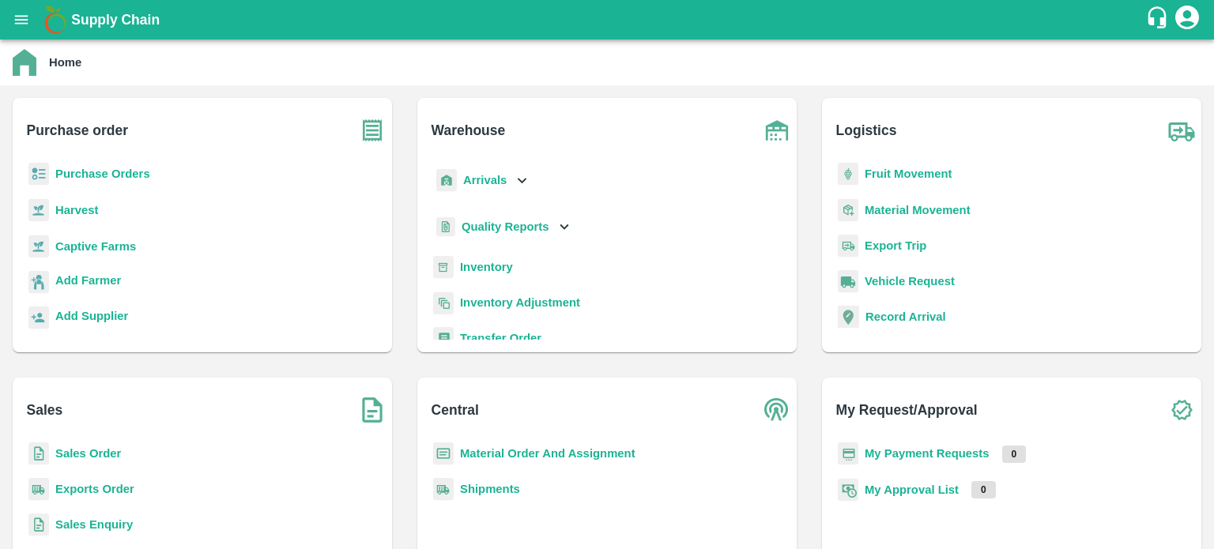
click at [484, 264] on b "Inventory" at bounding box center [486, 267] width 53 height 13
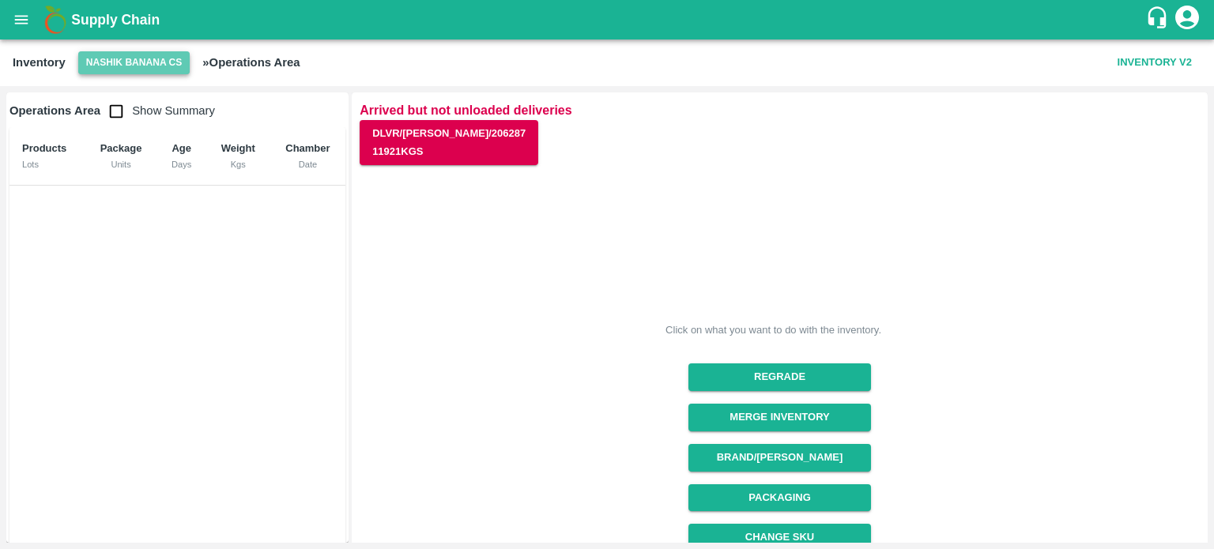
click at [126, 62] on button "Nashik Banana CS" at bounding box center [134, 62] width 112 height 23
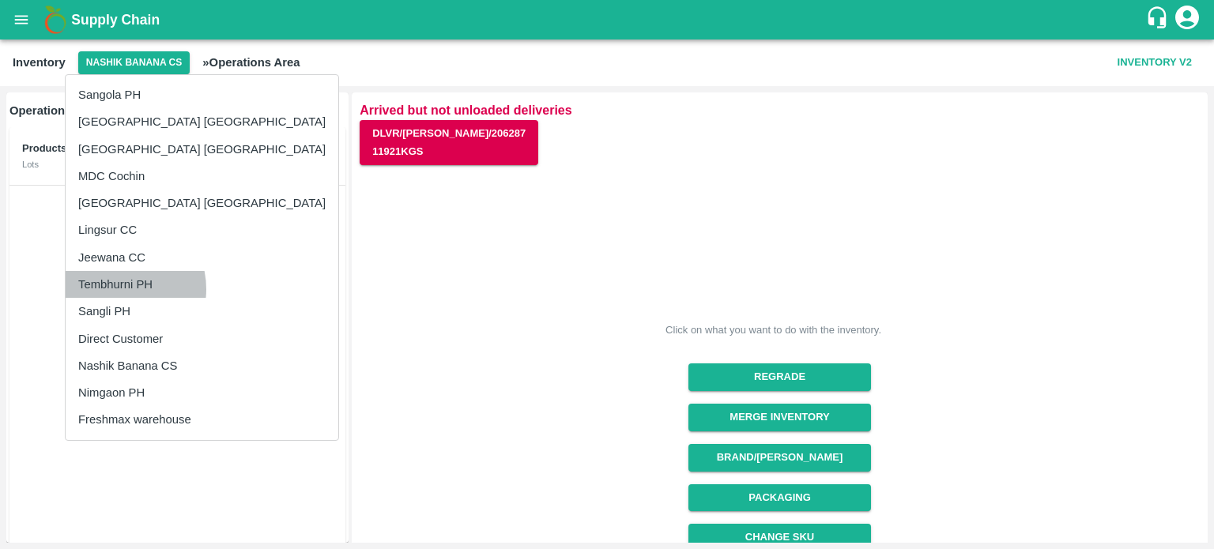
click at [114, 289] on li "Tembhurni PH" at bounding box center [202, 284] width 273 height 27
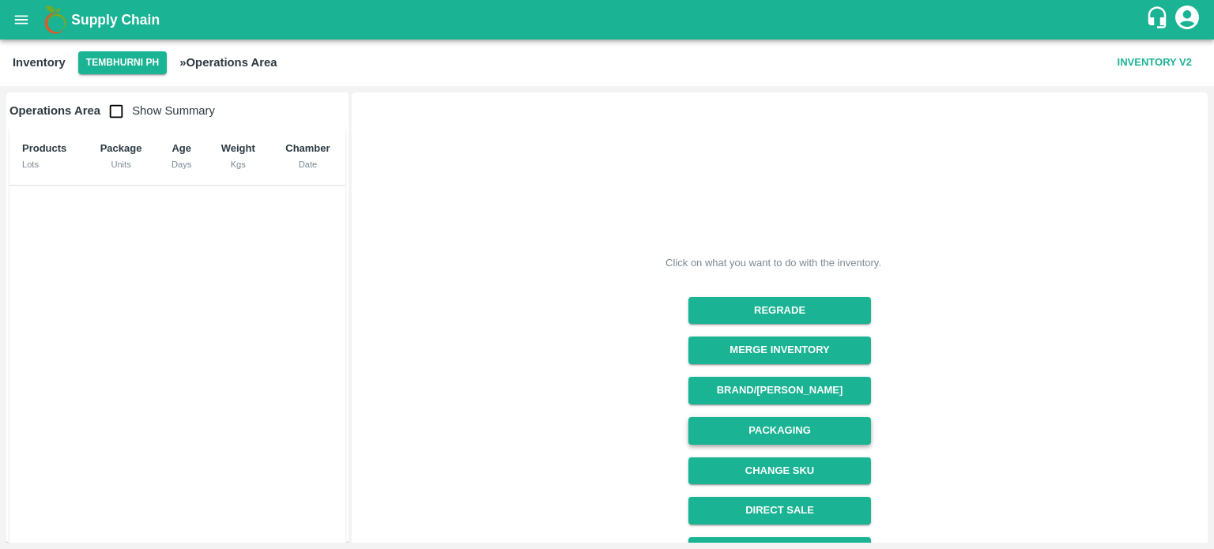
click at [785, 430] on button "Packaging" at bounding box center [779, 431] width 183 height 28
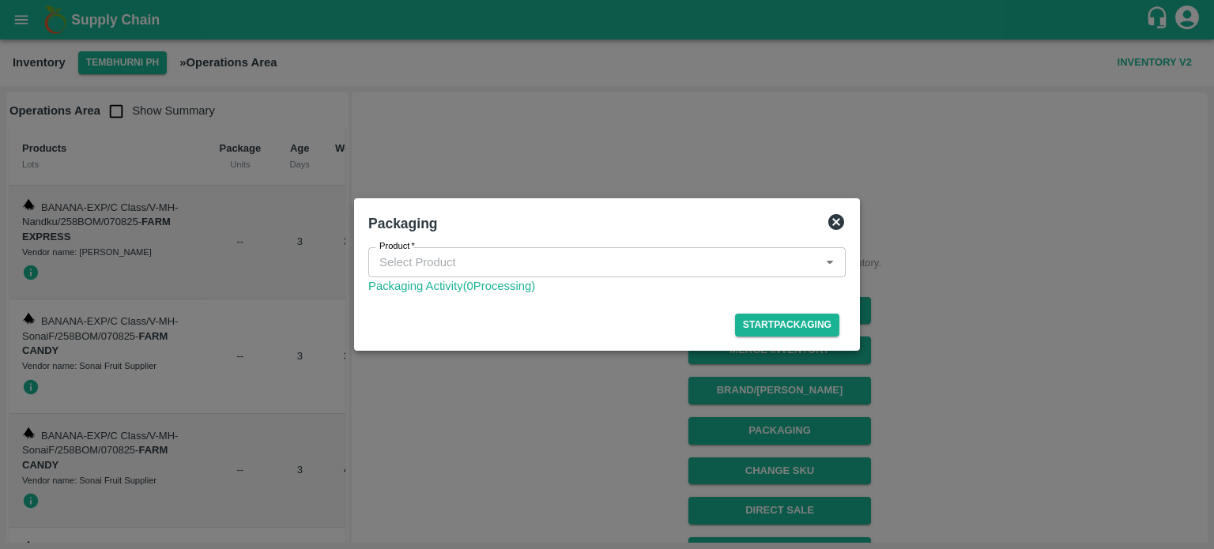
click at [836, 220] on icon at bounding box center [836, 222] width 19 height 19
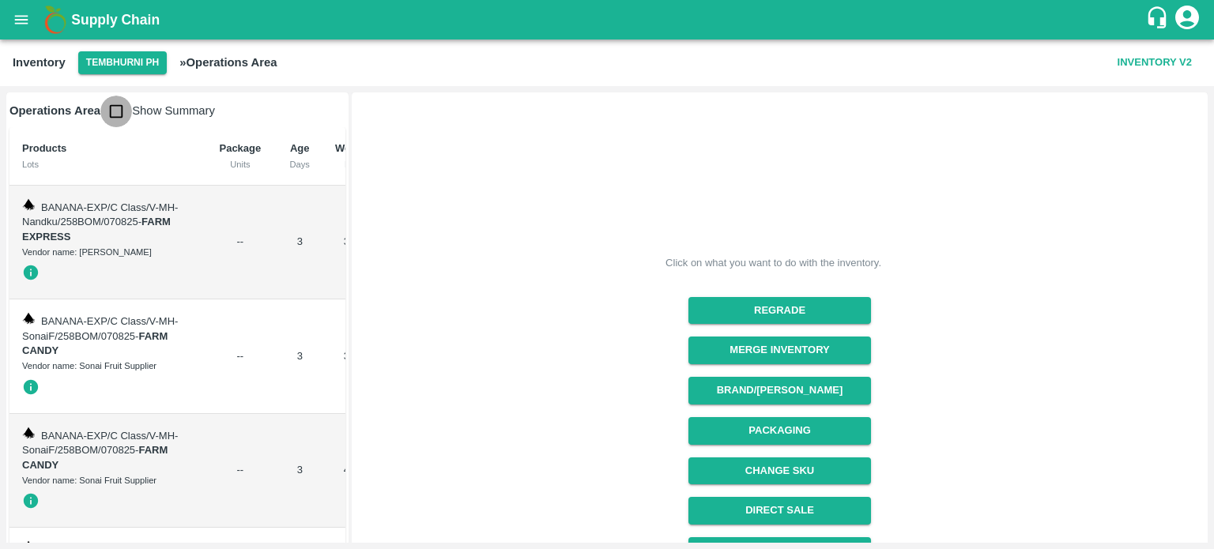
click at [122, 109] on input "checkbox" at bounding box center [116, 112] width 32 height 32
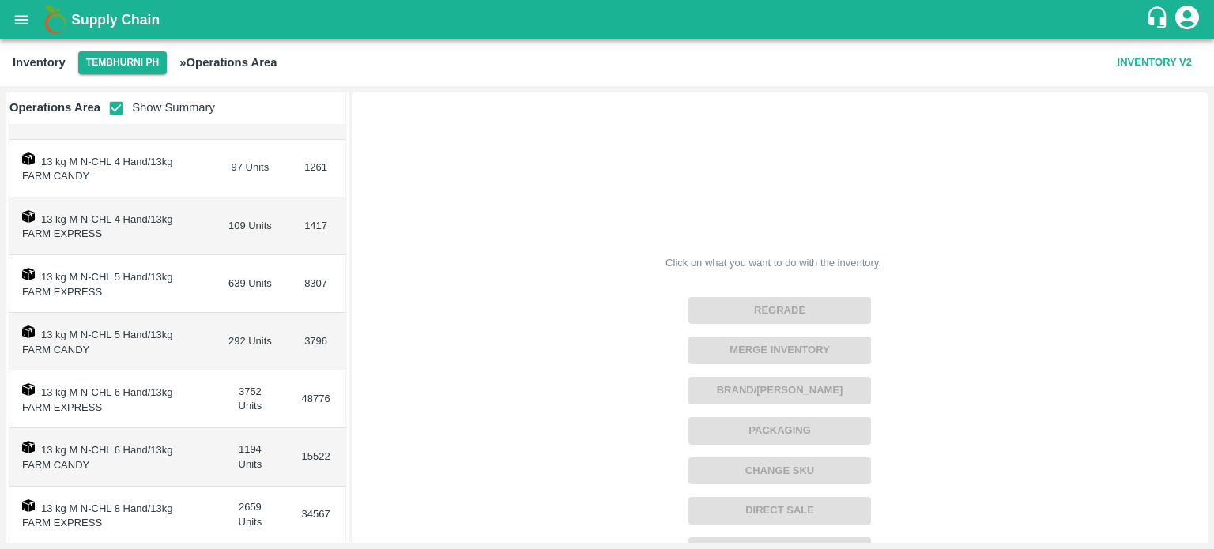
scroll to position [167, 0]
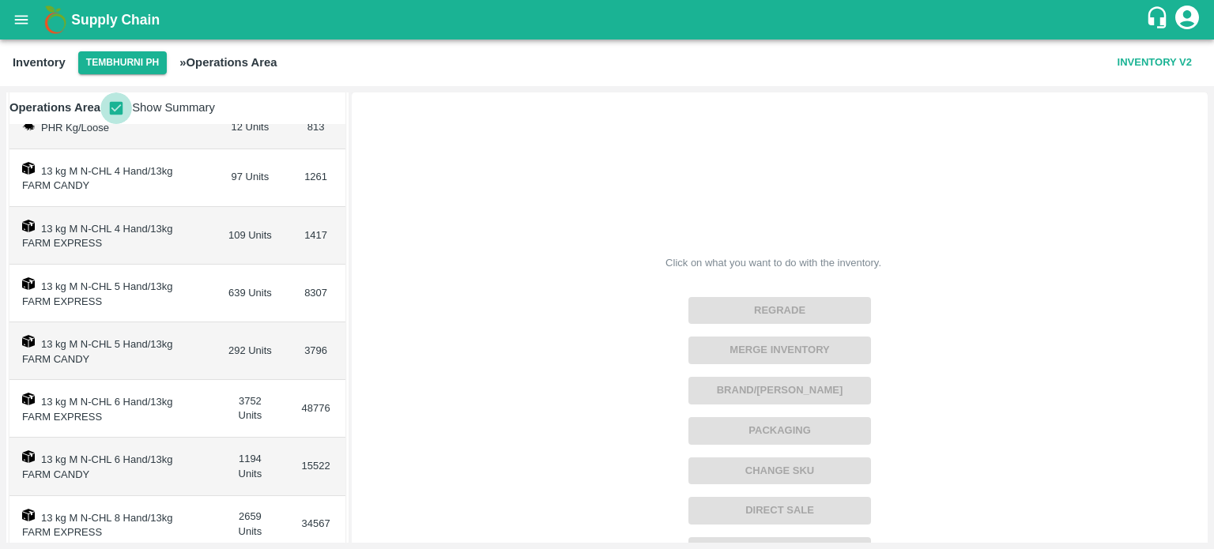
click at [112, 104] on input "checkbox" at bounding box center [116, 108] width 32 height 32
checkbox input "false"
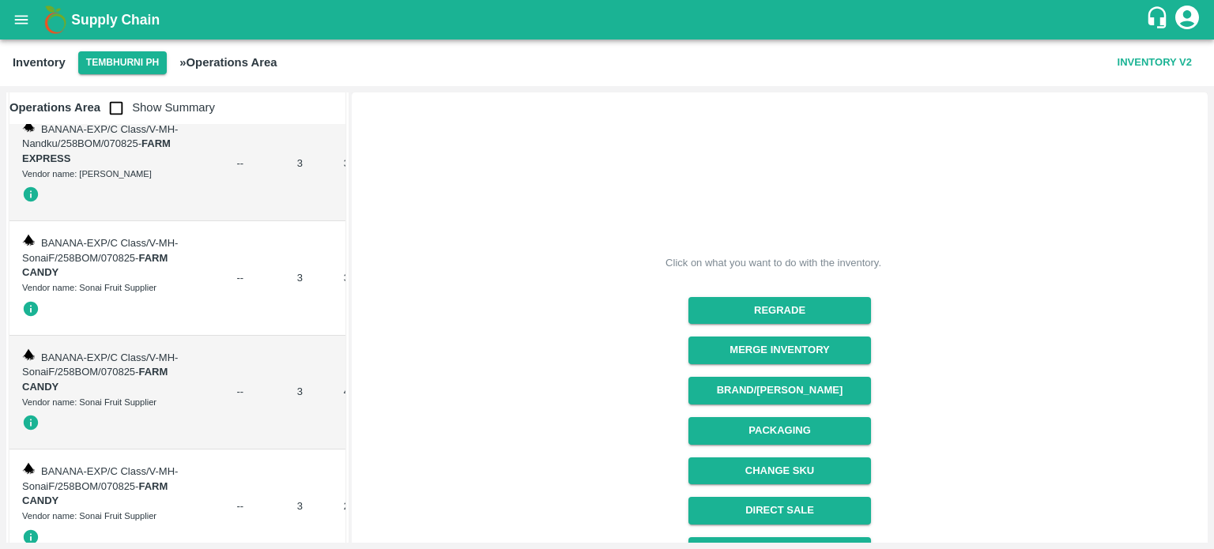
scroll to position [66, 0]
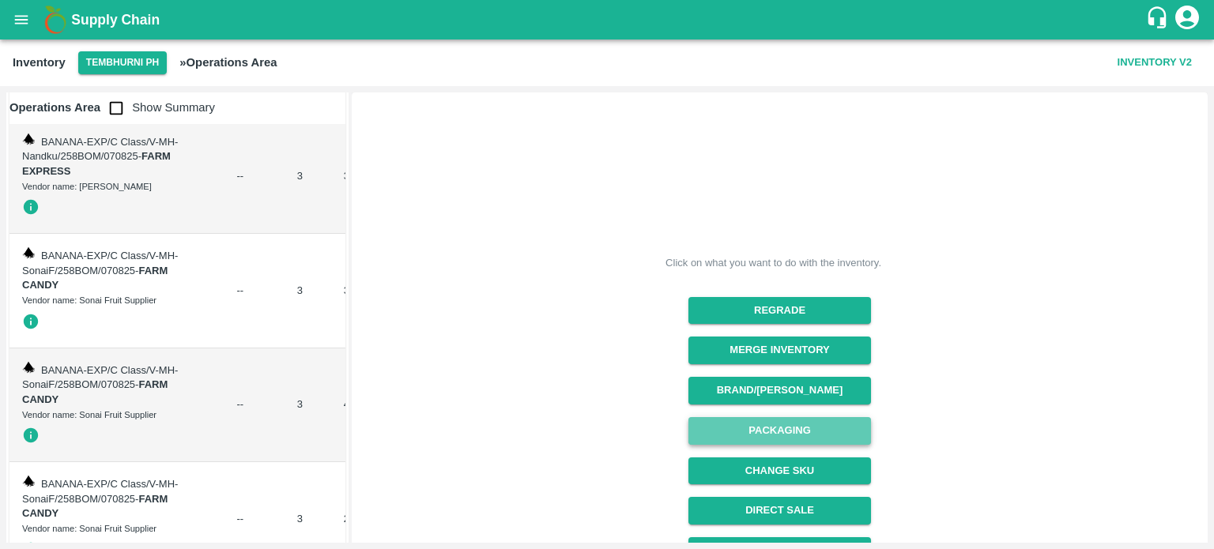
click at [777, 435] on button "Packaging" at bounding box center [779, 431] width 183 height 28
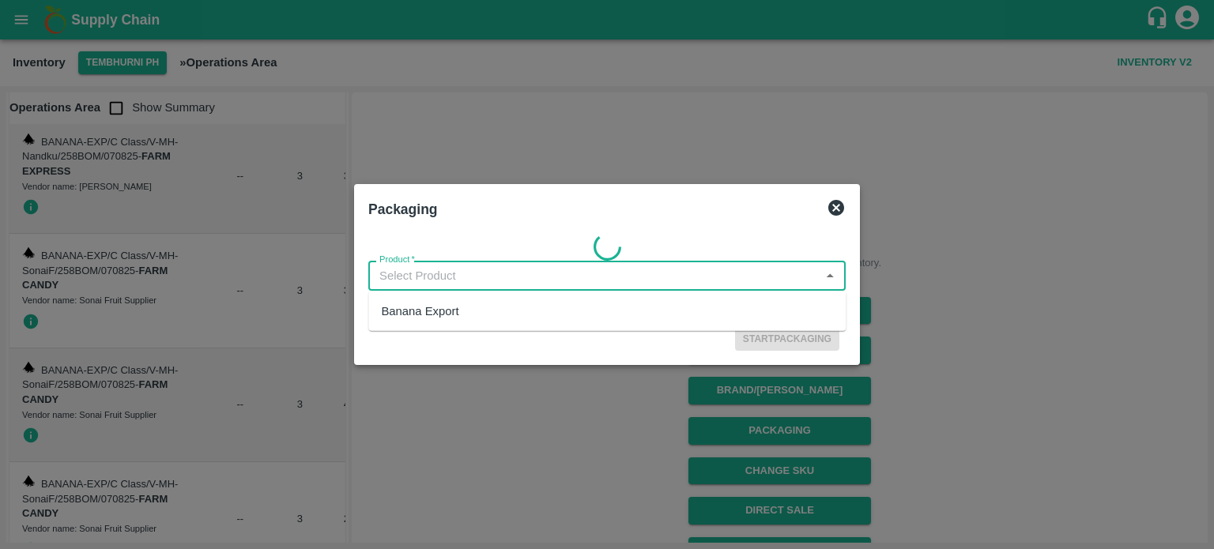
click at [432, 274] on input "Product   *" at bounding box center [594, 276] width 442 height 21
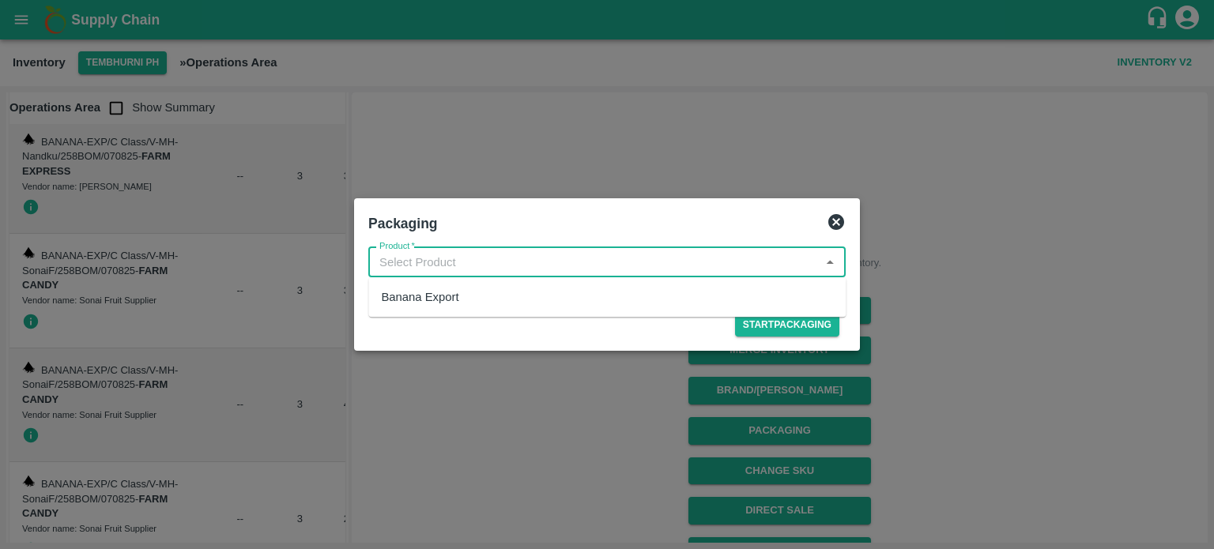
click at [428, 306] on div "Banana Export" at bounding box center [606, 297] width 477 height 27
type input "Banana Export"
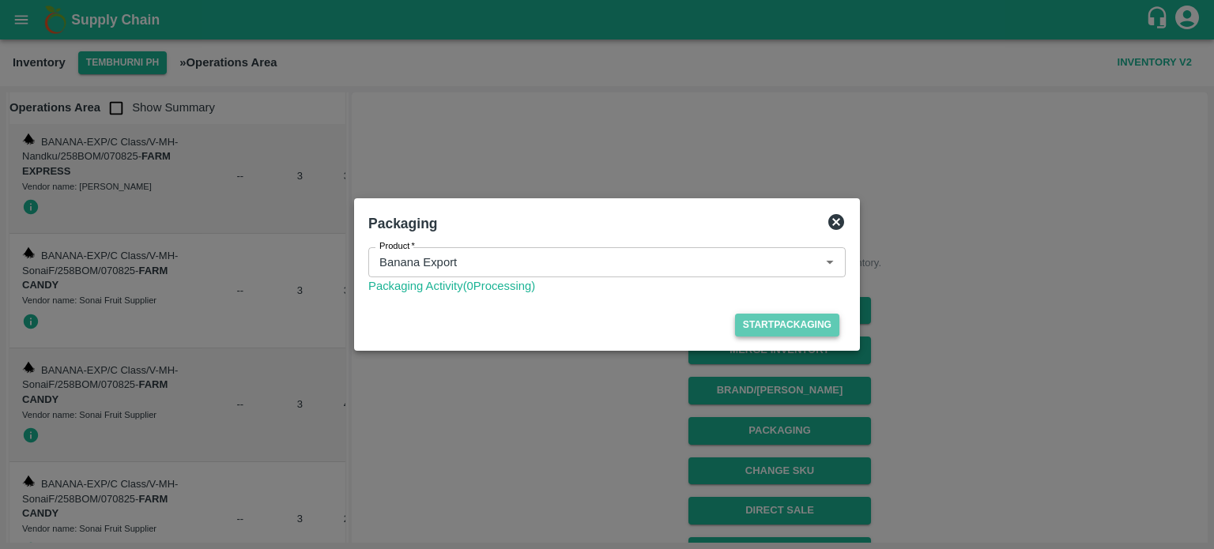
click at [770, 315] on button "Start Packaging" at bounding box center [787, 325] width 104 height 23
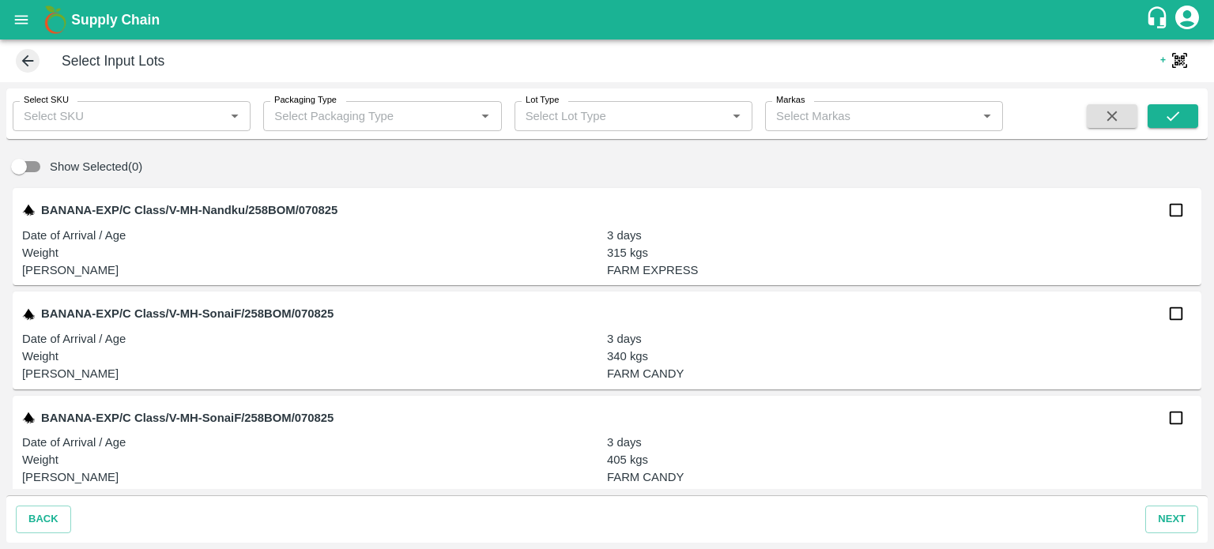
click at [99, 113] on input "Select SKU" at bounding box center [118, 116] width 202 height 21
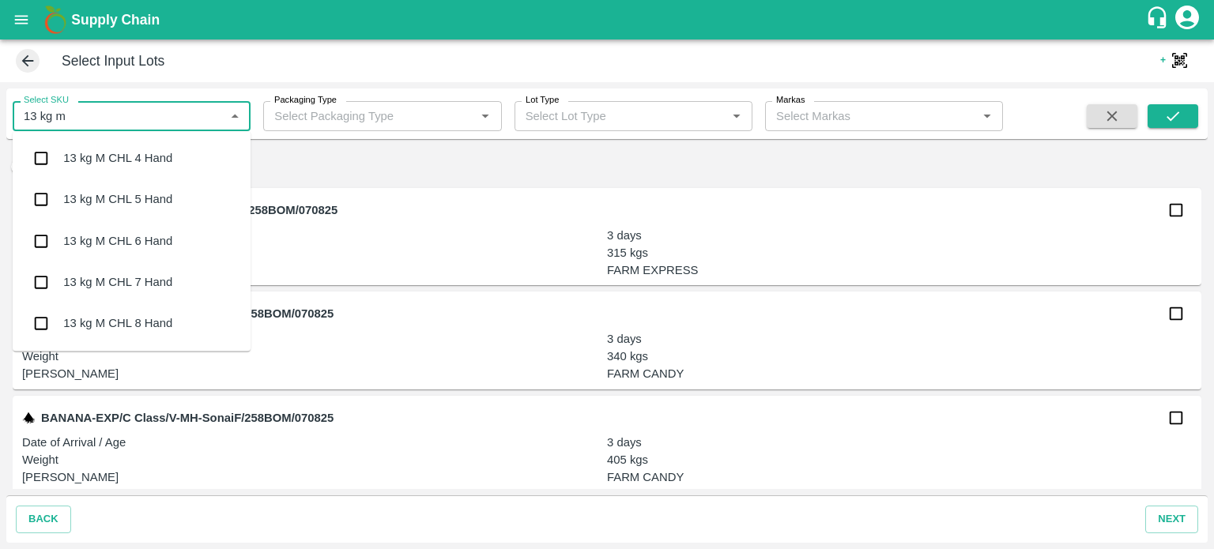
type input "13 kg m n"
click at [43, 167] on input "checkbox" at bounding box center [41, 158] width 32 height 32
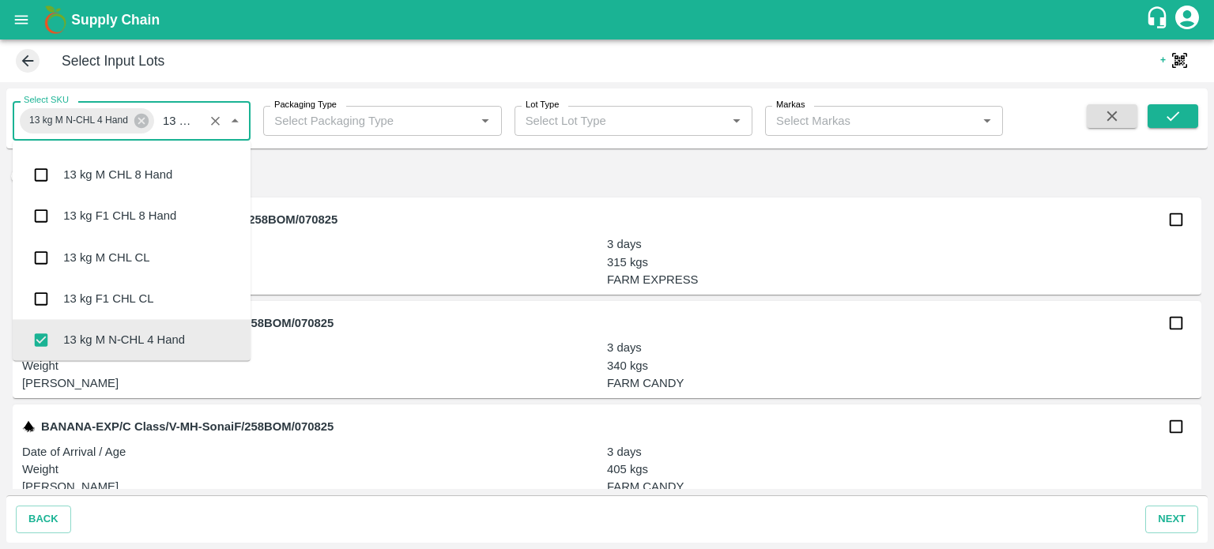
scroll to position [158, 0]
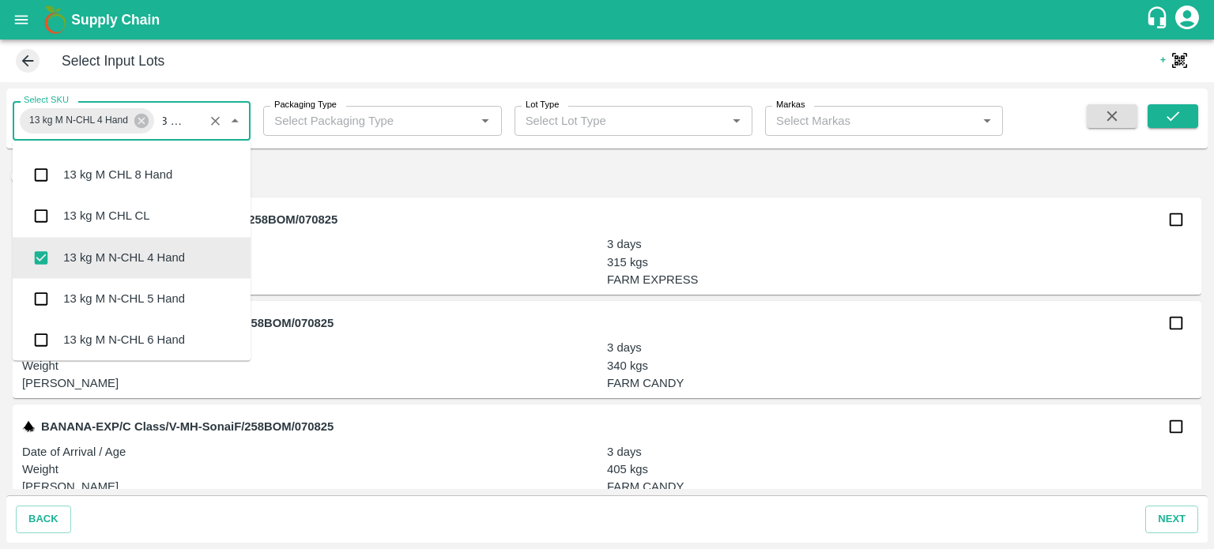
type input "13 kg m n"
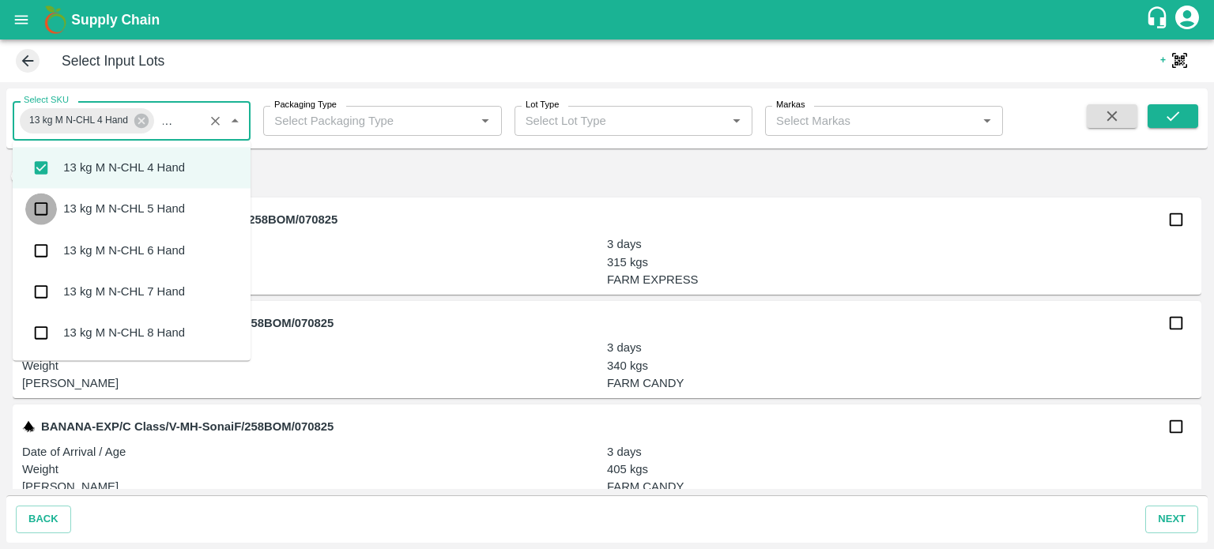
click at [42, 208] on input "checkbox" at bounding box center [41, 210] width 32 height 32
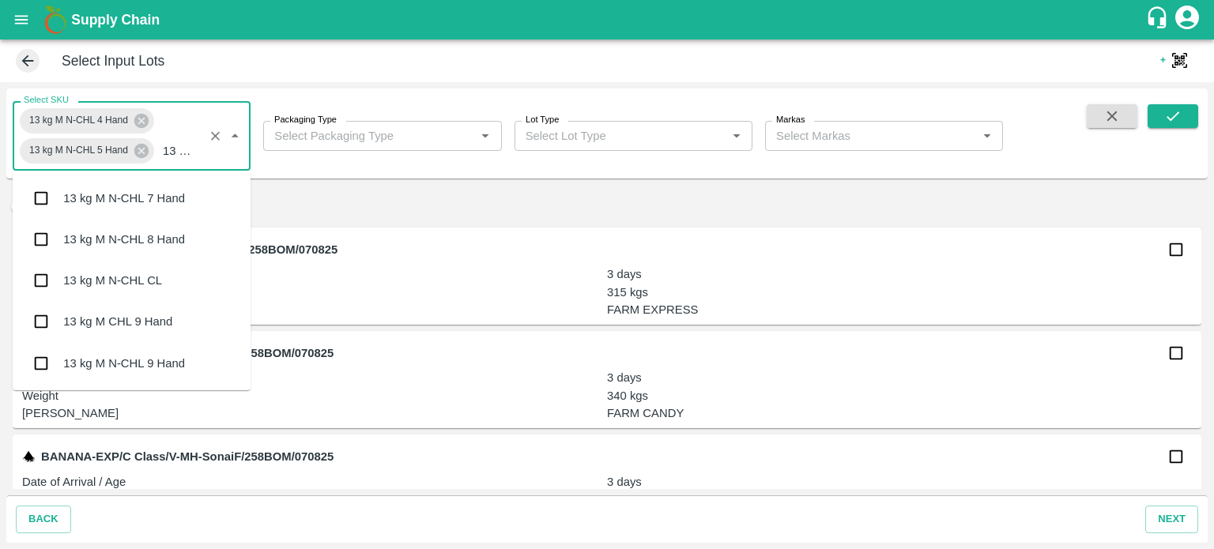
scroll to position [158, 0]
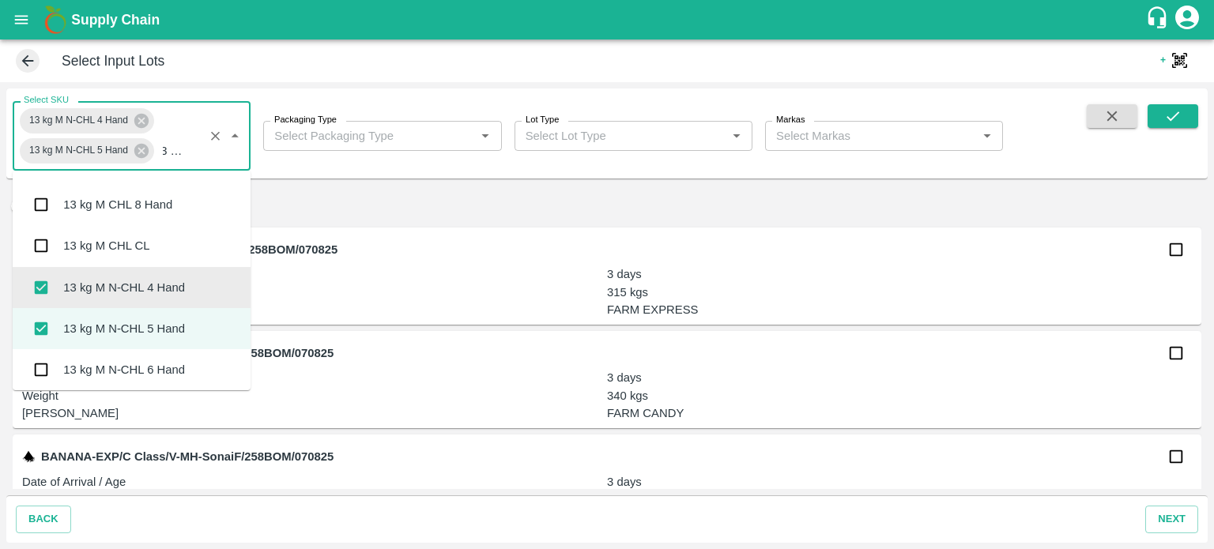
type input "13 kg m n"
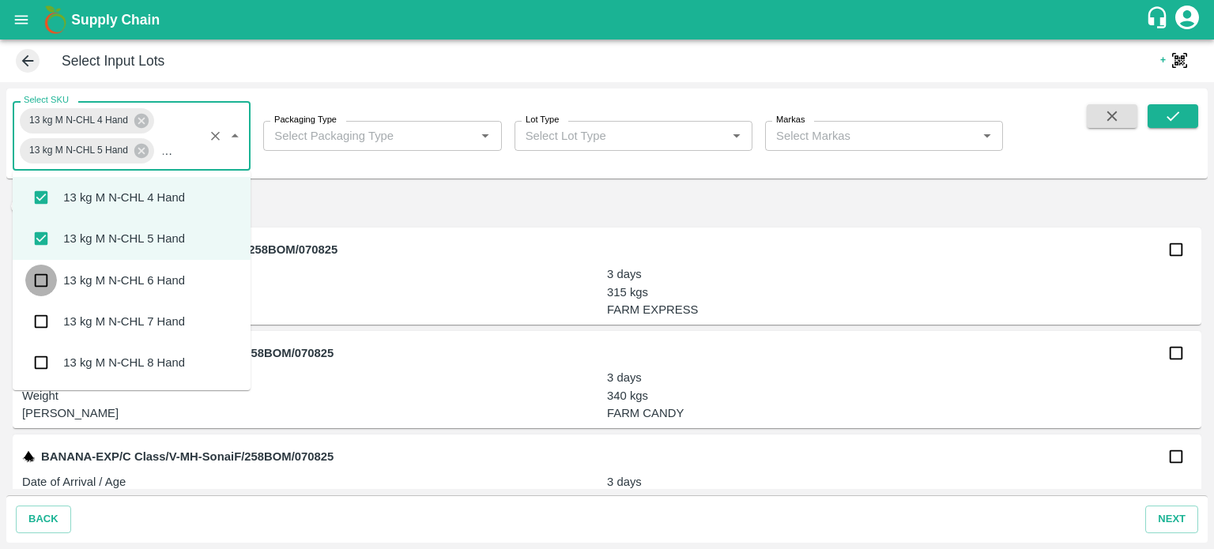
click at [39, 283] on input "checkbox" at bounding box center [41, 281] width 32 height 32
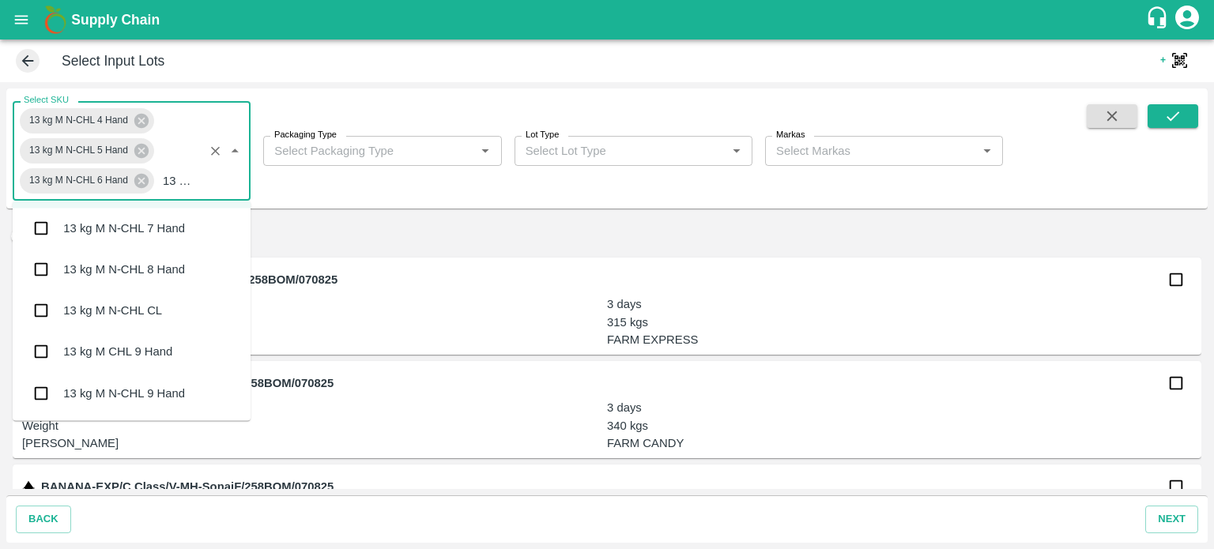
scroll to position [158, 0]
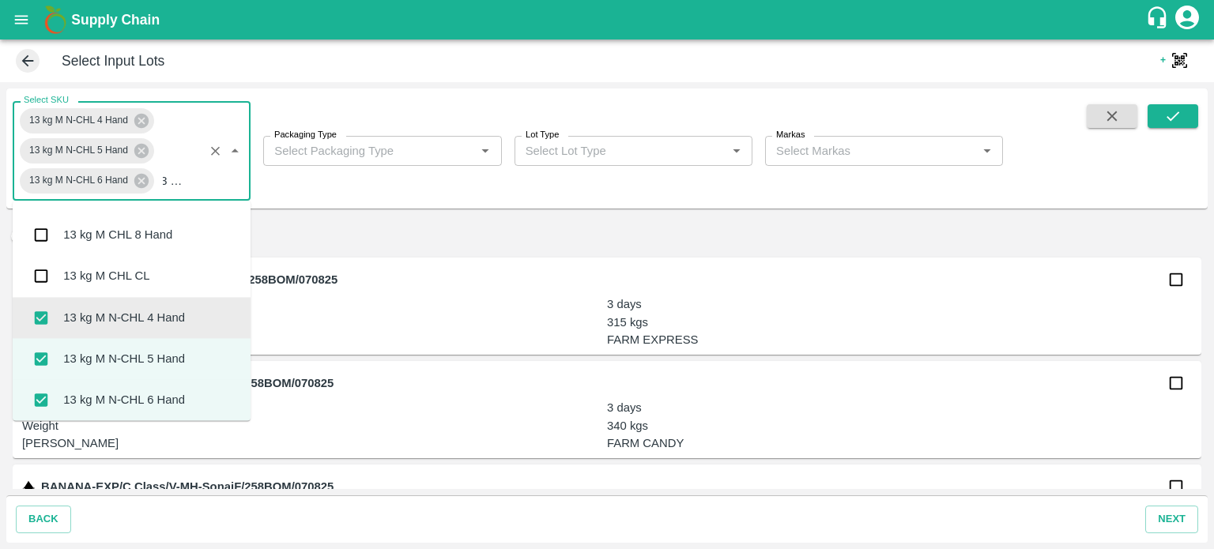
type input "13 kg m n"
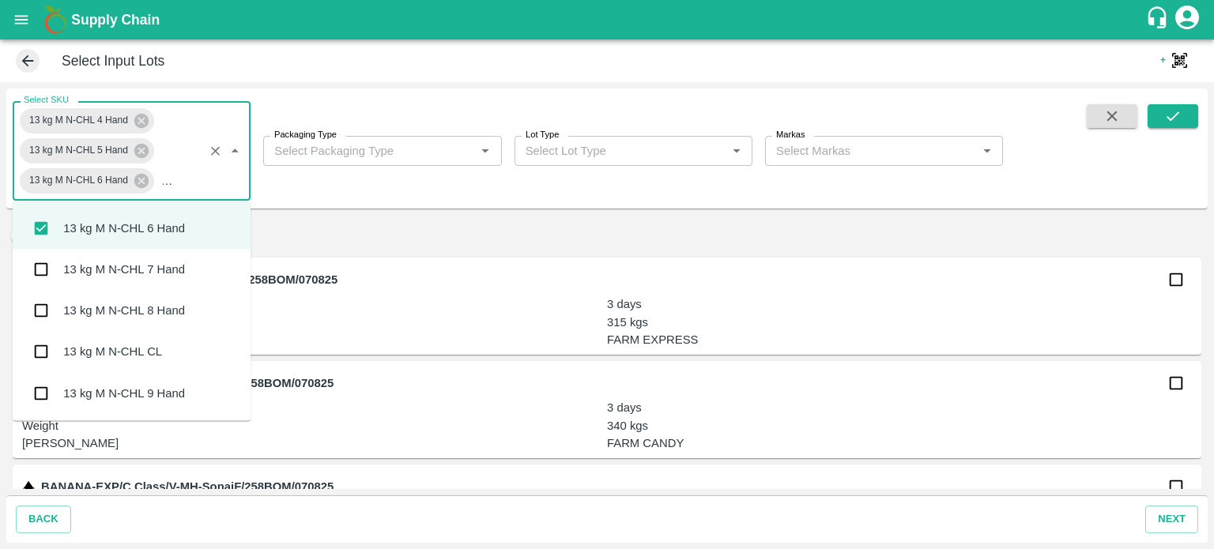
scroll to position [0, 0]
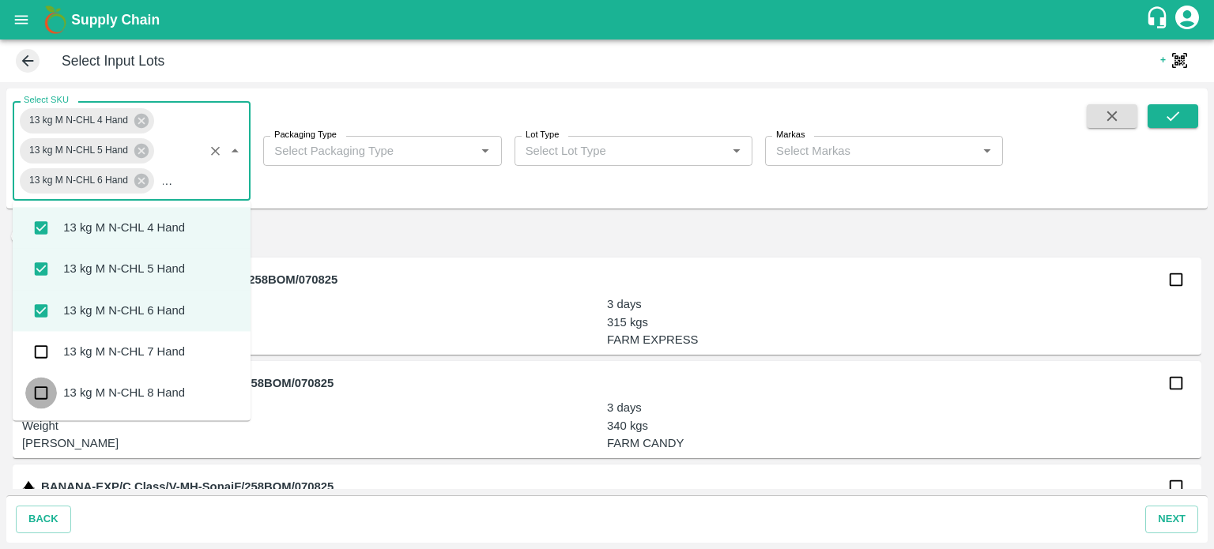
click at [41, 394] on input "checkbox" at bounding box center [41, 394] width 32 height 32
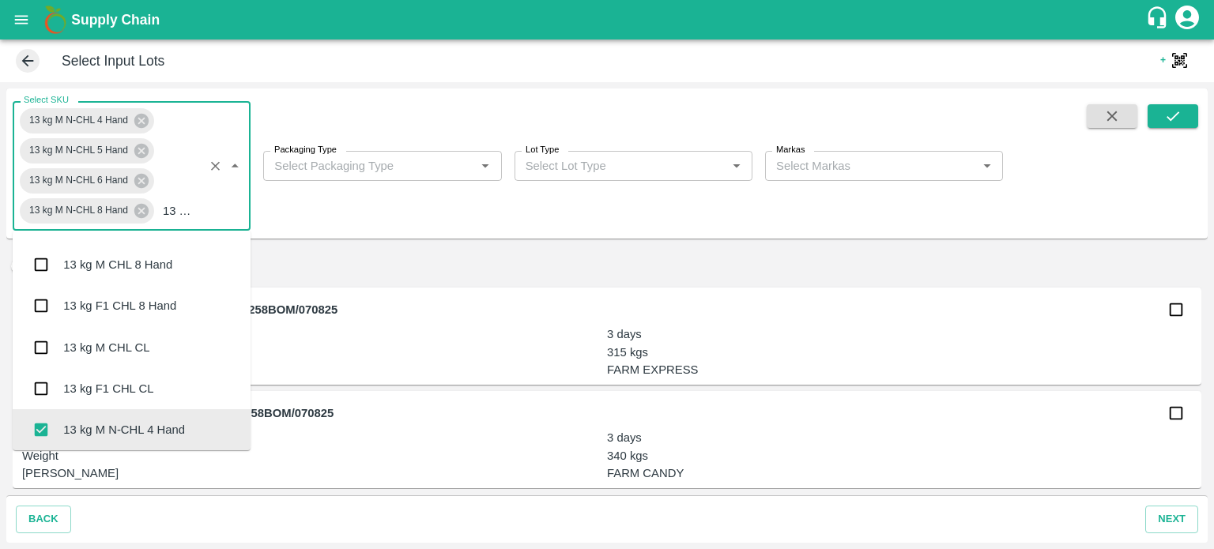
scroll to position [158, 0]
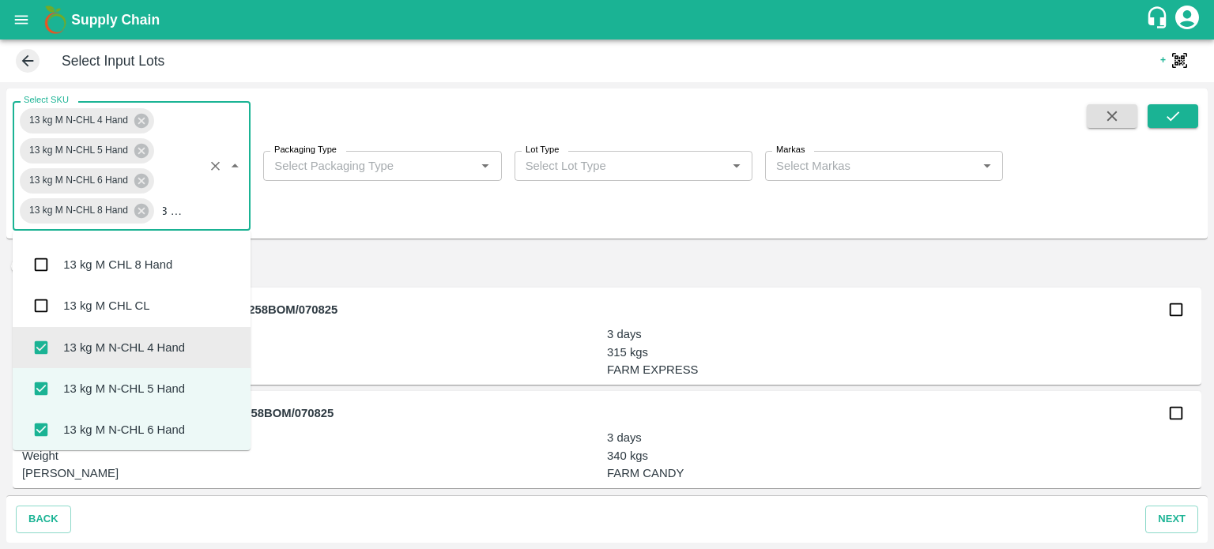
type input "13 kg m n"
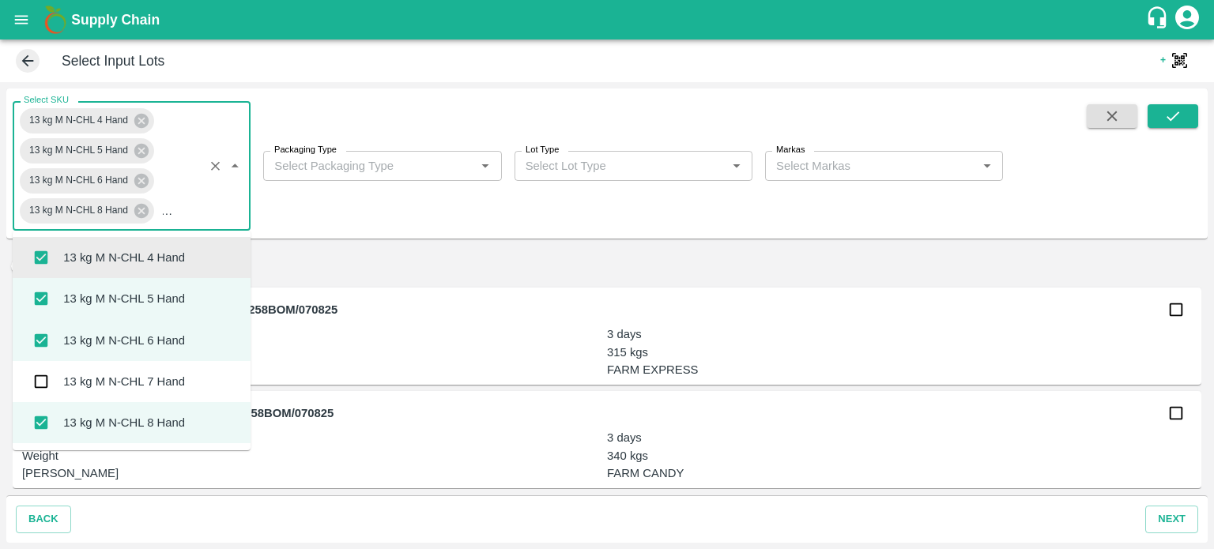
scroll to position [81, 0]
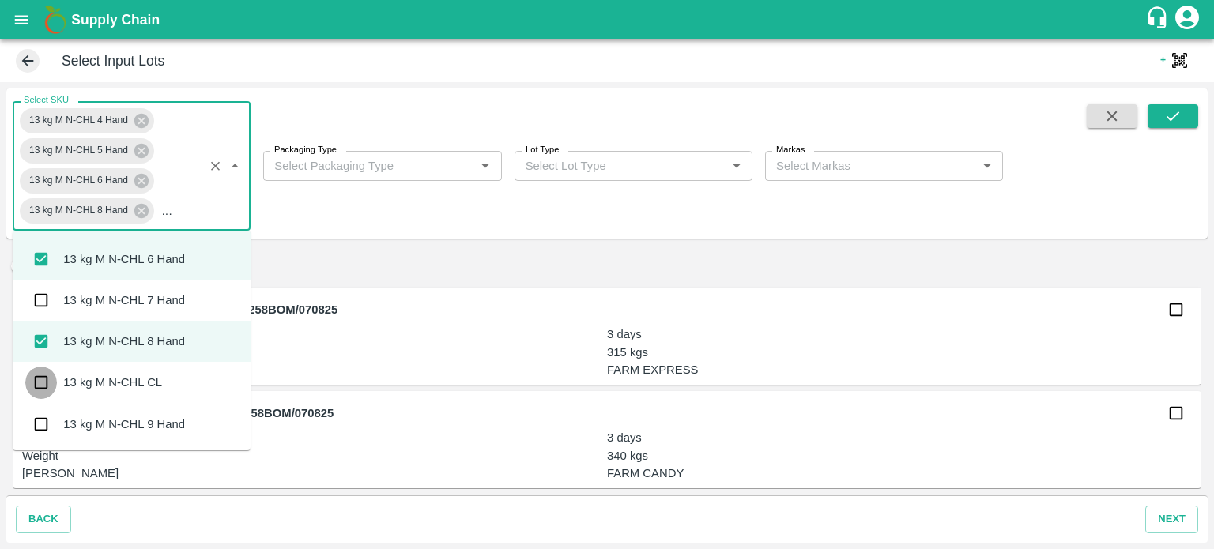
click at [37, 384] on input "checkbox" at bounding box center [41, 383] width 32 height 32
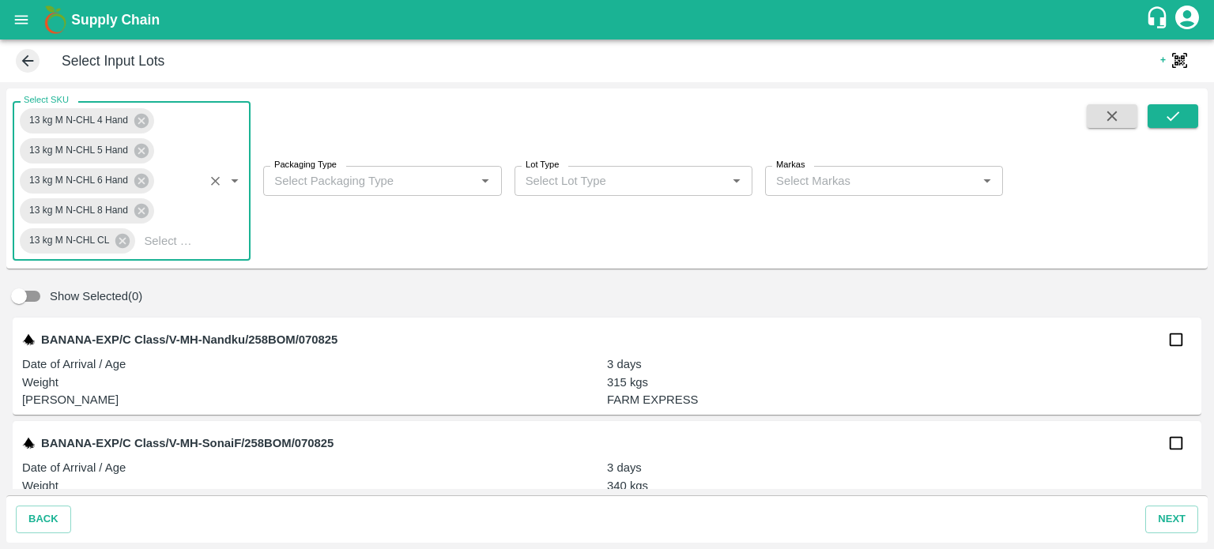
scroll to position [0, 0]
click at [390, 183] on body "Supply Chain Select Input Lots + QR Scanner Select SKU 13 kg M N-CHL 4 Hand 13 …" at bounding box center [607, 274] width 1214 height 549
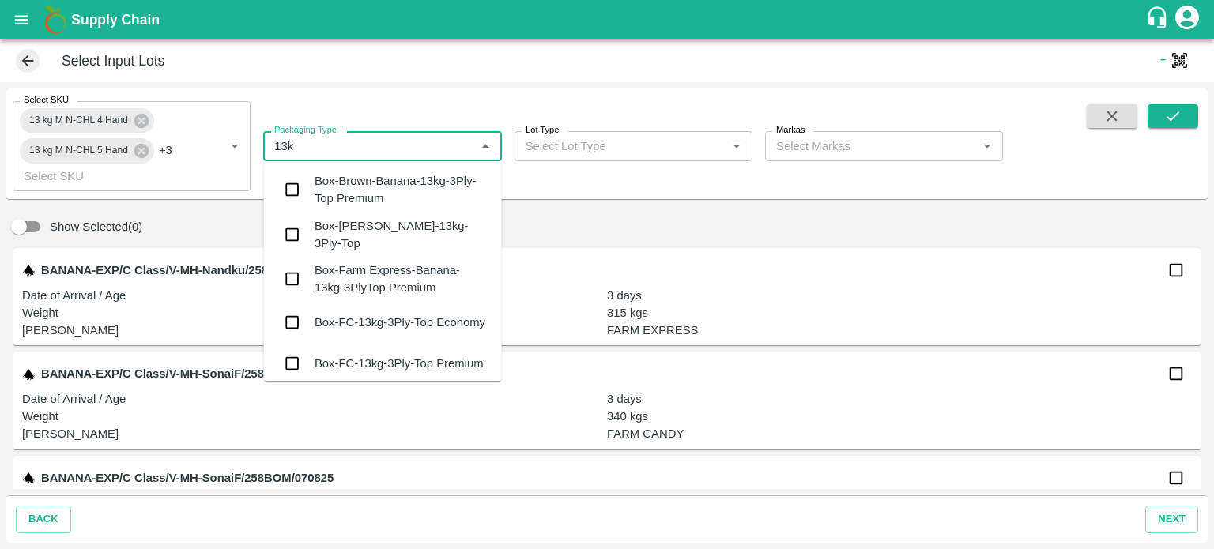
type input "13kg"
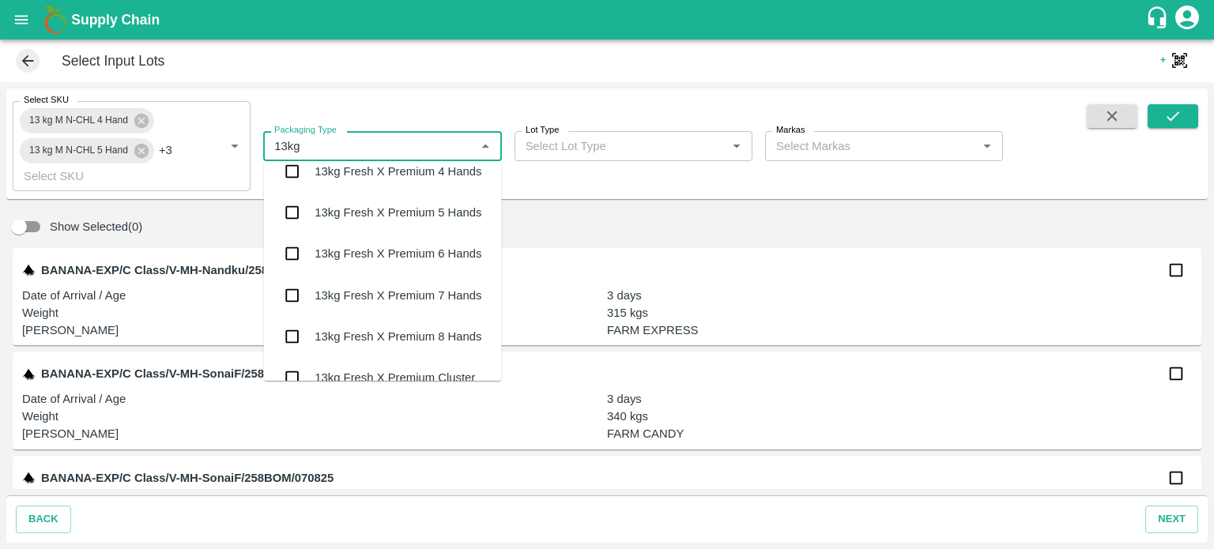
scroll to position [2556, 0]
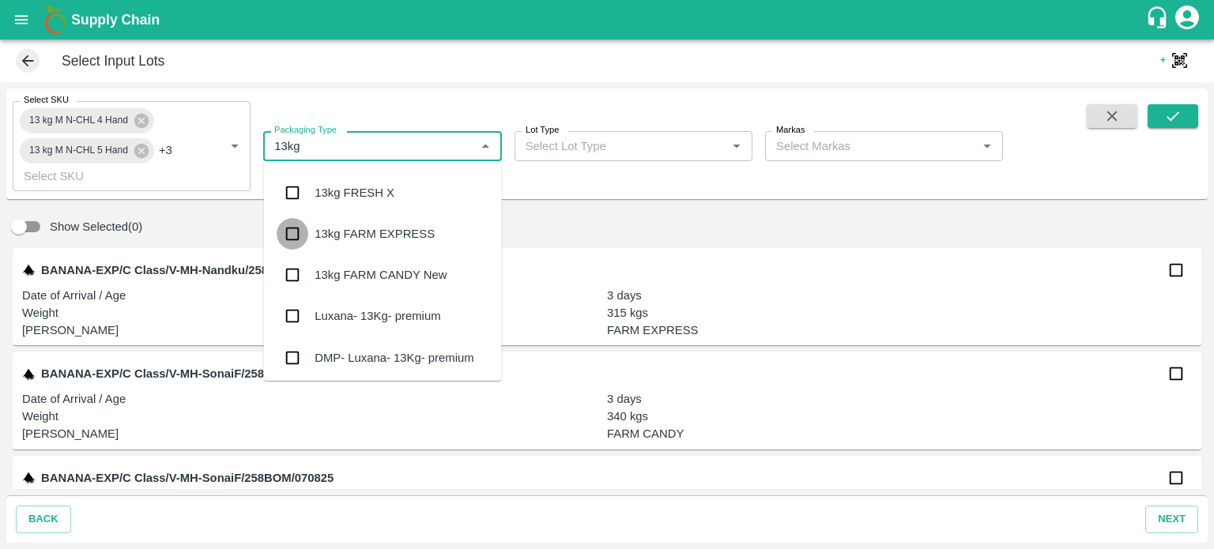
click at [287, 231] on input "checkbox" at bounding box center [293, 234] width 32 height 32
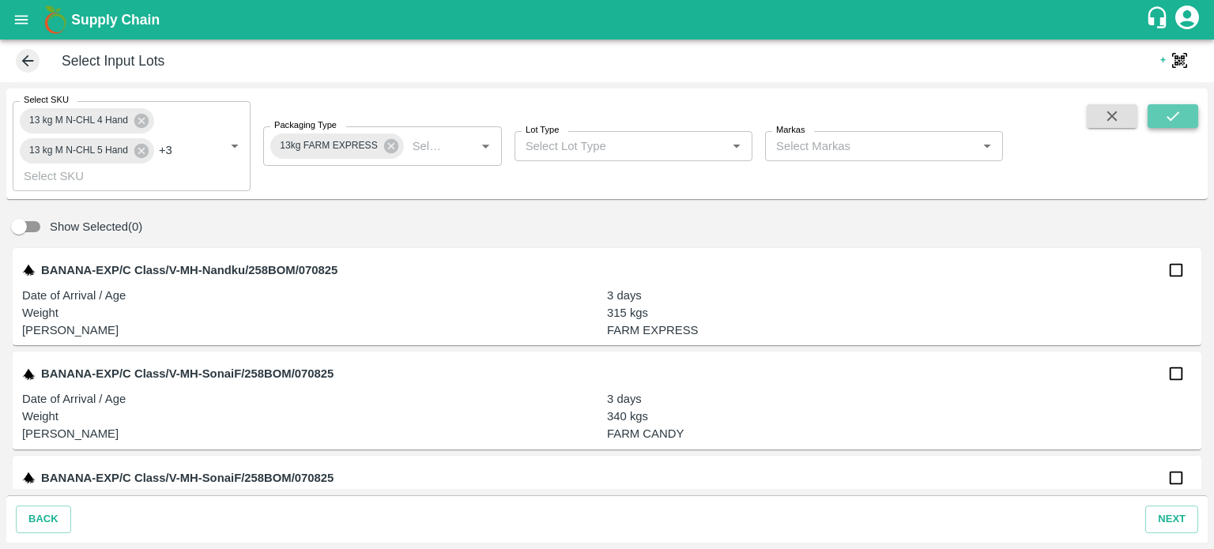
click at [1174, 119] on icon "submit" at bounding box center [1172, 115] width 17 height 17
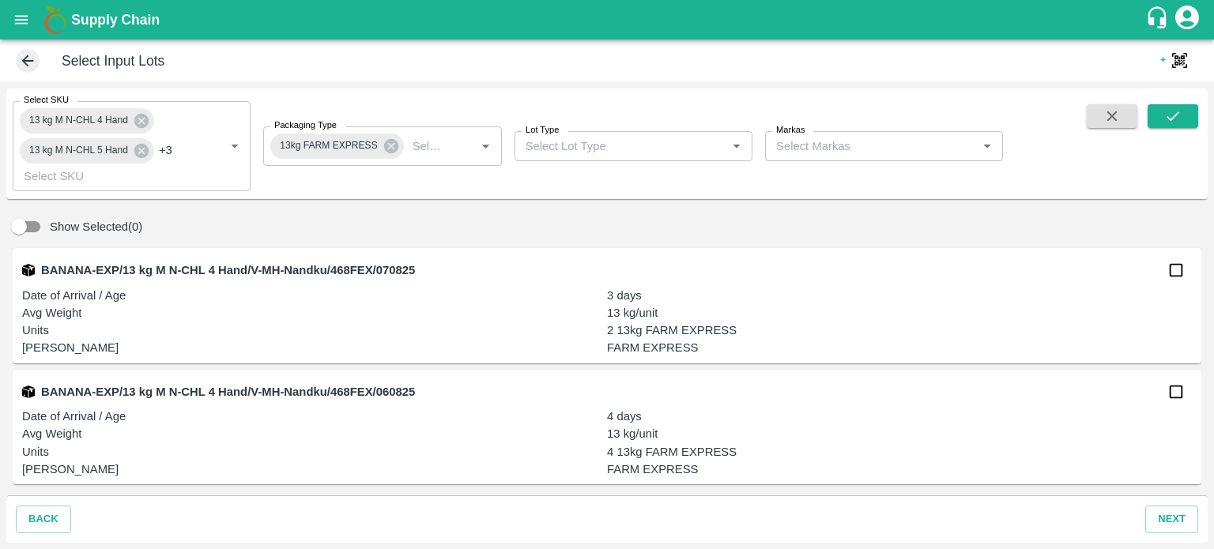
click at [1171, 273] on input "checkbox" at bounding box center [1176, 270] width 32 height 32
checkbox input "true"
click at [1170, 398] on input "checkbox" at bounding box center [1176, 392] width 32 height 32
checkbox input "true"
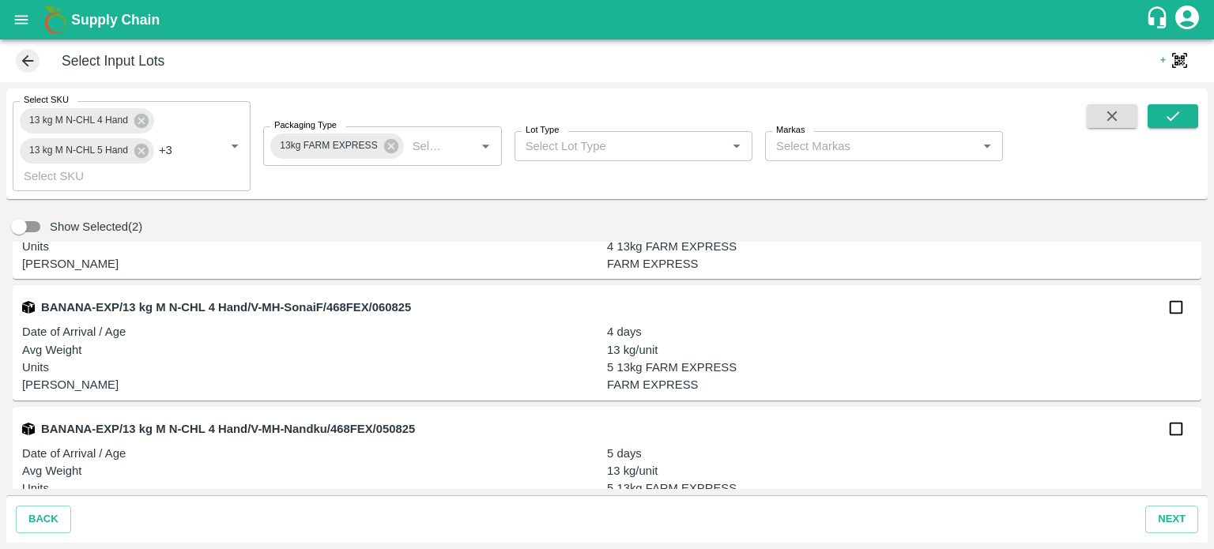
scroll to position [208, 0]
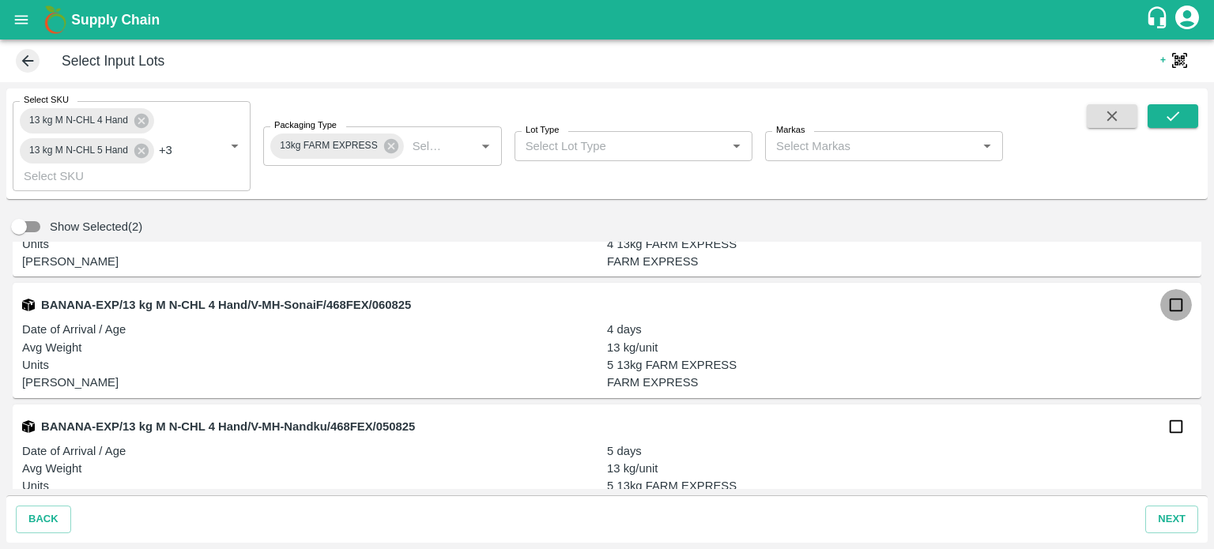
click at [1173, 311] on input "checkbox" at bounding box center [1176, 305] width 32 height 32
checkbox input "true"
click at [1173, 439] on input "checkbox" at bounding box center [1176, 427] width 32 height 32
checkbox input "true"
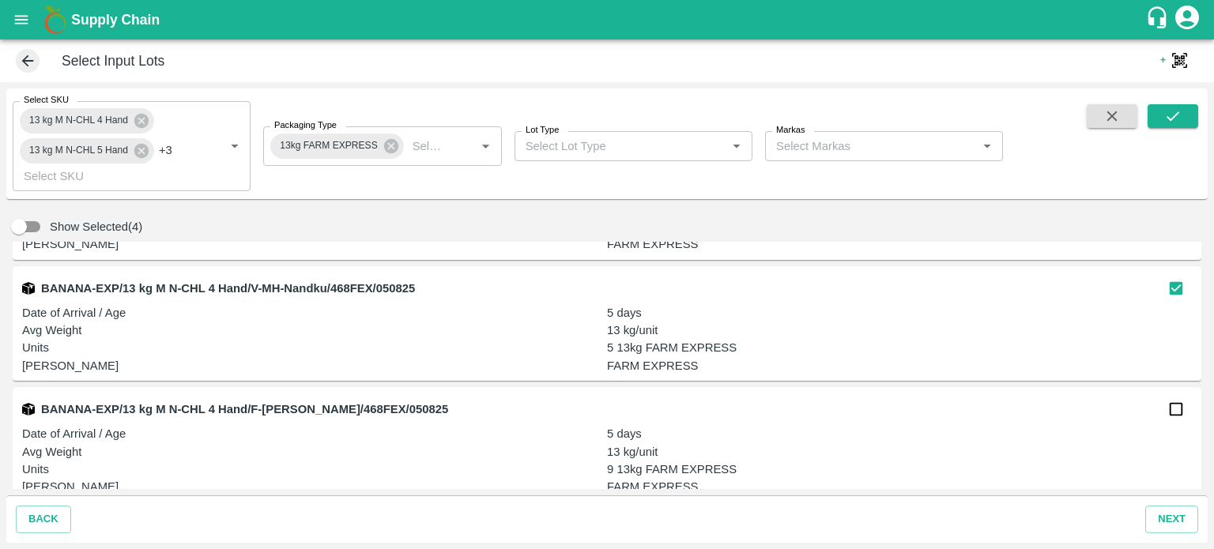
scroll to position [347, 0]
click at [1174, 416] on input "checkbox" at bounding box center [1176, 409] width 32 height 32
checkbox input "true"
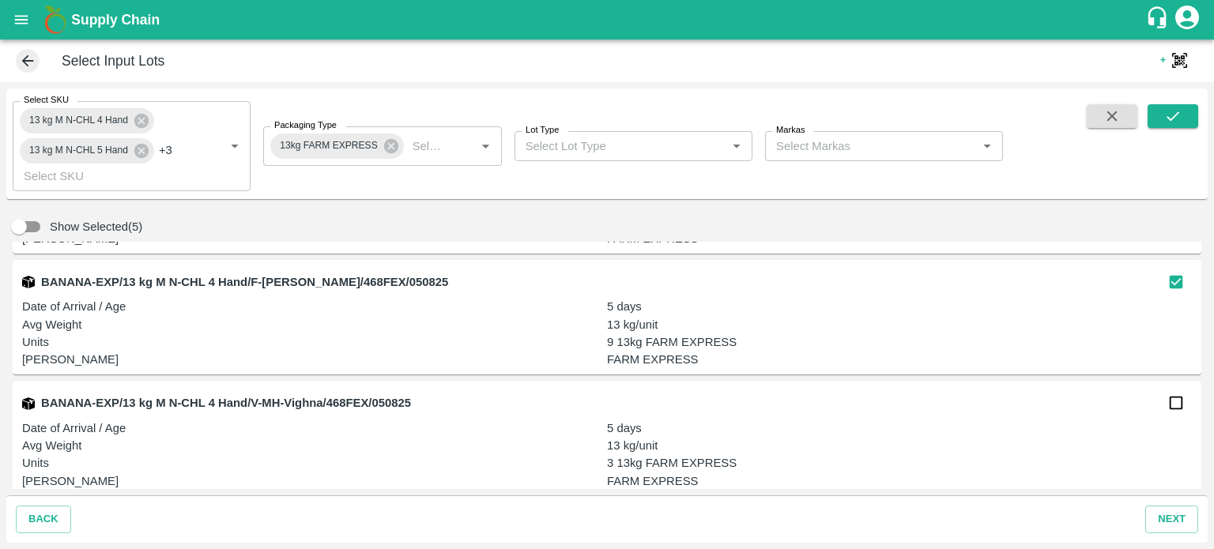
scroll to position [476, 0]
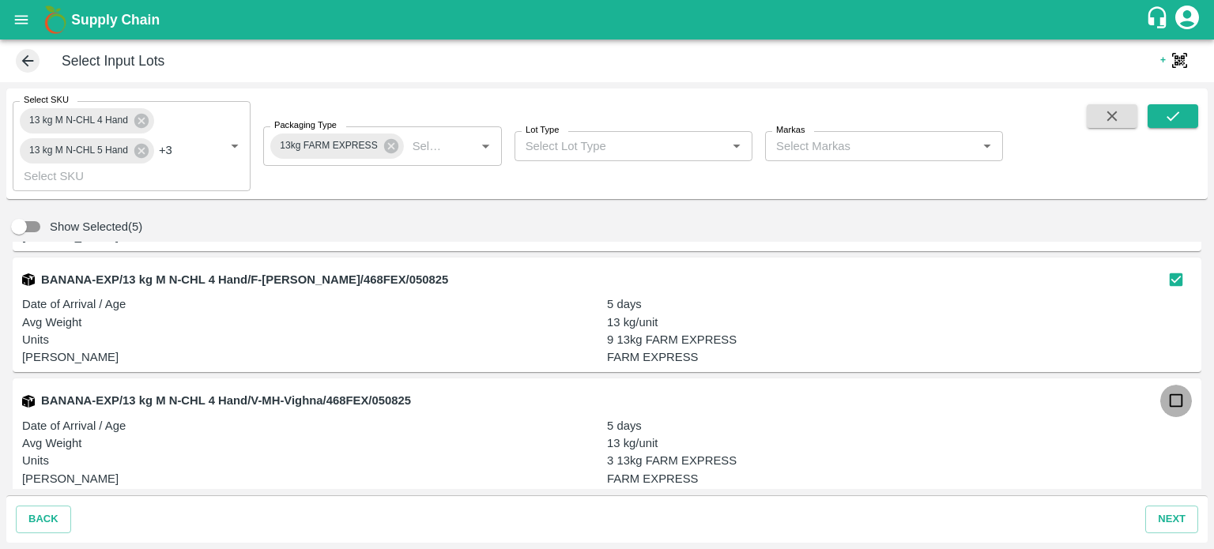
click at [1166, 406] on input "checkbox" at bounding box center [1176, 401] width 32 height 32
checkbox input "true"
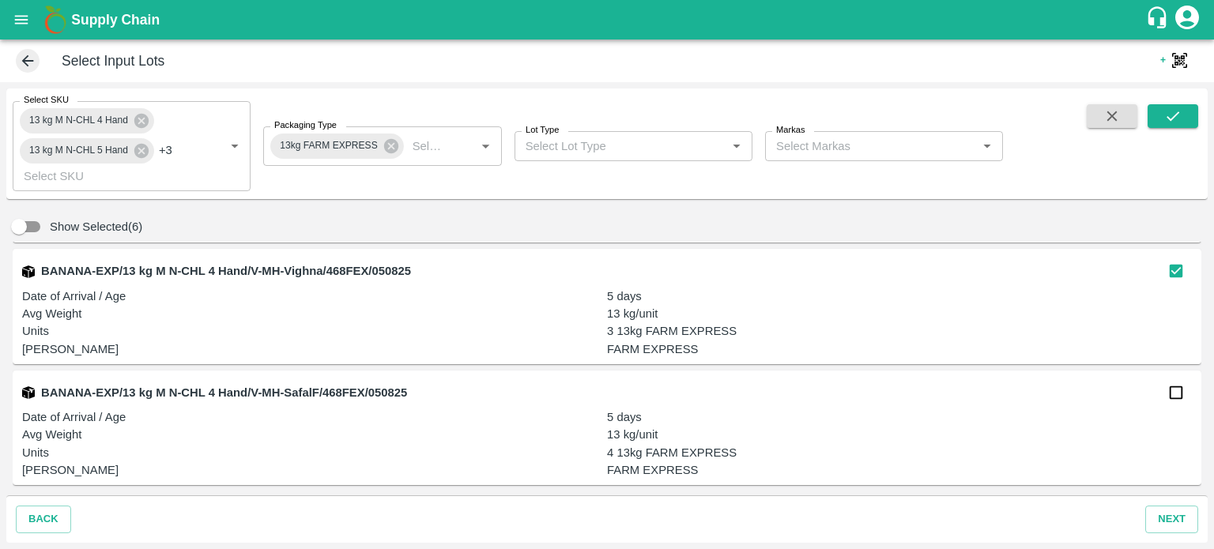
scroll to position [609, 0]
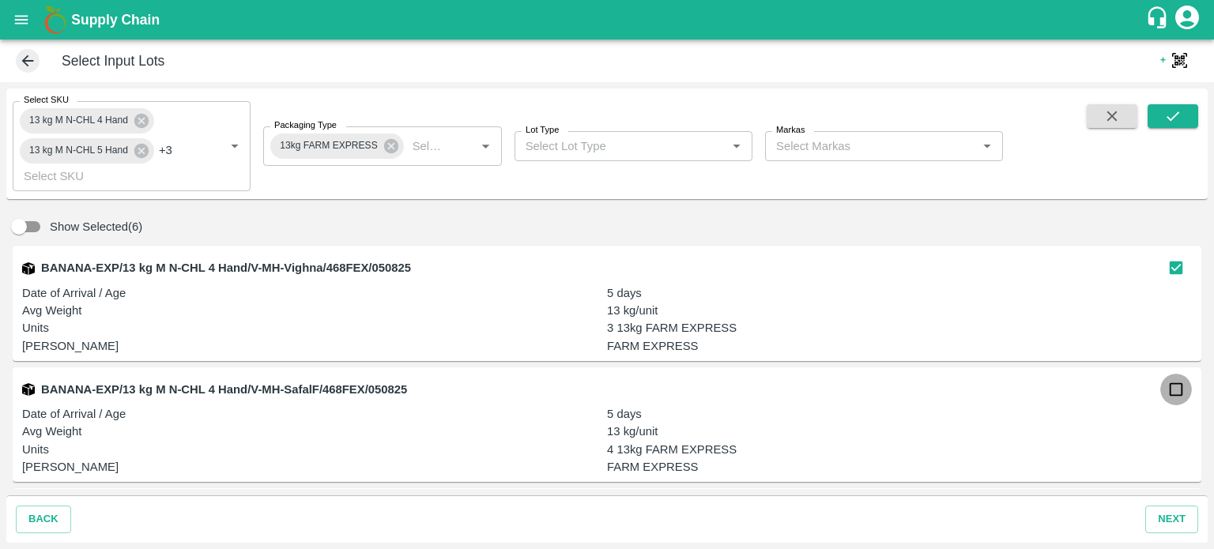
click at [1173, 384] on input "checkbox" at bounding box center [1176, 390] width 32 height 32
checkbox input "true"
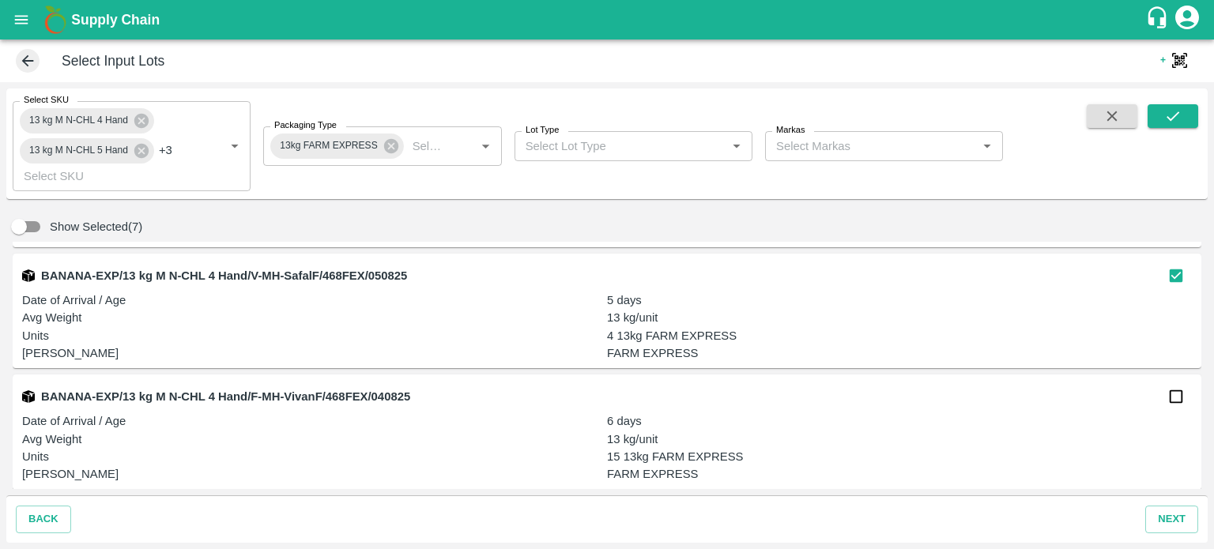
scroll to position [723, 0]
click at [1172, 395] on input "checkbox" at bounding box center [1176, 396] width 32 height 32
checkbox input "true"
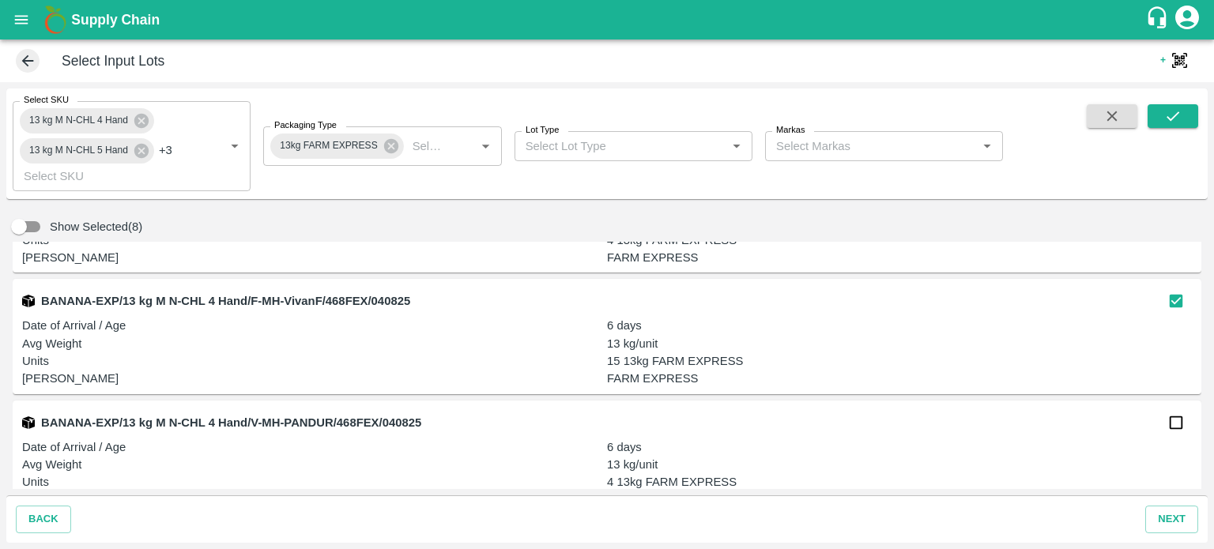
scroll to position [854, 0]
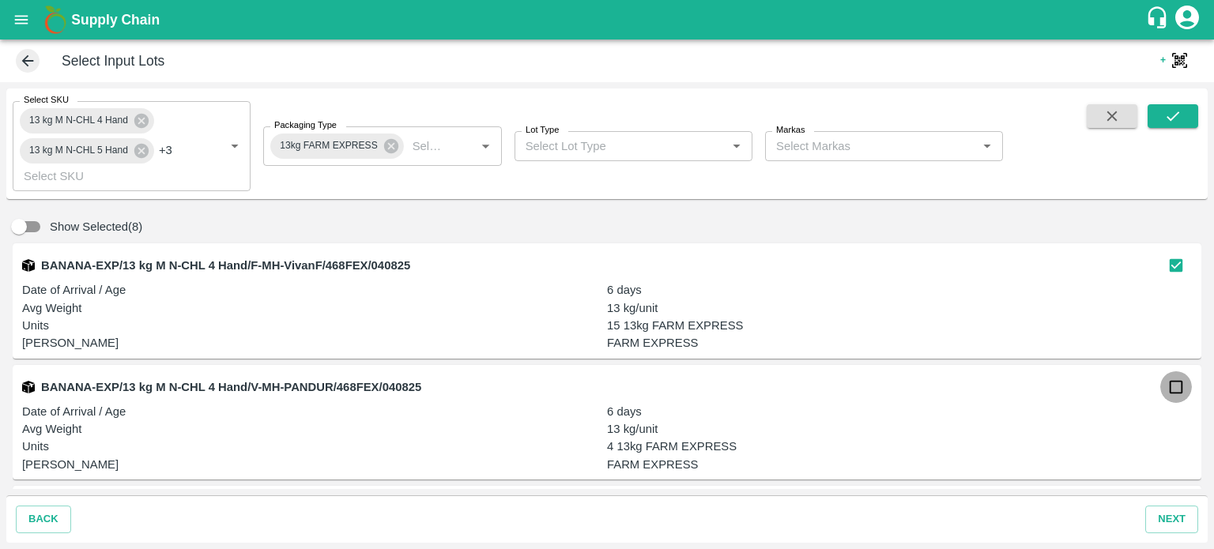
click at [1174, 393] on input "checkbox" at bounding box center [1176, 387] width 32 height 32
checkbox input "true"
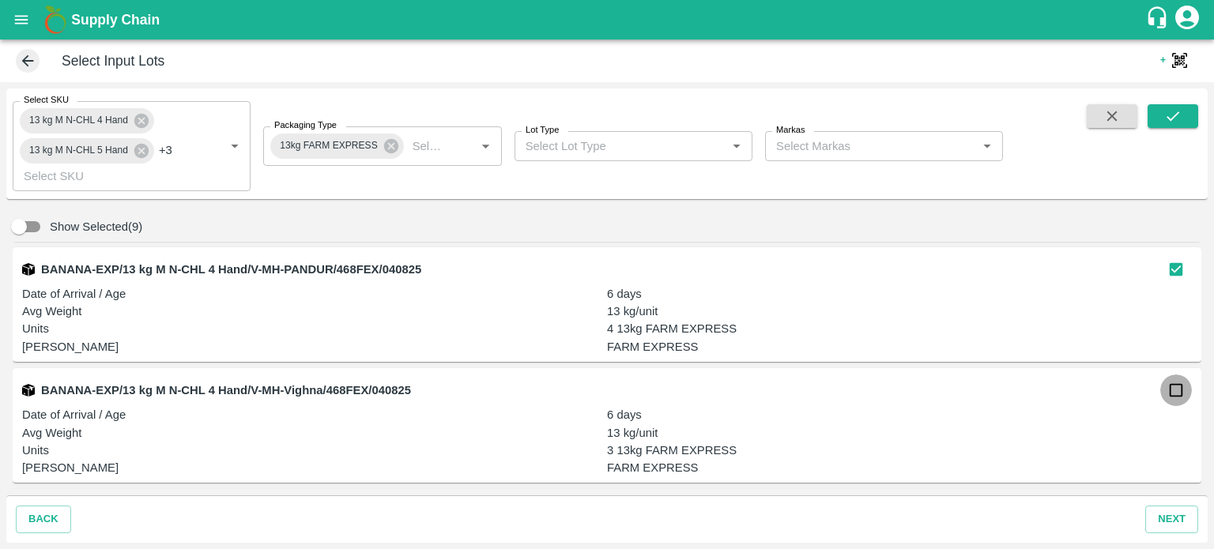
click at [1166, 394] on input "checkbox" at bounding box center [1176, 391] width 32 height 32
checkbox input "true"
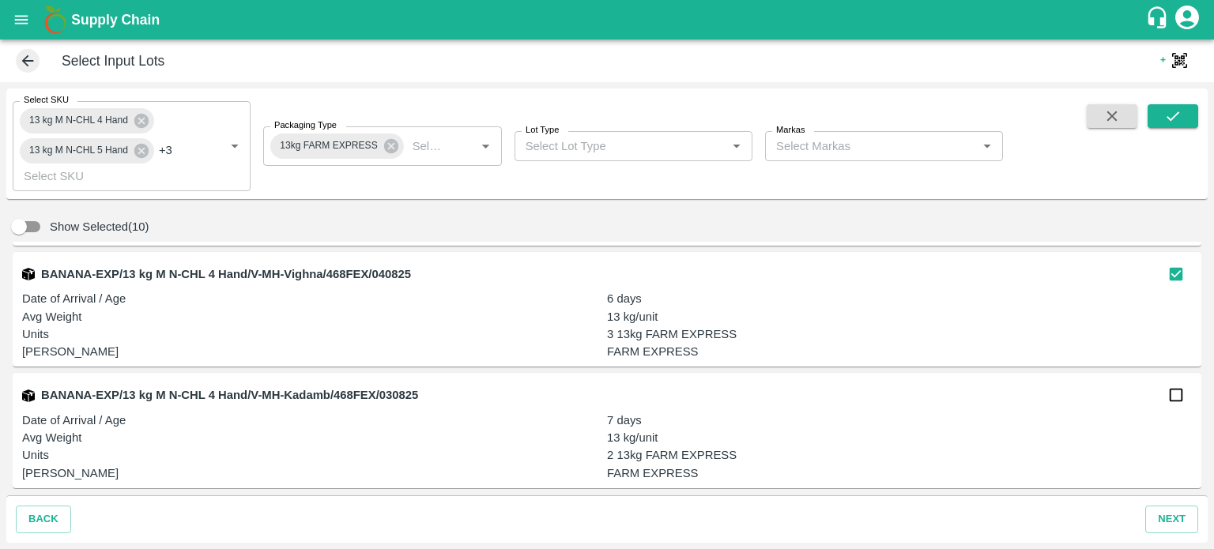
scroll to position [1163, 0]
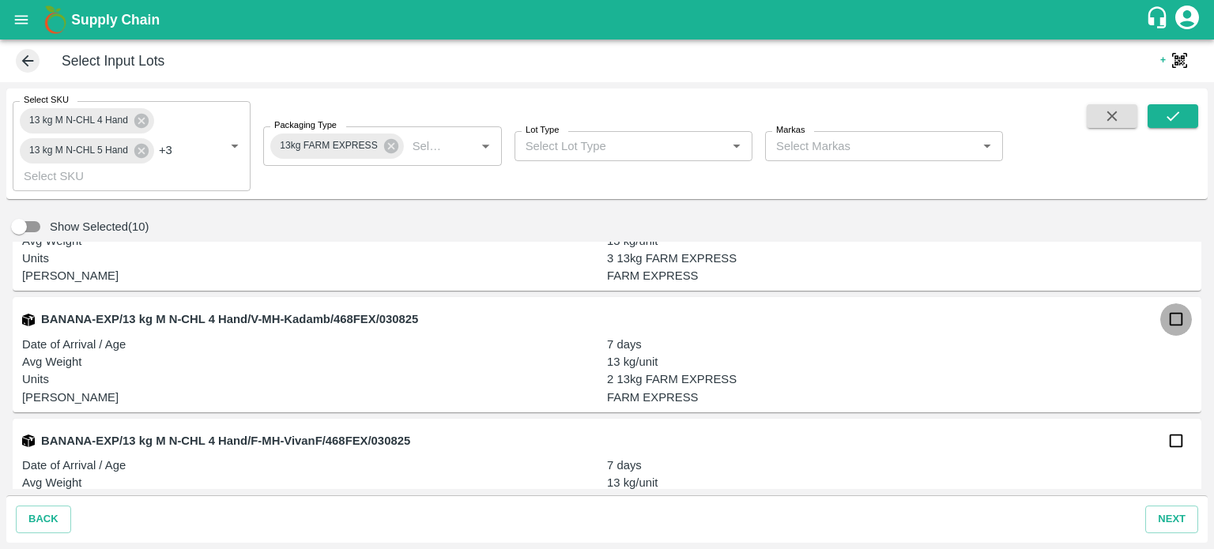
click at [1166, 318] on input "checkbox" at bounding box center [1176, 319] width 32 height 32
checkbox input "true"
click at [1173, 436] on input "checkbox" at bounding box center [1176, 441] width 32 height 32
checkbox input "true"
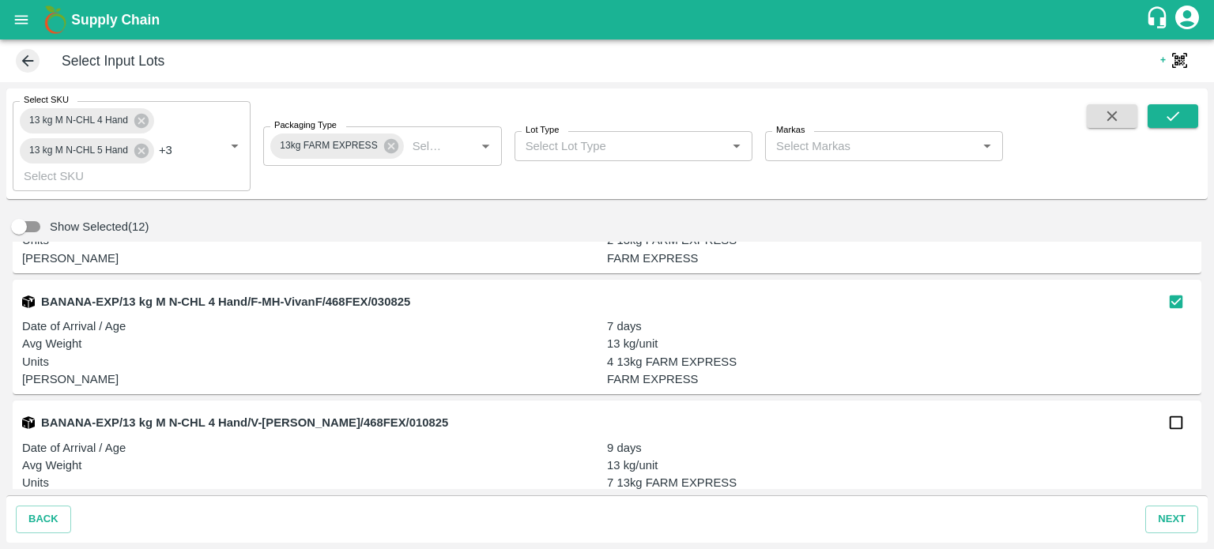
scroll to position [1309, 0]
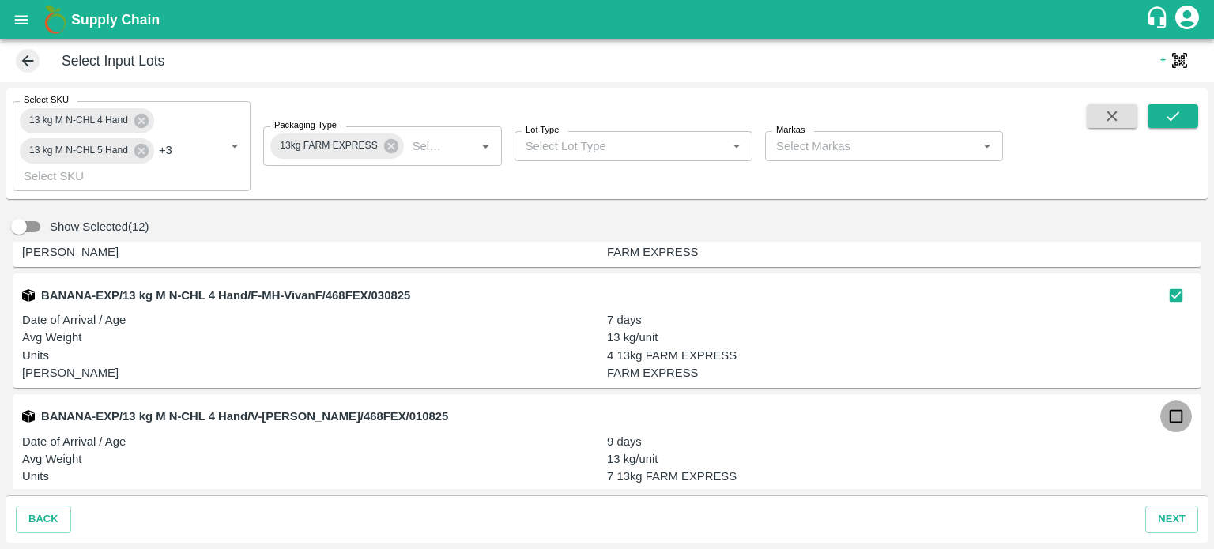
click at [1173, 420] on input "checkbox" at bounding box center [1176, 417] width 32 height 32
checkbox input "true"
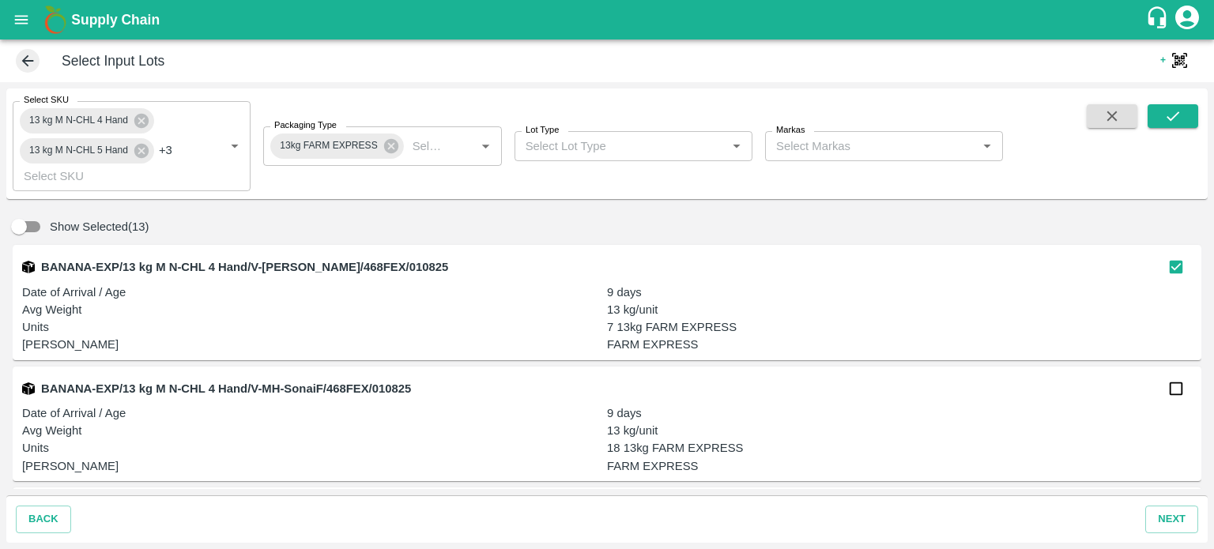
scroll to position [1464, 0]
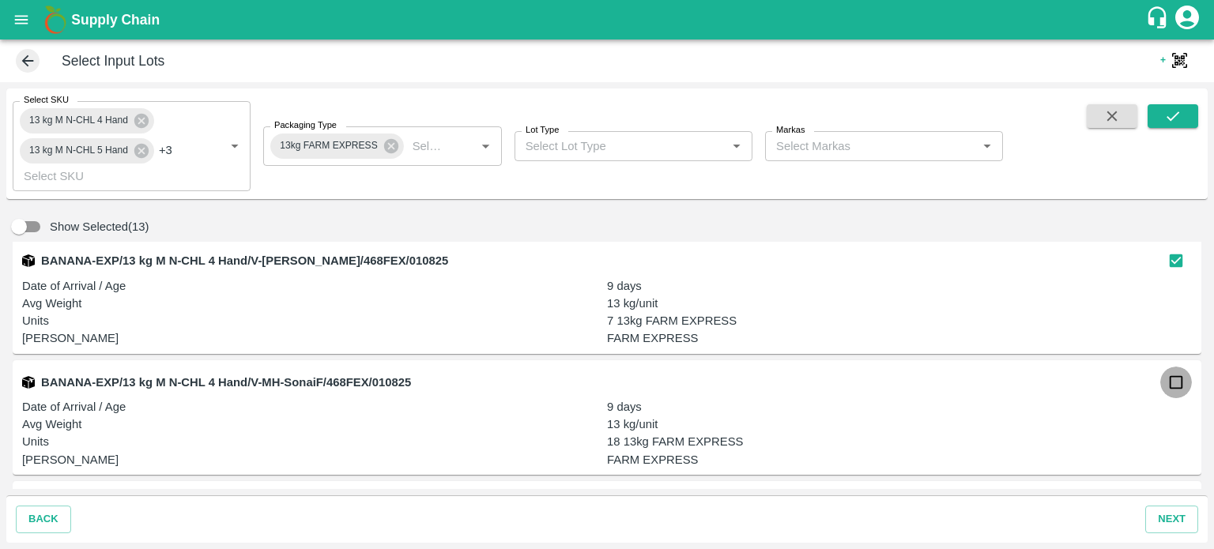
drag, startPoint x: 1166, startPoint y: 388, endPoint x: 1106, endPoint y: 423, distance: 69.4
click at [1106, 423] on div "BANANA-EXP/13 kg M N-CHL 4 Hand/V-MH-SonaiF/468FEX/010825 Date of Arrival / Age…" at bounding box center [607, 417] width 1189 height 115
click at [1170, 267] on input "checkbox" at bounding box center [1176, 260] width 32 height 32
checkbox input "true"
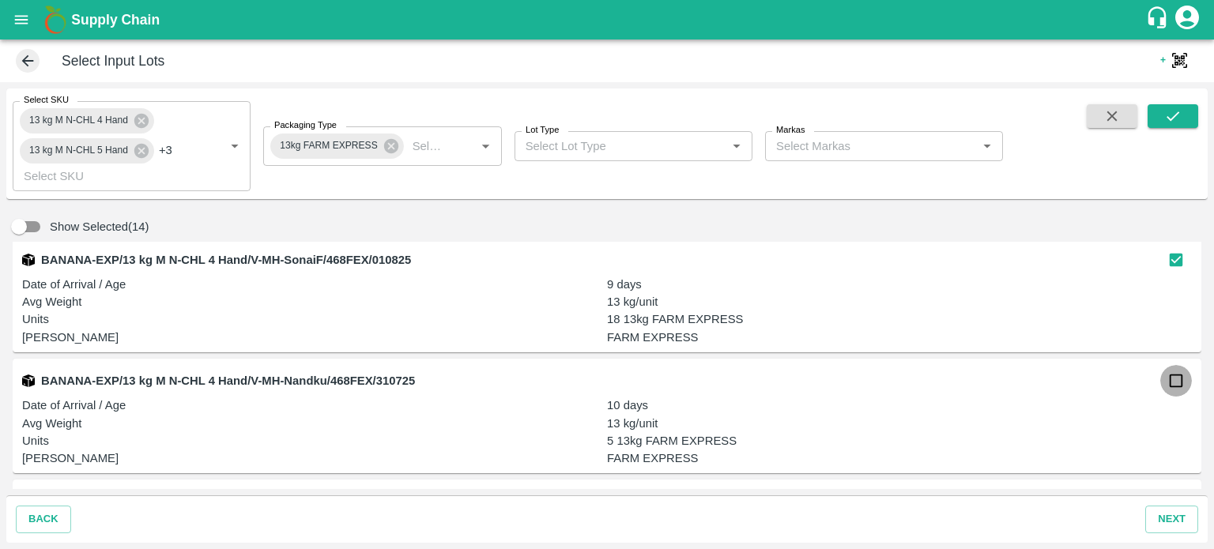
click at [1170, 382] on input "checkbox" at bounding box center [1176, 381] width 32 height 32
checkbox input "true"
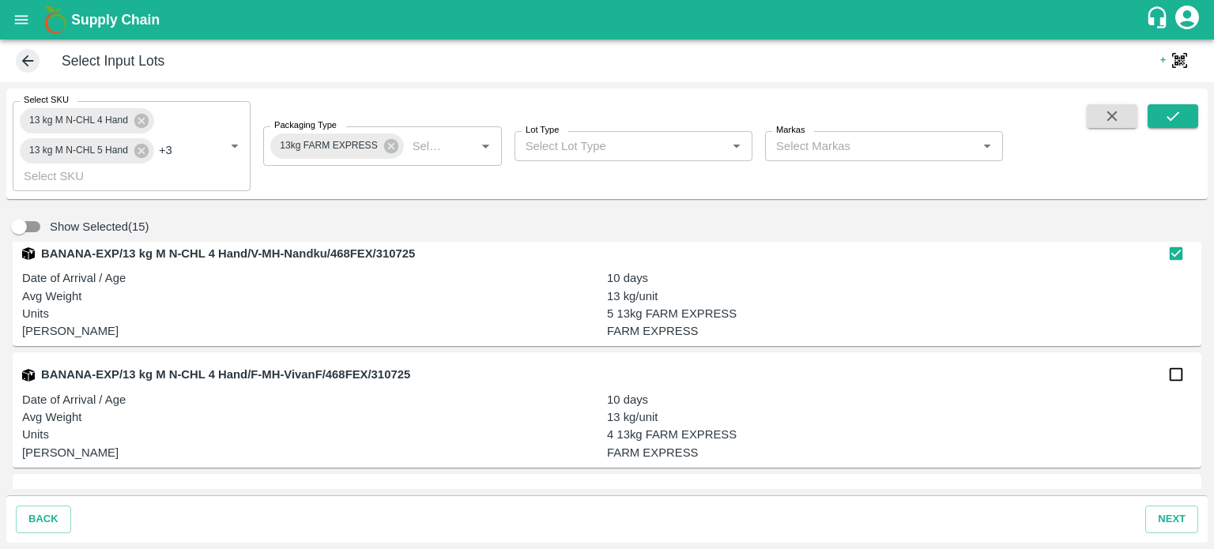
scroll to position [1742, 0]
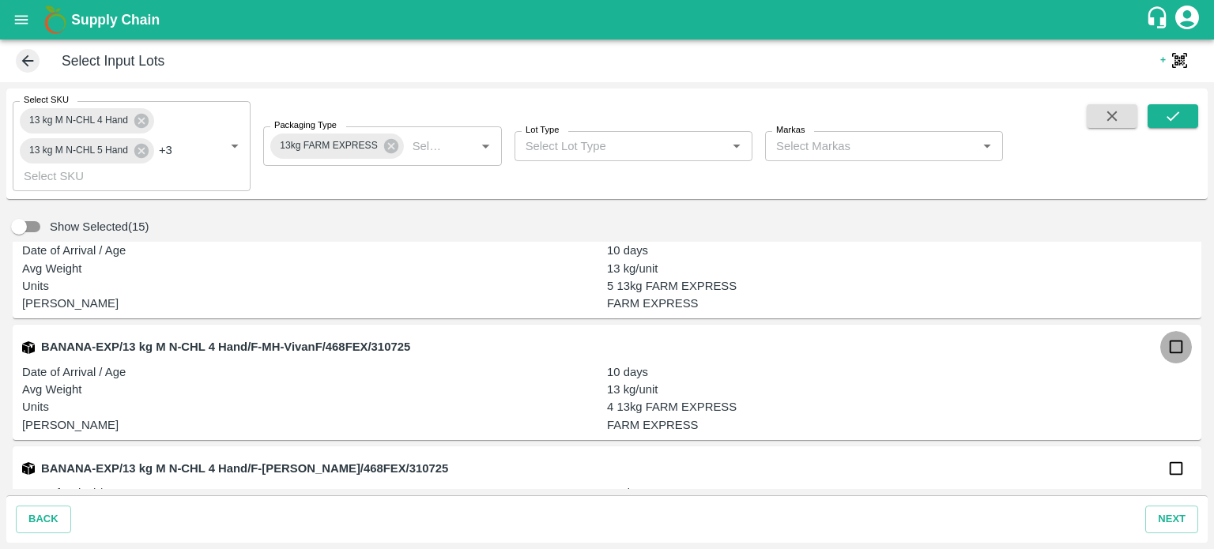
click at [1172, 345] on input "checkbox" at bounding box center [1176, 347] width 32 height 32
checkbox input "true"
click at [1170, 465] on input "checkbox" at bounding box center [1176, 469] width 32 height 32
checkbox input "true"
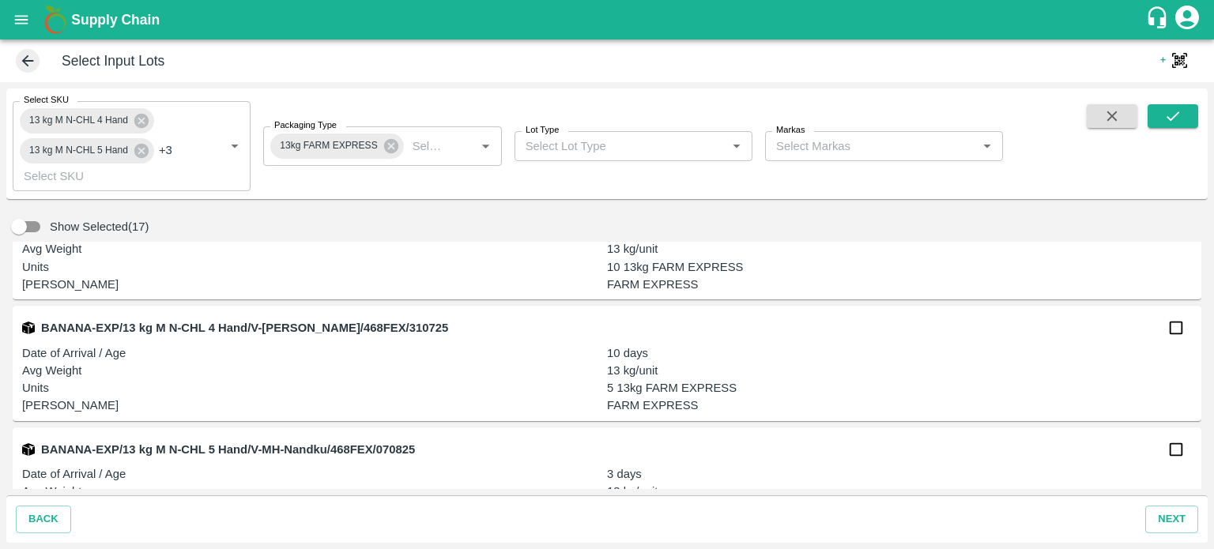
scroll to position [2004, 0]
click at [1172, 328] on input "checkbox" at bounding box center [1176, 327] width 32 height 32
checkbox input "true"
click at [1176, 444] on input "checkbox" at bounding box center [1176, 449] width 32 height 32
checkbox input "true"
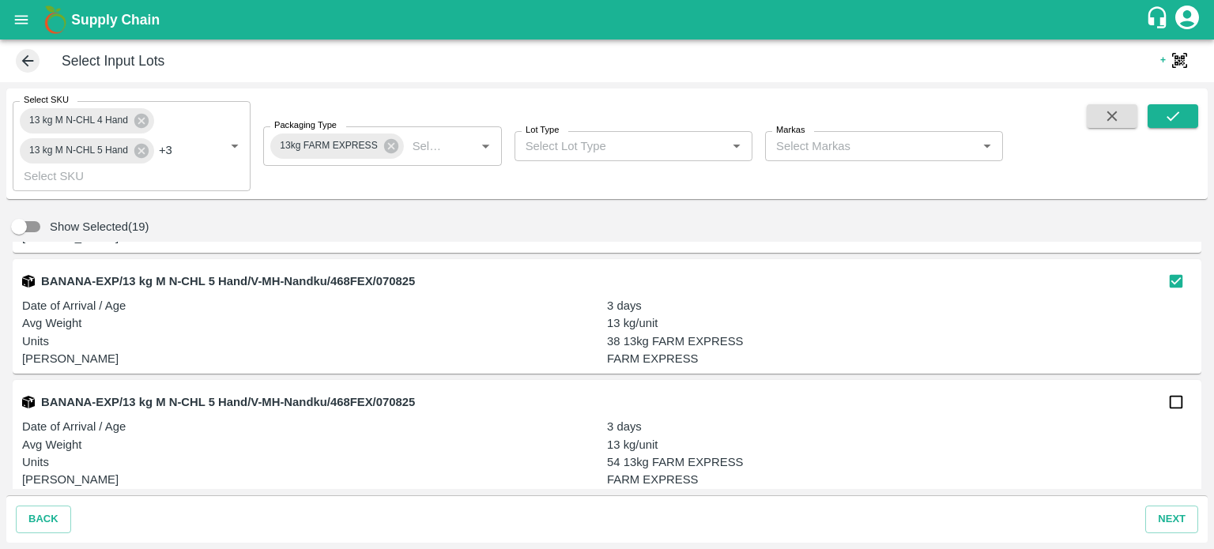
scroll to position [2178, 0]
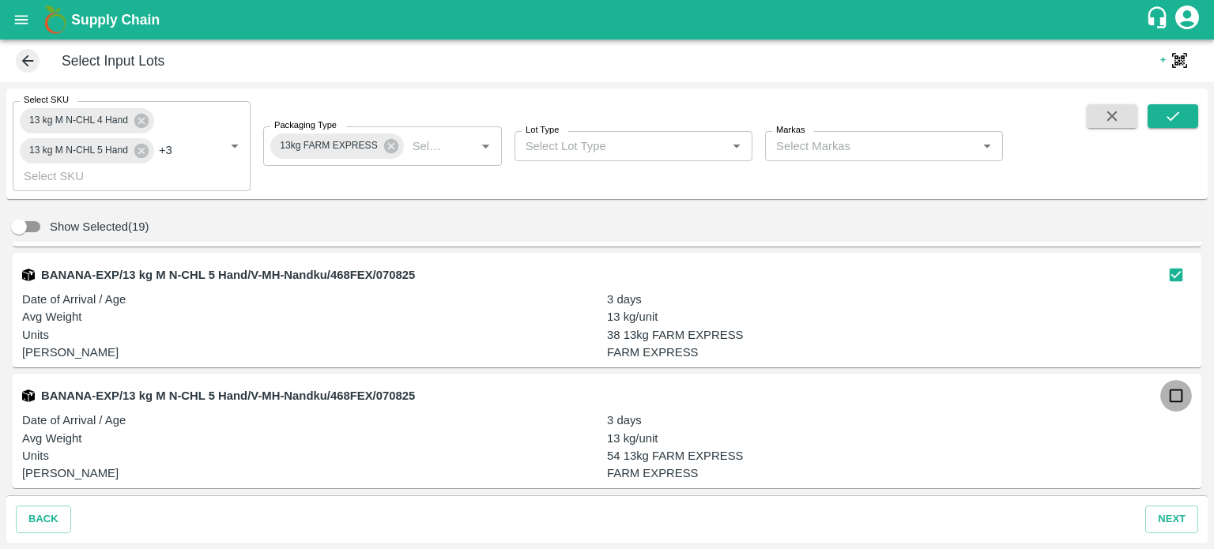
click at [1173, 398] on input "checkbox" at bounding box center [1176, 396] width 32 height 32
checkbox input "true"
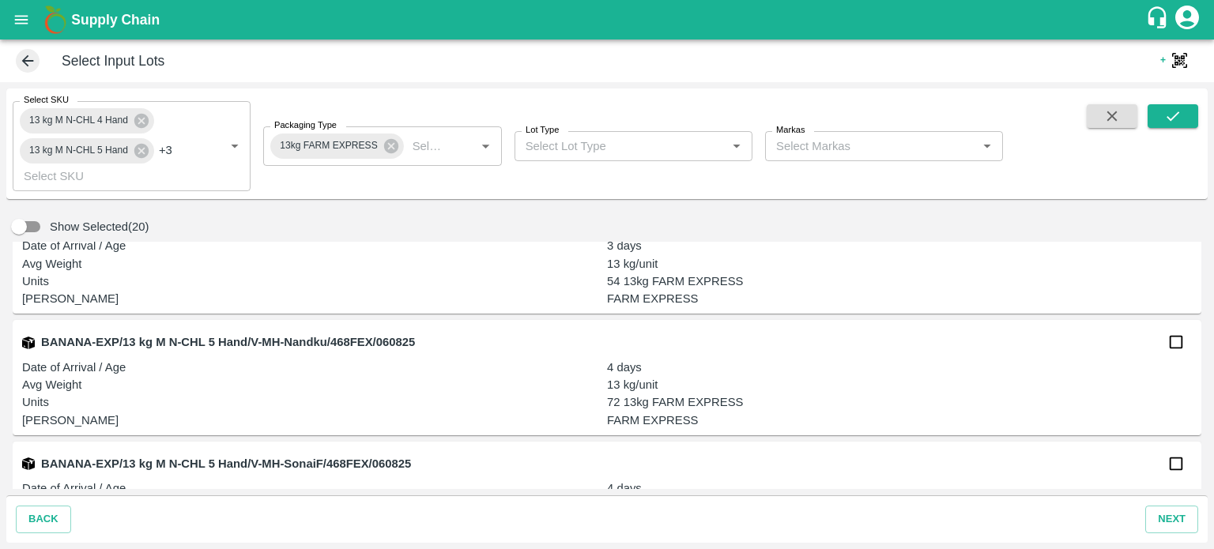
scroll to position [2354, 0]
click at [1170, 344] on input "checkbox" at bounding box center [1176, 341] width 32 height 32
checkbox input "true"
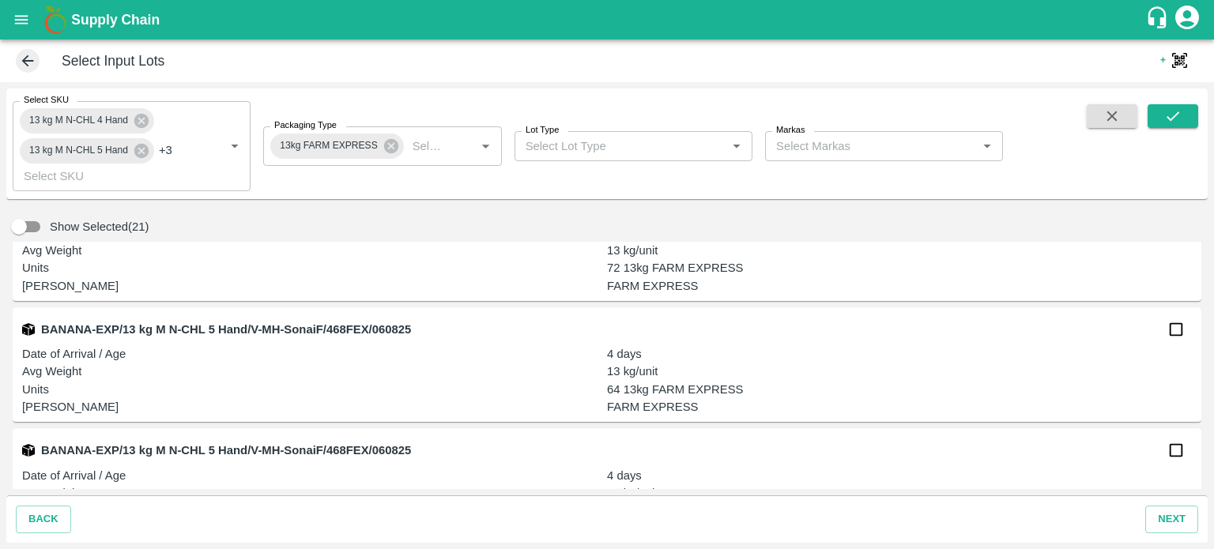
scroll to position [2489, 0]
drag, startPoint x: 1174, startPoint y: 330, endPoint x: 1174, endPoint y: 447, distance: 117.8
click at [1174, 447] on div "BANANA-EXP/13 kg M N-CHL 4 Hand/V-MH-Nandku/468FEX/070825 Date of Arrival / Age…" at bounding box center [607, 365] width 1189 height 247
click at [1174, 447] on input "checkbox" at bounding box center [1176, 449] width 32 height 32
checkbox input "true"
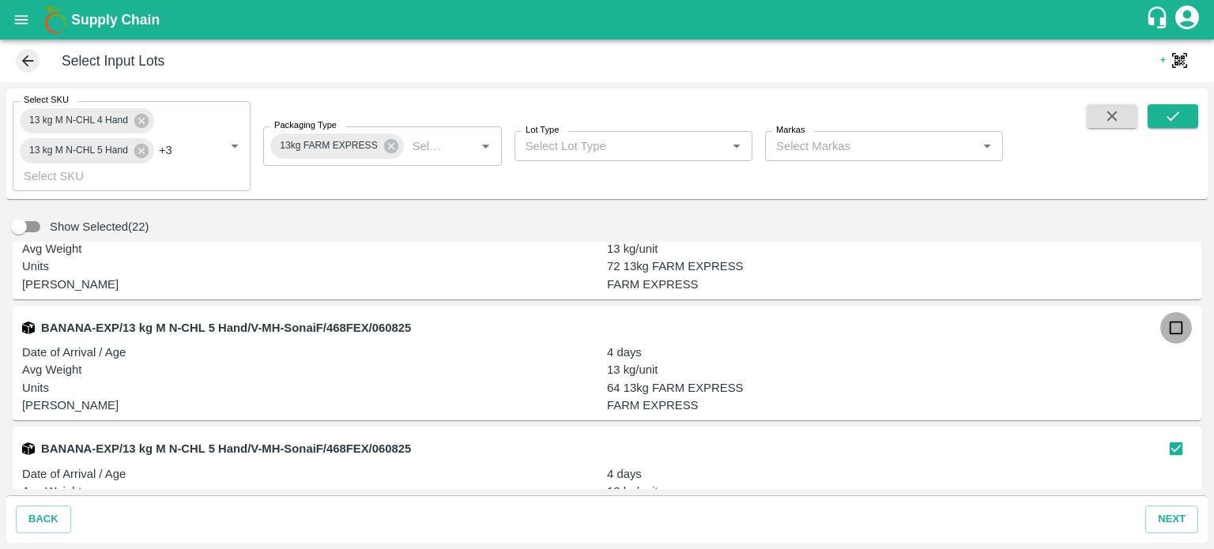
click at [1171, 329] on input "checkbox" at bounding box center [1176, 328] width 32 height 32
checkbox input "true"
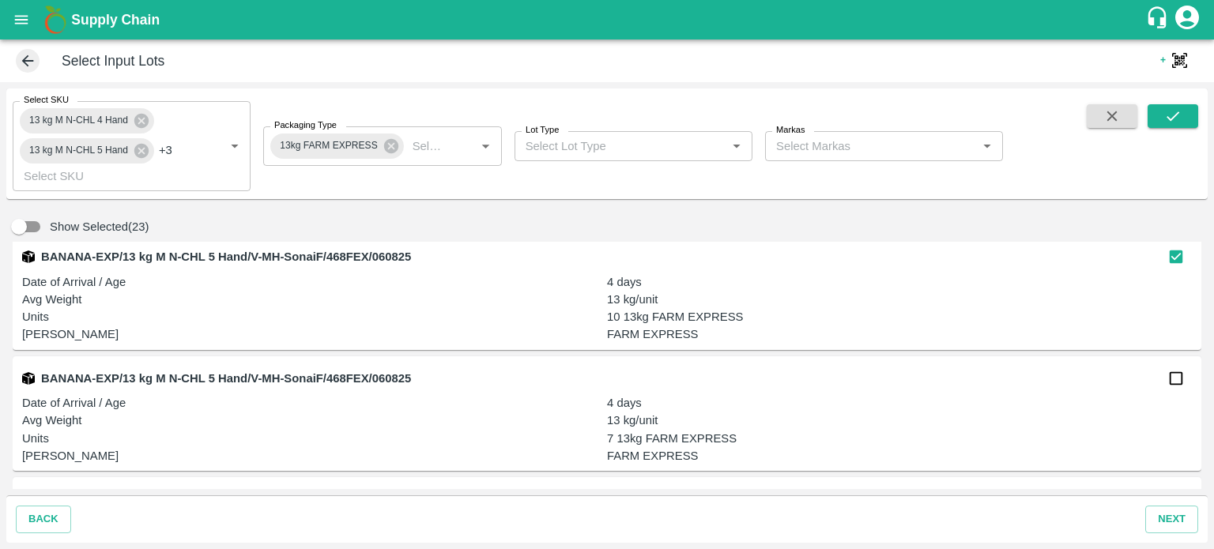
scroll to position [2707, 0]
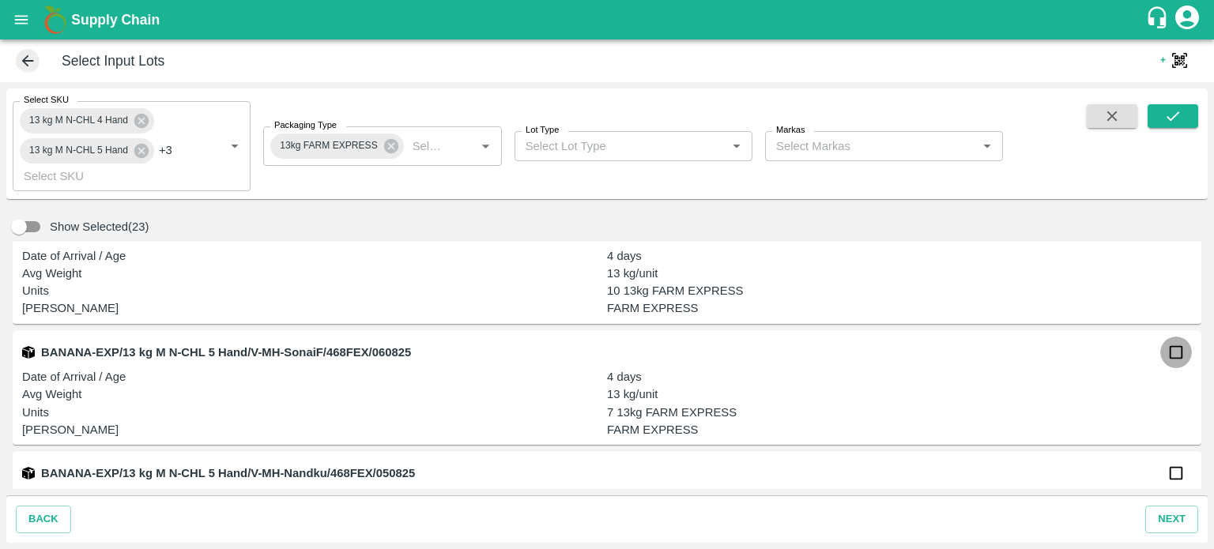
click at [1171, 352] on input "checkbox" at bounding box center [1176, 353] width 32 height 32
checkbox input "true"
click at [1172, 472] on input "checkbox" at bounding box center [1176, 474] width 32 height 32
checkbox input "true"
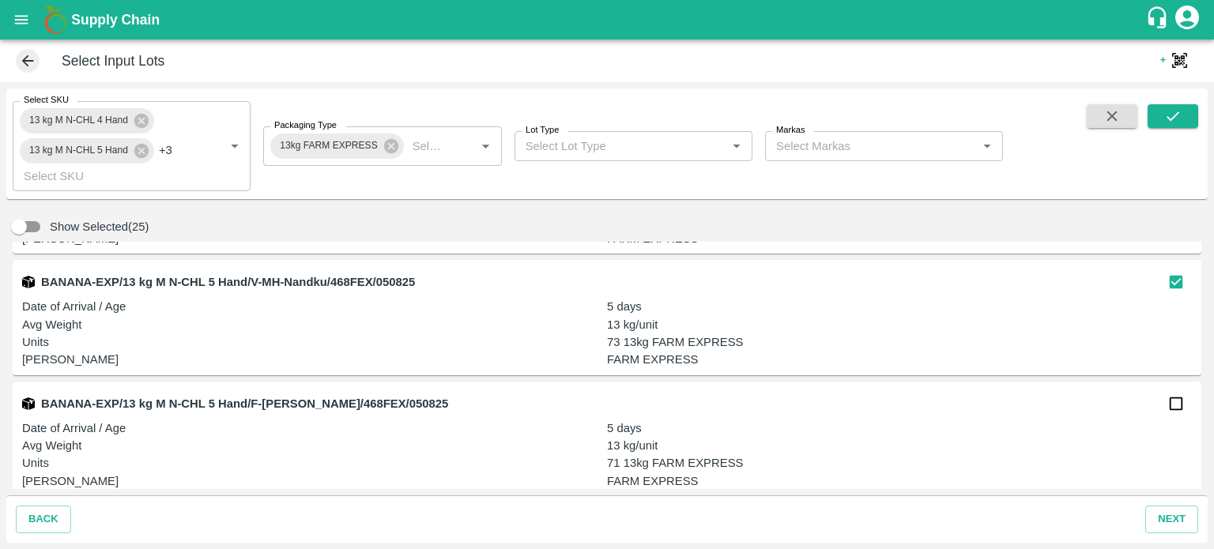
scroll to position [2899, 0]
click at [1174, 398] on input "checkbox" at bounding box center [1176, 403] width 32 height 32
checkbox input "true"
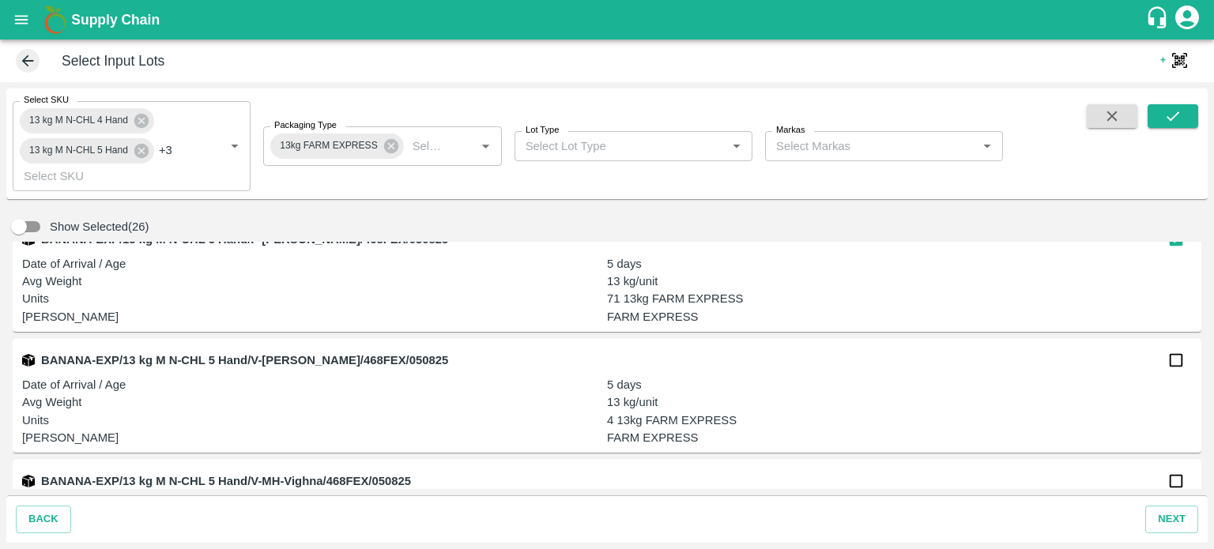
scroll to position [3083, 0]
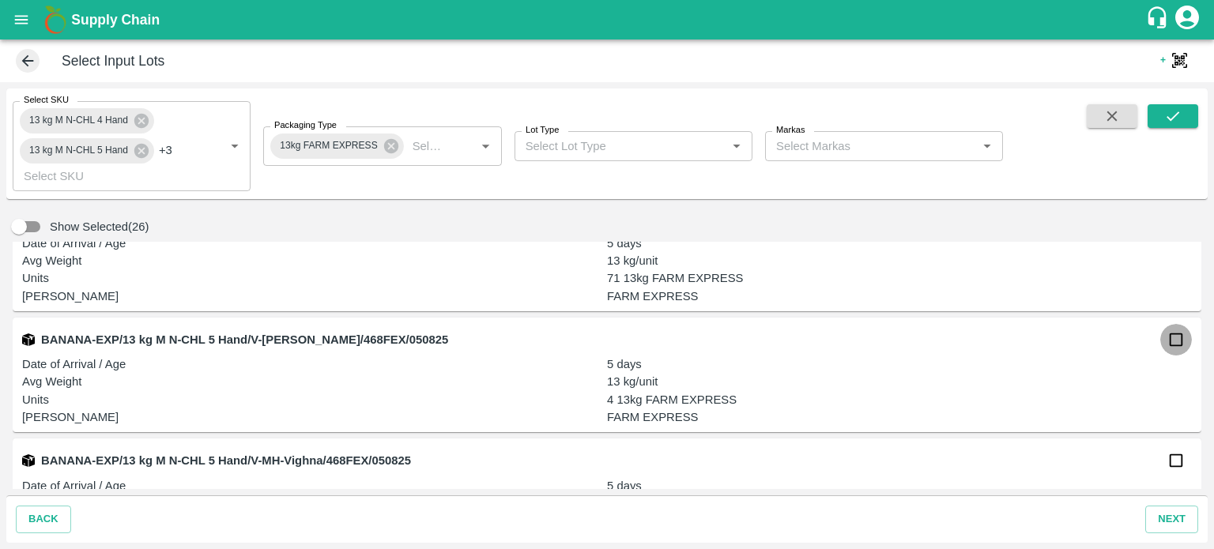
click at [1171, 345] on input "checkbox" at bounding box center [1176, 340] width 32 height 32
checkbox input "true"
click at [1172, 465] on input "checkbox" at bounding box center [1176, 461] width 32 height 32
checkbox input "true"
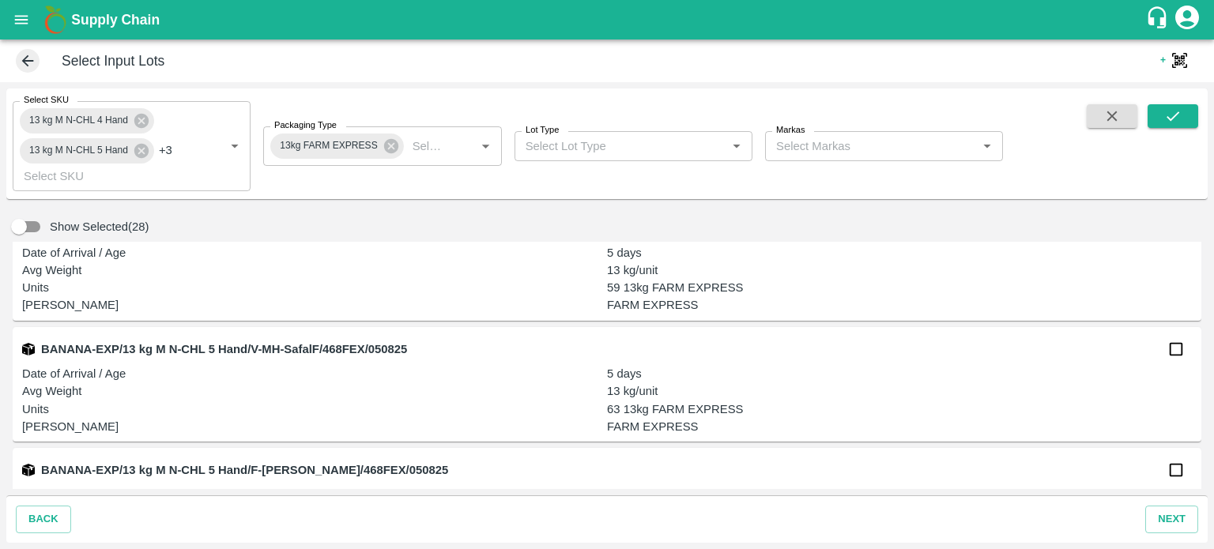
scroll to position [3320, 0]
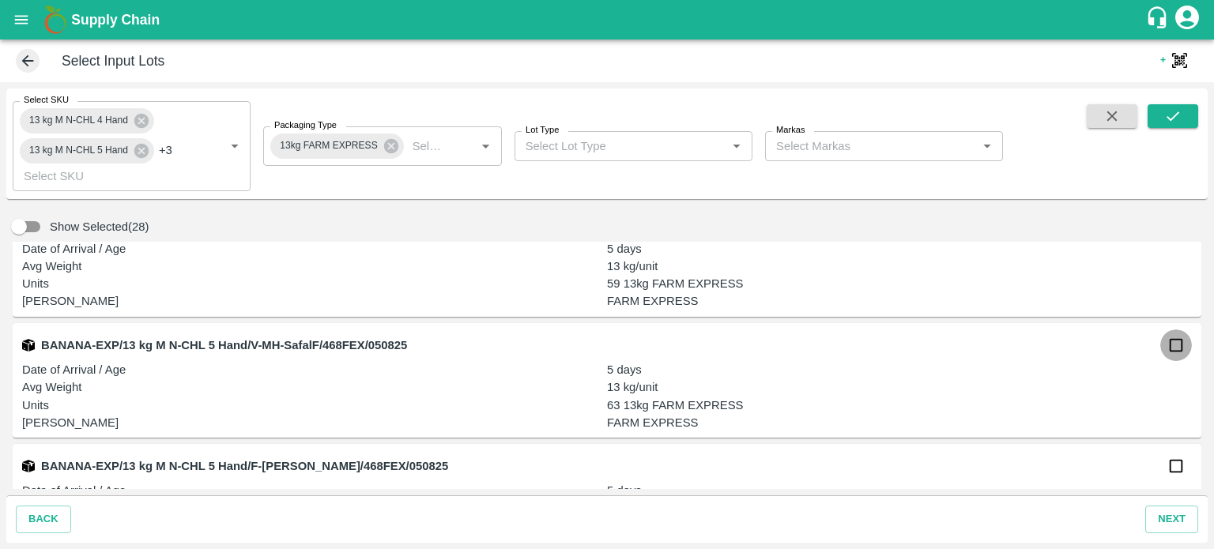
click at [1170, 351] on input "checkbox" at bounding box center [1176, 346] width 32 height 32
checkbox input "true"
click at [1170, 464] on input "checkbox" at bounding box center [1176, 466] width 32 height 32
checkbox input "true"
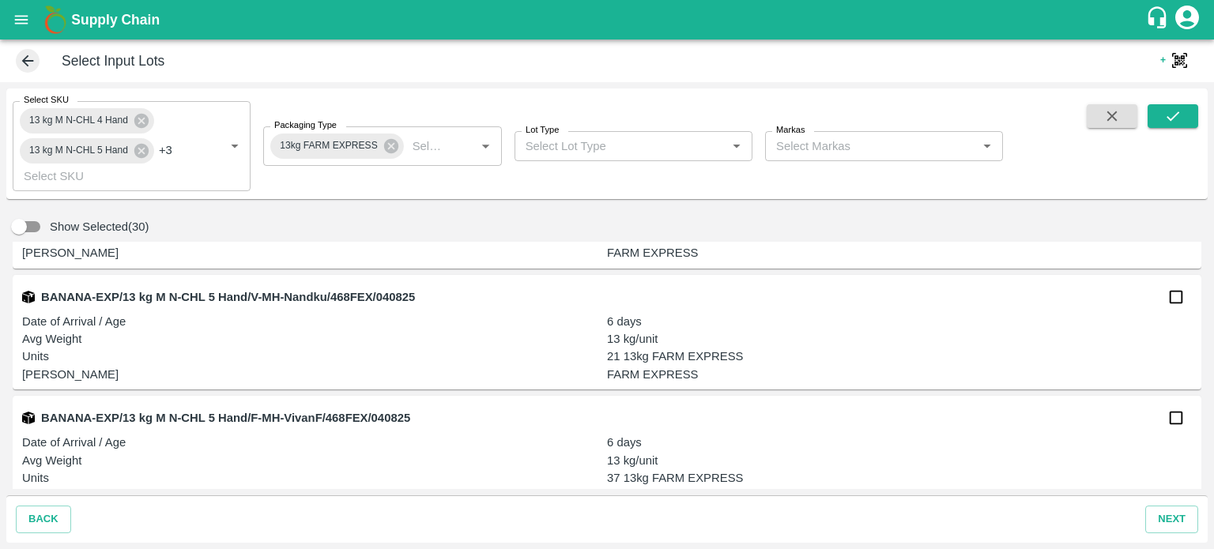
scroll to position [3612, 0]
click at [1173, 297] on input "checkbox" at bounding box center [1176, 297] width 32 height 32
checkbox input "true"
click at [1173, 424] on input "checkbox" at bounding box center [1176, 417] width 32 height 32
checkbox input "true"
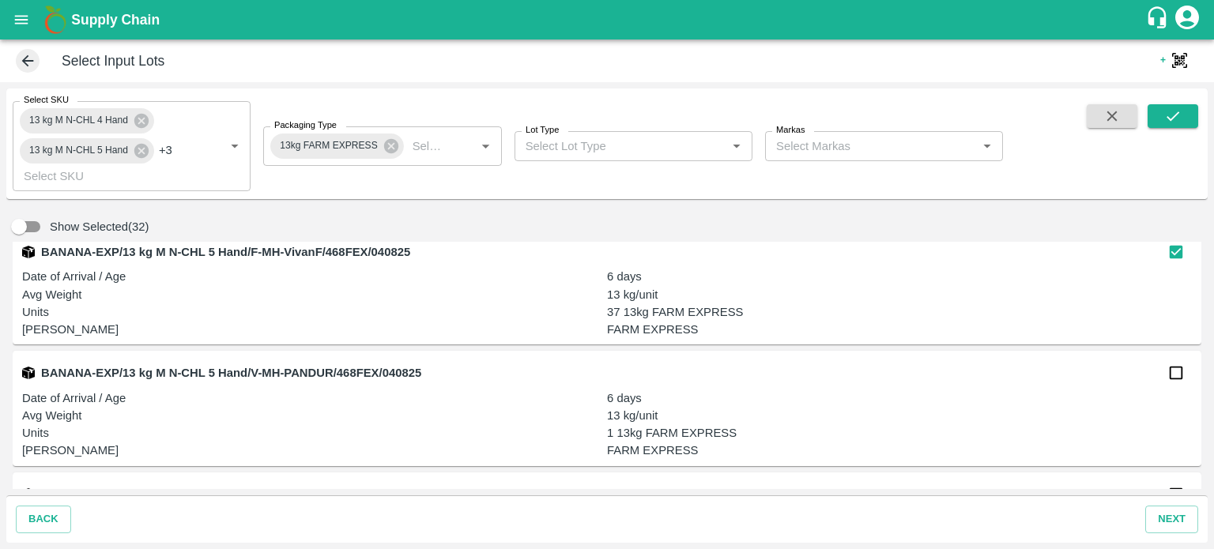
scroll to position [3778, 0]
click at [1172, 379] on input "checkbox" at bounding box center [1176, 372] width 32 height 32
checkbox input "true"
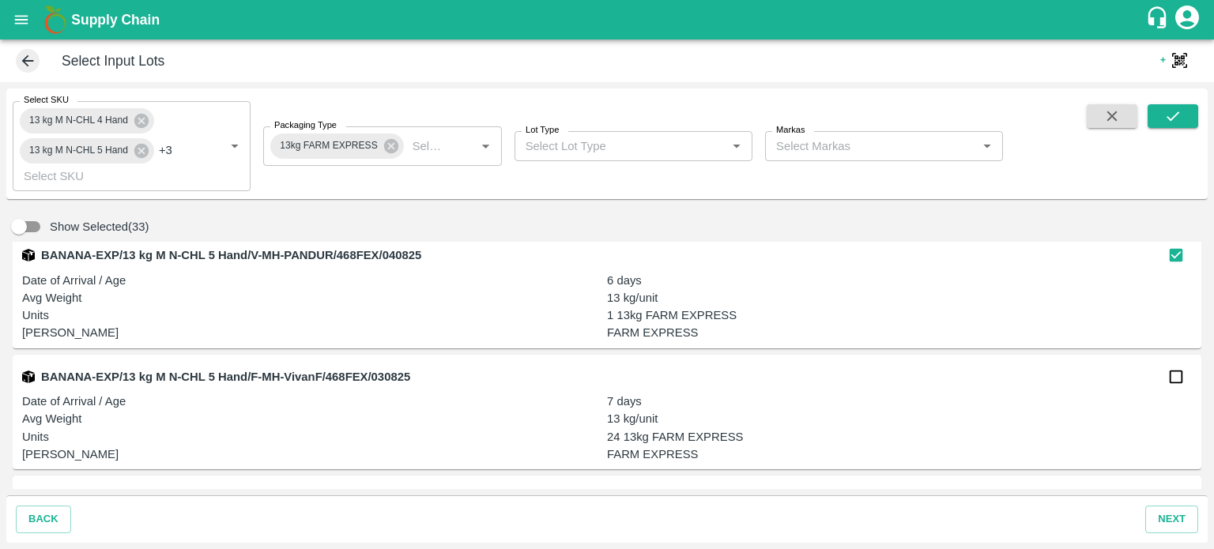
scroll to position [3960, 0]
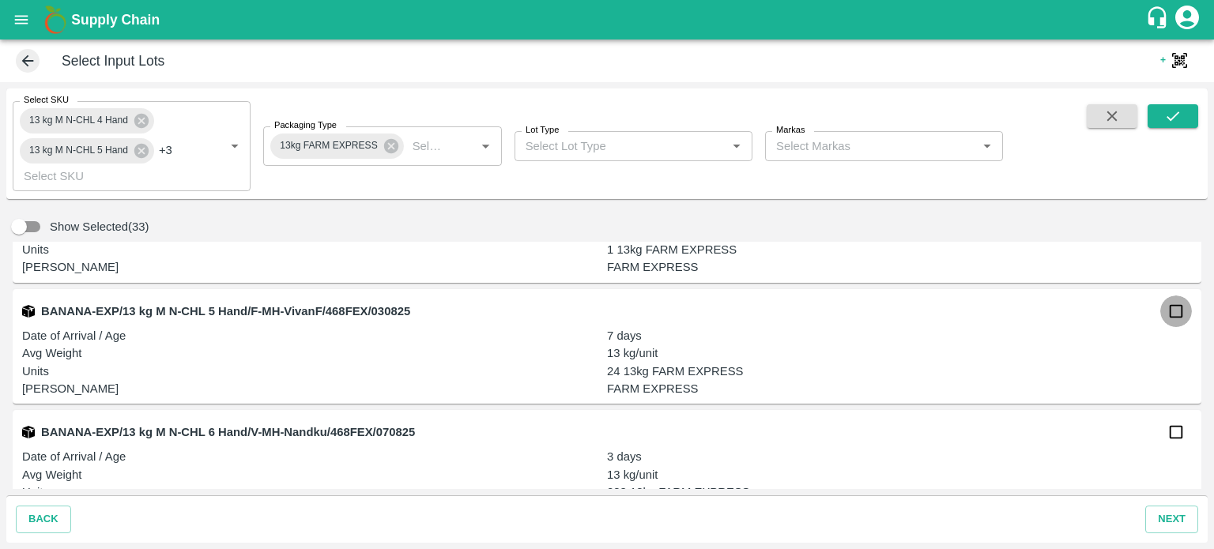
click at [1169, 313] on input "checkbox" at bounding box center [1176, 312] width 32 height 32
checkbox input "true"
click at [1170, 432] on input "checkbox" at bounding box center [1176, 432] width 32 height 32
checkbox input "true"
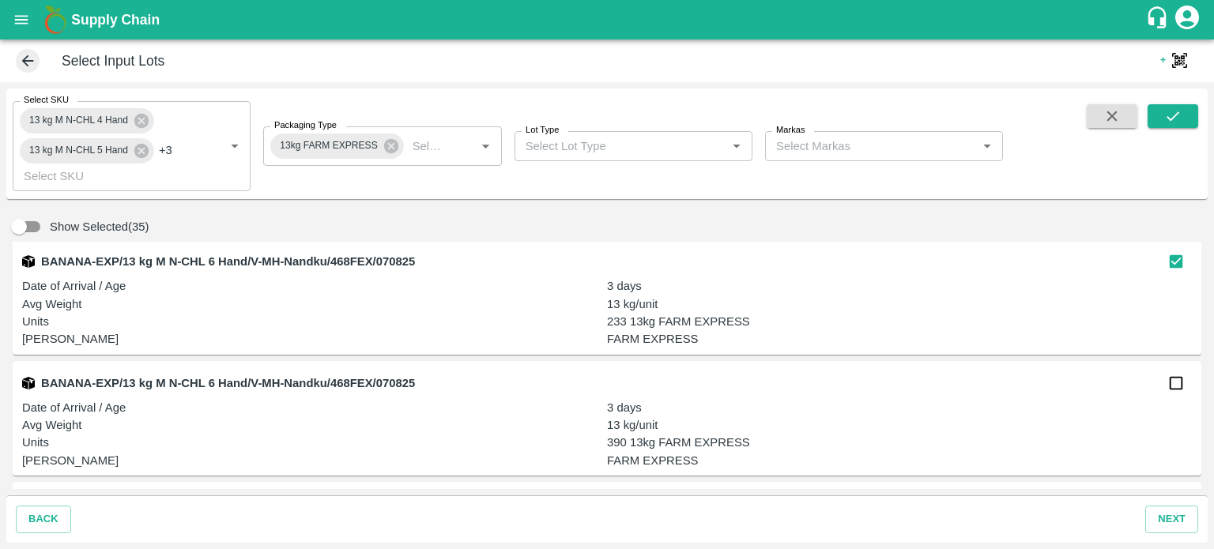
scroll to position [4155, 0]
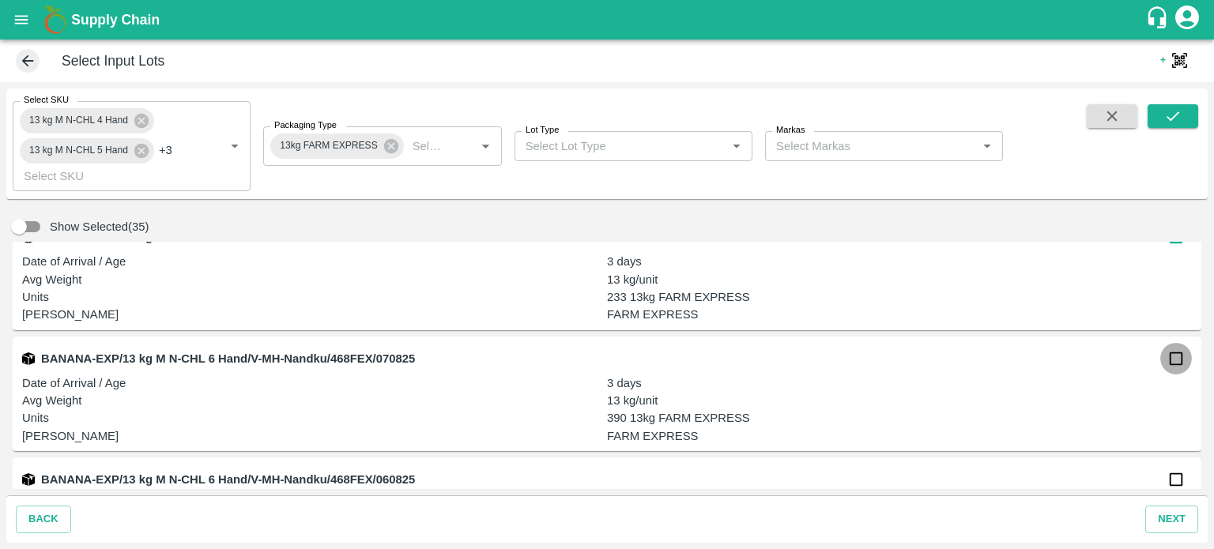
click at [1176, 360] on input "checkbox" at bounding box center [1176, 359] width 32 height 32
checkbox input "true"
click at [1173, 482] on input "checkbox" at bounding box center [1176, 480] width 32 height 32
checkbox input "true"
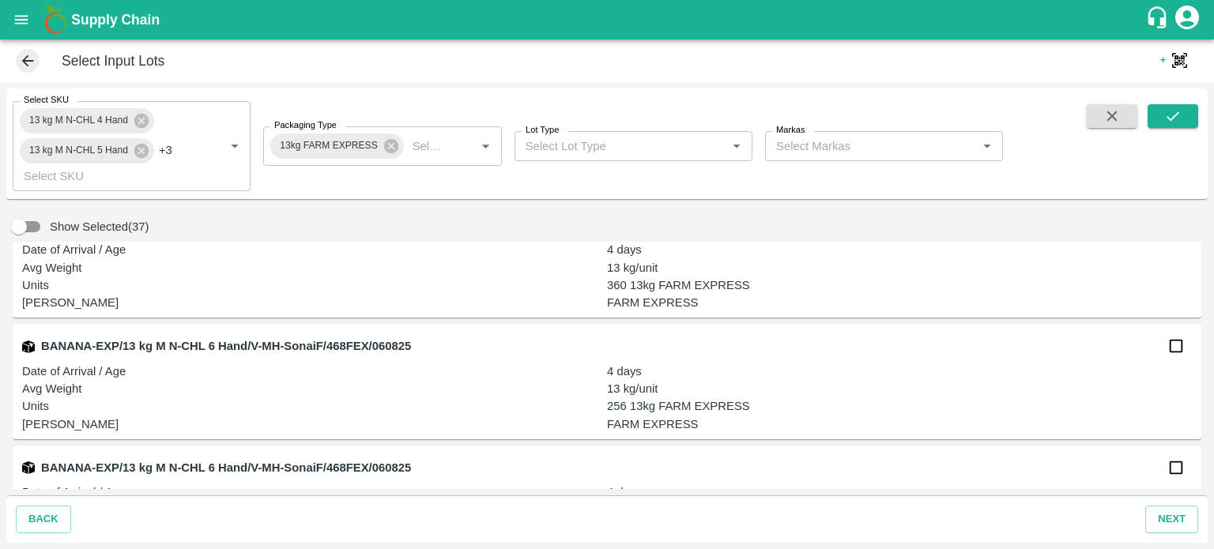
scroll to position [4415, 0]
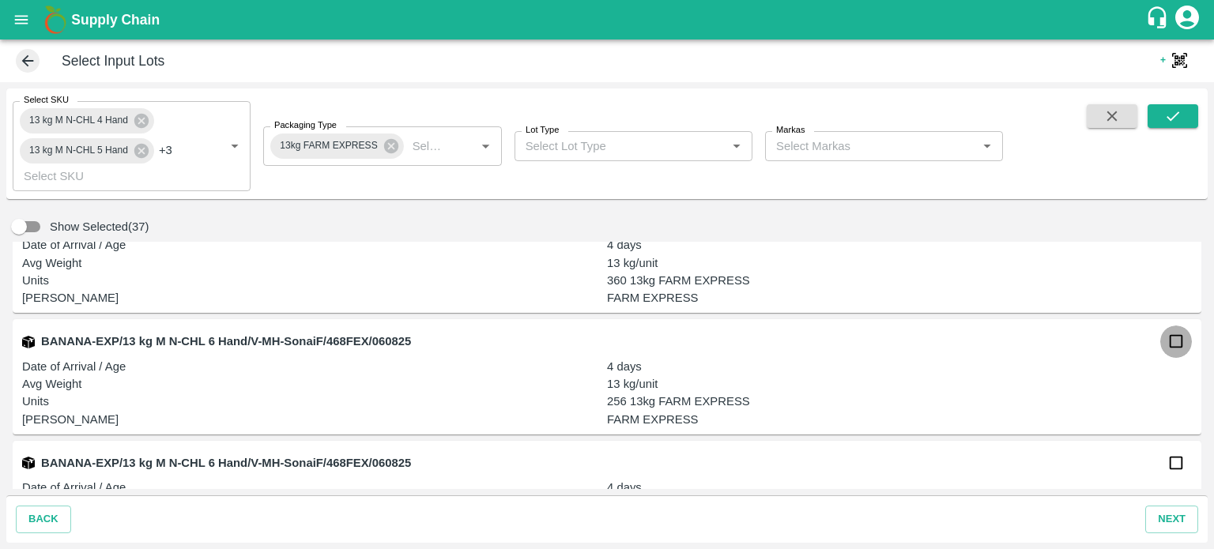
click at [1166, 337] on input "checkbox" at bounding box center [1176, 342] width 32 height 32
checkbox input "true"
click at [1170, 468] on input "checkbox" at bounding box center [1176, 463] width 32 height 32
checkbox input "true"
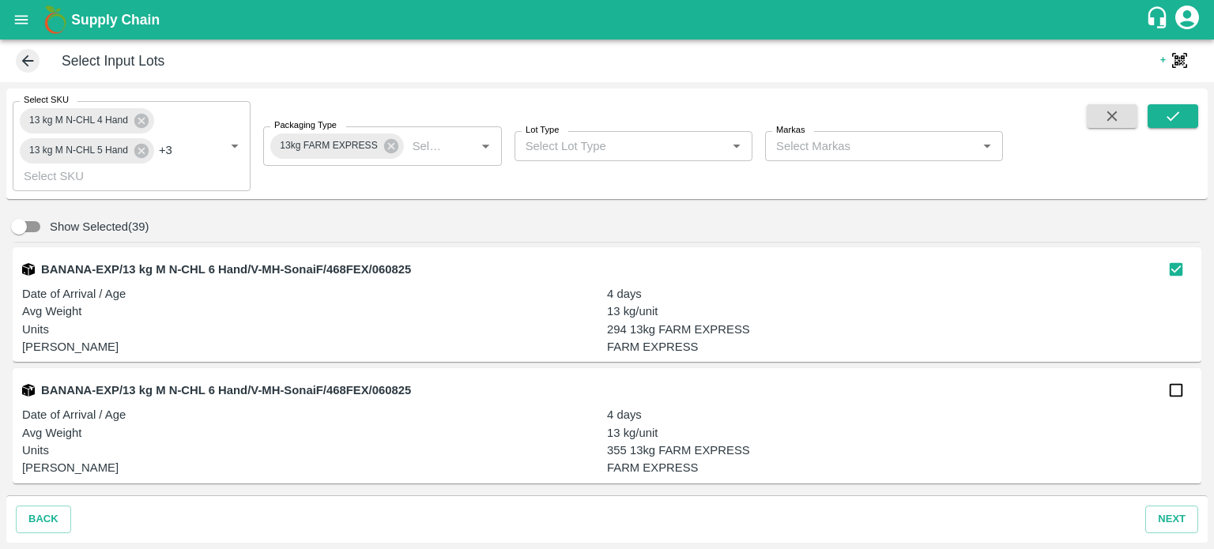
scroll to position [4610, 0]
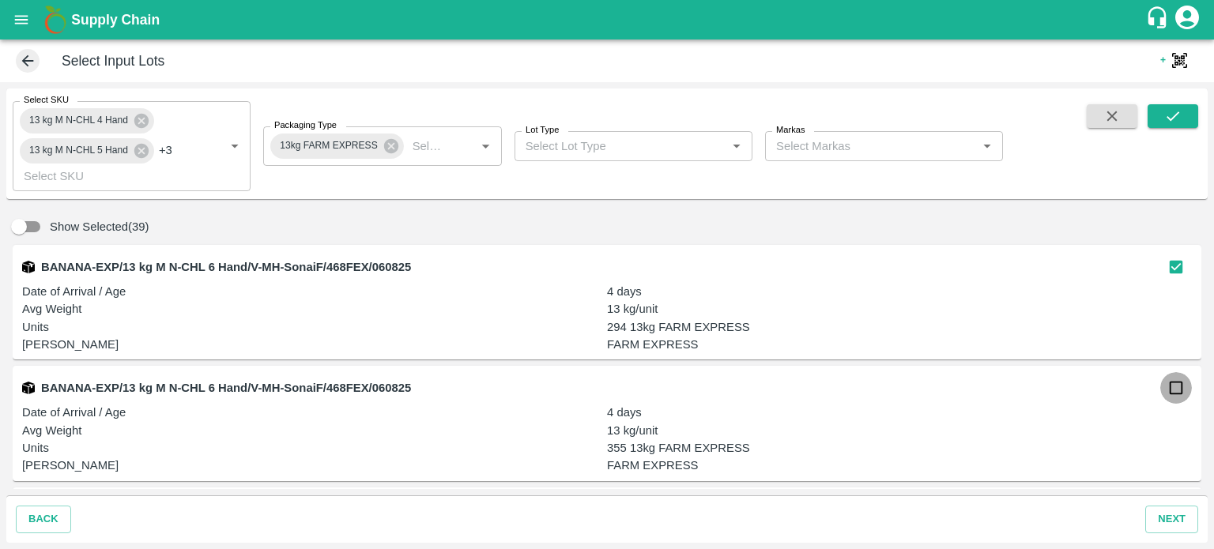
click at [1168, 388] on input "checkbox" at bounding box center [1176, 388] width 32 height 32
checkbox input "true"
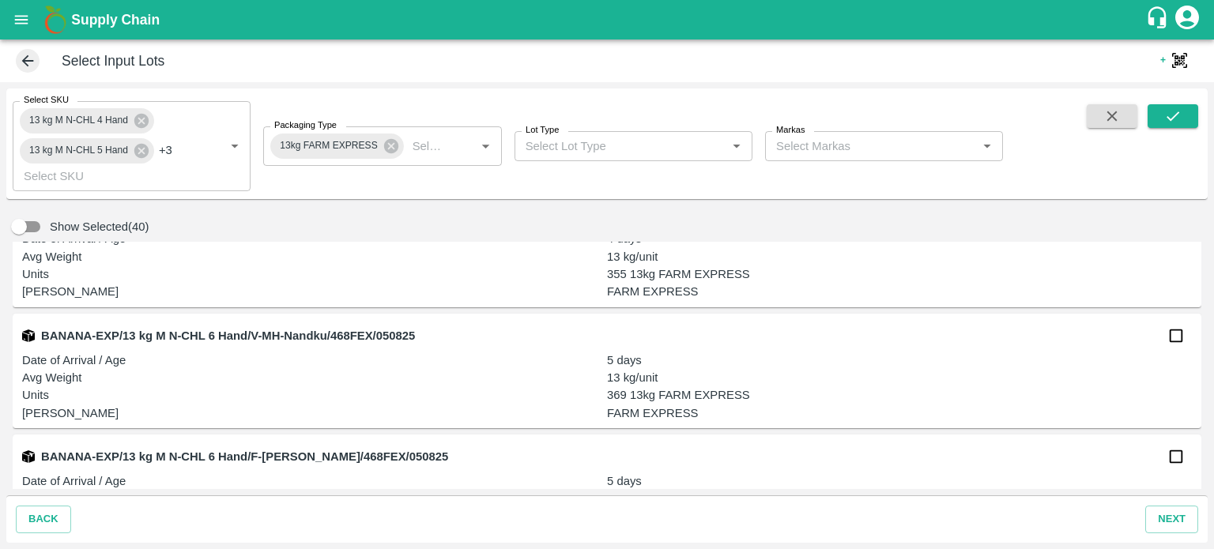
scroll to position [4791, 0]
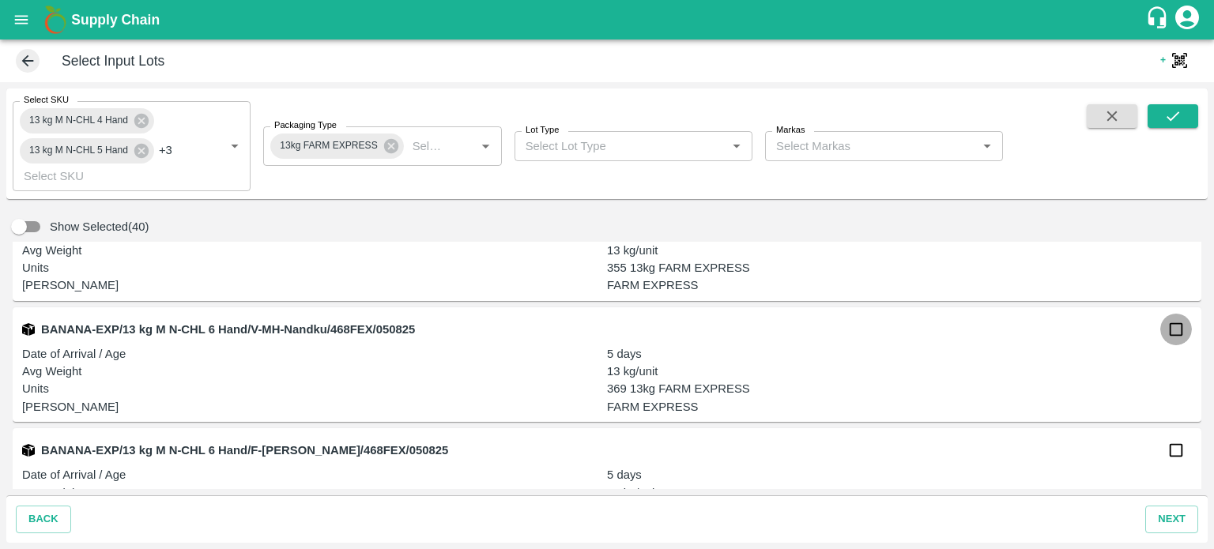
click at [1170, 326] on input "checkbox" at bounding box center [1176, 330] width 32 height 32
checkbox input "true"
click at [1166, 454] on input "checkbox" at bounding box center [1176, 451] width 32 height 32
checkbox input "true"
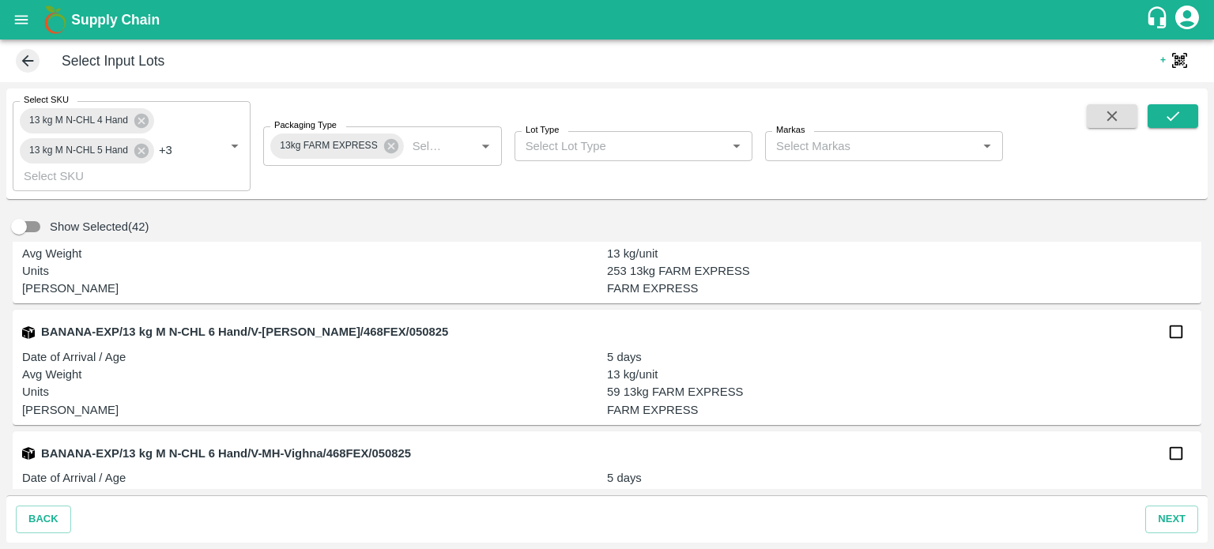
scroll to position [5033, 0]
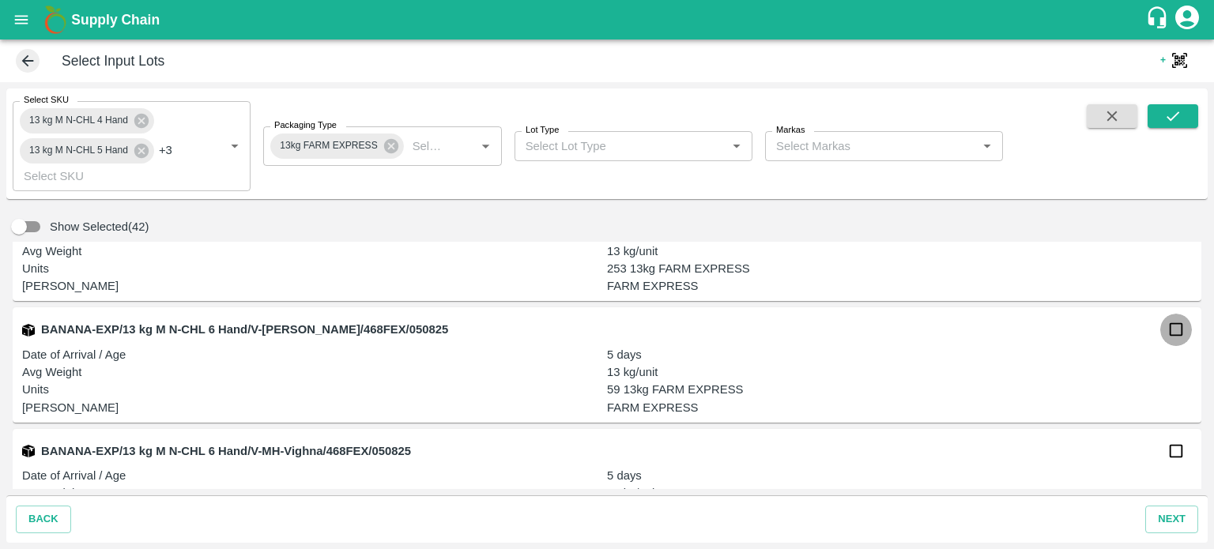
click at [1166, 333] on input "checkbox" at bounding box center [1176, 330] width 32 height 32
checkbox input "true"
click at [1171, 465] on input "checkbox" at bounding box center [1176, 451] width 32 height 32
checkbox input "true"
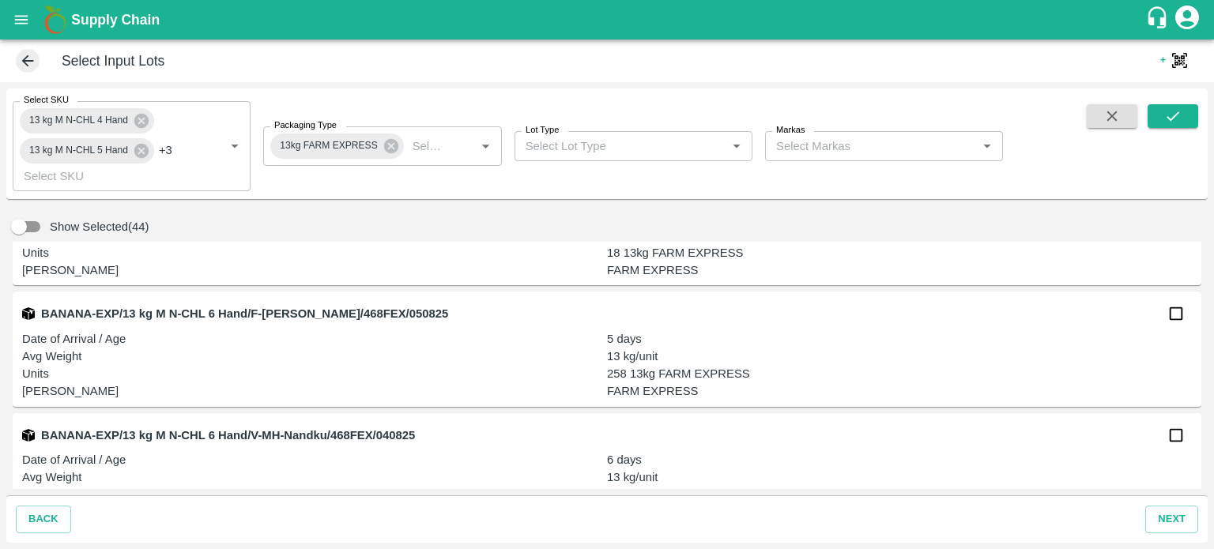
scroll to position [5304, 0]
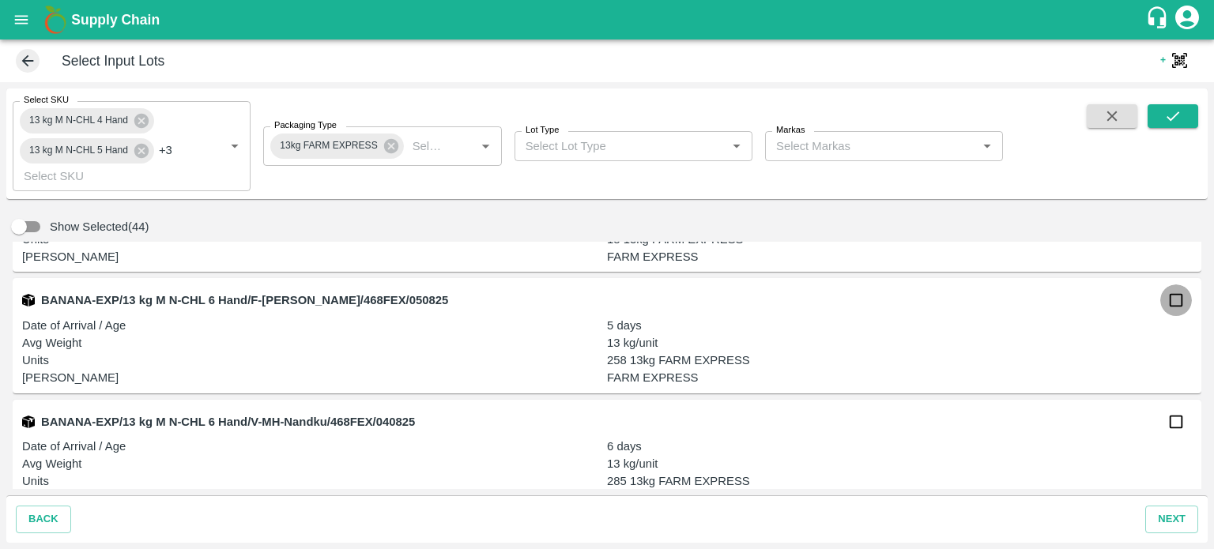
click at [1169, 303] on input "checkbox" at bounding box center [1176, 301] width 32 height 32
checkbox input "true"
click at [1170, 423] on input "checkbox" at bounding box center [1176, 422] width 32 height 32
checkbox input "true"
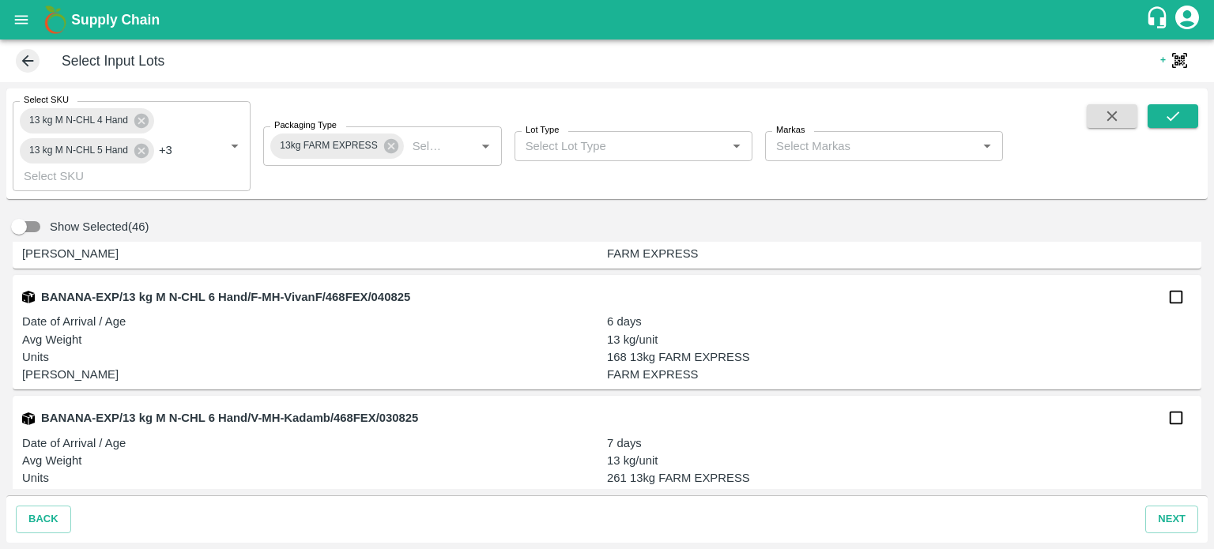
scroll to position [5561, 0]
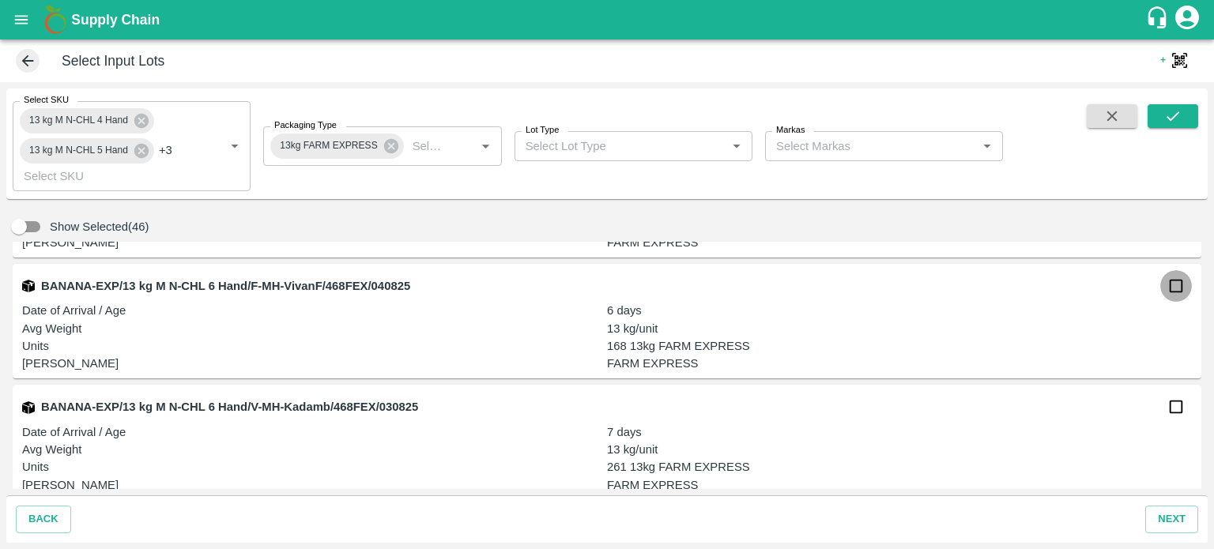
click at [1169, 287] on input "checkbox" at bounding box center [1176, 286] width 32 height 32
checkbox input "true"
click at [1169, 410] on input "checkbox" at bounding box center [1176, 407] width 32 height 32
checkbox input "true"
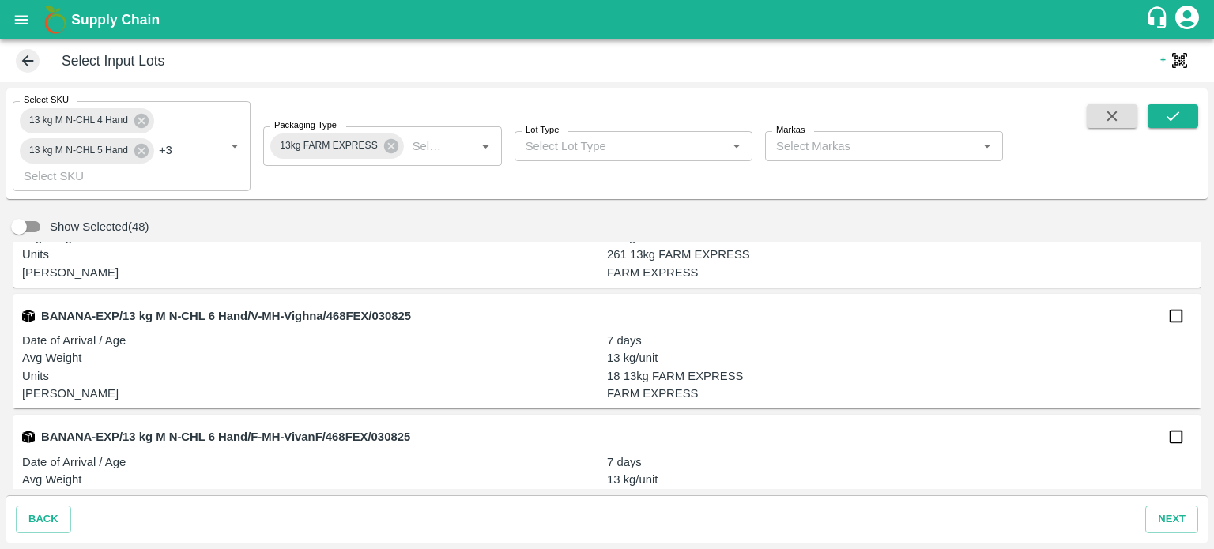
scroll to position [5783, 0]
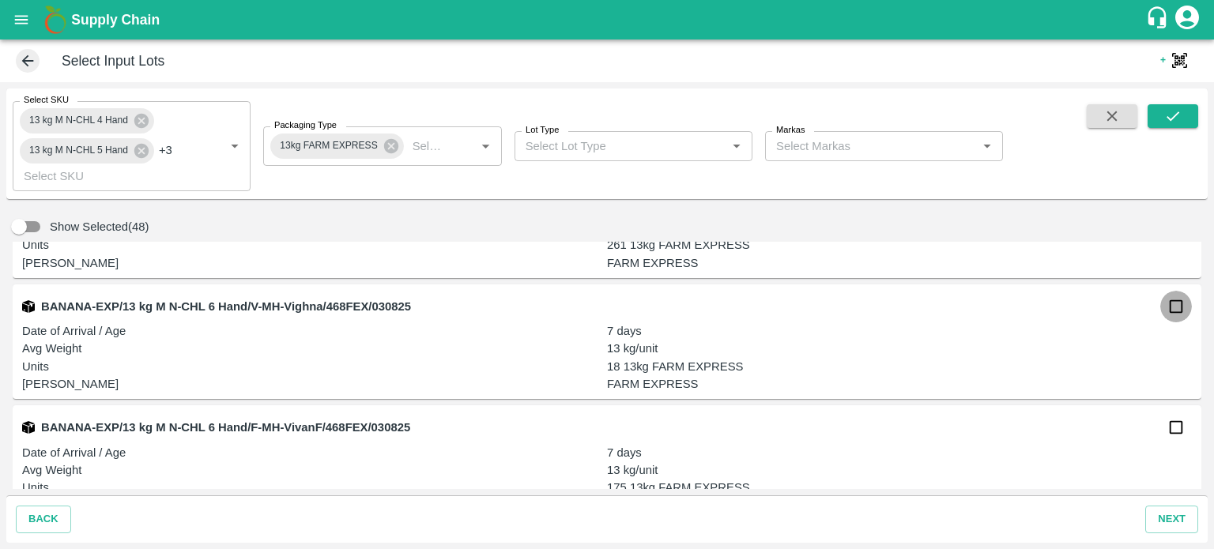
click at [1170, 310] on input "checkbox" at bounding box center [1176, 307] width 32 height 32
checkbox input "true"
click at [1175, 429] on input "checkbox" at bounding box center [1176, 428] width 32 height 32
checkbox input "true"
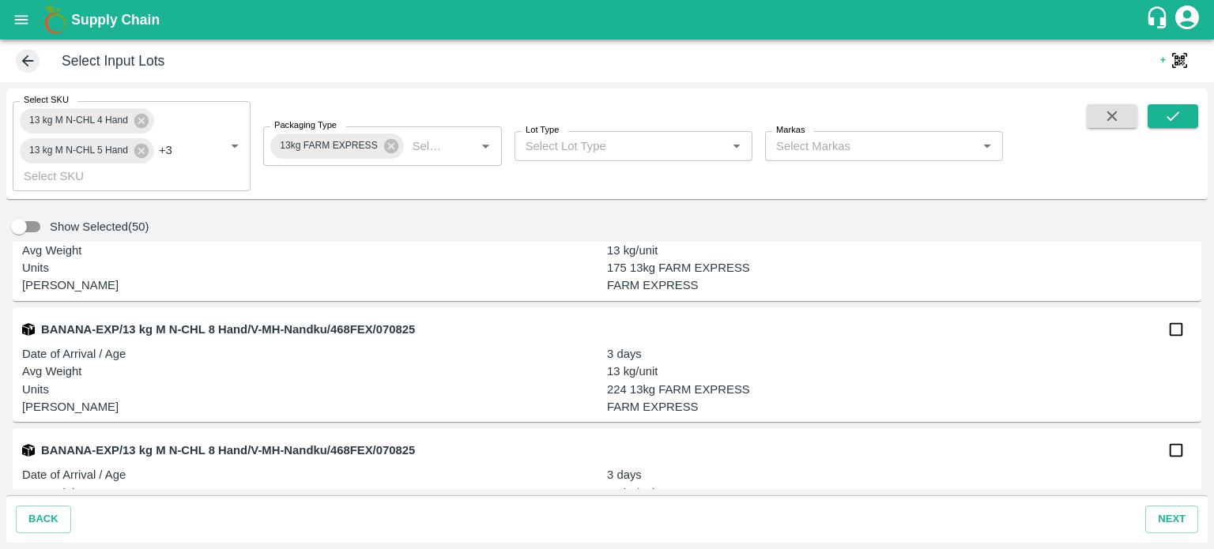
scroll to position [6005, 0]
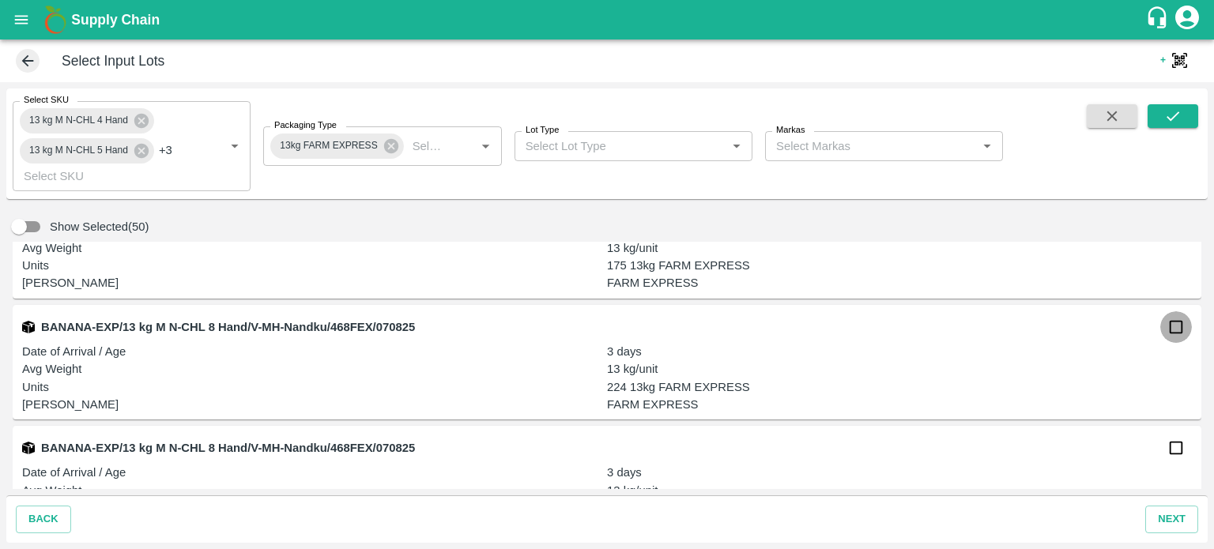
click at [1176, 331] on input "checkbox" at bounding box center [1176, 327] width 32 height 32
checkbox input "true"
click at [1171, 454] on input "checkbox" at bounding box center [1176, 448] width 32 height 32
checkbox input "true"
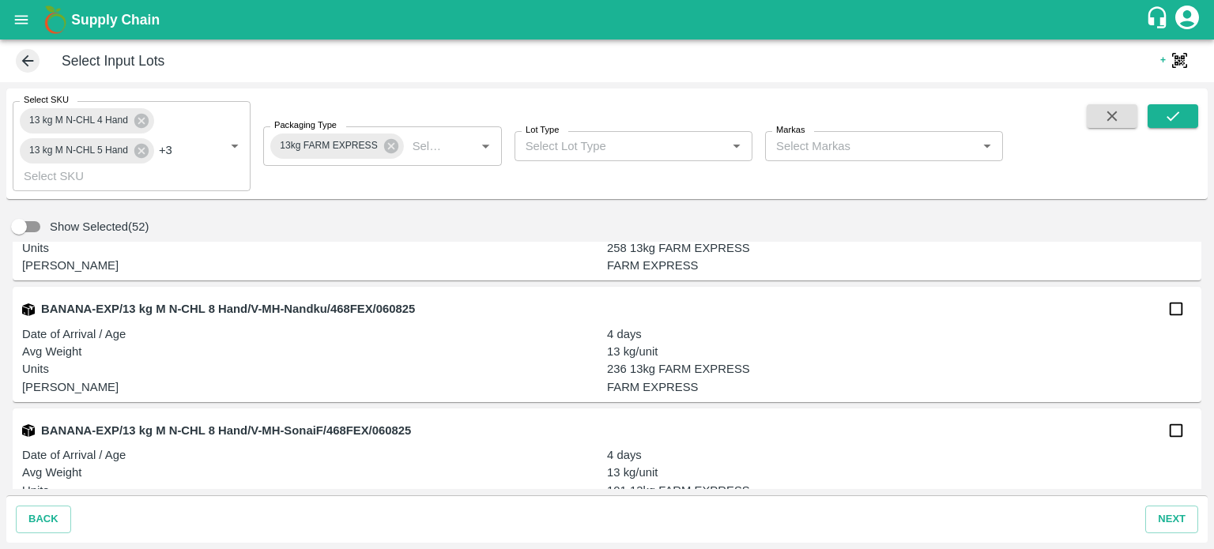
scroll to position [6268, 0]
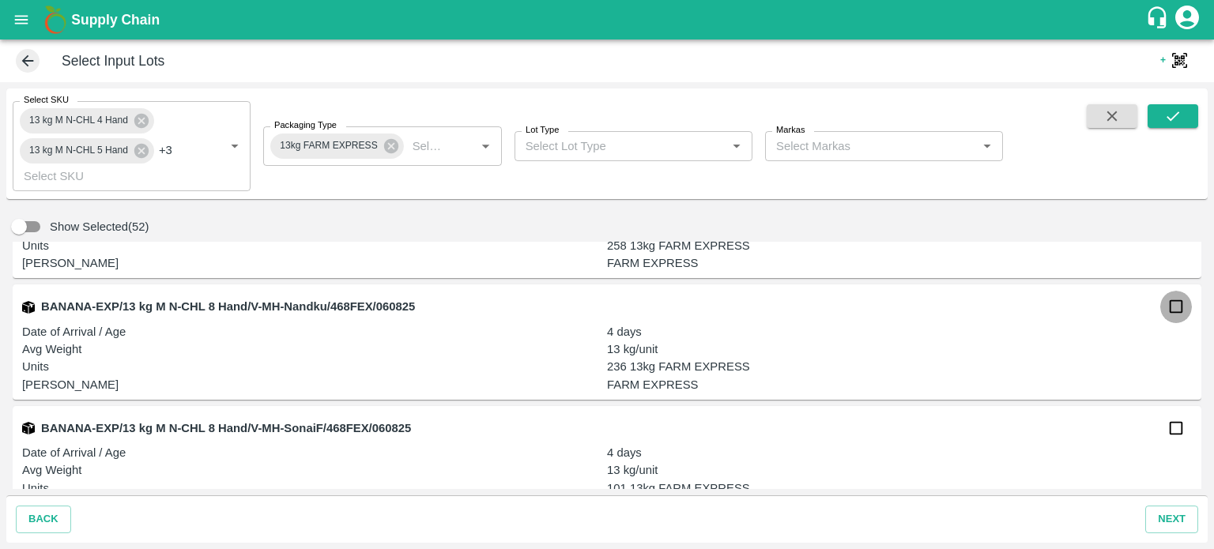
click at [1174, 310] on input "checkbox" at bounding box center [1176, 307] width 32 height 32
checkbox input "true"
click at [1174, 430] on input "checkbox" at bounding box center [1176, 429] width 32 height 32
checkbox input "true"
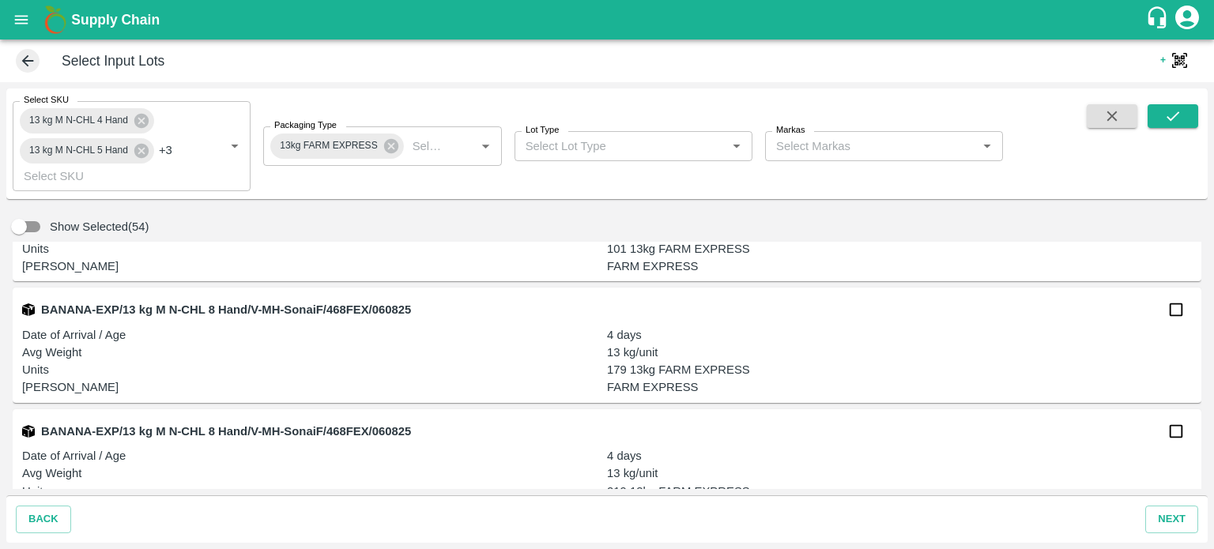
scroll to position [6511, 0]
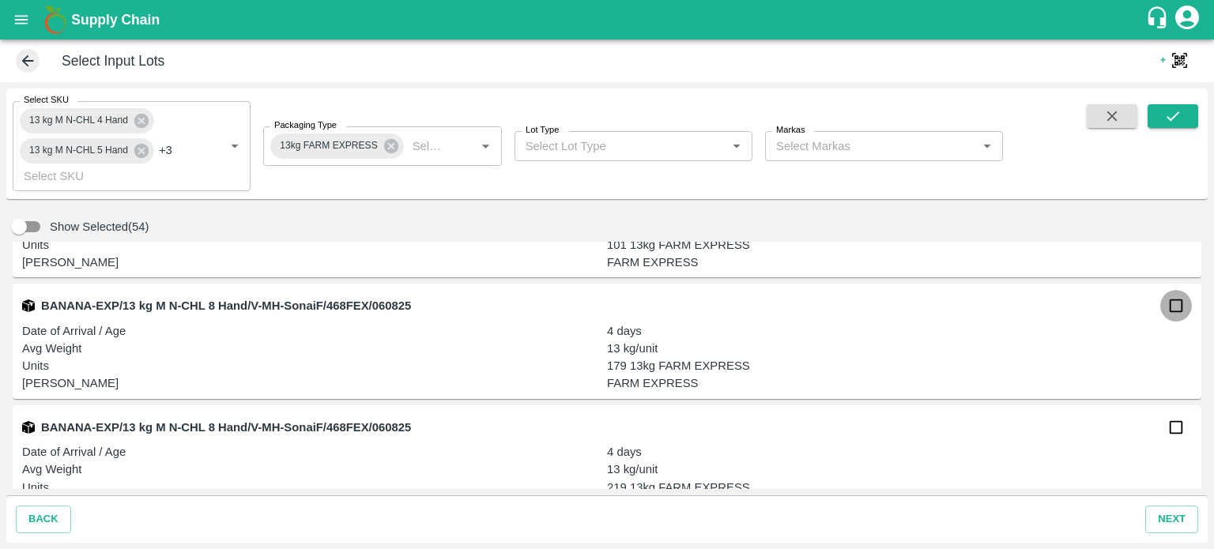
click at [1171, 300] on input "checkbox" at bounding box center [1176, 306] width 32 height 32
checkbox input "true"
click at [1168, 433] on input "checkbox" at bounding box center [1176, 428] width 32 height 32
checkbox input "true"
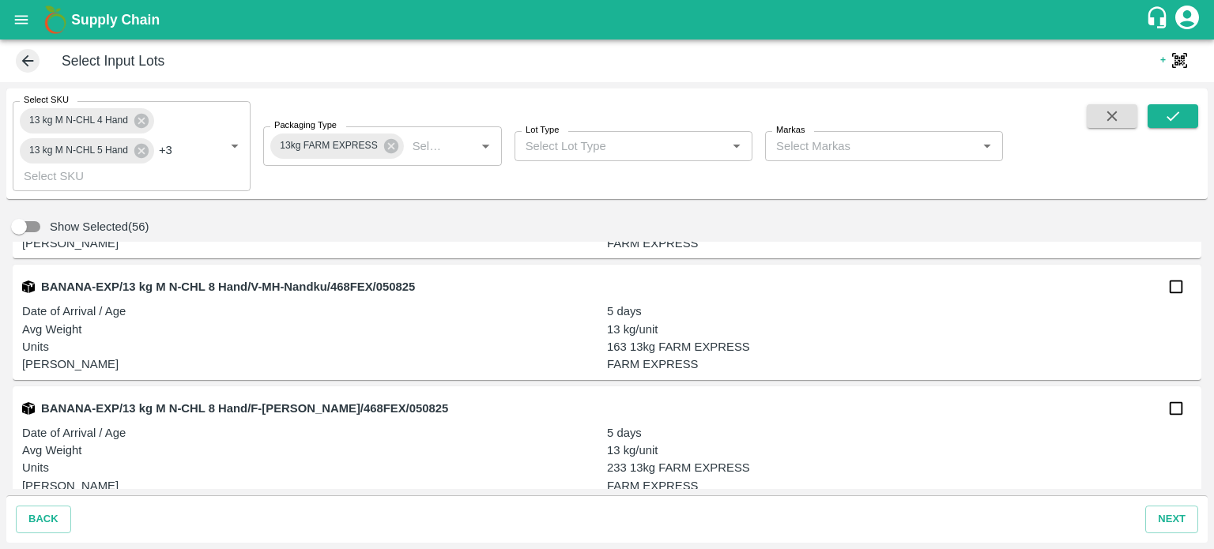
scroll to position [6773, 0]
click at [1172, 284] on input "checkbox" at bounding box center [1176, 286] width 32 height 32
checkbox input "true"
click at [1175, 414] on input "checkbox" at bounding box center [1176, 408] width 32 height 32
checkbox input "true"
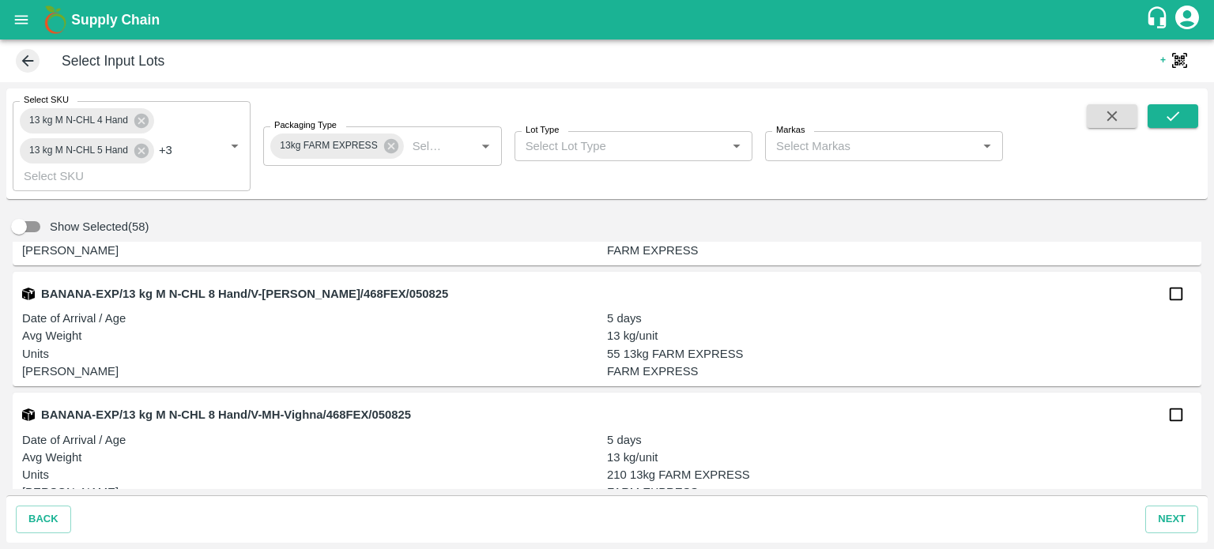
scroll to position [7020, 0]
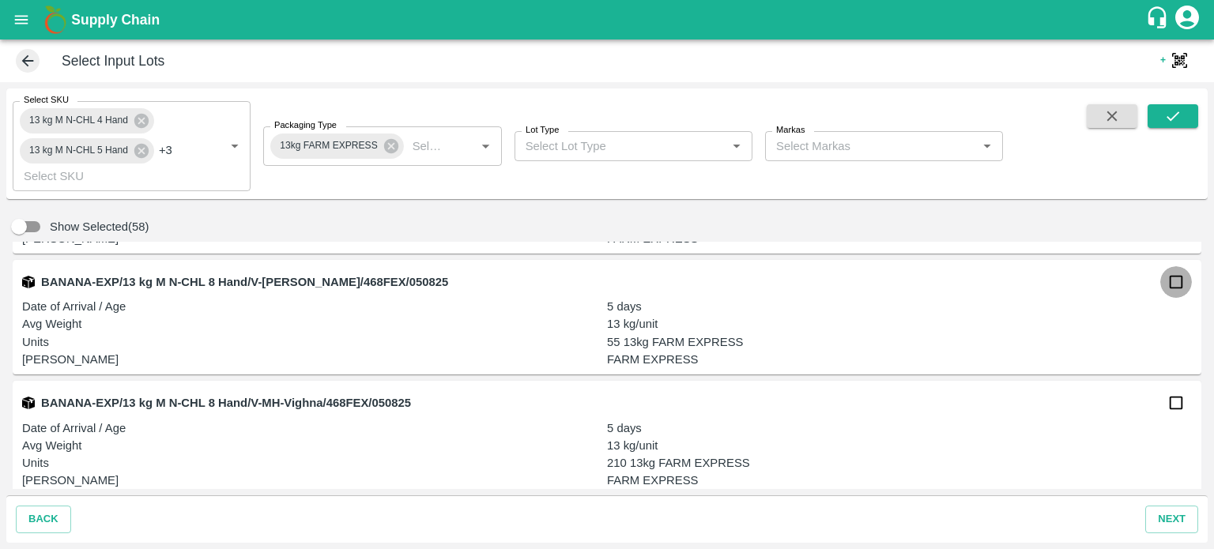
click at [1172, 292] on input "checkbox" at bounding box center [1176, 282] width 32 height 32
checkbox input "true"
click at [1171, 405] on input "checkbox" at bounding box center [1176, 403] width 32 height 32
checkbox input "true"
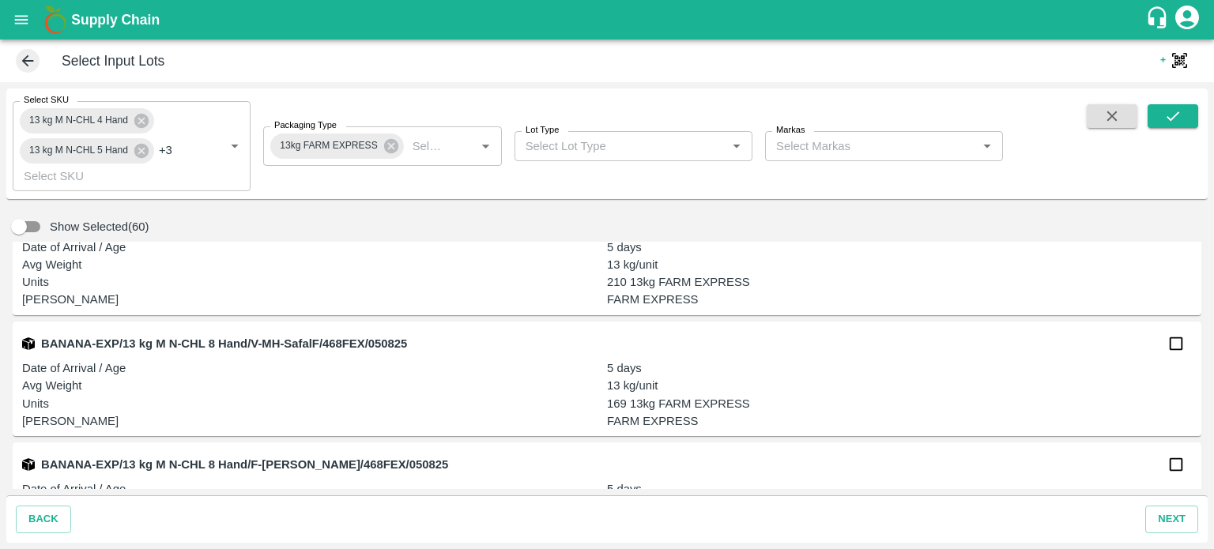
scroll to position [7205, 0]
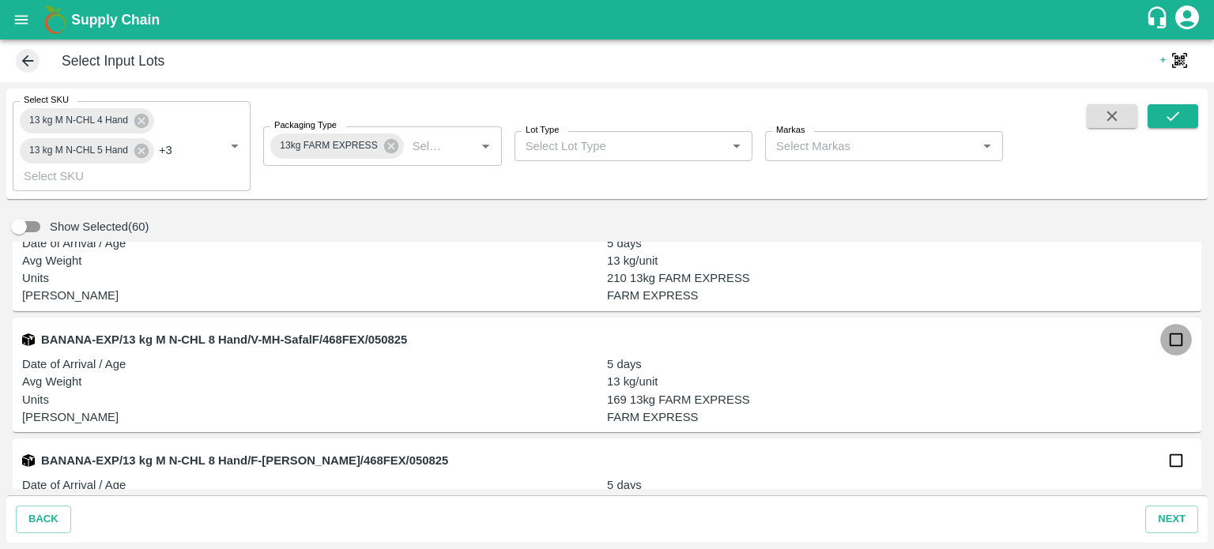
click at [1173, 346] on input "checkbox" at bounding box center [1176, 340] width 32 height 32
checkbox input "true"
click at [1174, 462] on input "checkbox" at bounding box center [1176, 461] width 32 height 32
checkbox input "true"
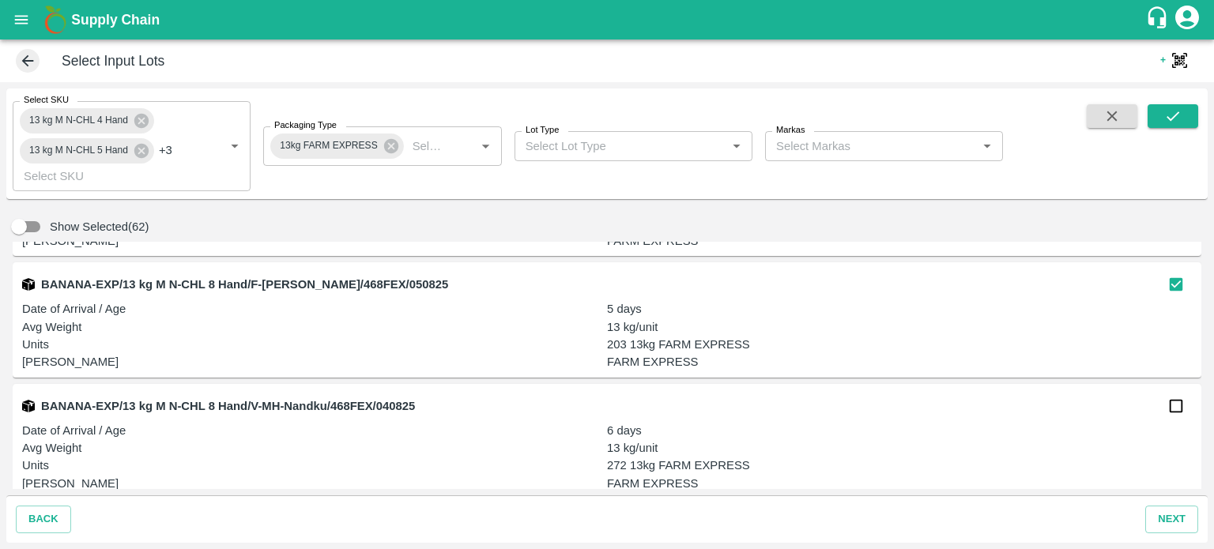
scroll to position [7414, 0]
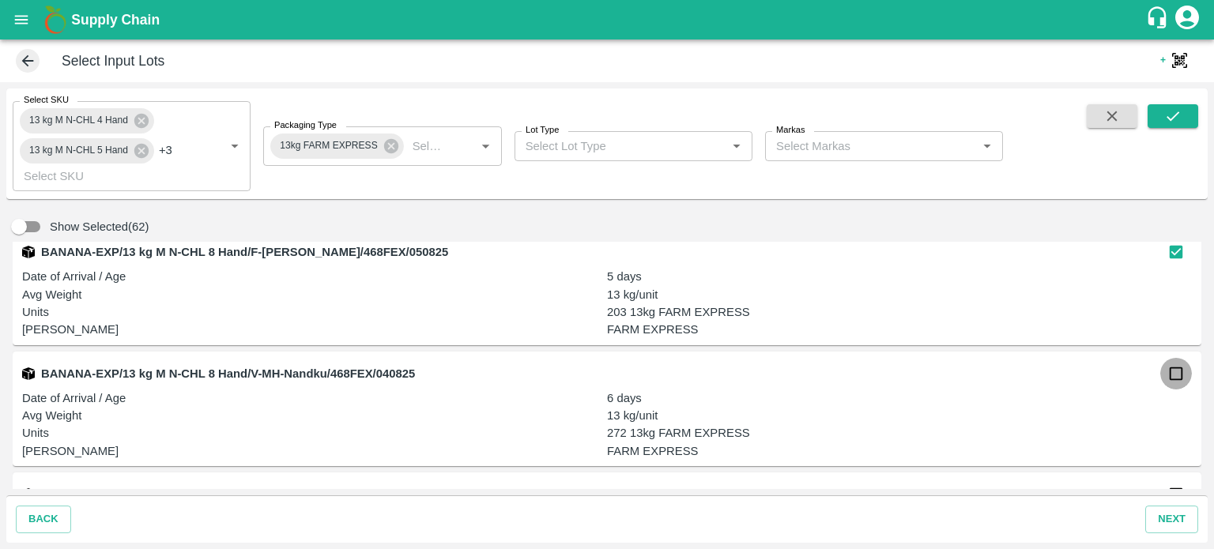
click at [1165, 372] on input "checkbox" at bounding box center [1176, 374] width 32 height 32
checkbox input "true"
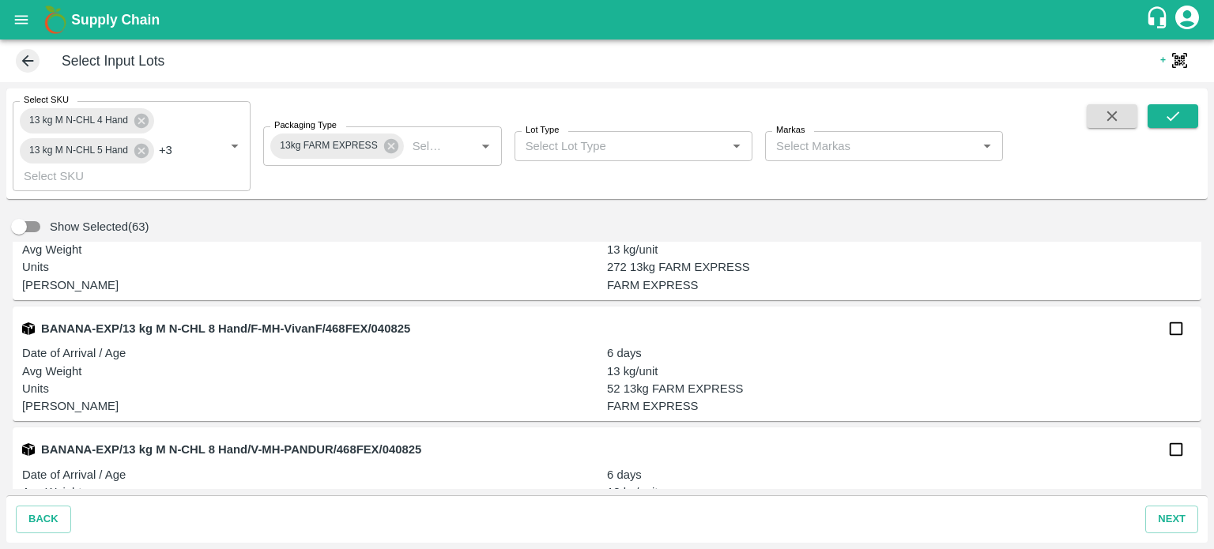
scroll to position [7587, 0]
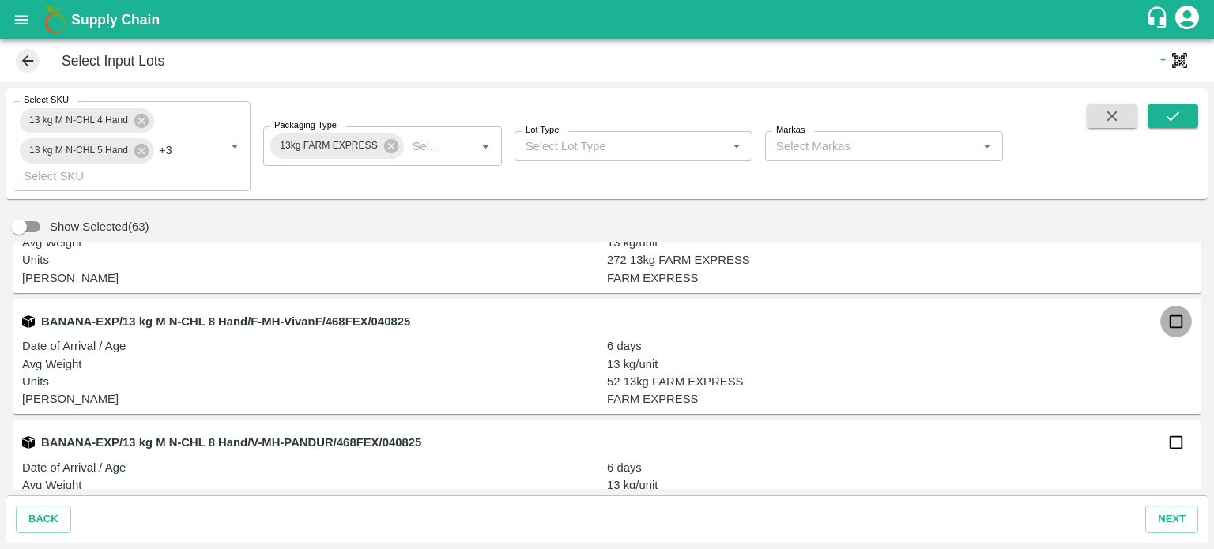
click at [1177, 325] on input "checkbox" at bounding box center [1176, 322] width 32 height 32
checkbox input "true"
click at [1177, 450] on input "checkbox" at bounding box center [1176, 443] width 32 height 32
checkbox input "true"
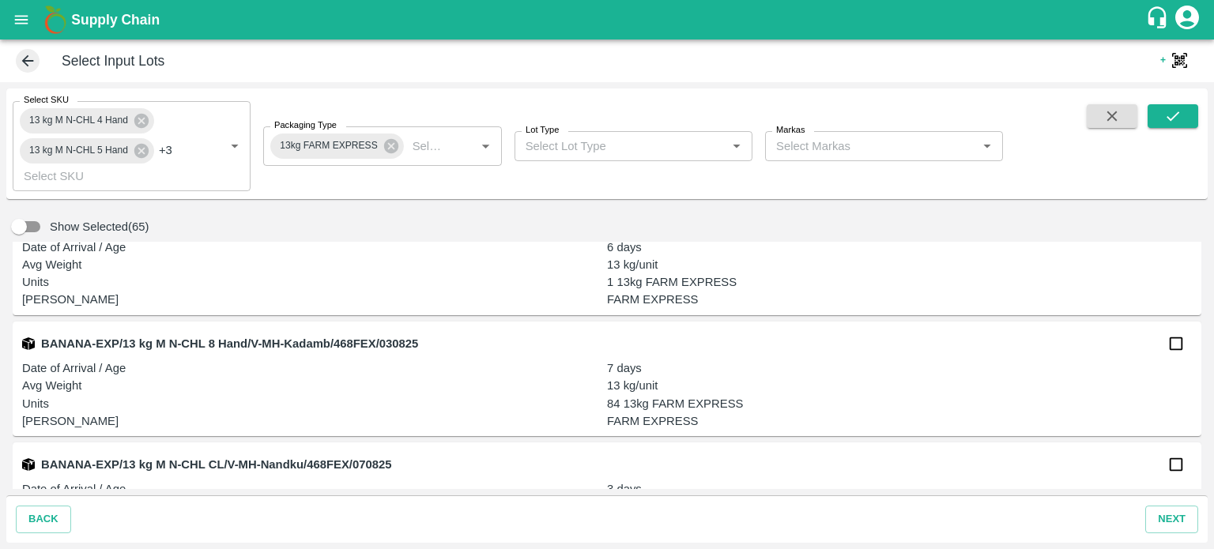
scroll to position [7808, 0]
click at [1168, 342] on input "checkbox" at bounding box center [1176, 343] width 32 height 32
checkbox input "true"
click at [1170, 464] on input "checkbox" at bounding box center [1176, 464] width 32 height 32
checkbox input "true"
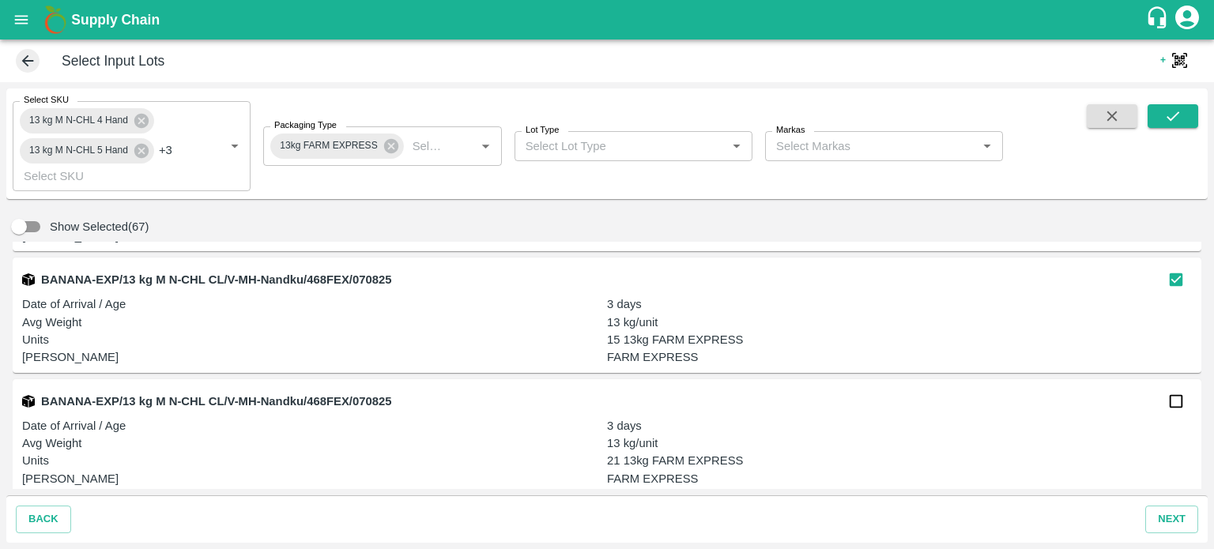
scroll to position [8039, 0]
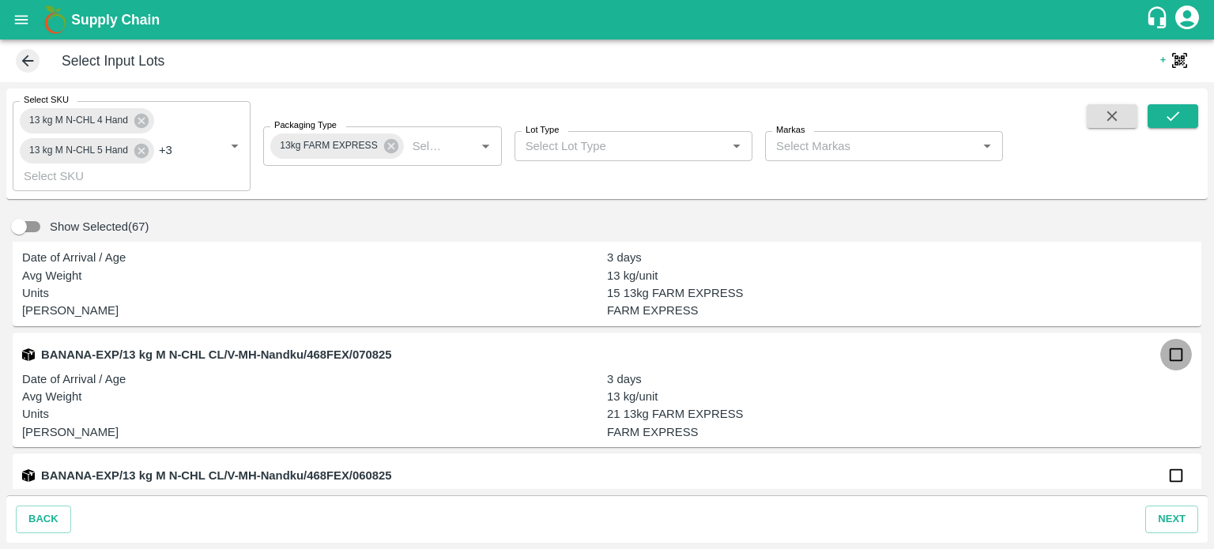
click at [1181, 359] on input "checkbox" at bounding box center [1176, 355] width 32 height 32
checkbox input "true"
click at [1172, 475] on input "checkbox" at bounding box center [1176, 476] width 32 height 32
checkbox input "true"
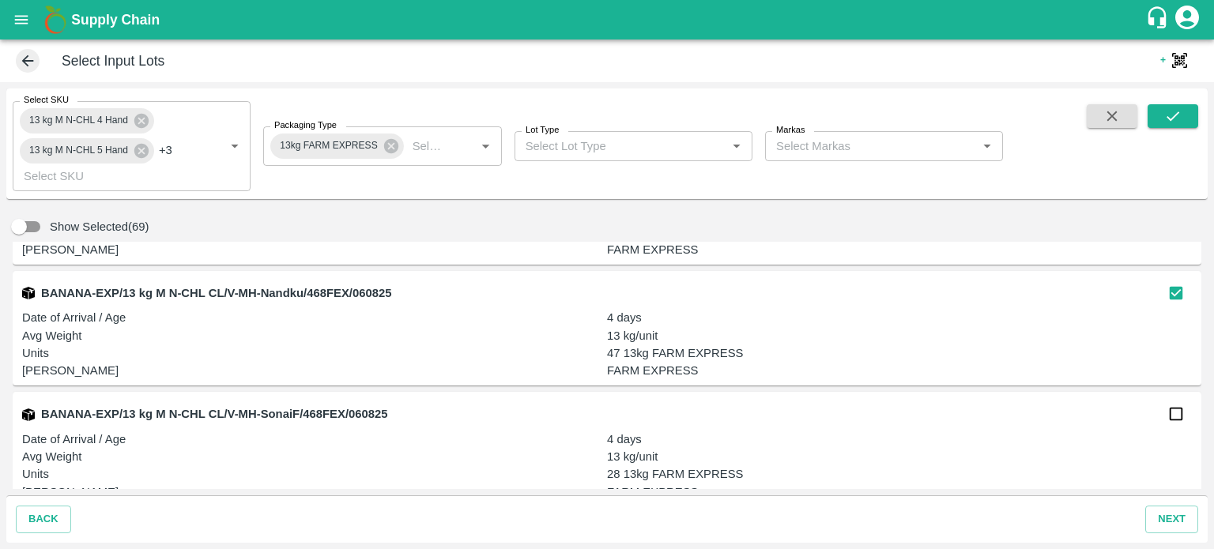
scroll to position [8246, 0]
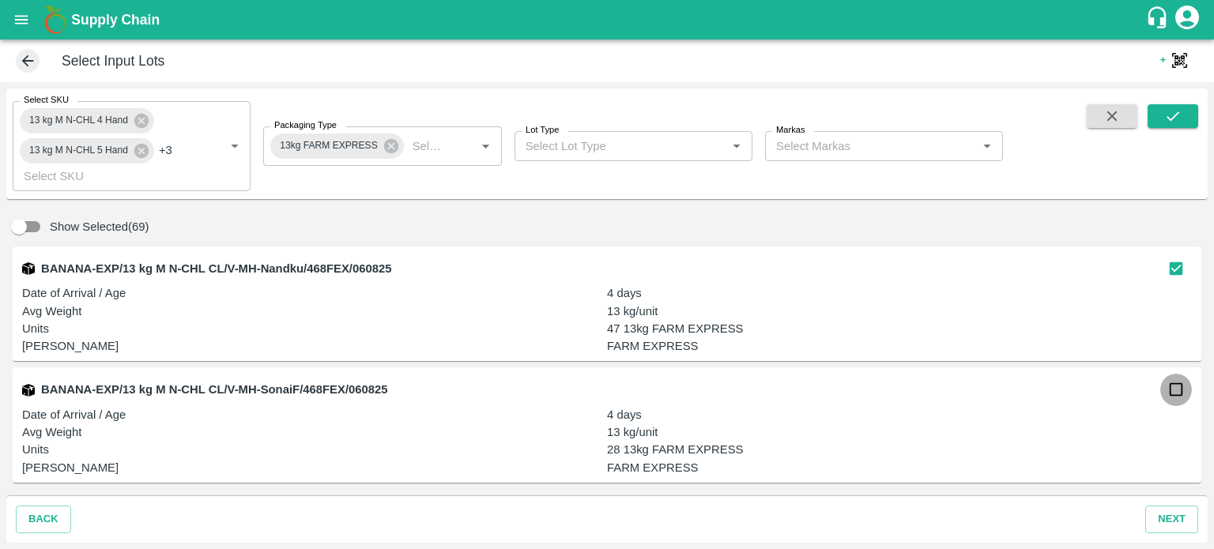
click at [1171, 398] on input "checkbox" at bounding box center [1176, 390] width 32 height 32
checkbox input "true"
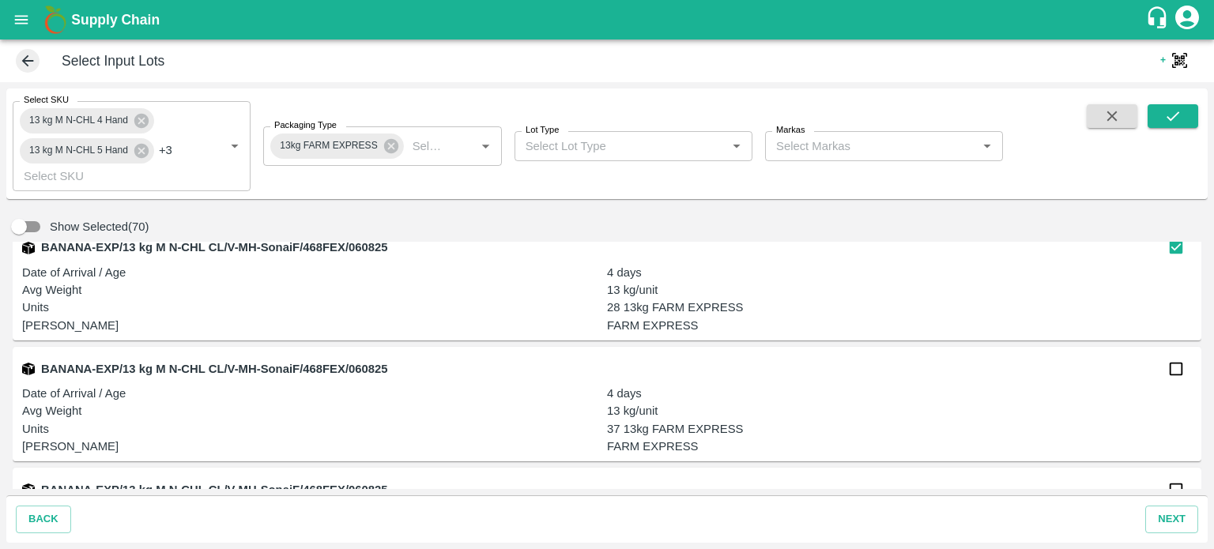
scroll to position [8445, 0]
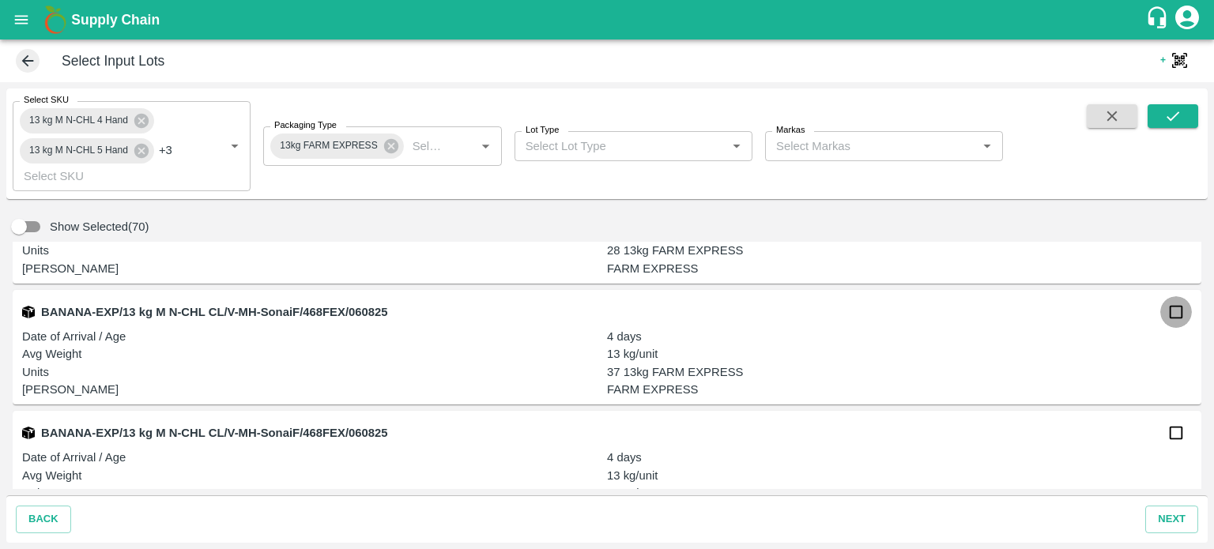
click at [1175, 315] on input "checkbox" at bounding box center [1176, 312] width 32 height 32
checkbox input "true"
click at [1173, 435] on input "checkbox" at bounding box center [1176, 433] width 32 height 32
checkbox input "true"
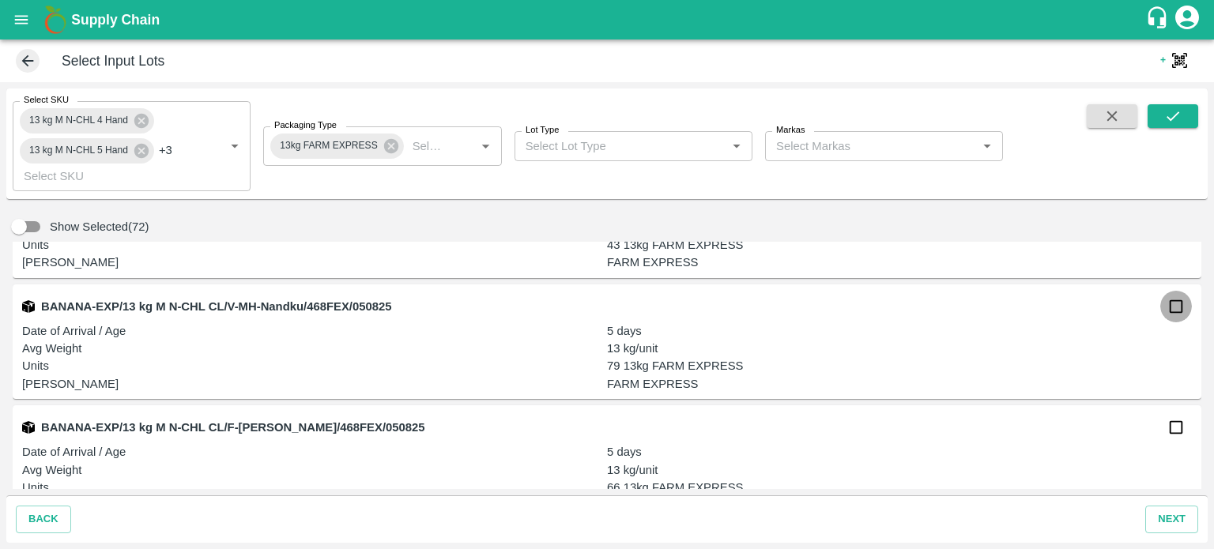
click at [1173, 307] on input "checkbox" at bounding box center [1176, 307] width 32 height 32
checkbox input "true"
click at [1170, 428] on input "checkbox" at bounding box center [1176, 428] width 32 height 32
checkbox input "true"
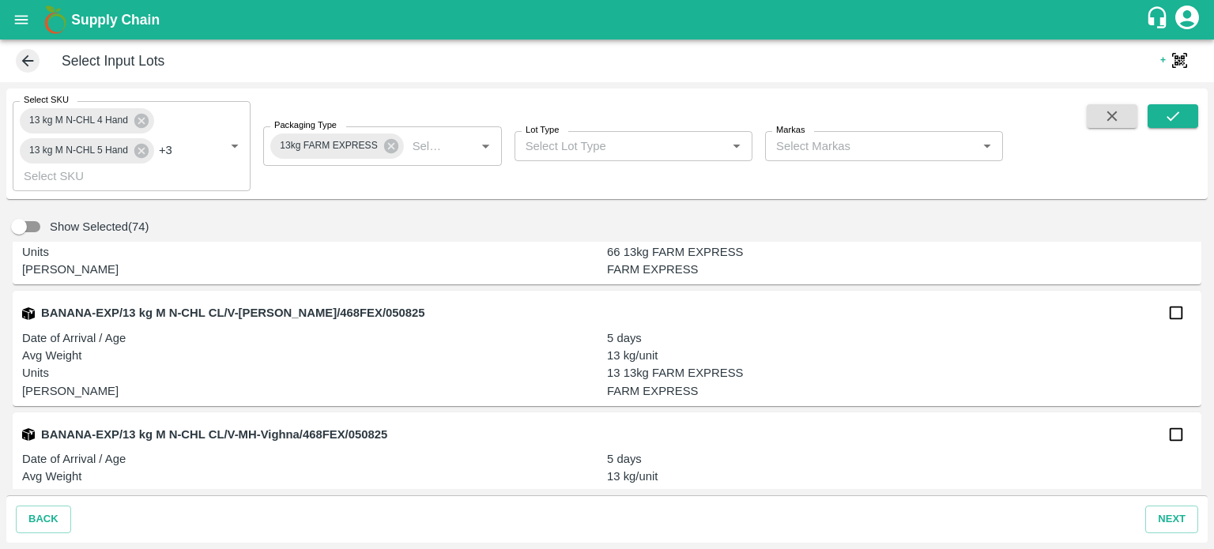
scroll to position [8933, 0]
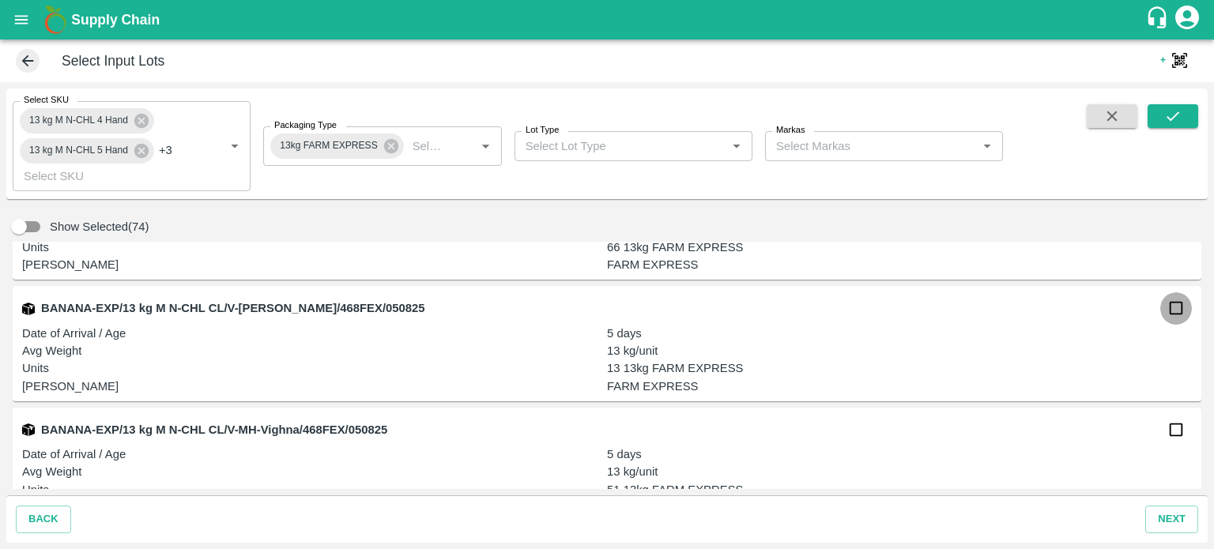
click at [1166, 313] on input "checkbox" at bounding box center [1176, 308] width 32 height 32
checkbox input "true"
click at [1174, 435] on input "checkbox" at bounding box center [1176, 430] width 32 height 32
checkbox input "true"
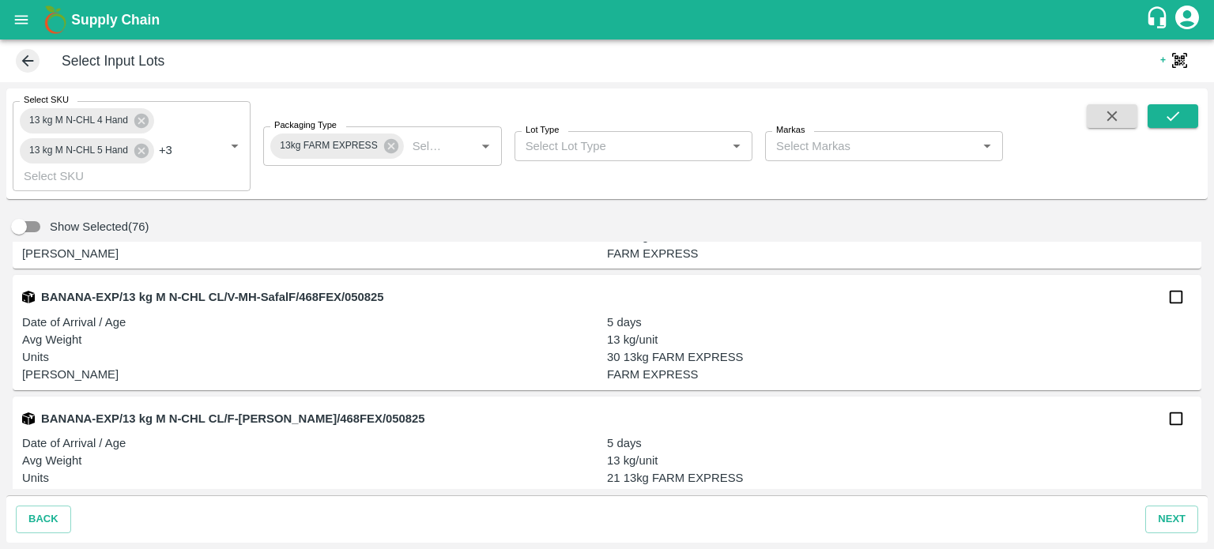
scroll to position [9188, 0]
click at [1174, 296] on input "checkbox" at bounding box center [1176, 297] width 32 height 32
checkbox input "true"
click at [1174, 422] on input "checkbox" at bounding box center [1176, 418] width 32 height 32
checkbox input "true"
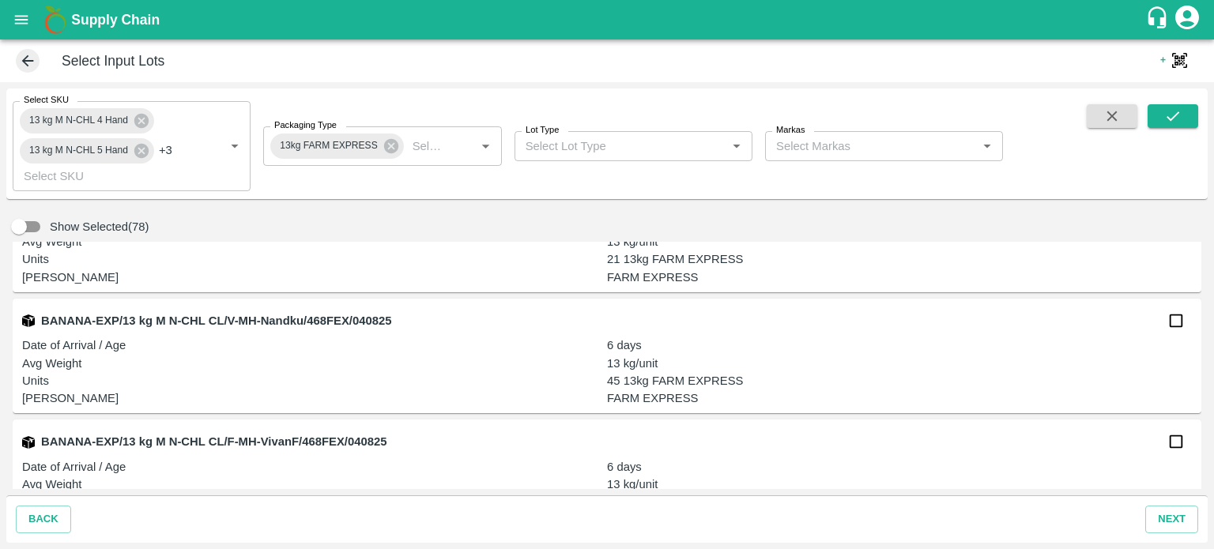
scroll to position [9411, 0]
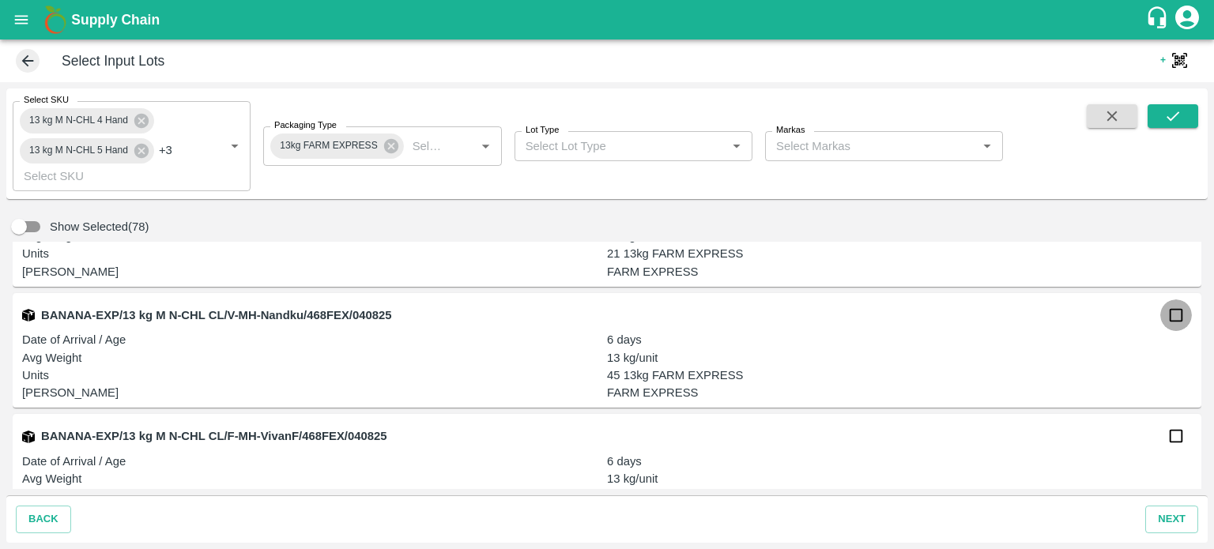
click at [1171, 320] on input "checkbox" at bounding box center [1176, 316] width 32 height 32
checkbox input "true"
click at [1175, 443] on input "checkbox" at bounding box center [1176, 436] width 32 height 32
checkbox input "true"
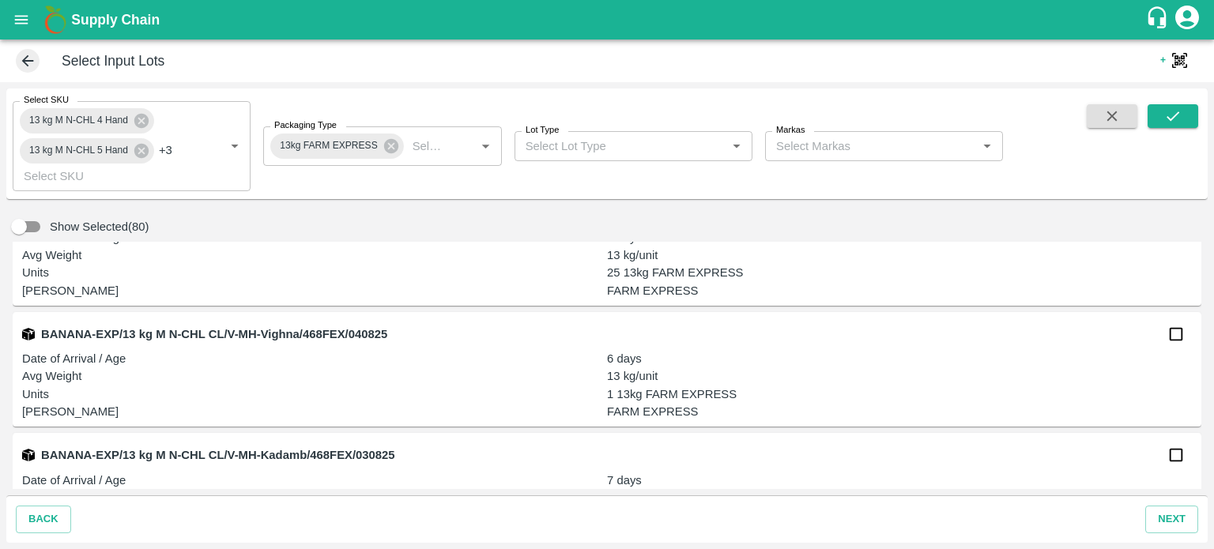
scroll to position [9637, 0]
click at [1170, 336] on input "checkbox" at bounding box center [1176, 333] width 32 height 32
checkbox input "true"
click at [1169, 449] on input "checkbox" at bounding box center [1176, 454] width 32 height 32
checkbox input "true"
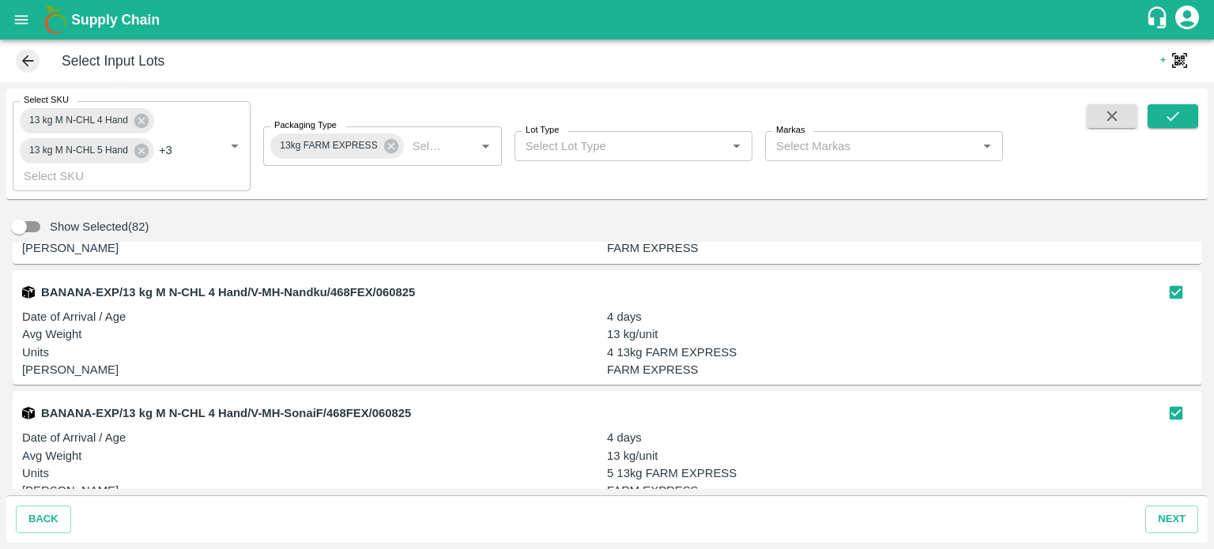
scroll to position [0, 0]
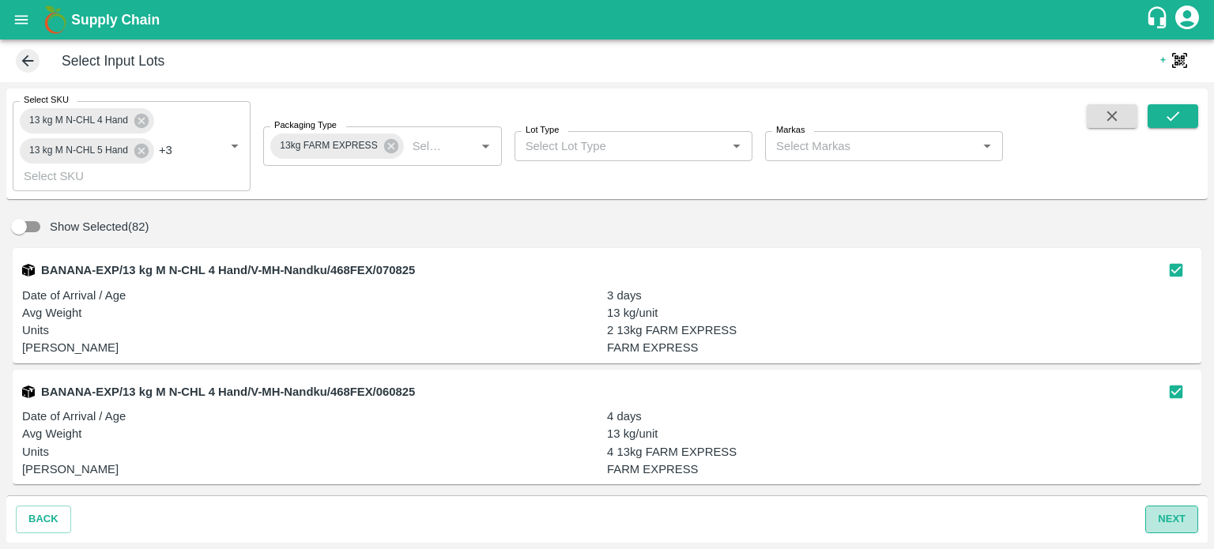
click at [1173, 521] on button "next" at bounding box center [1171, 520] width 53 height 28
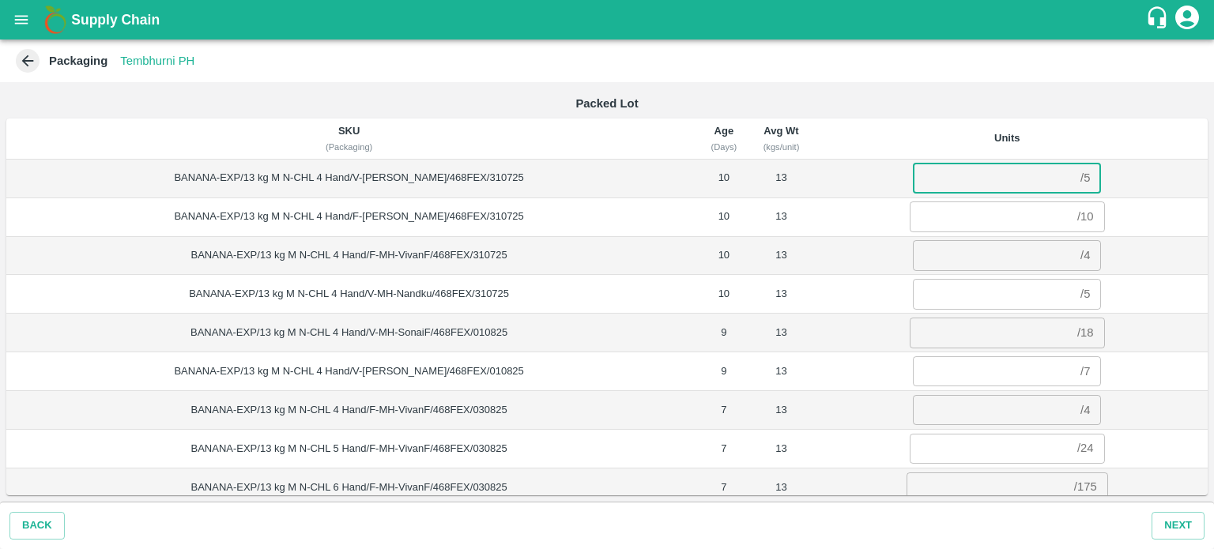
click at [926, 173] on input "number" at bounding box center [993, 178] width 161 height 30
type input "5"
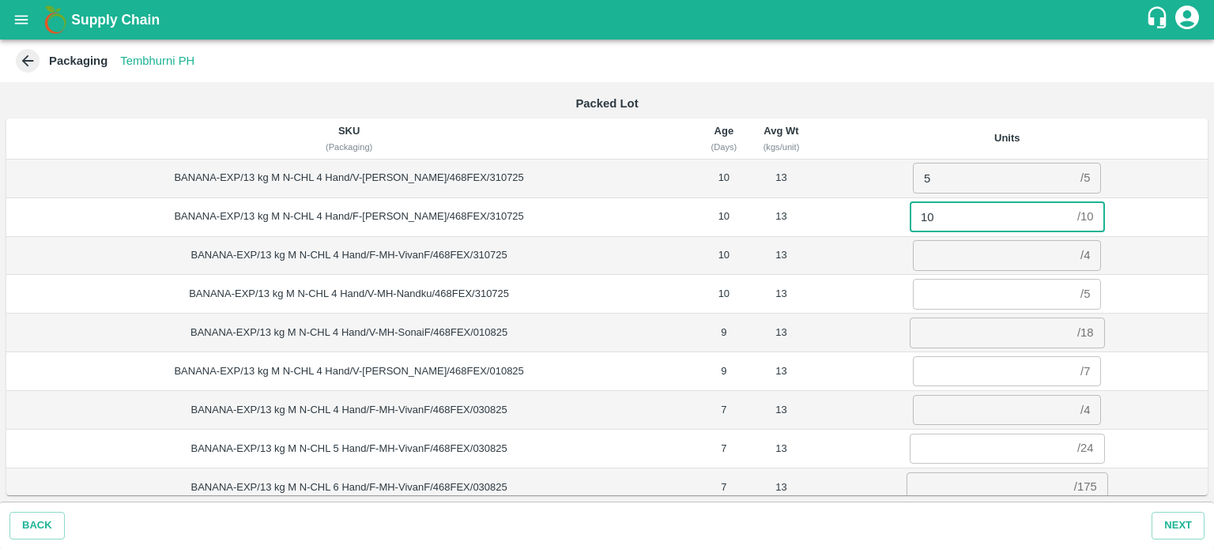
type input "10"
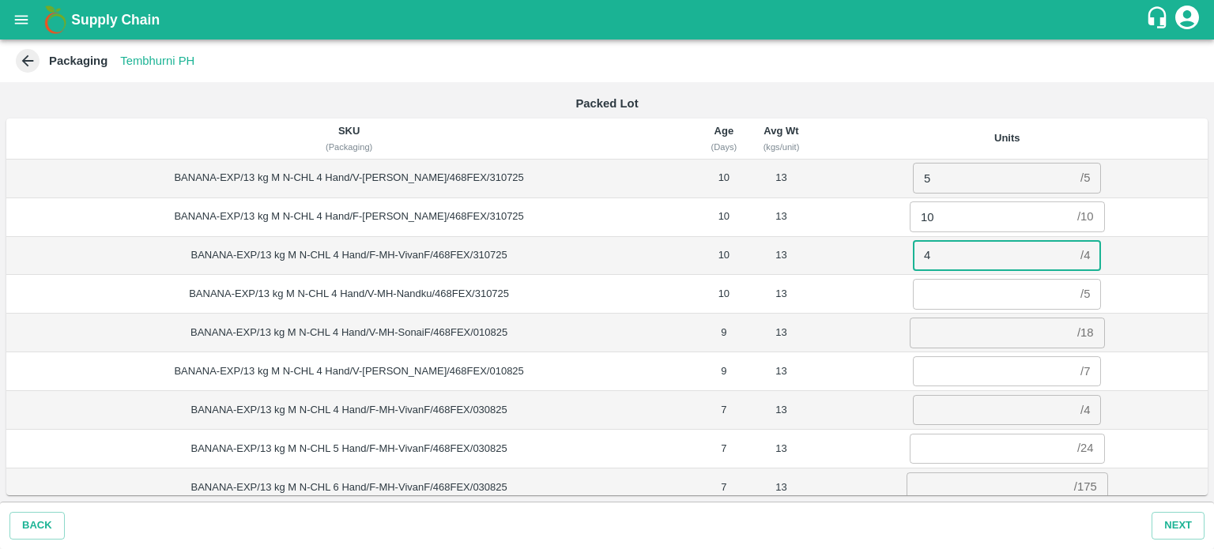
type input "4"
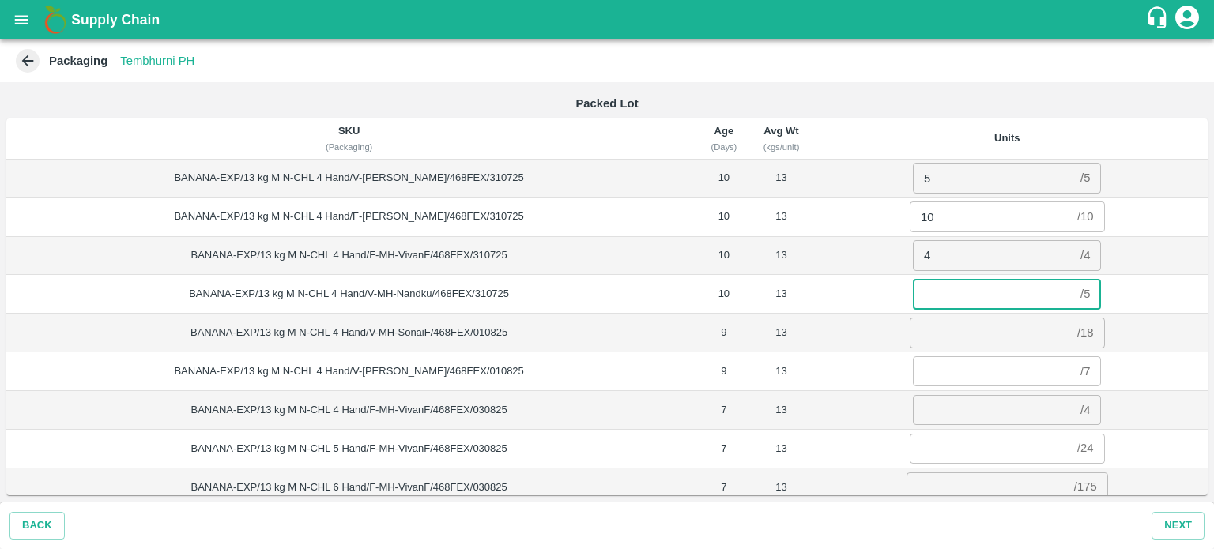
type input "5"
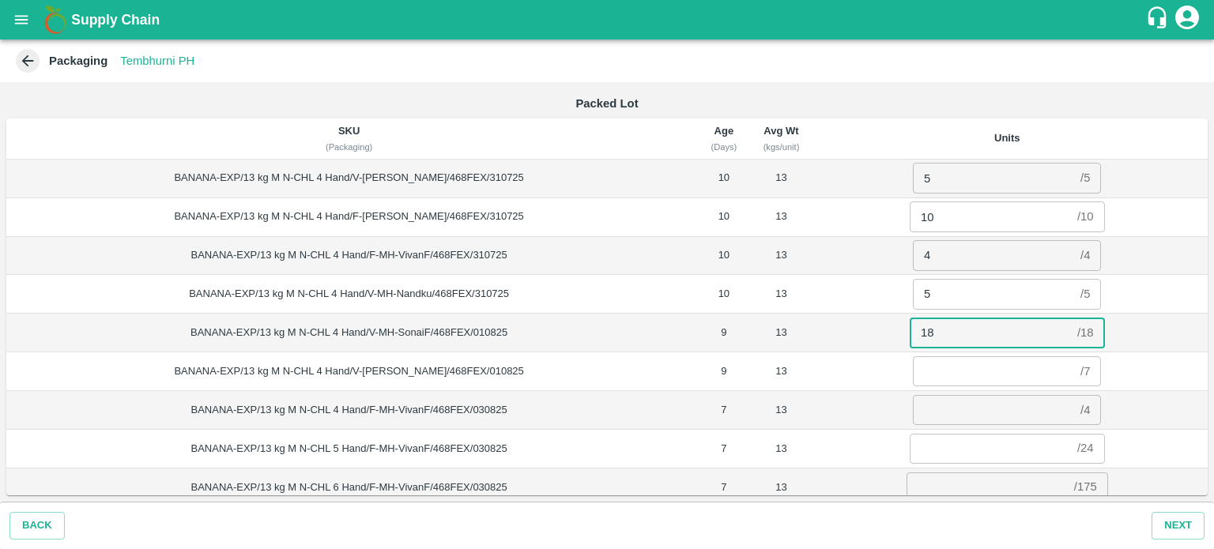
type input "18"
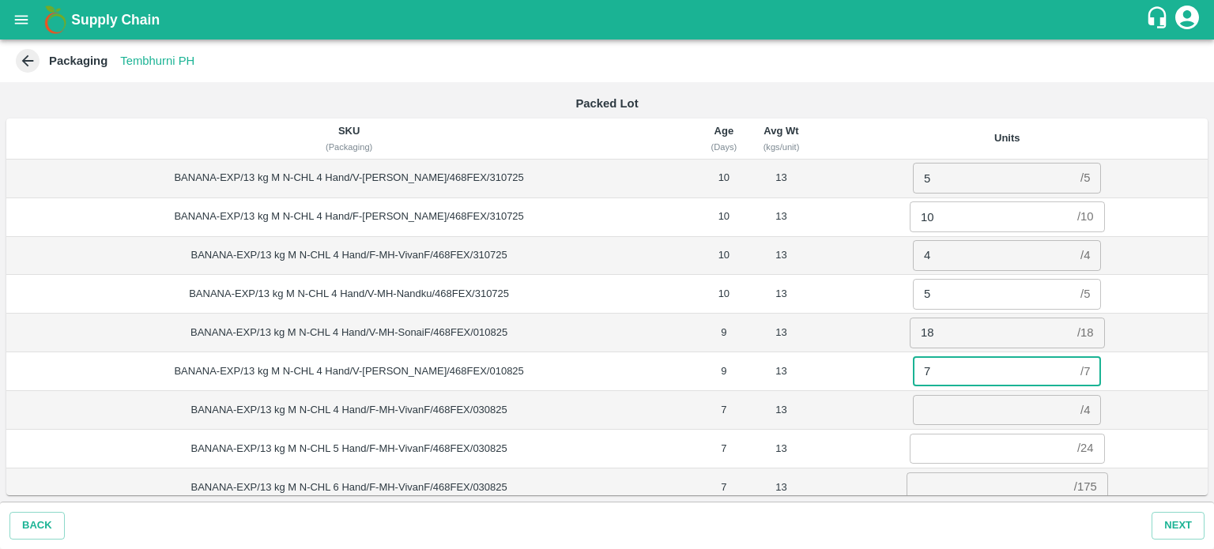
type input "7"
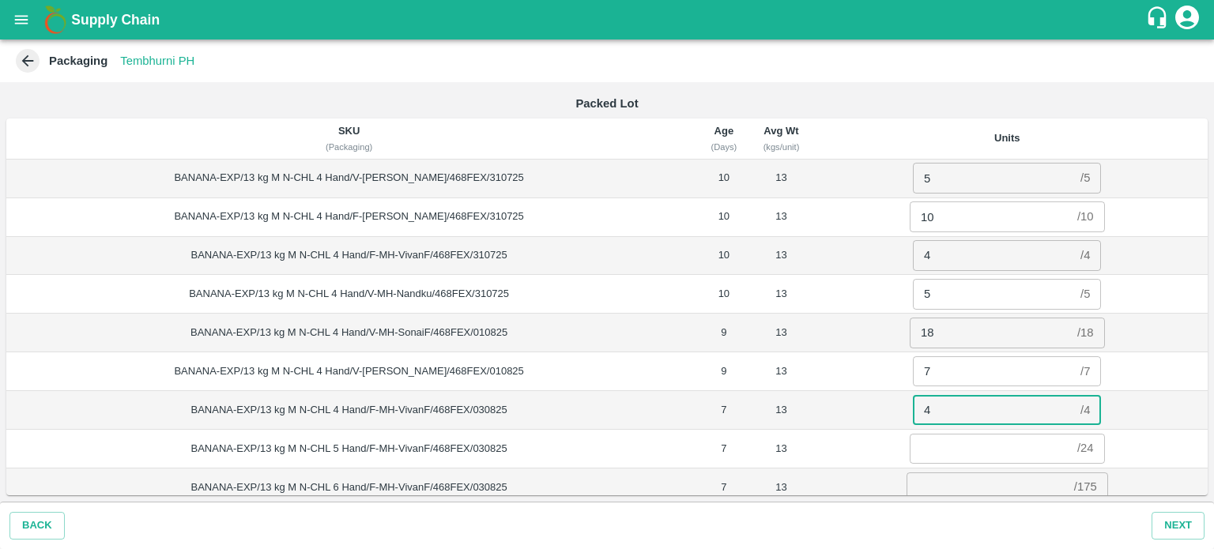
type input "4"
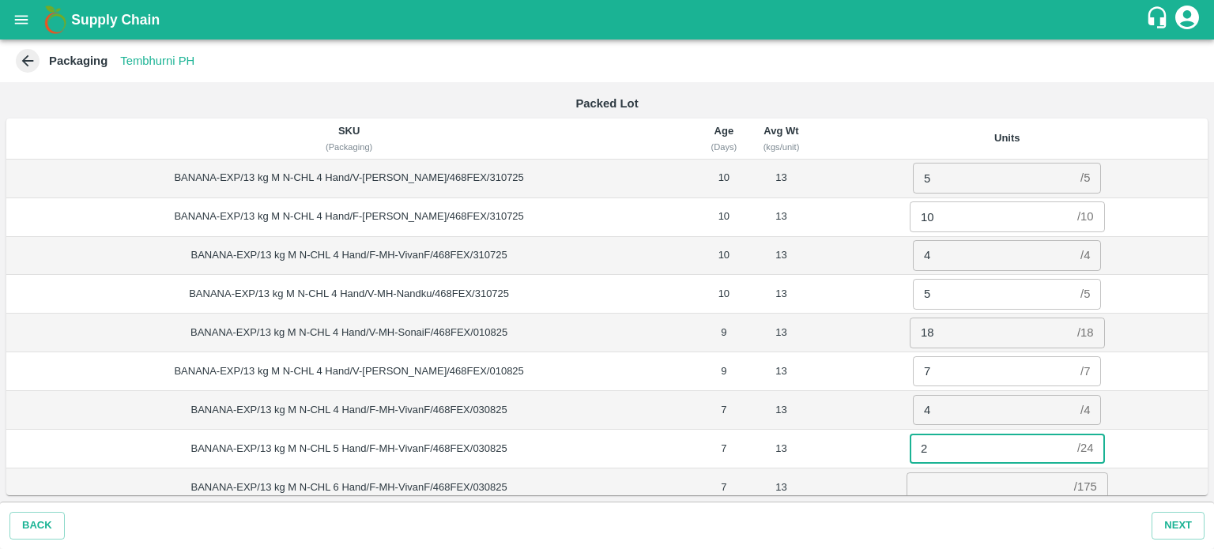
type input "24"
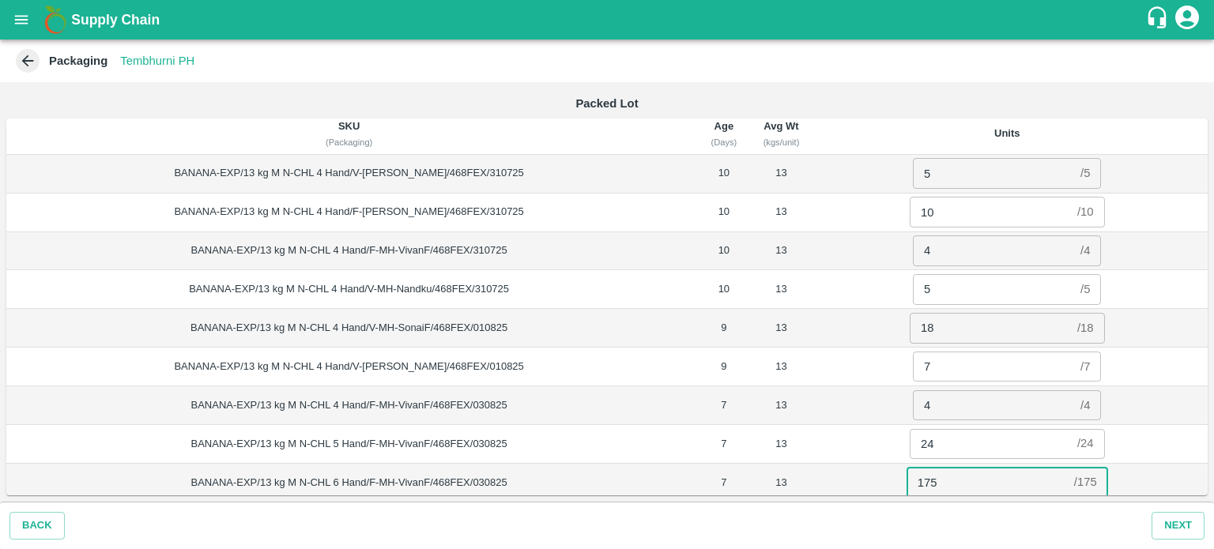
type input "175"
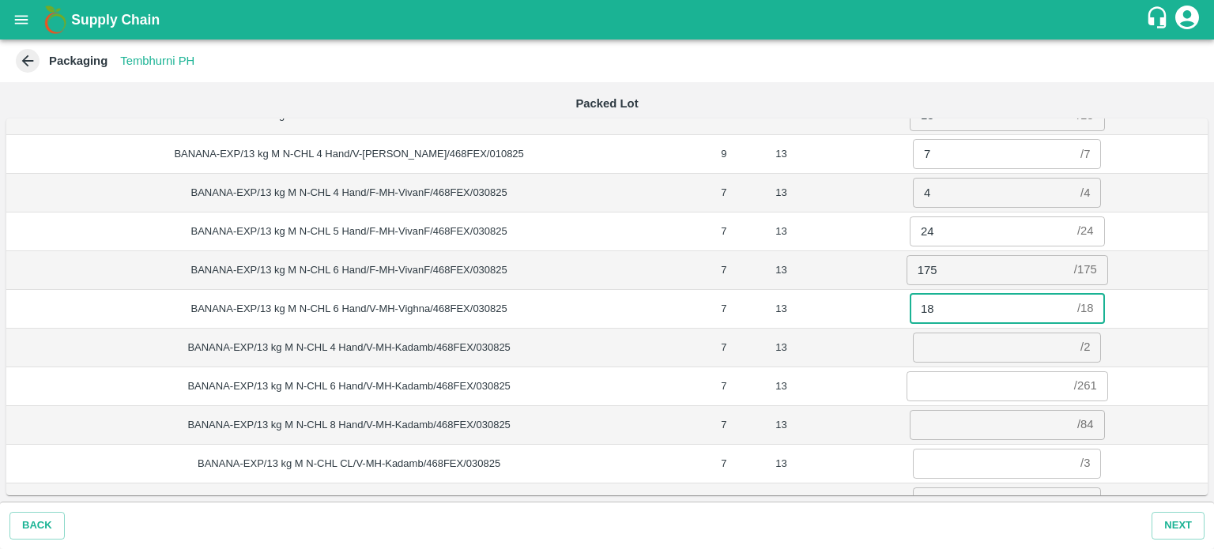
type input "18"
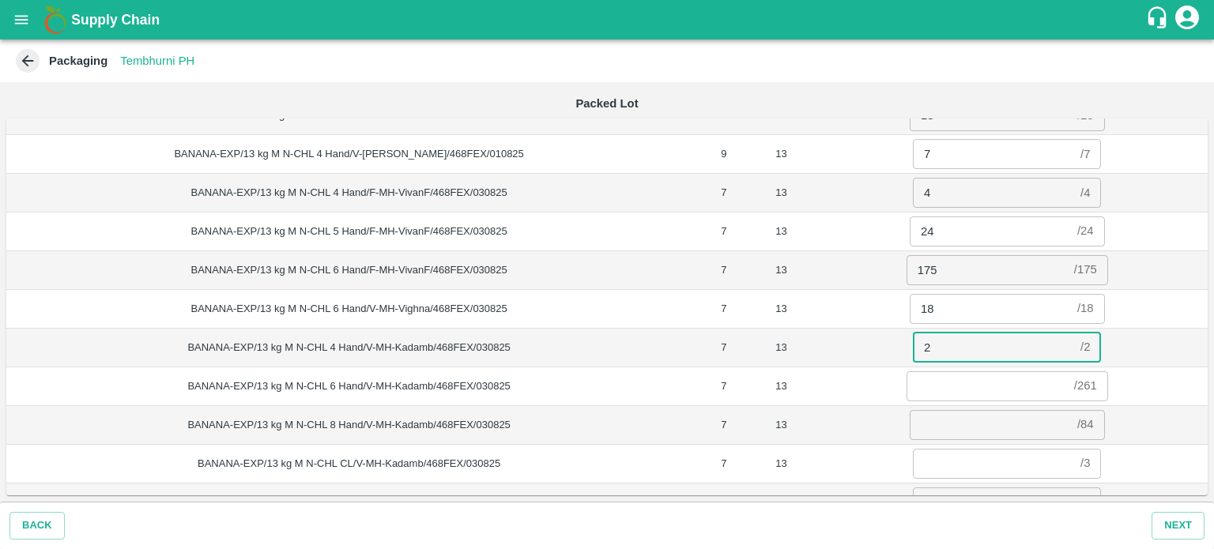
type input "2"
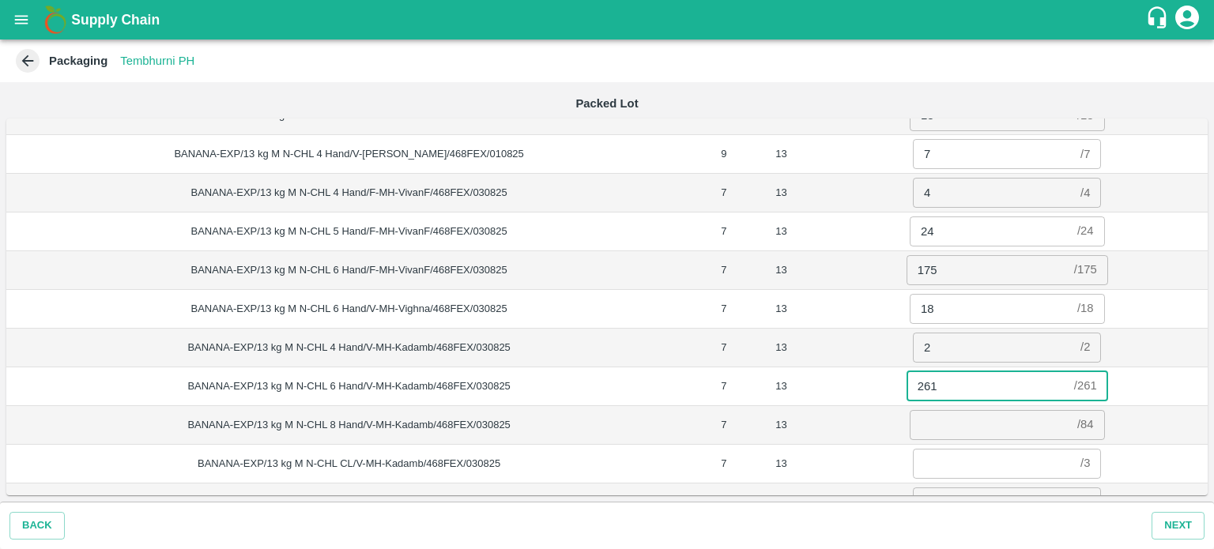
type input "261"
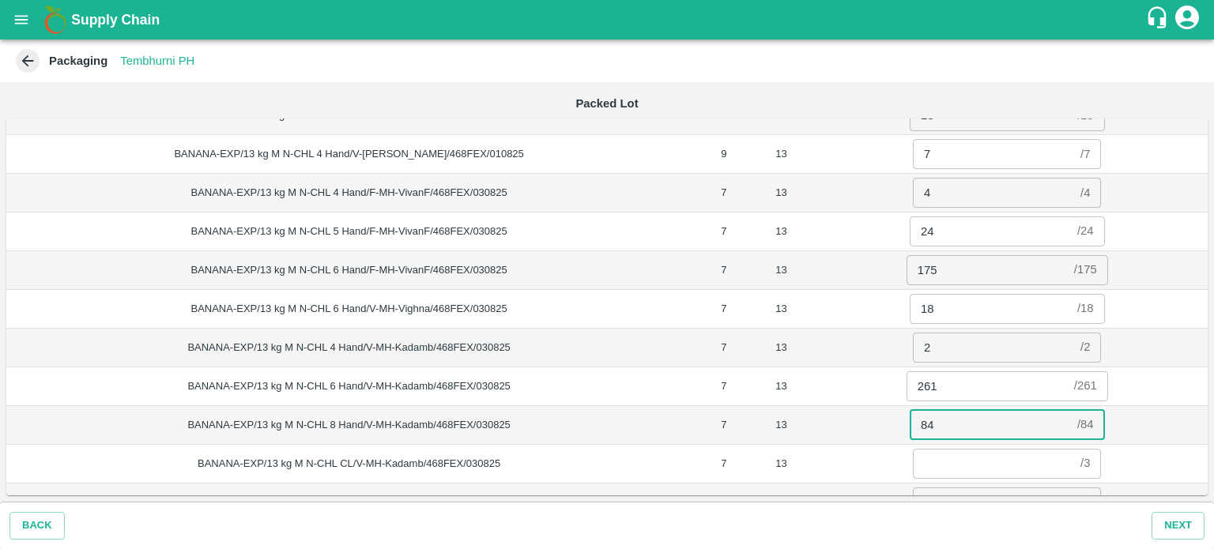
type input "84"
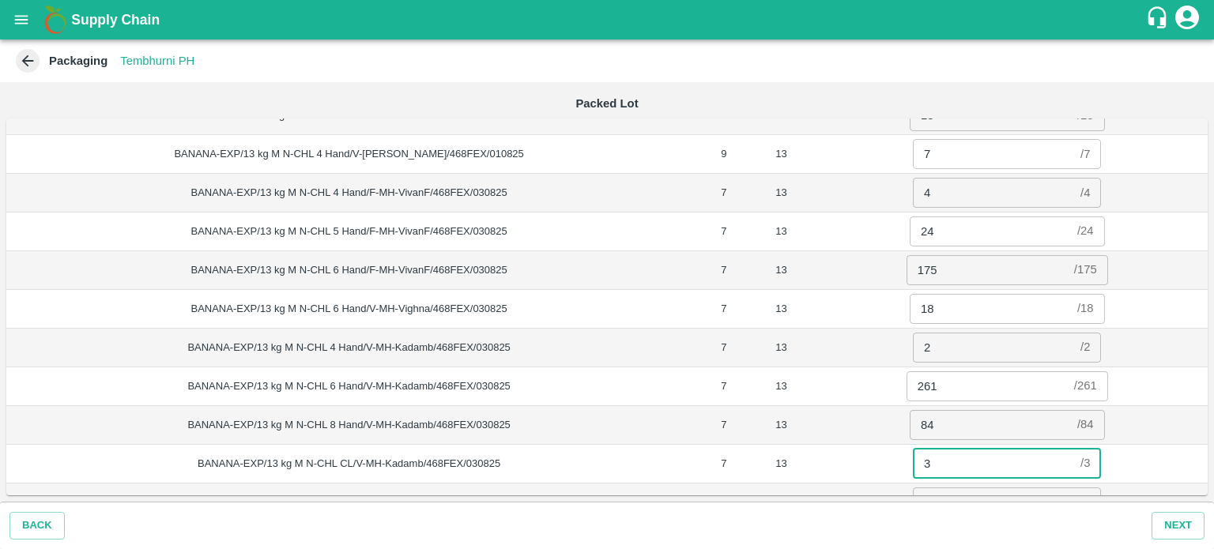
type input "3"
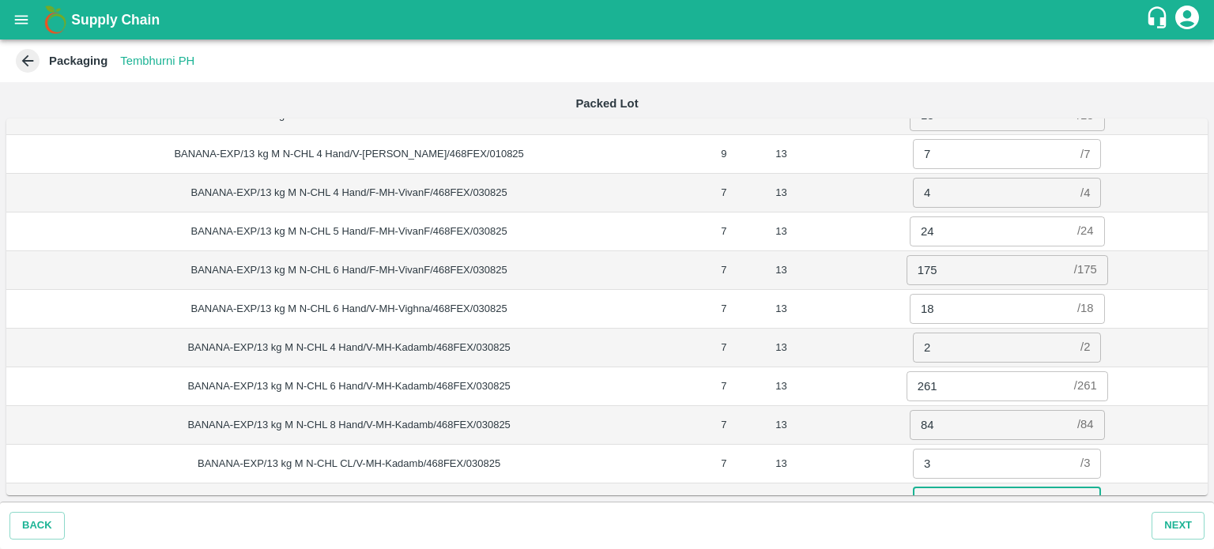
scroll to position [236, 0]
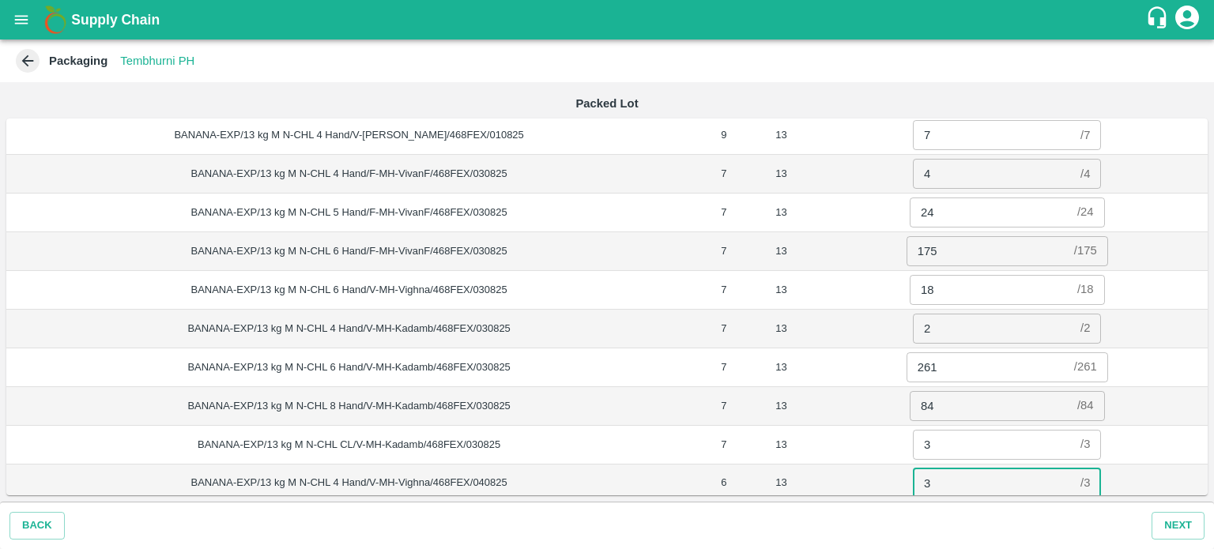
type input "3"
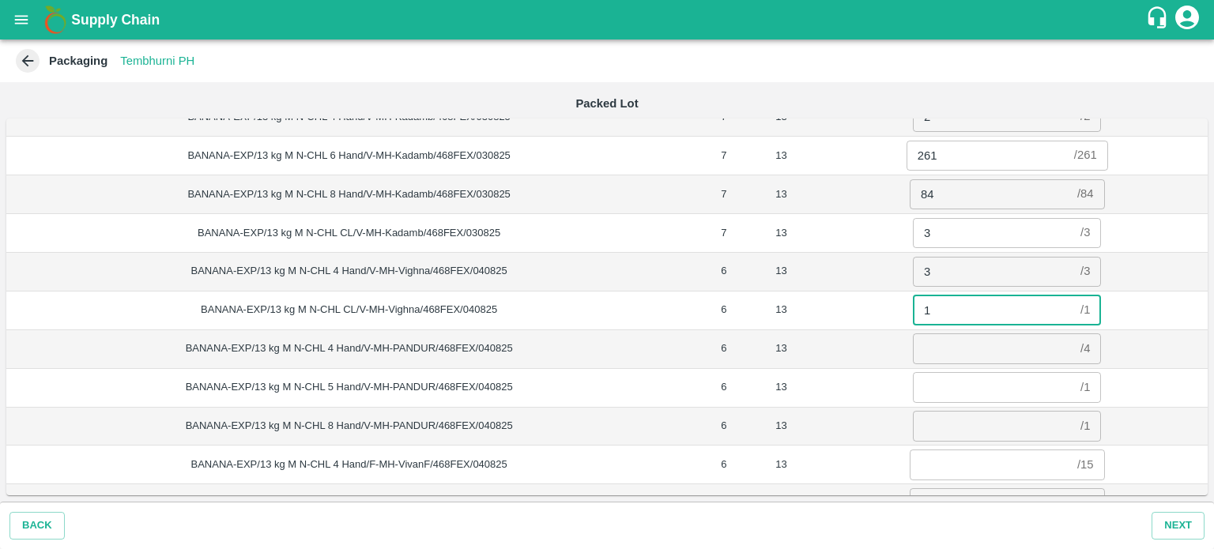
type input "1"
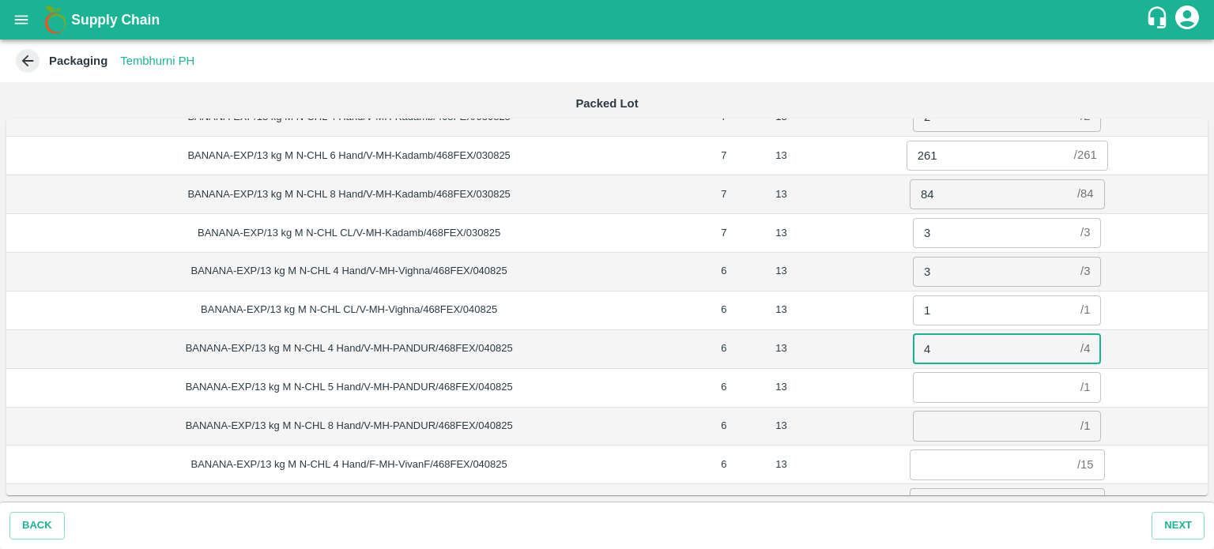
type input "4"
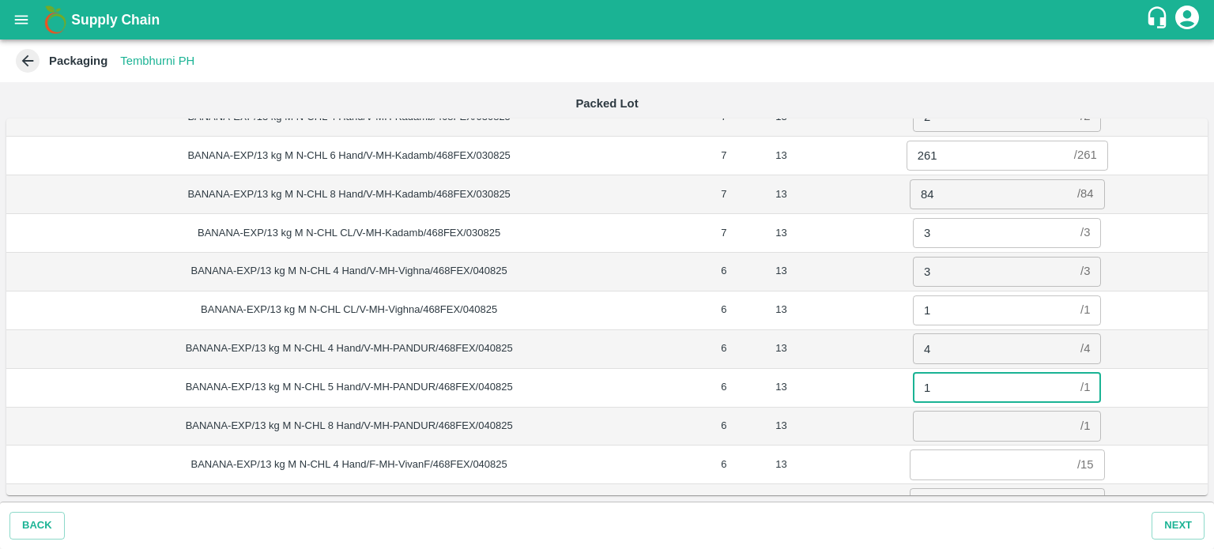
type input "1"
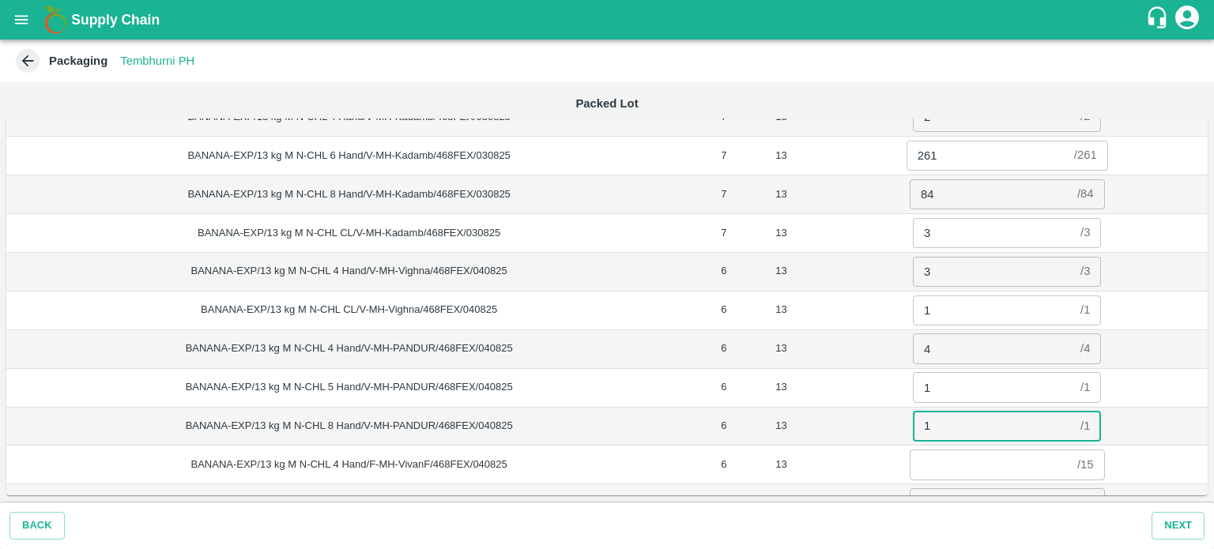
type input "1"
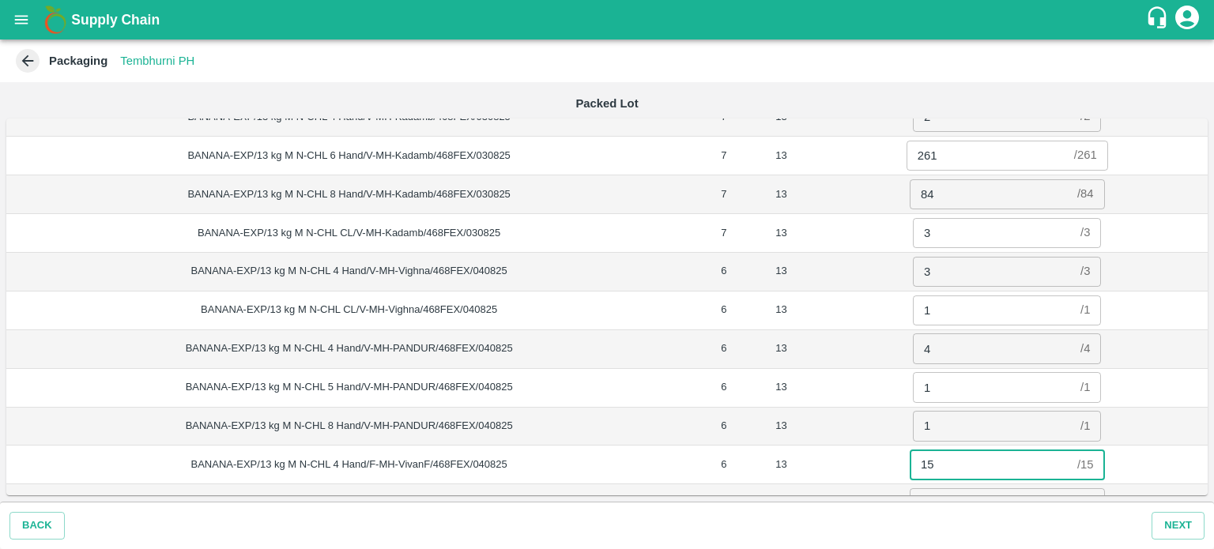
type input "15"
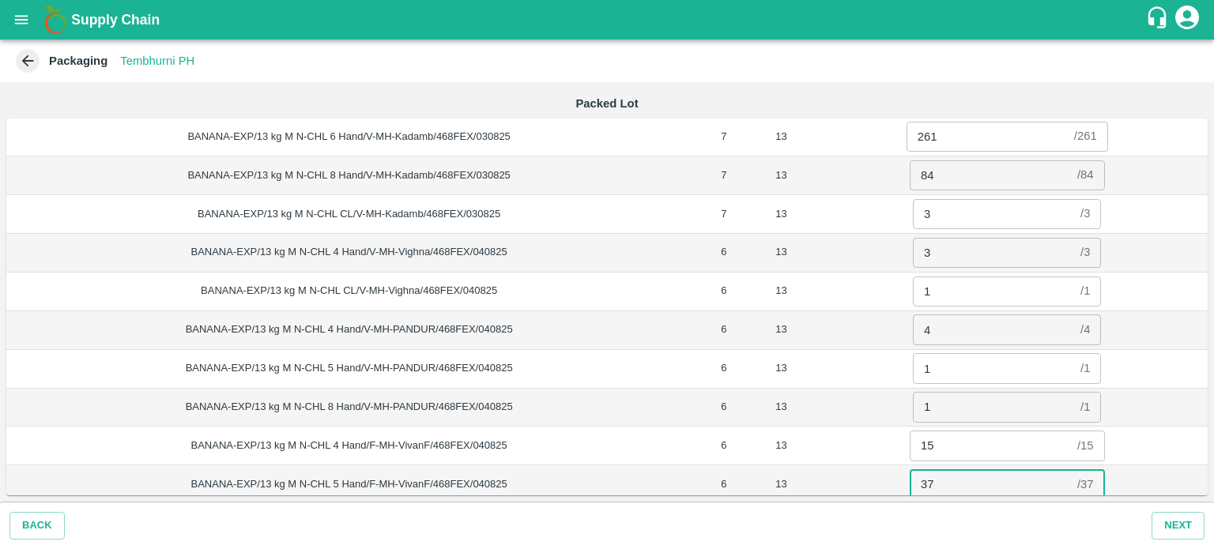
type input "37"
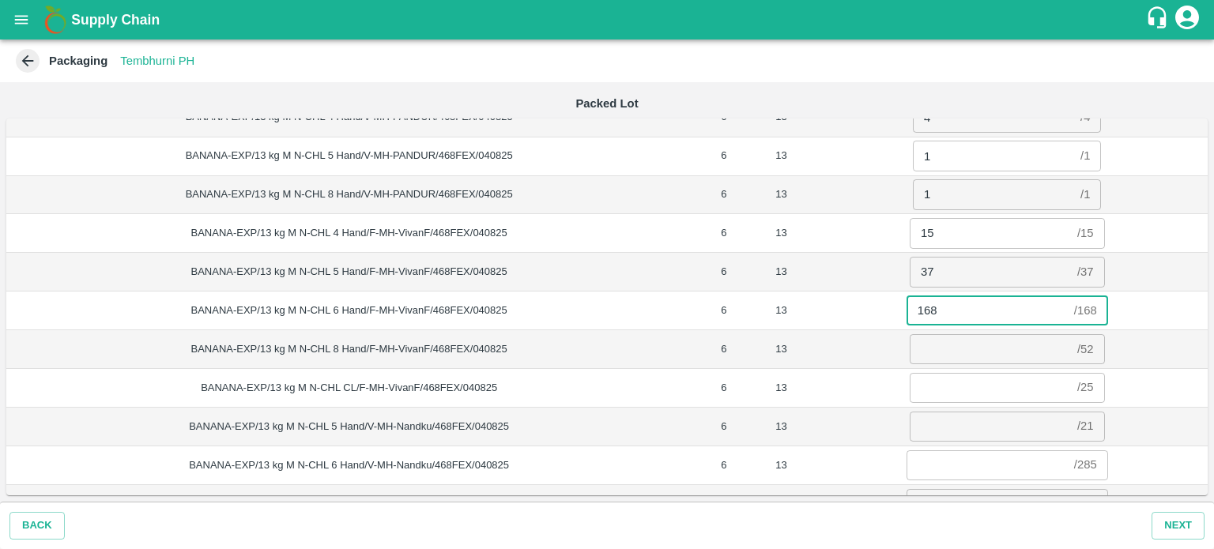
type input "168"
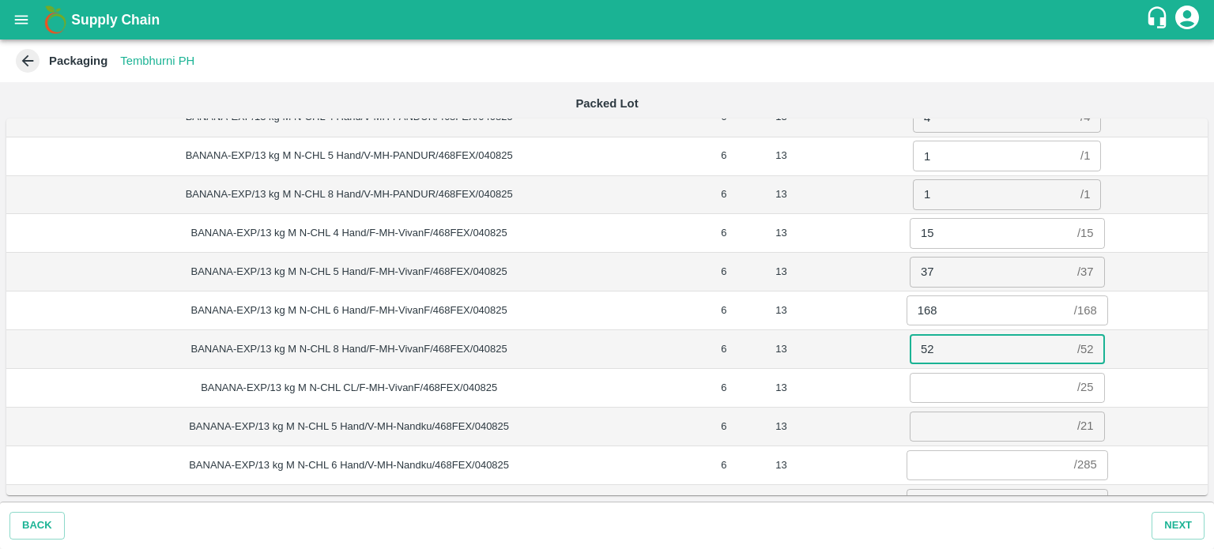
type input "52"
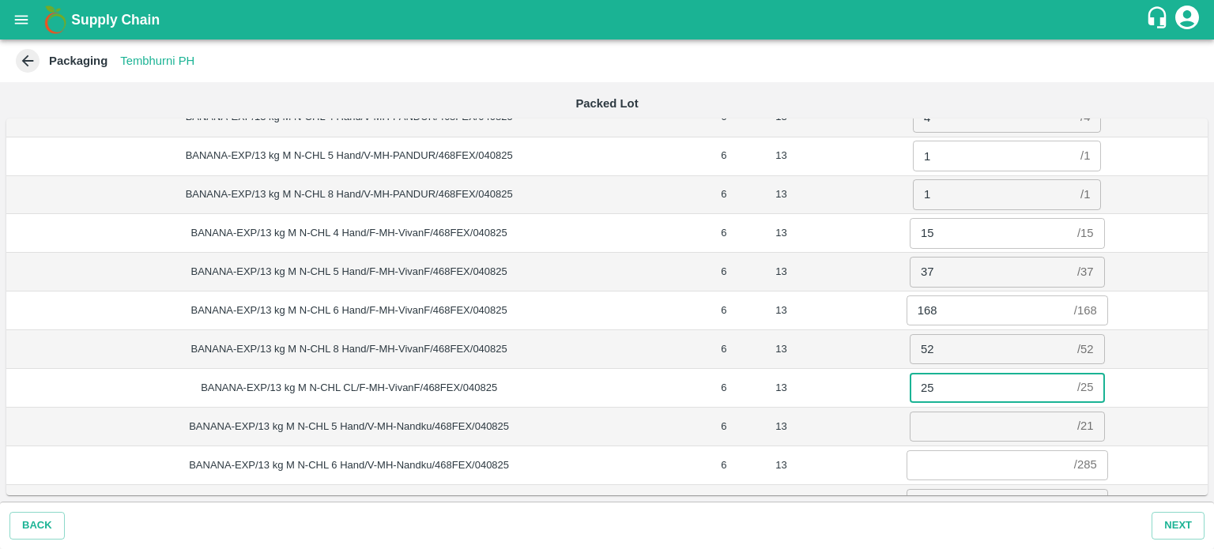
type input "25"
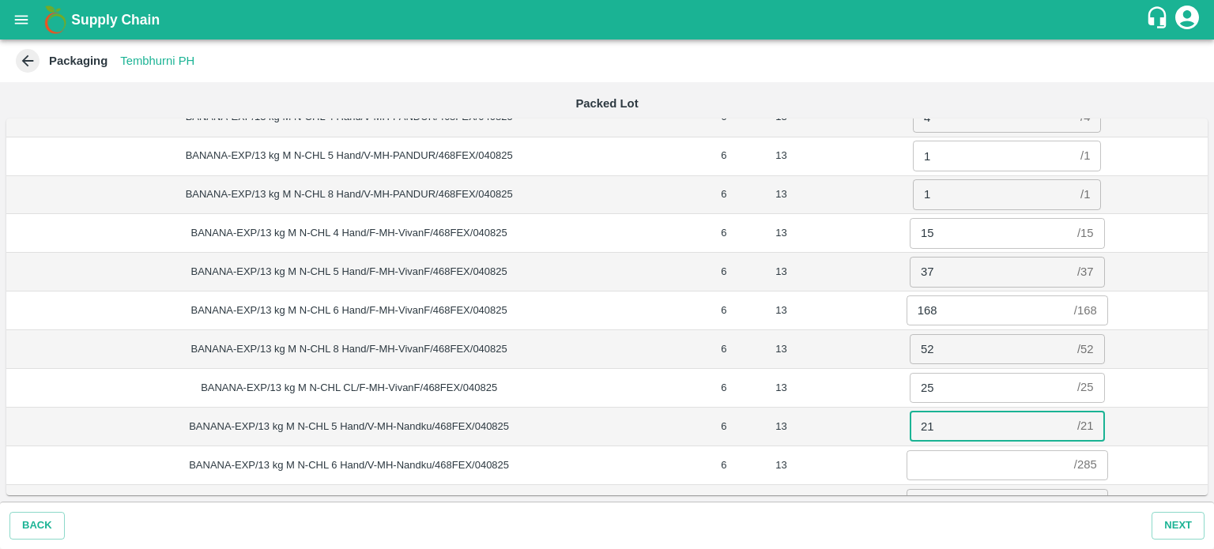
type input "21"
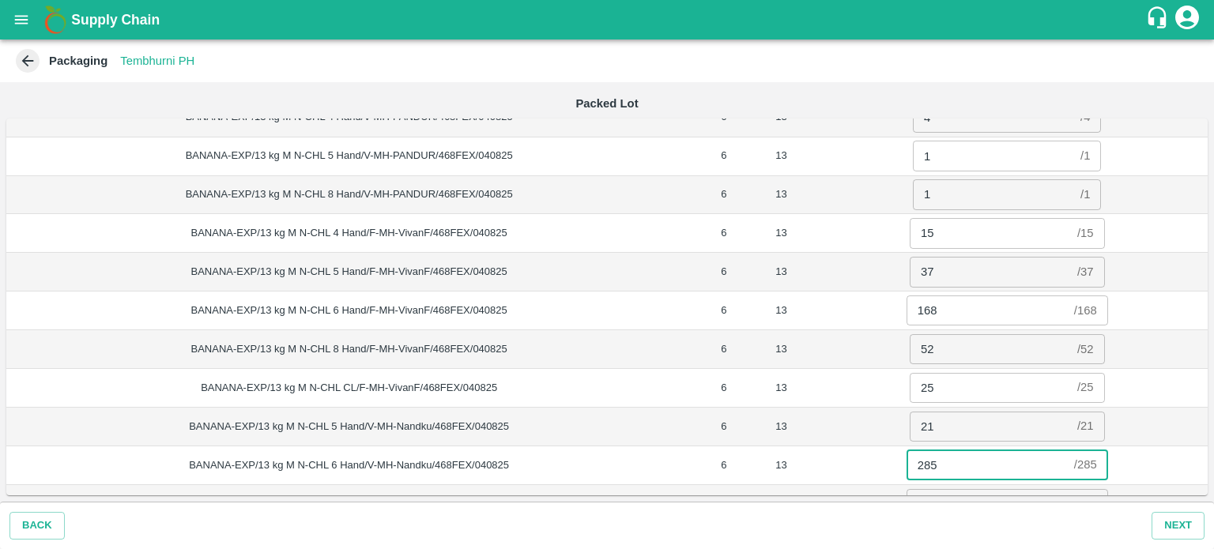
type input "285"
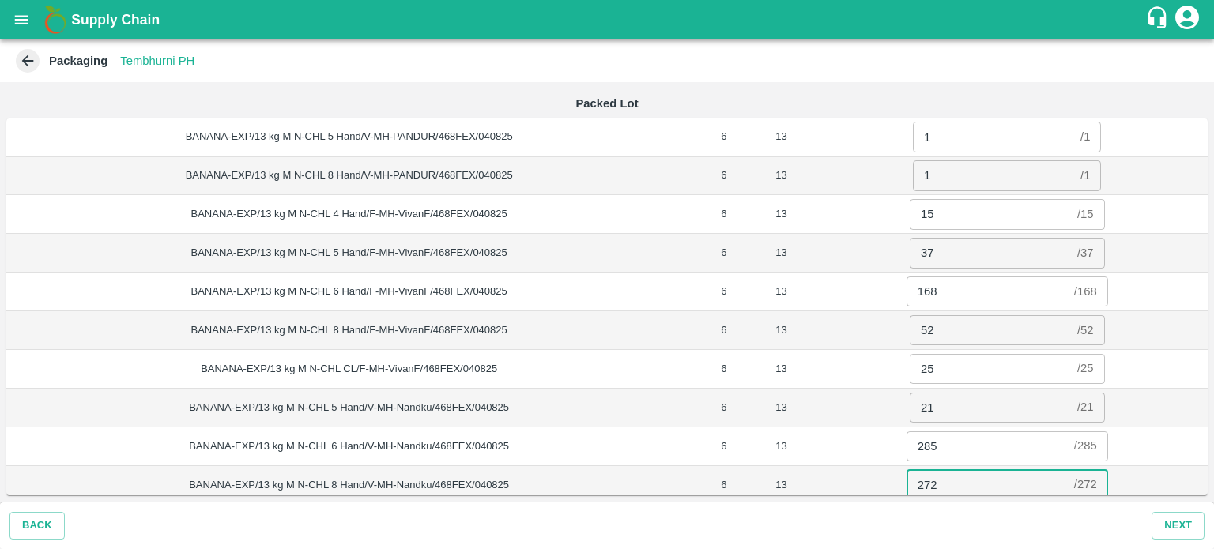
type input "272"
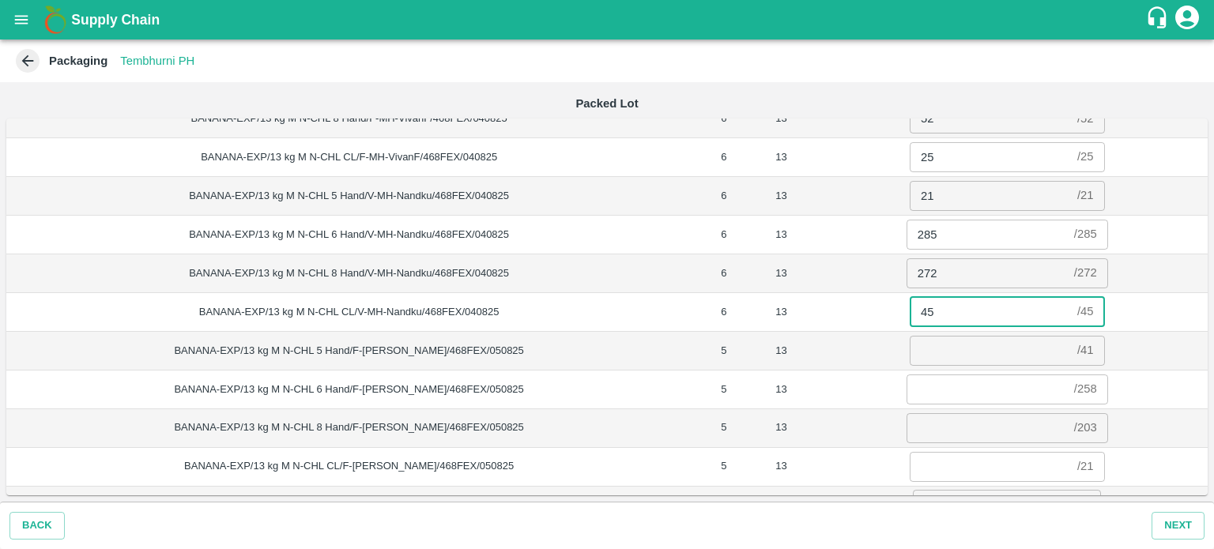
type input "45"
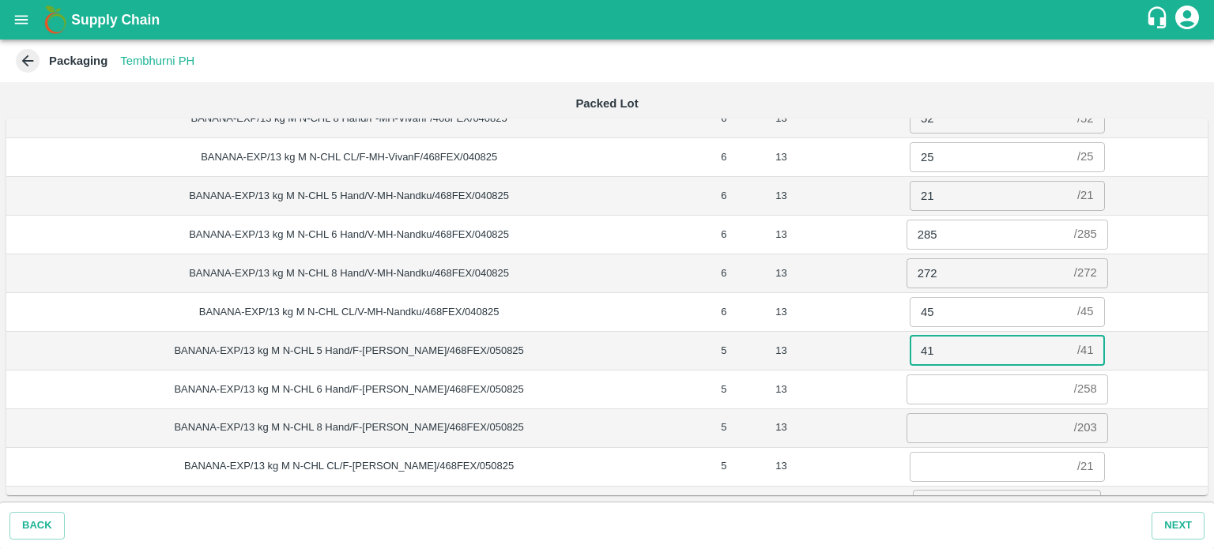
type input "41"
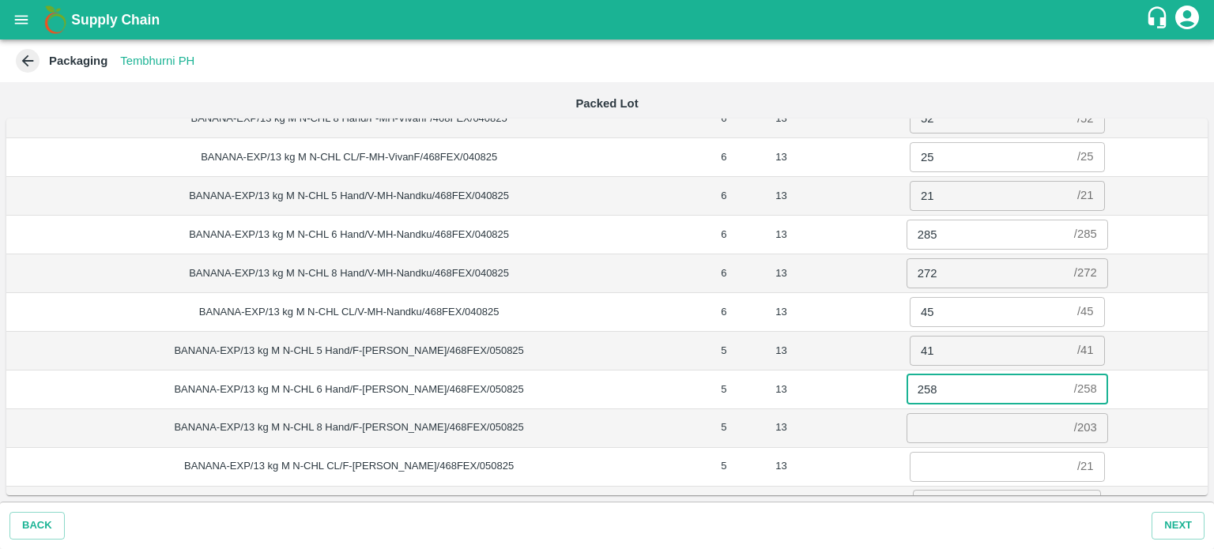
type input "258"
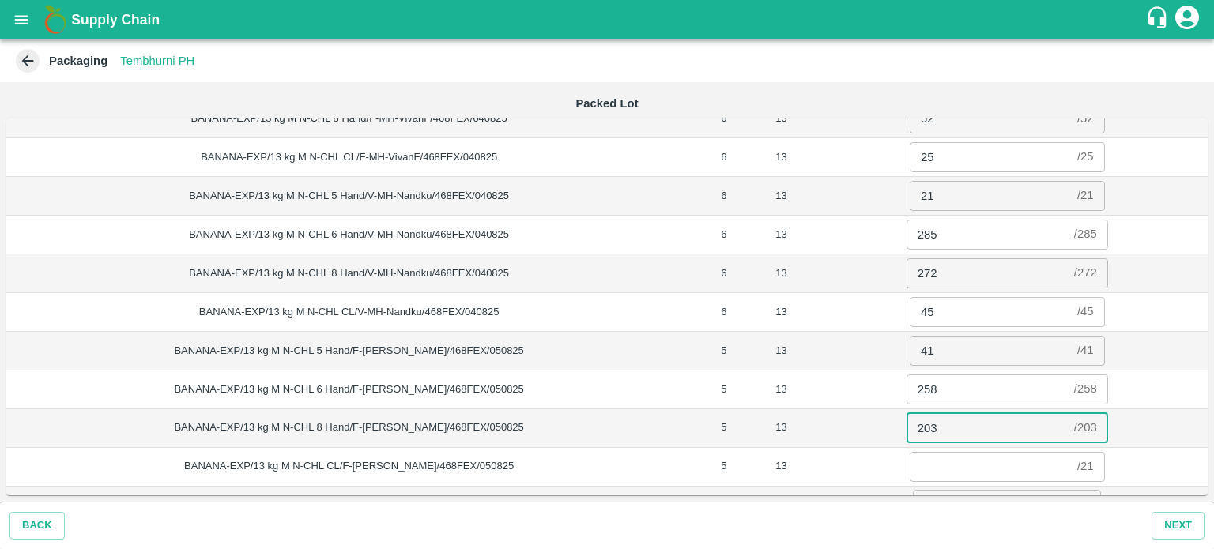
type input "203"
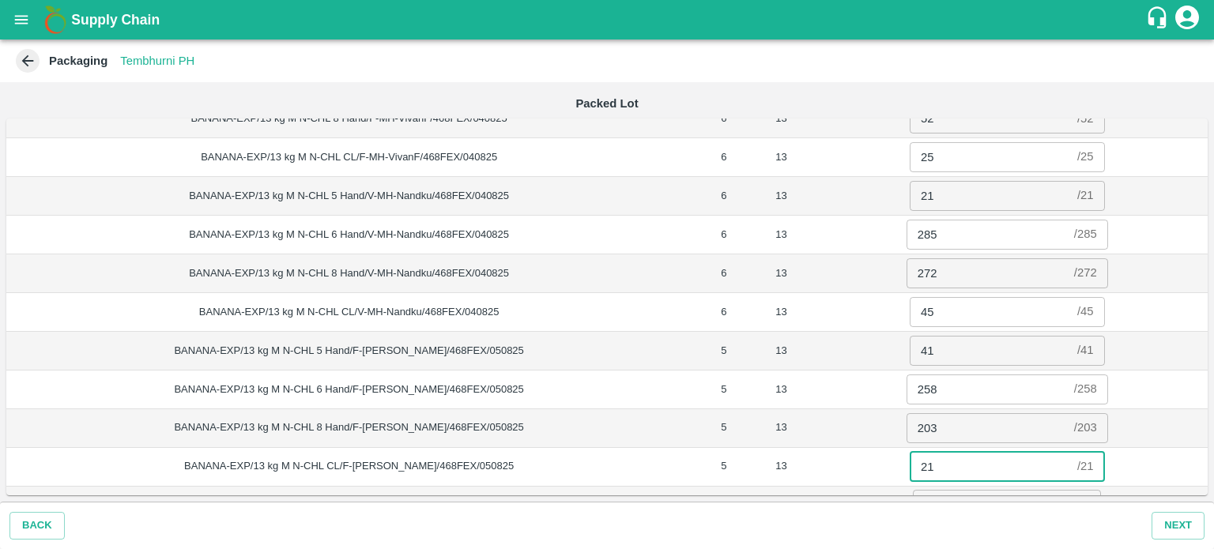
type input "21"
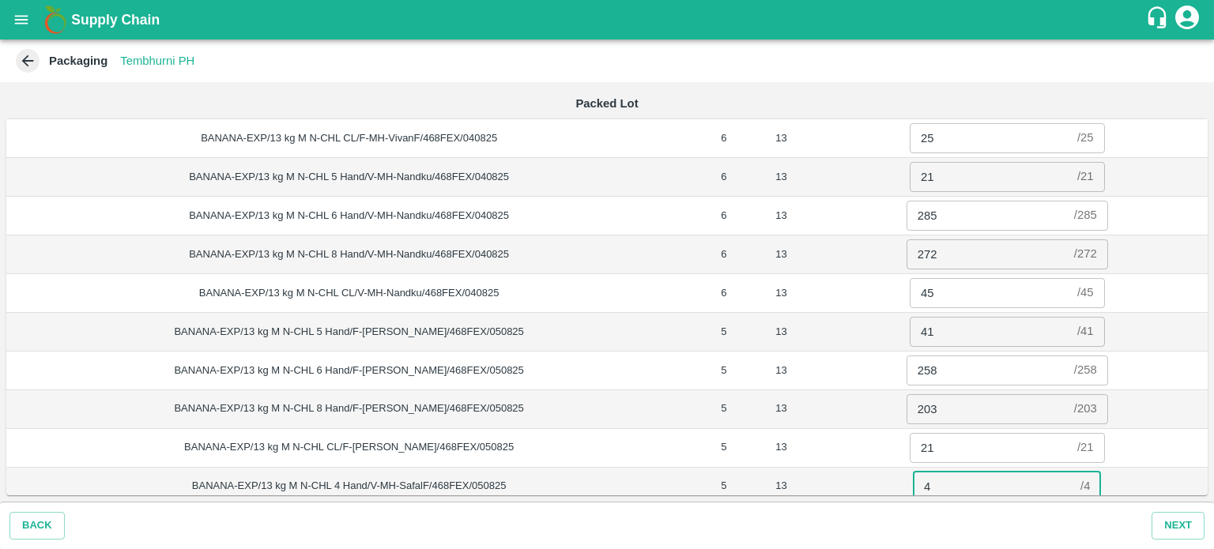
type input "4"
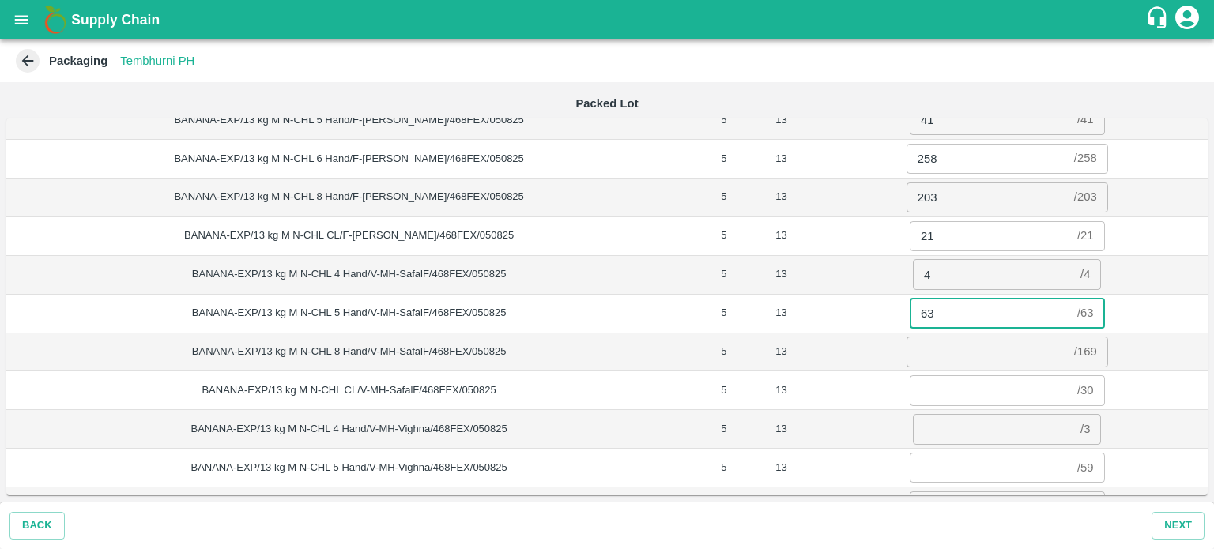
type input "63"
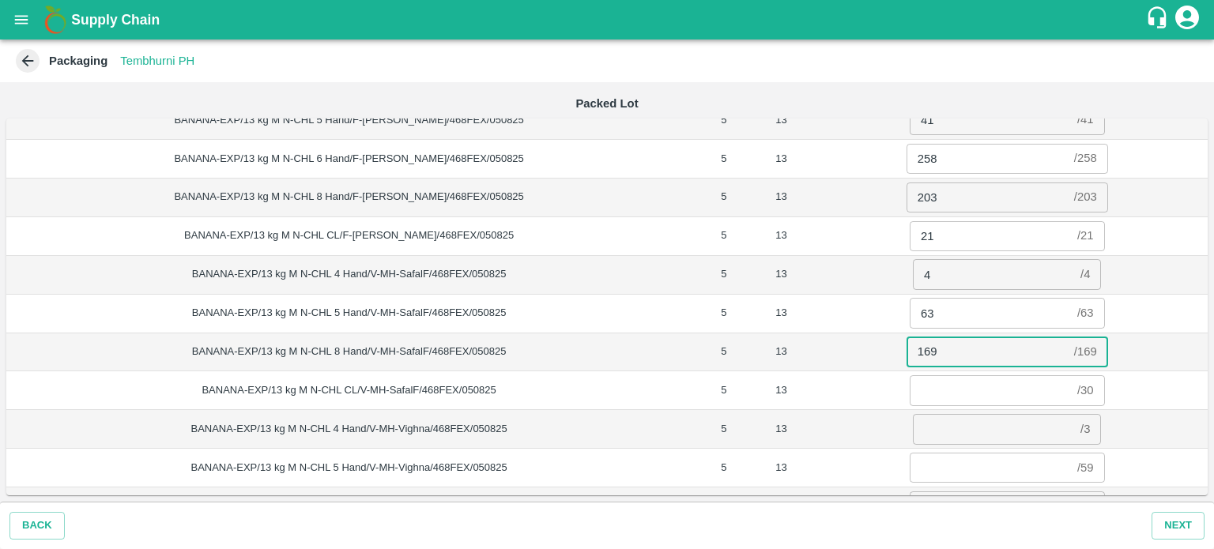
type input "169"
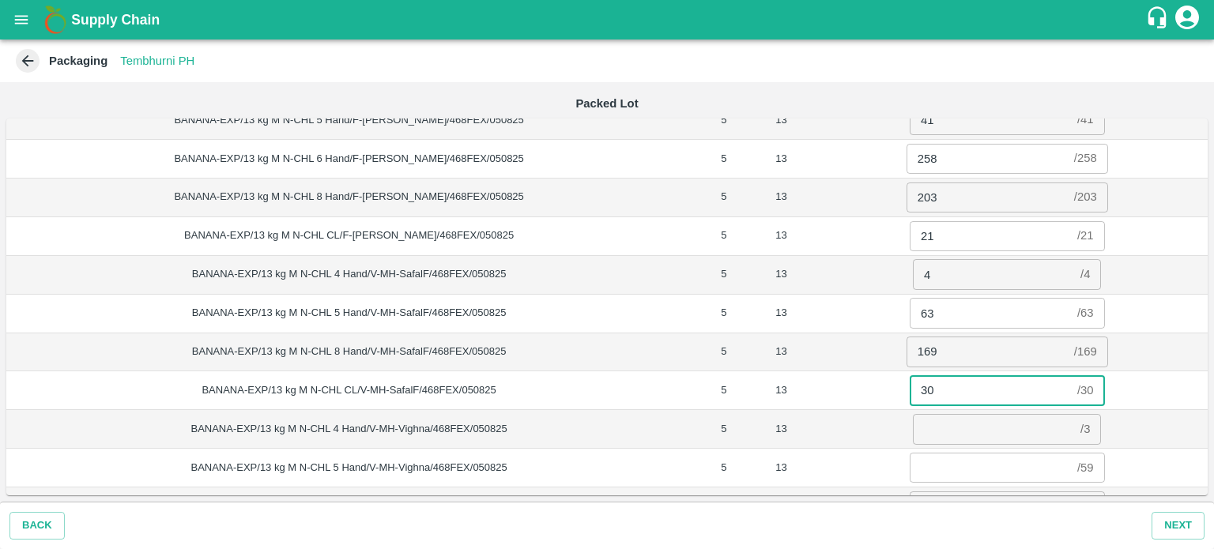
type input "30"
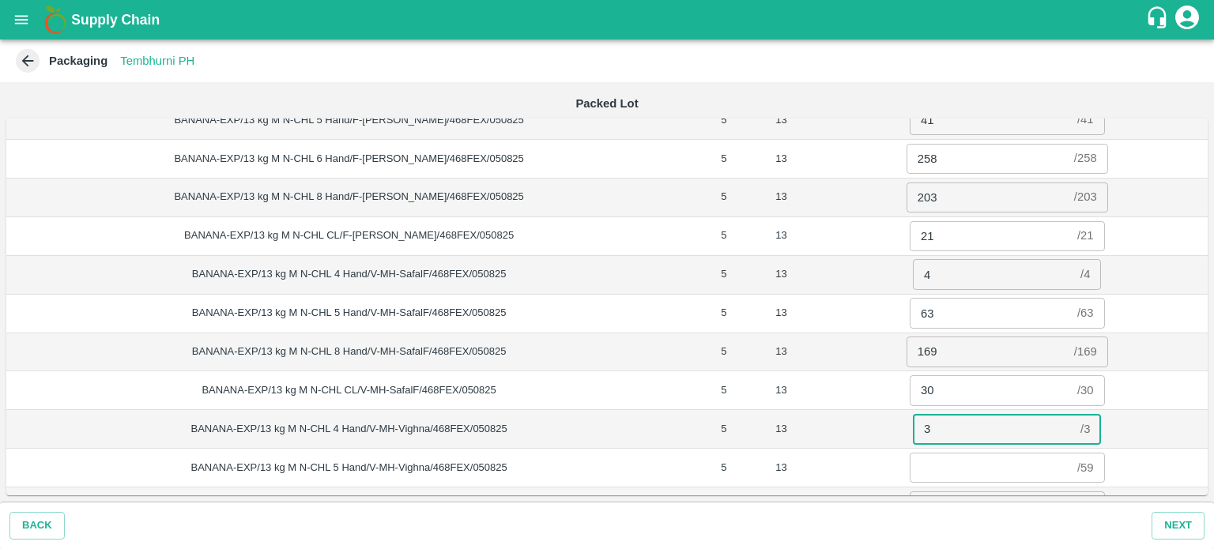
type input "3"
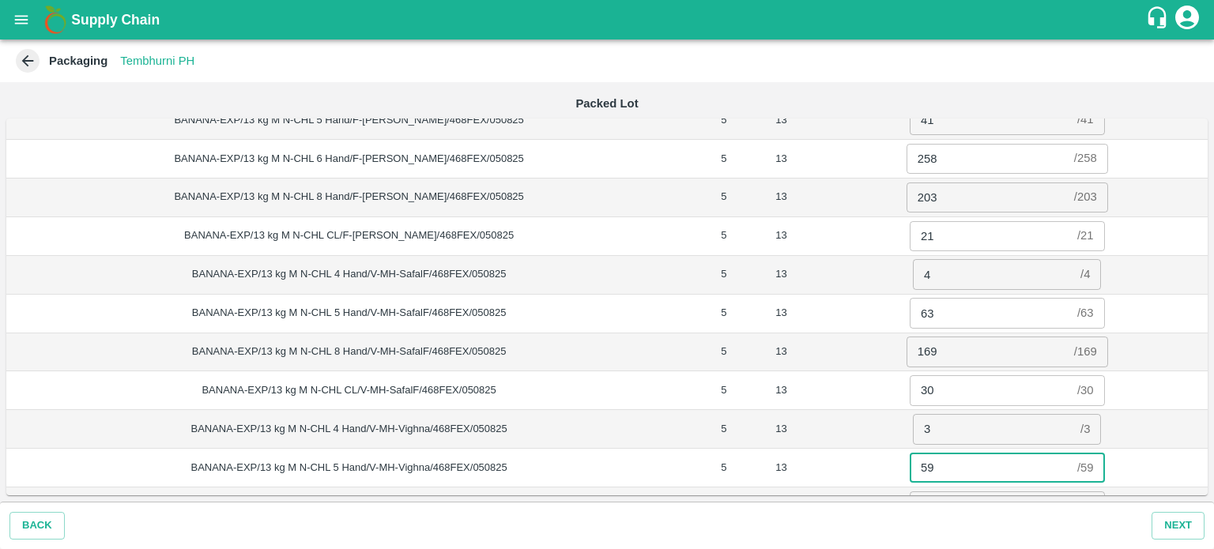
type input "59"
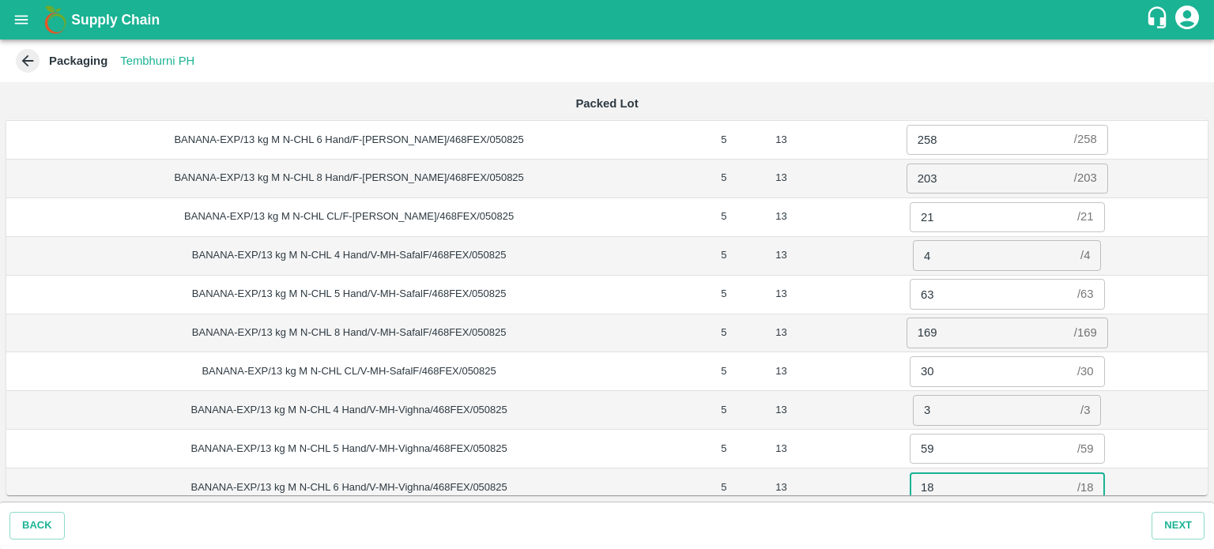
type input "18"
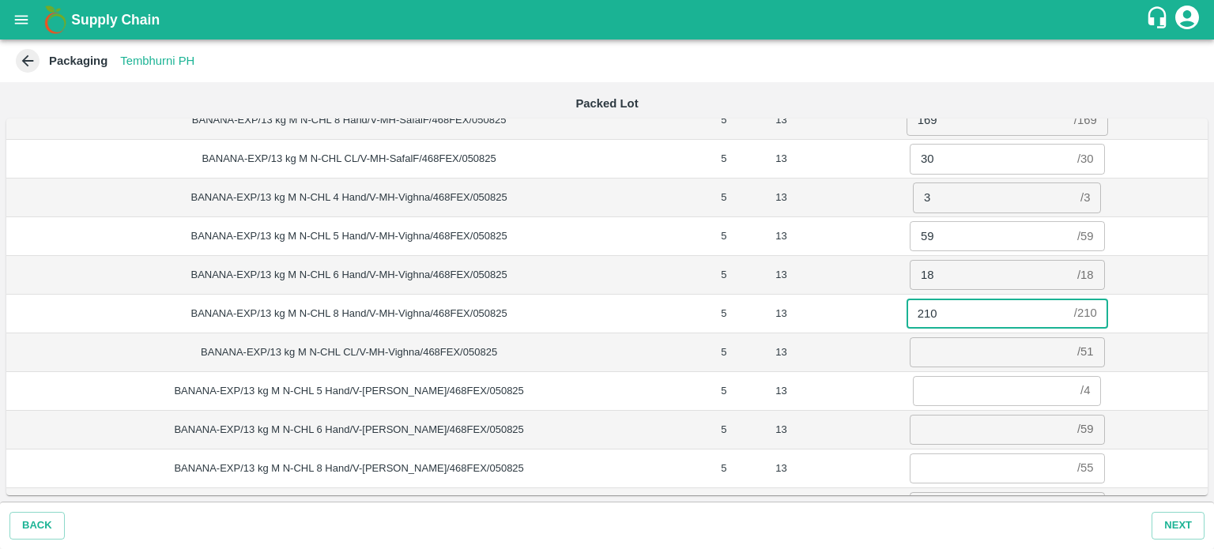
type input "210"
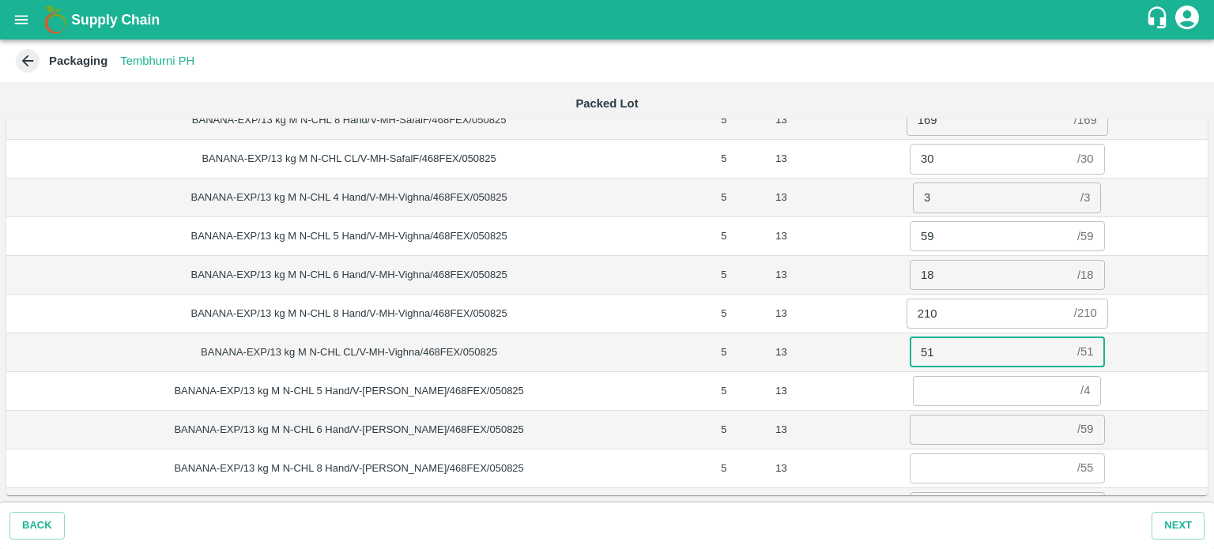
type input "51"
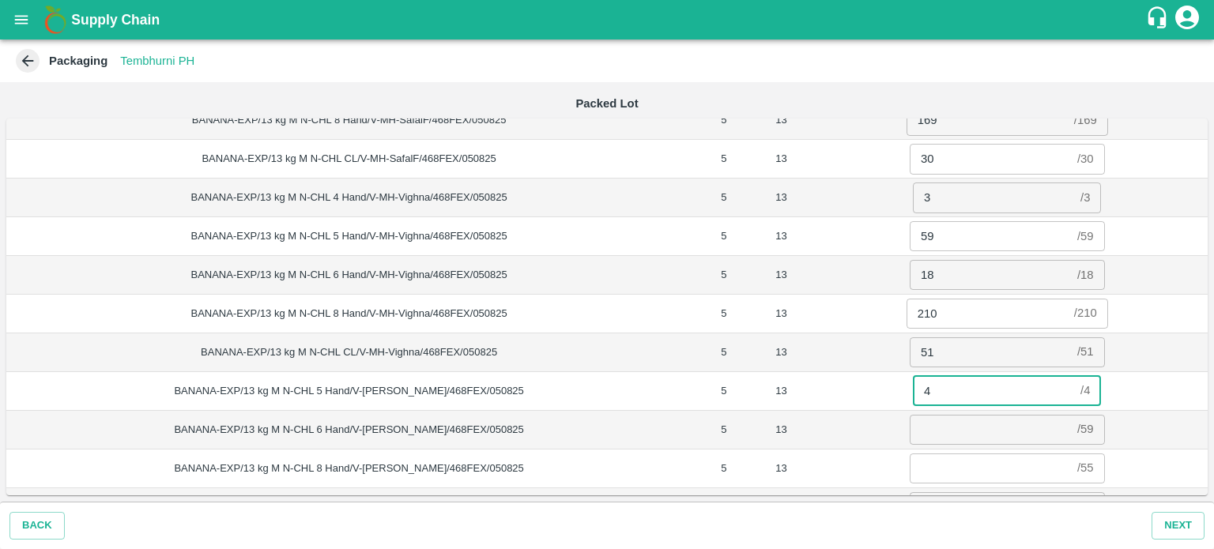
type input "4"
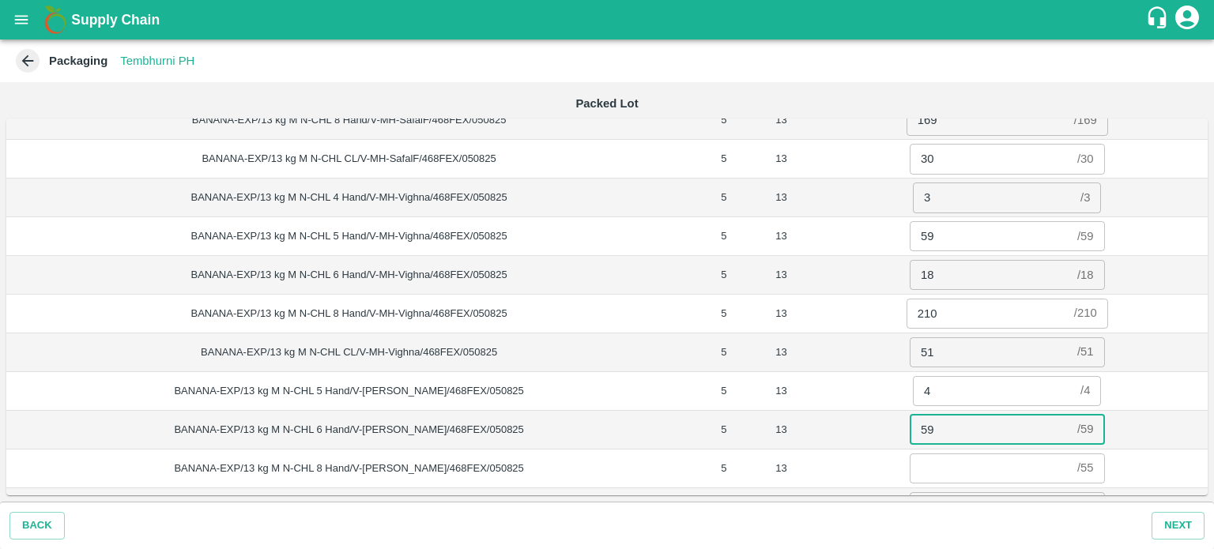
type input "59"
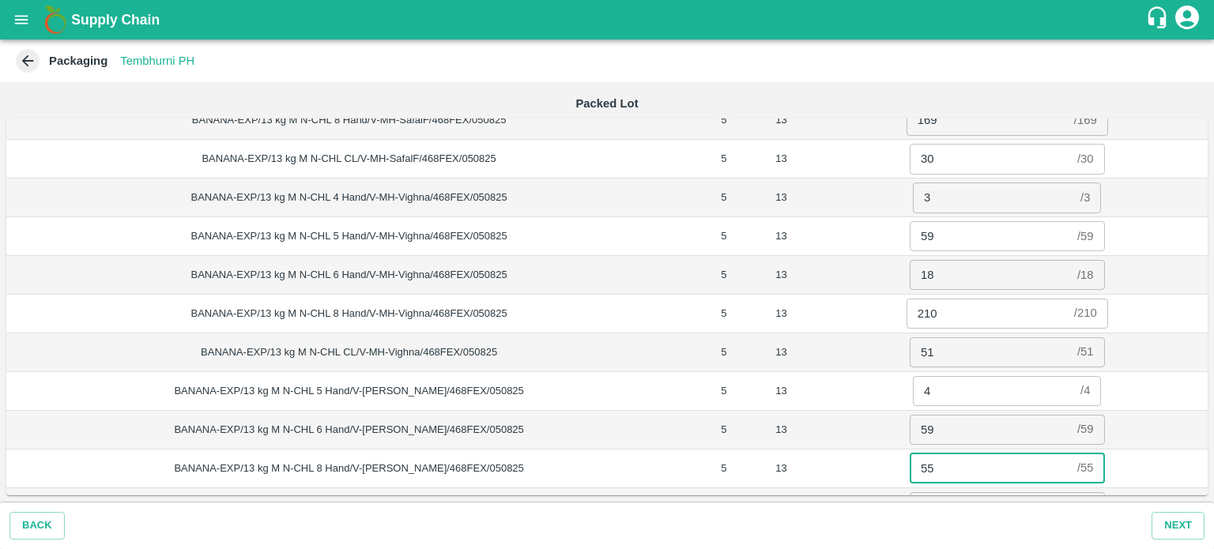
type input "55"
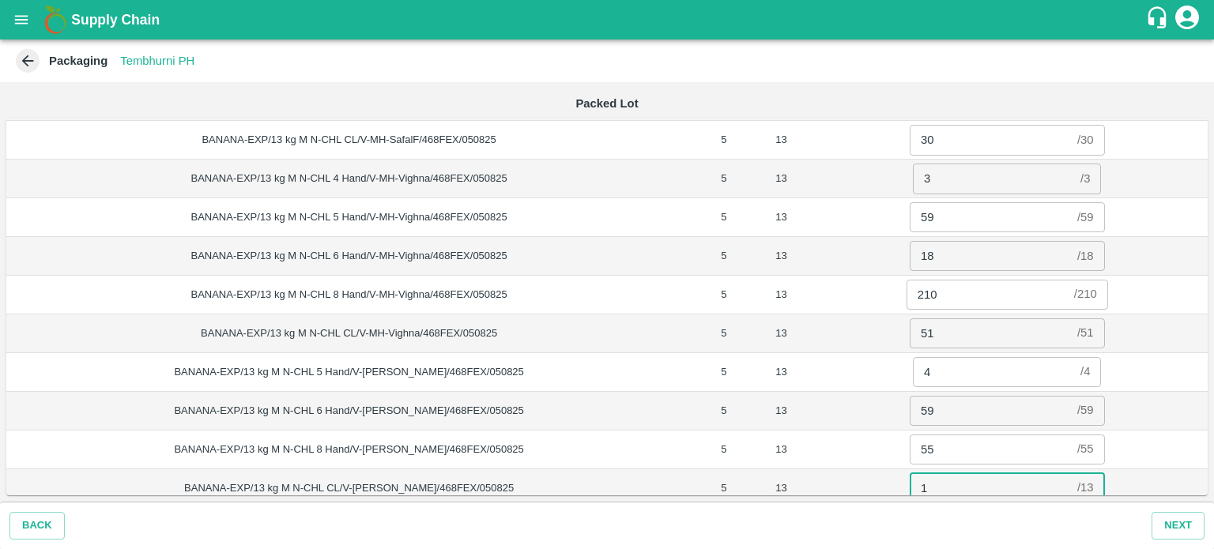
type input "13"
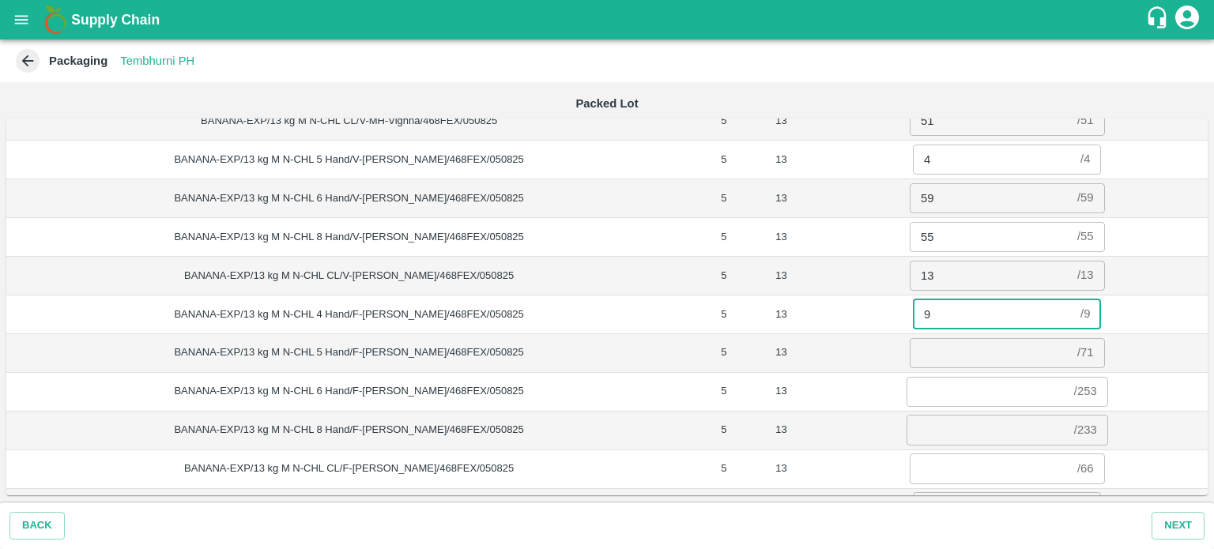
type input "9"
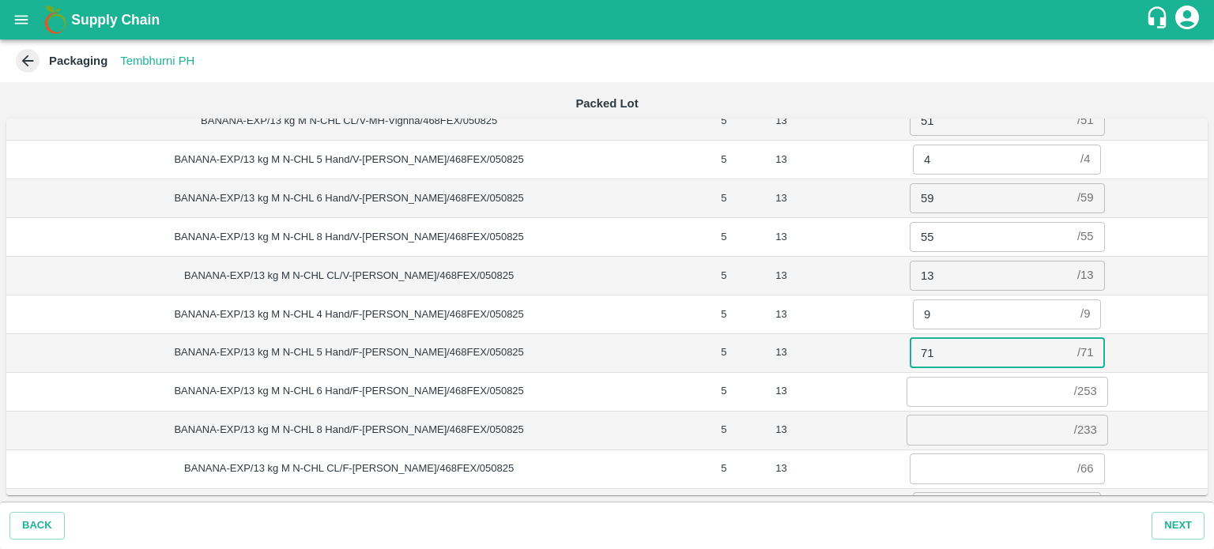
type input "71"
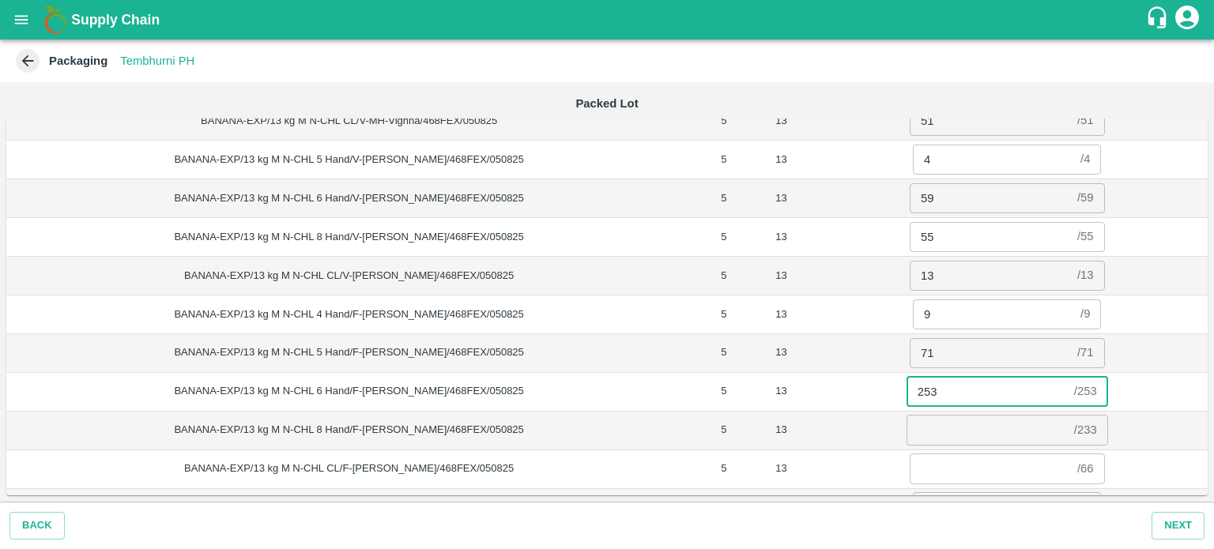
type input "253"
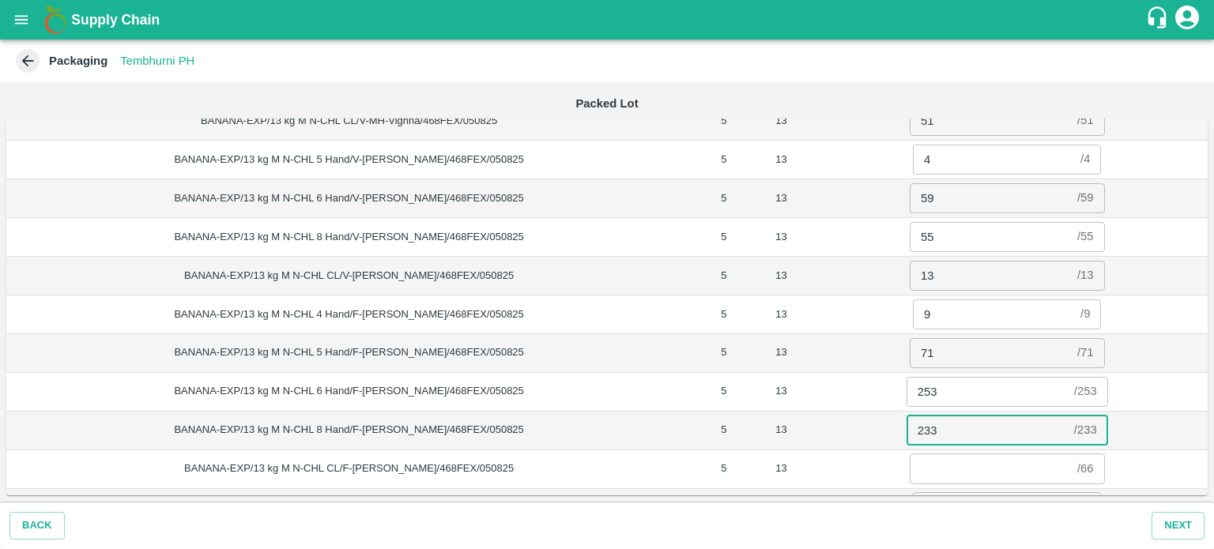
type input "233"
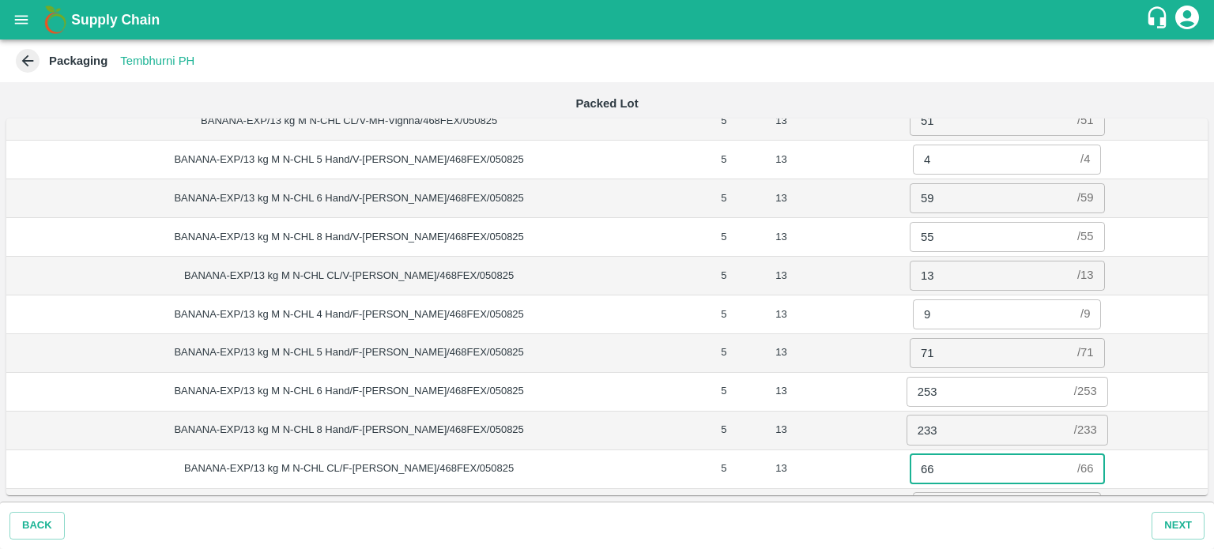
type input "66"
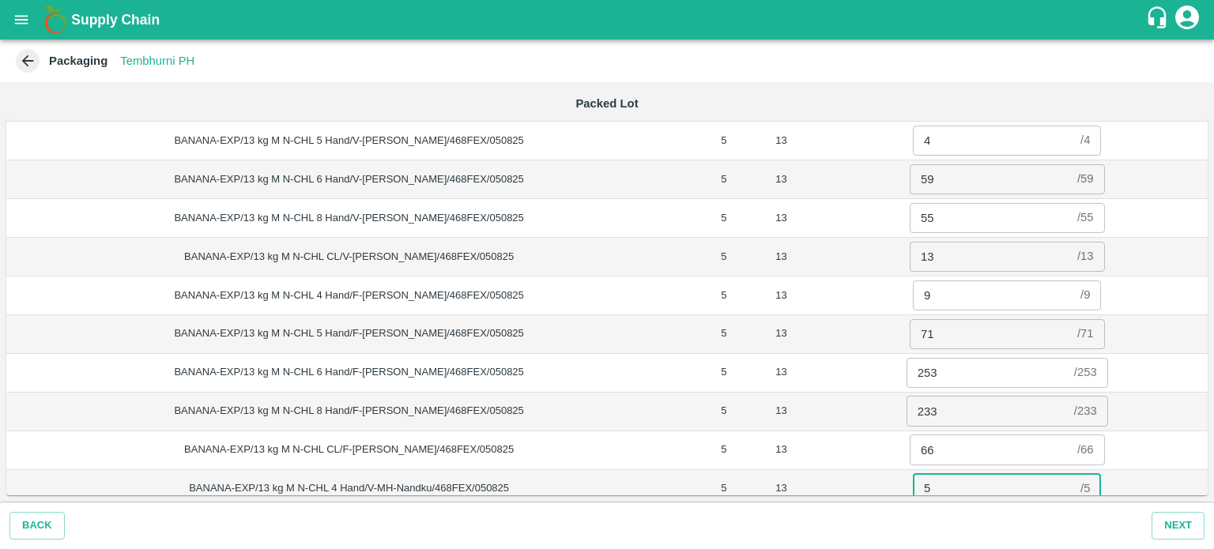
type input "5"
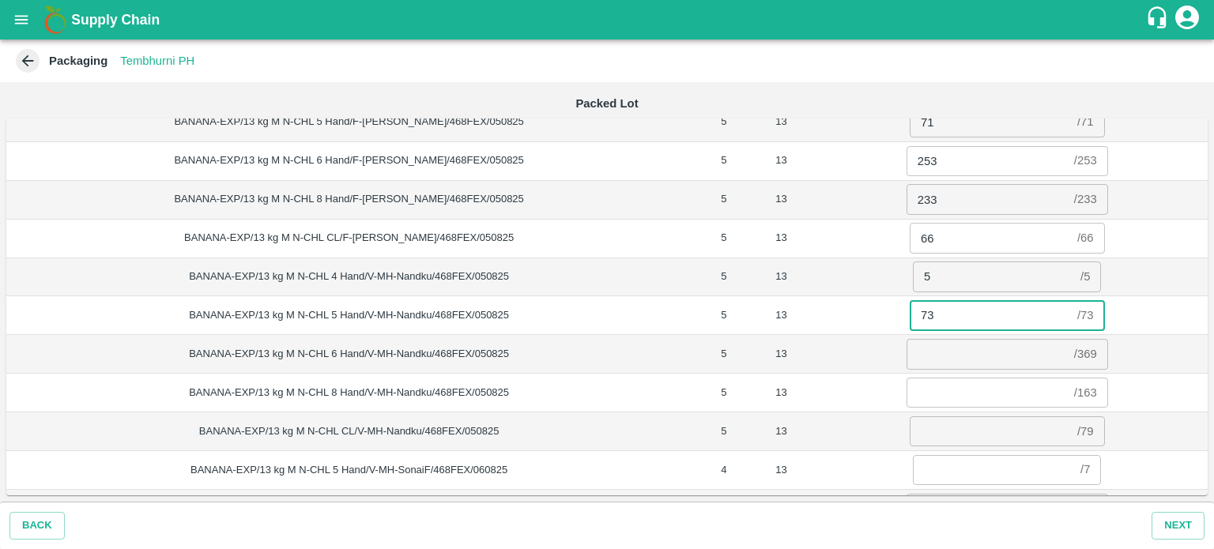
type input "73"
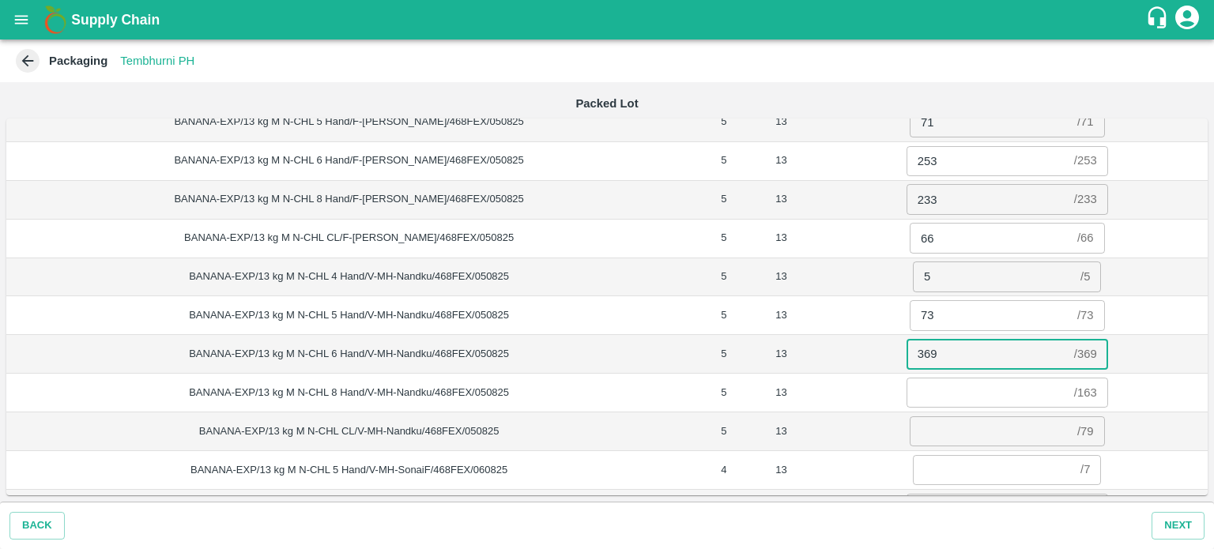
type input "369"
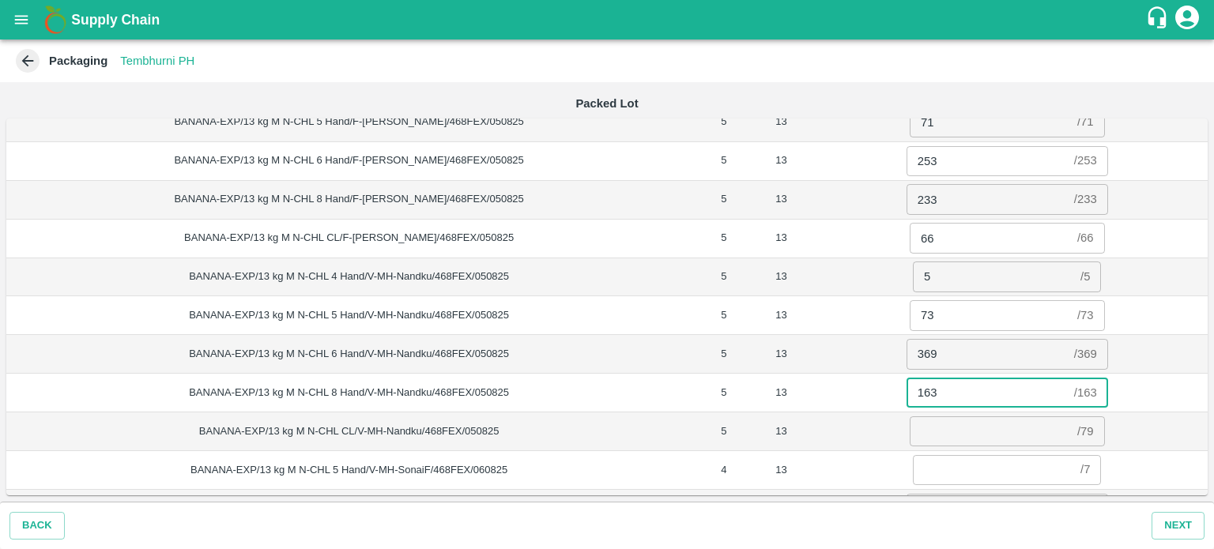
type input "163"
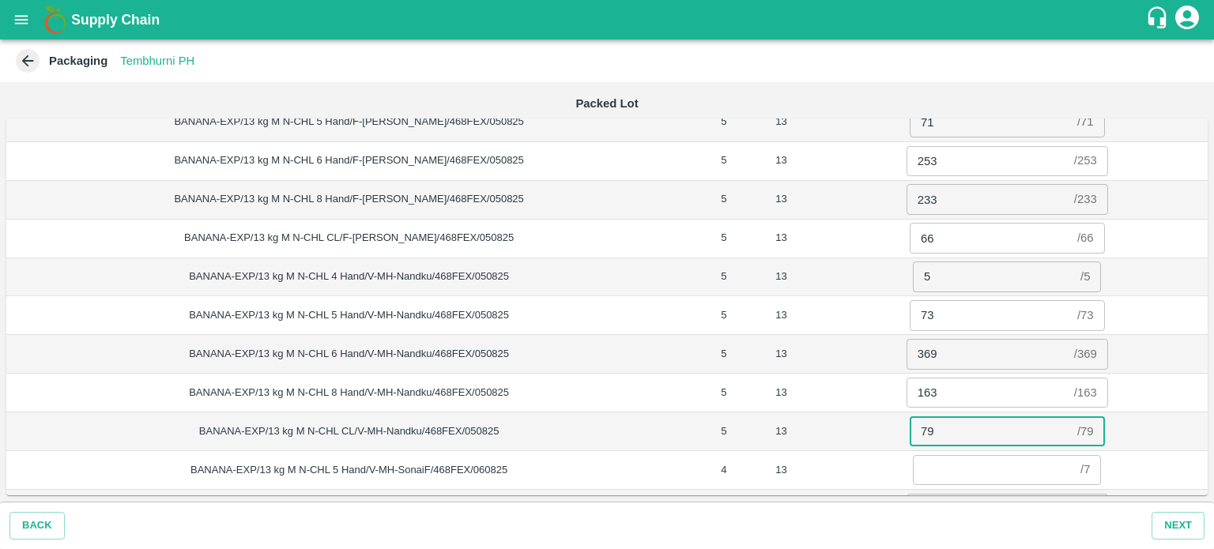
type input "79"
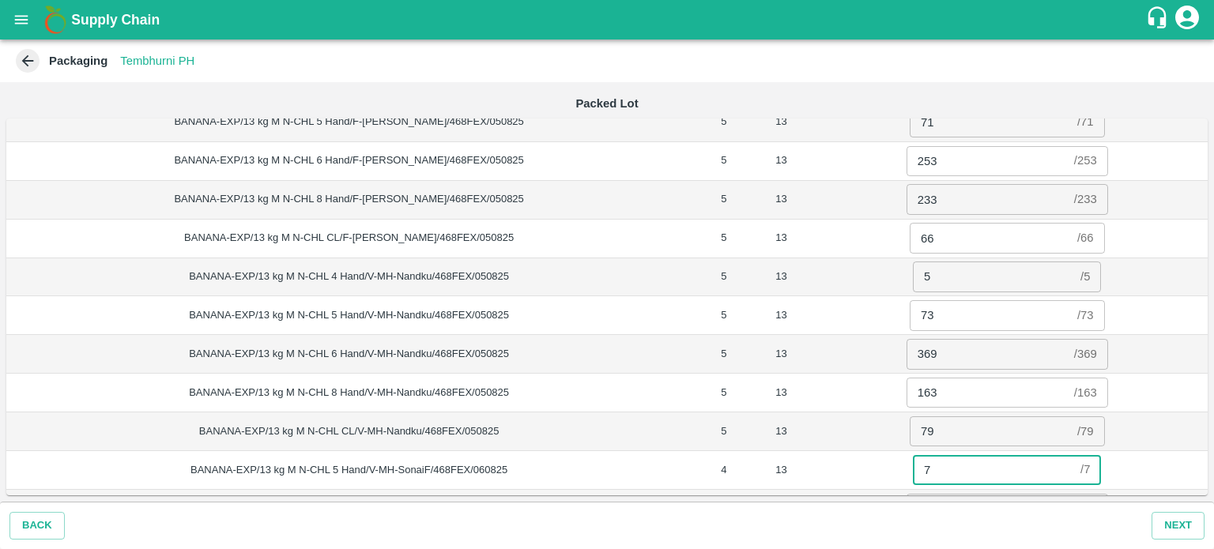
type input "7"
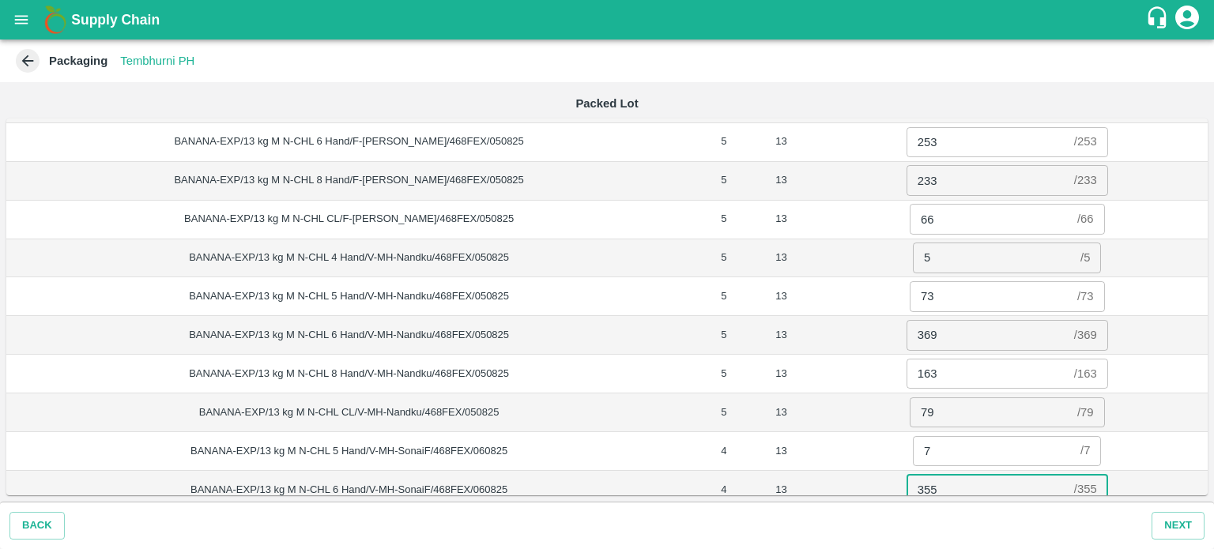
type input "355"
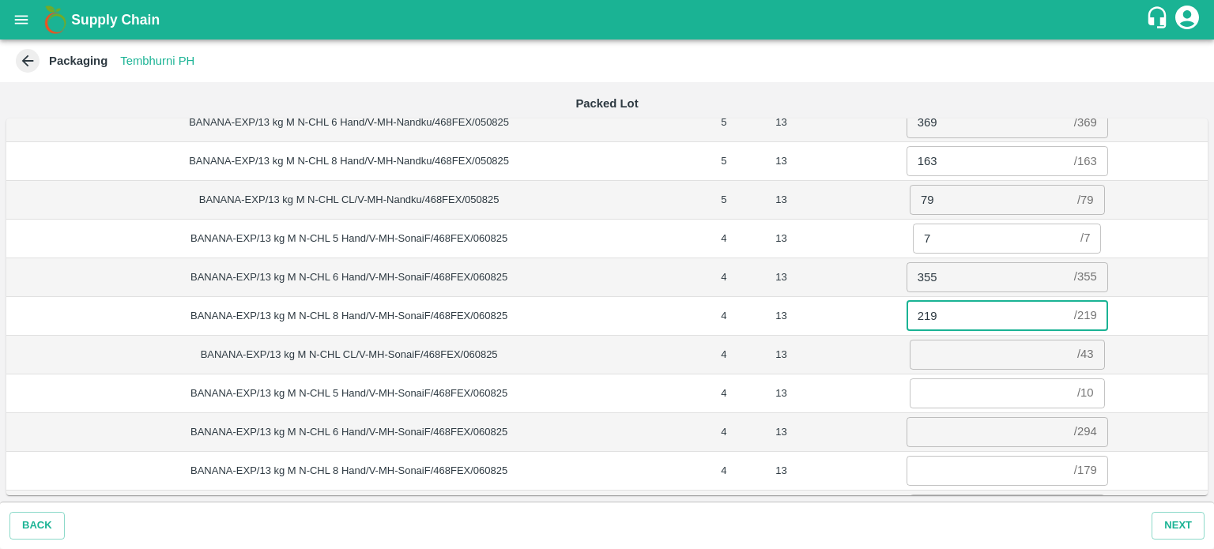
type input "219"
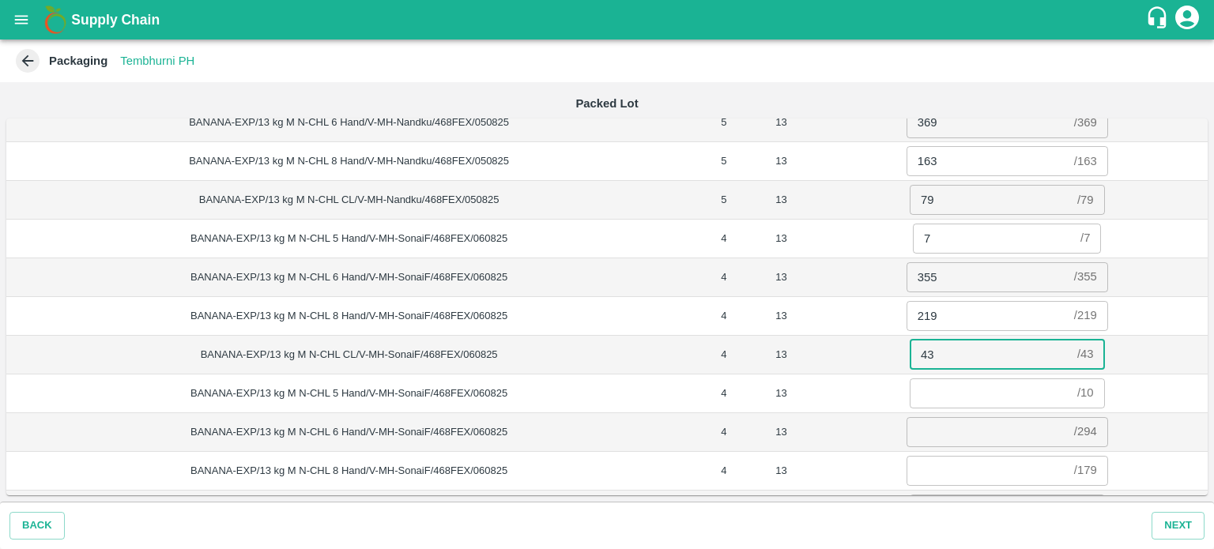
type input "43"
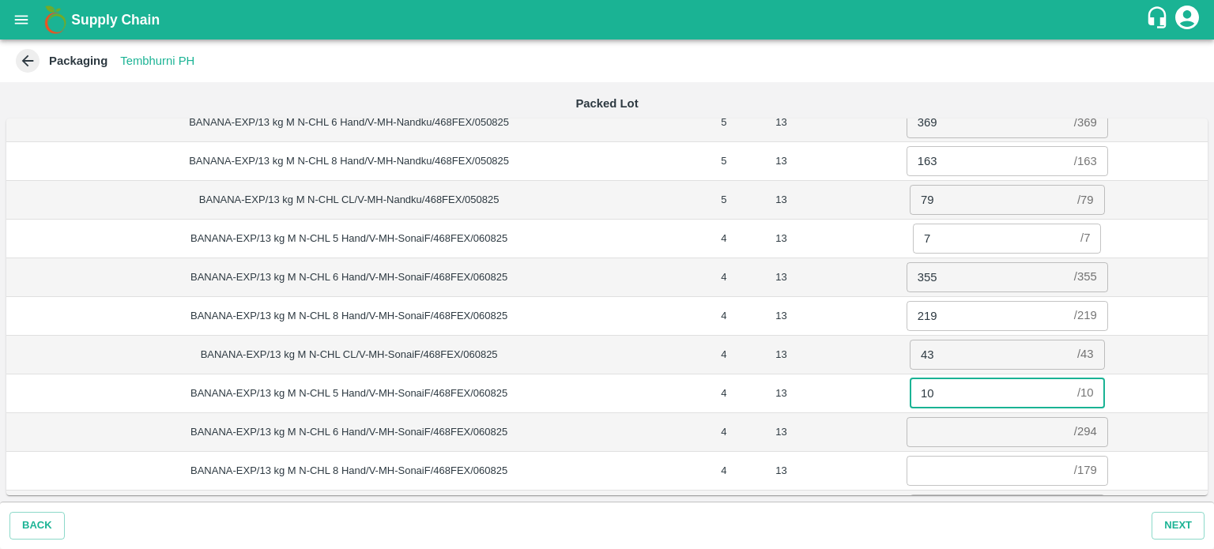
type input "10"
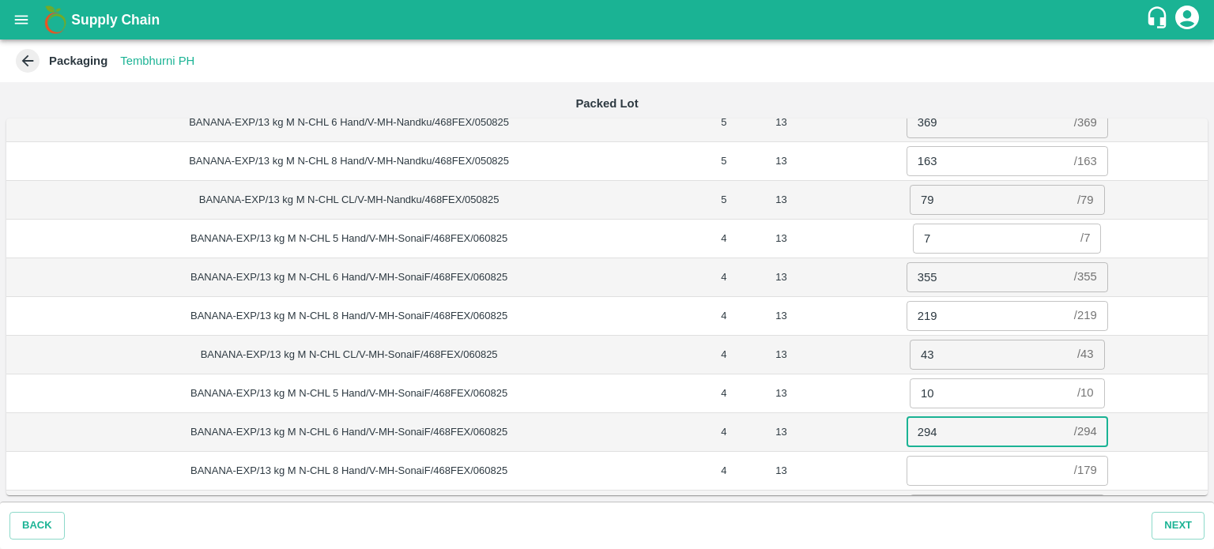
type input "294"
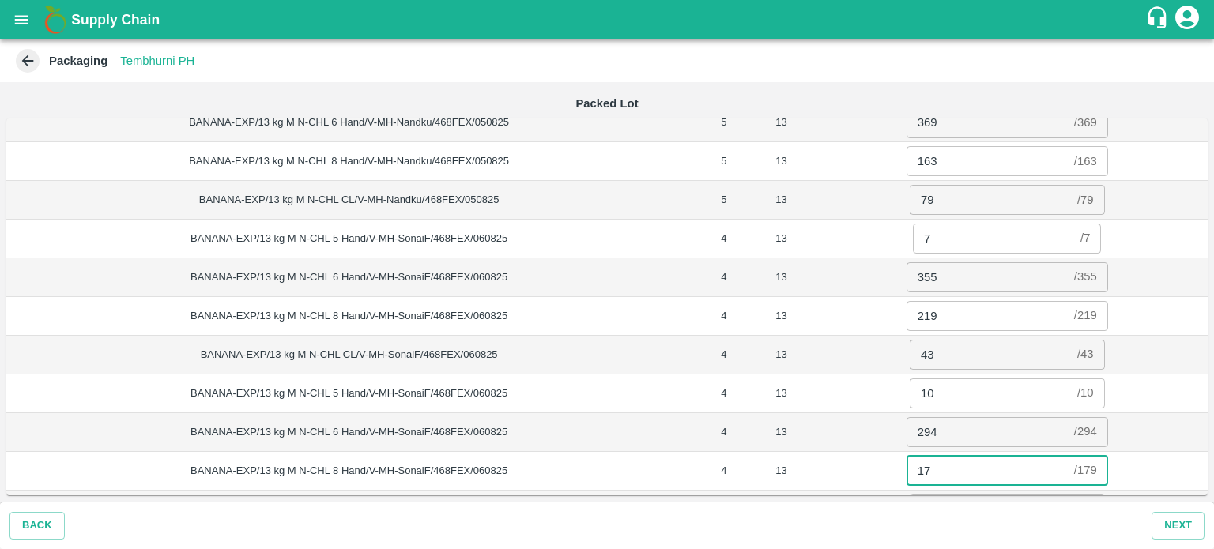
type input "179"
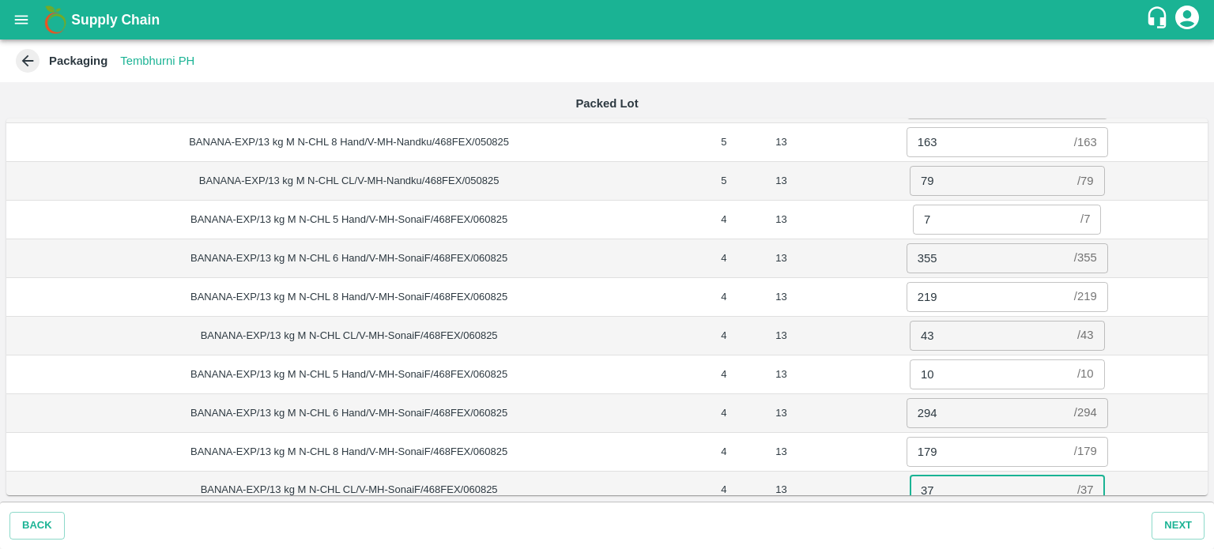
type input "37"
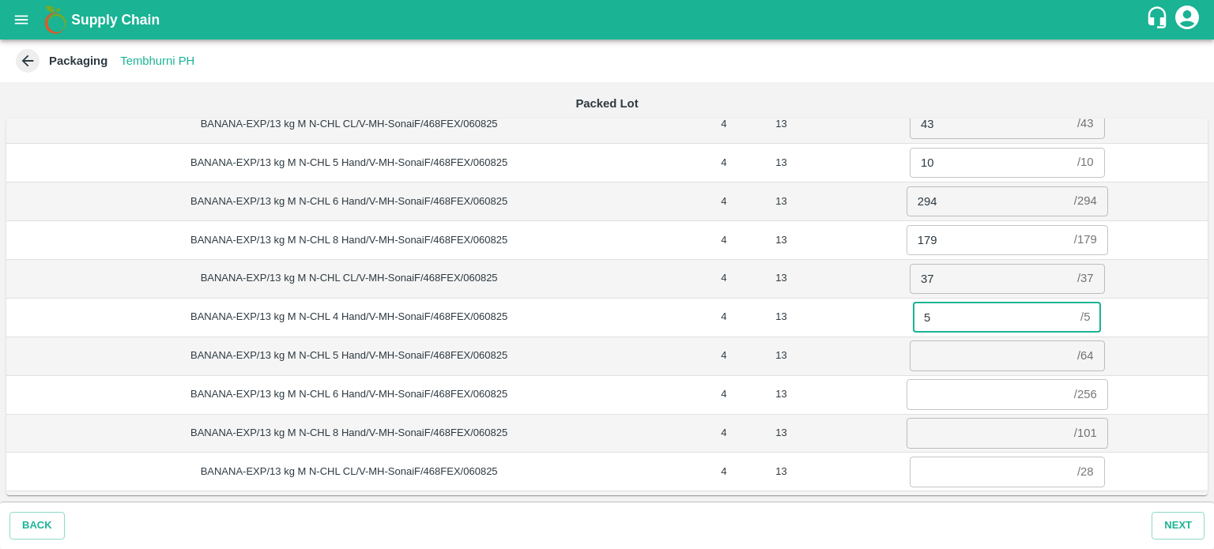
type input "5"
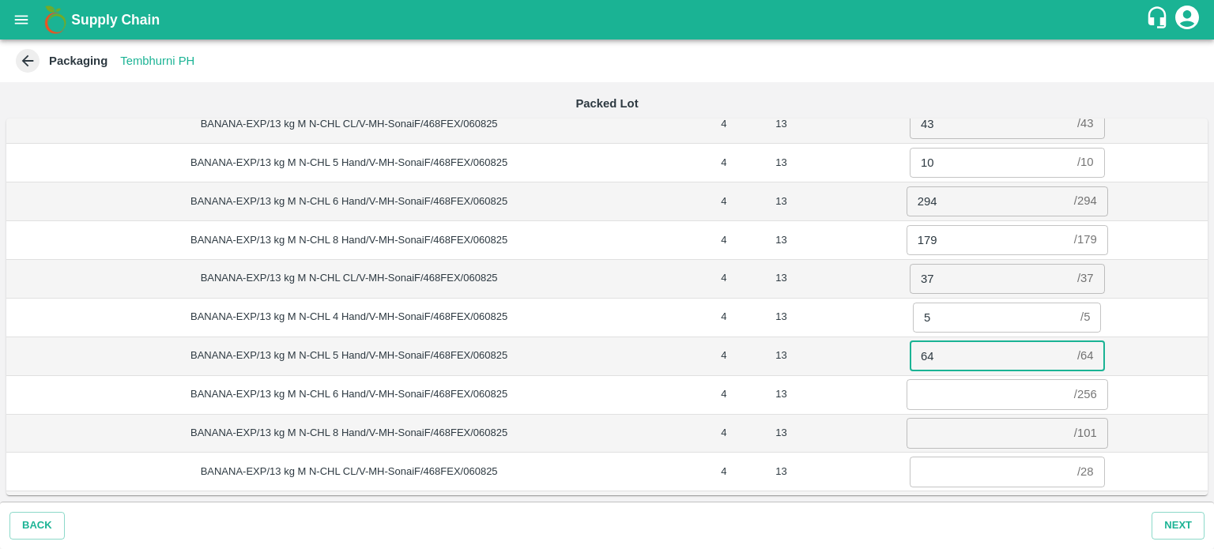
type input "64"
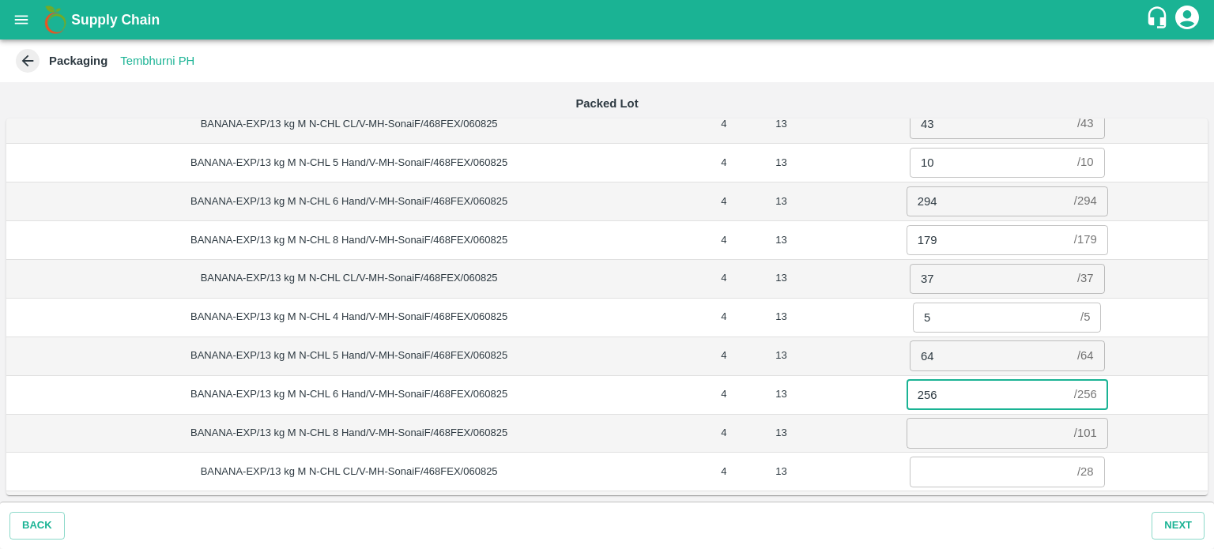
type input "256"
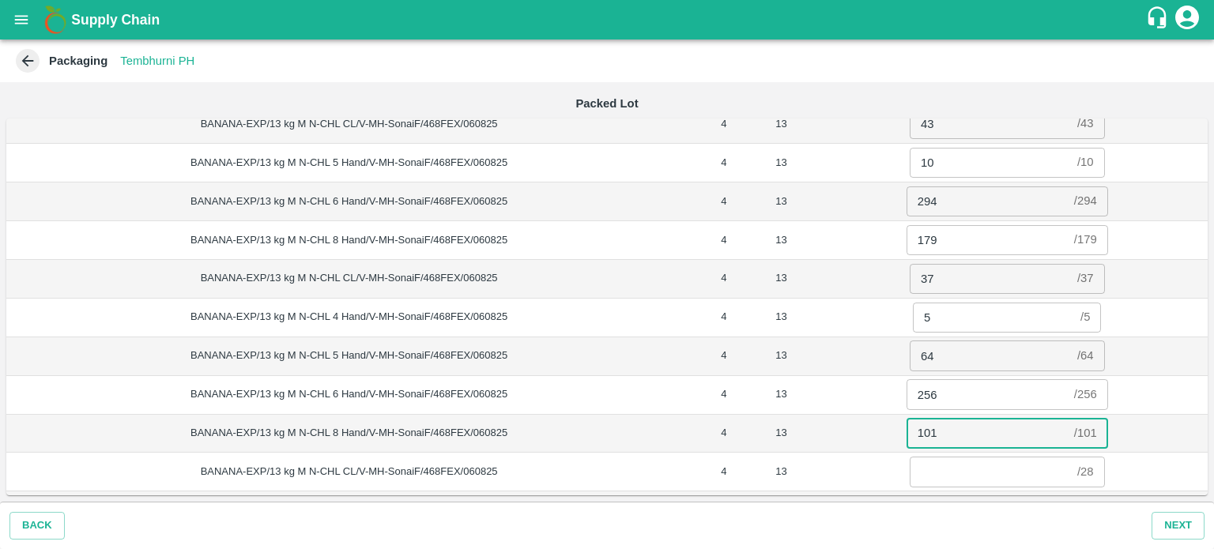
type input "101"
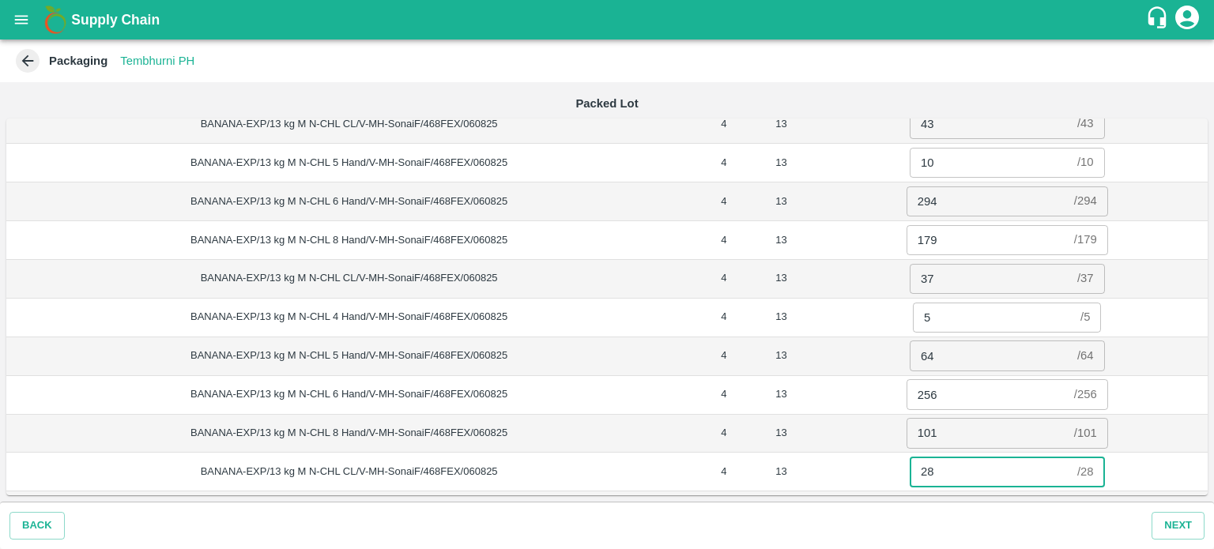
type input "28"
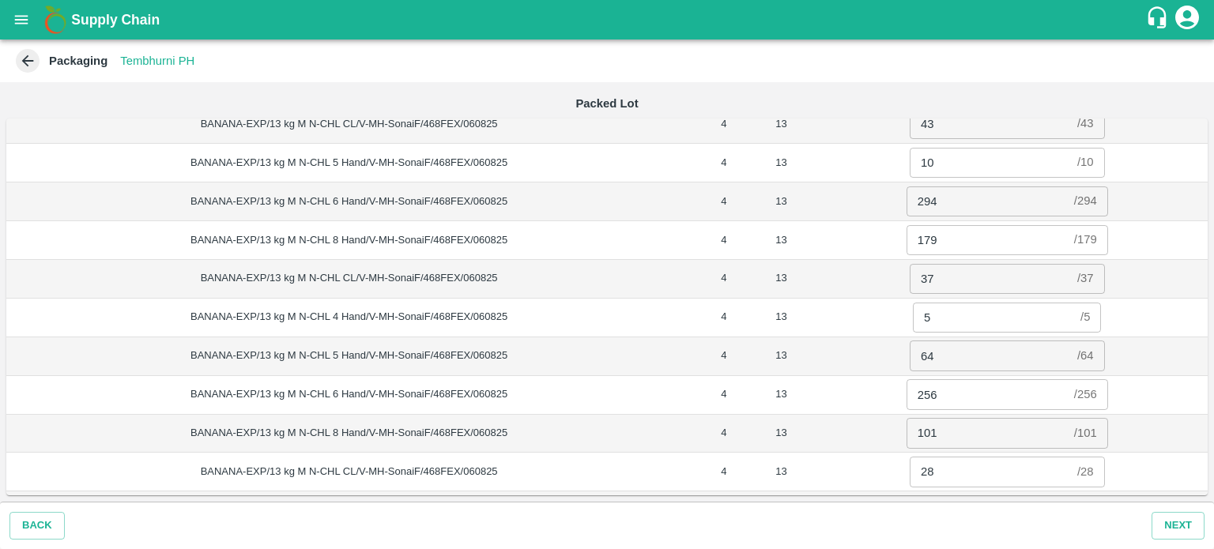
scroll to position [2316, 0]
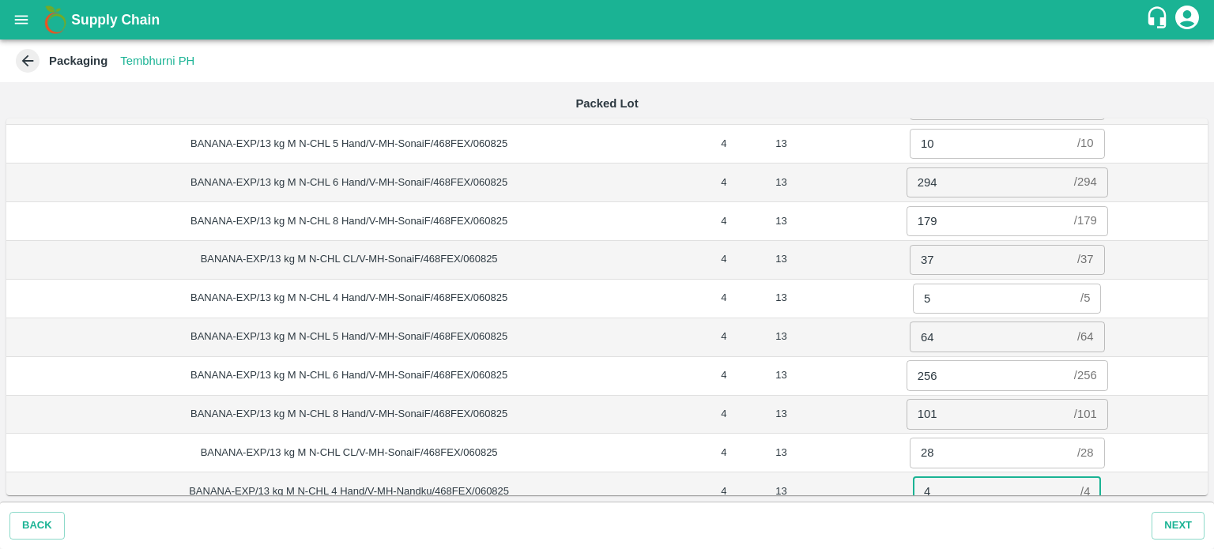
type input "4"
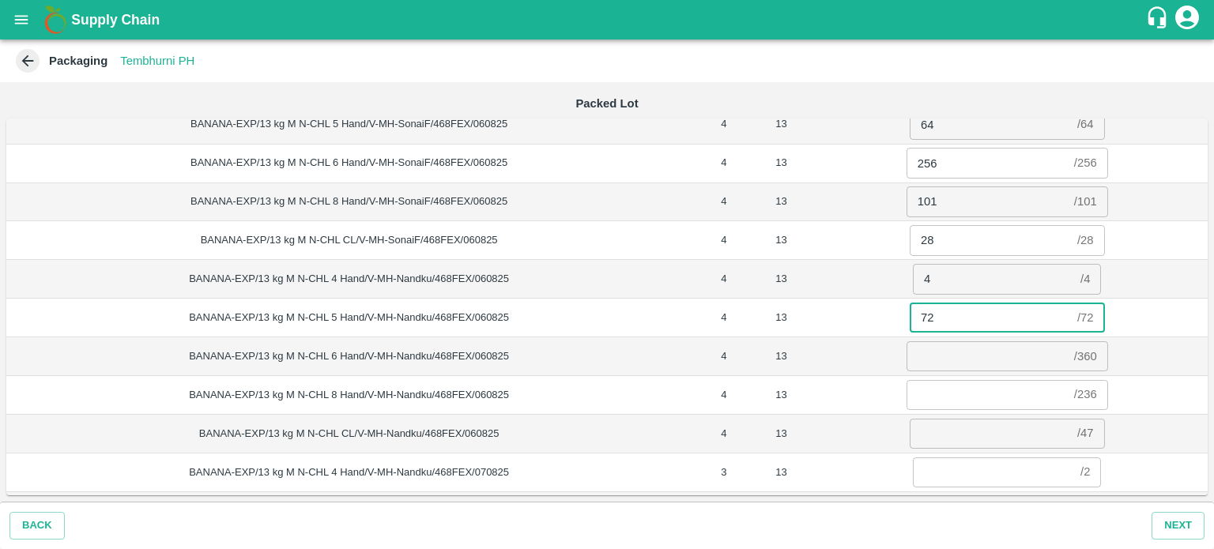
type input "72"
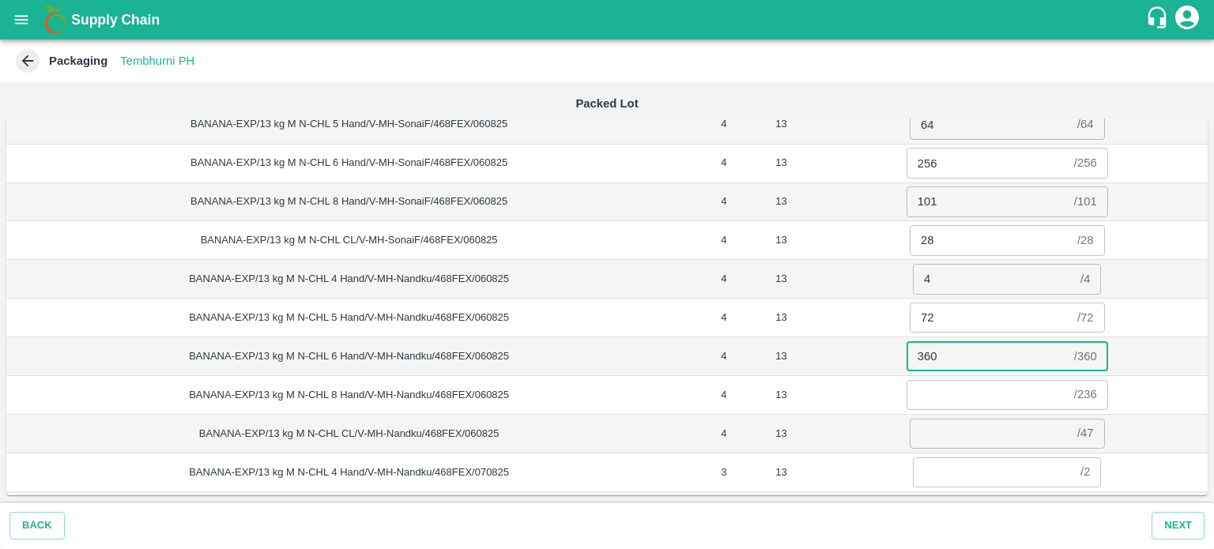
type input "360"
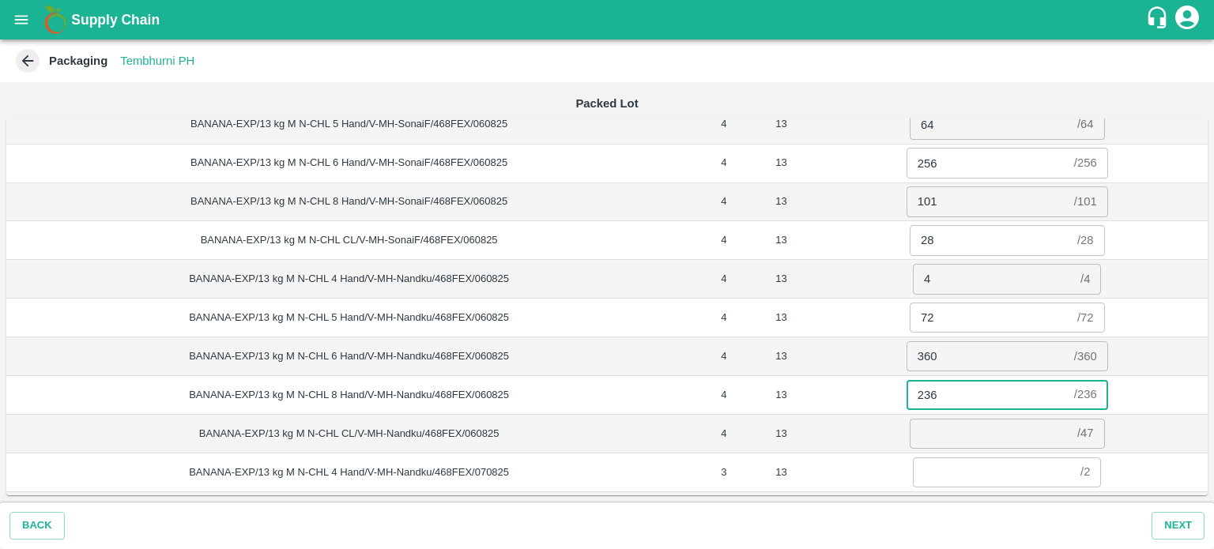
type input "236"
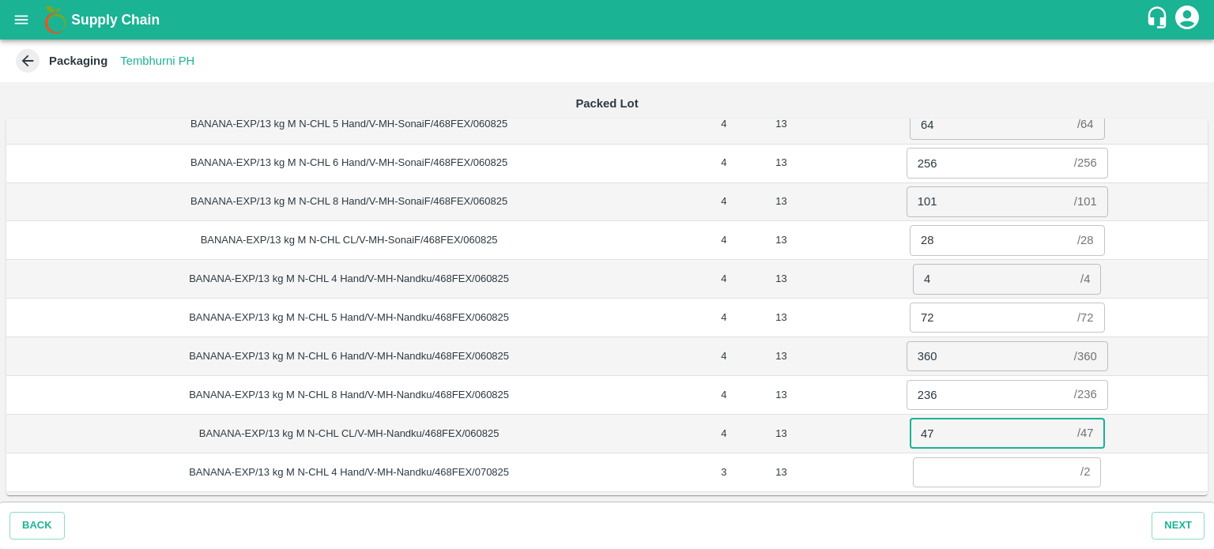
type input "47"
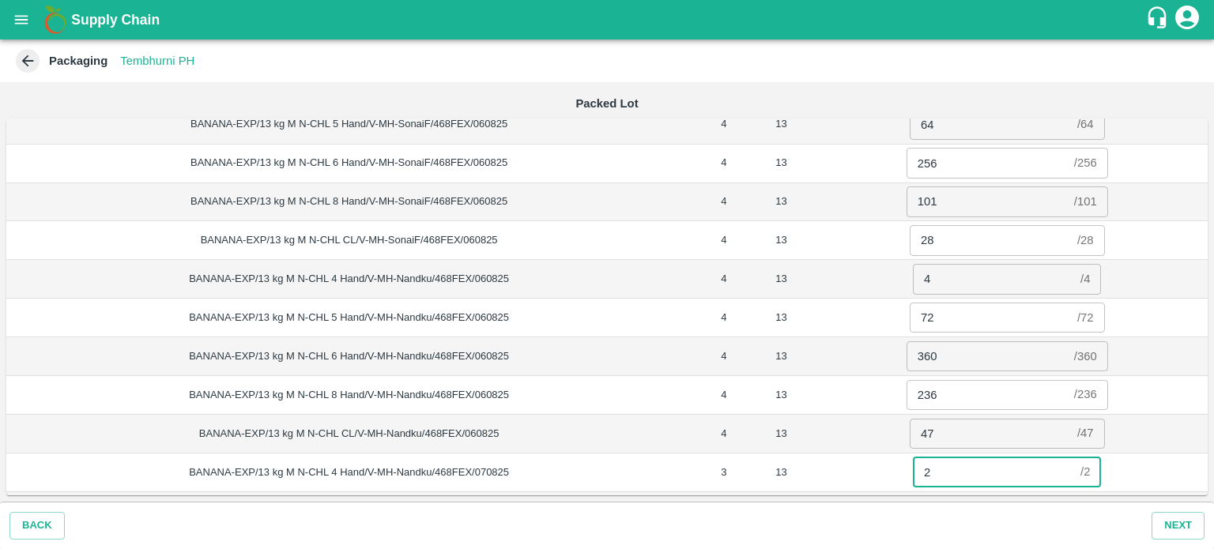
type input "2"
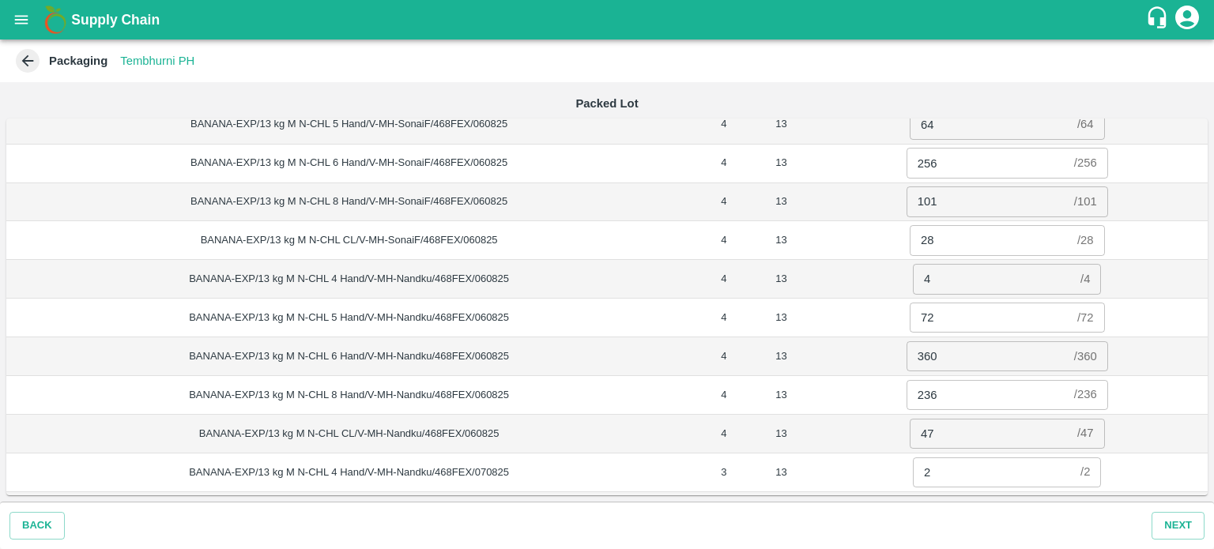
scroll to position [2548, 0]
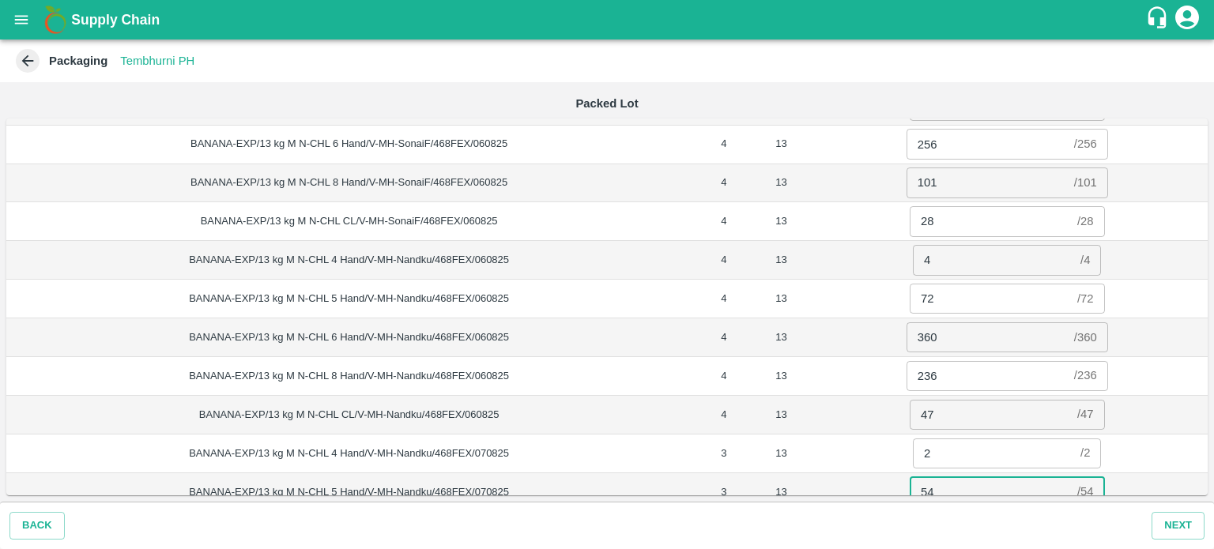
type input "54"
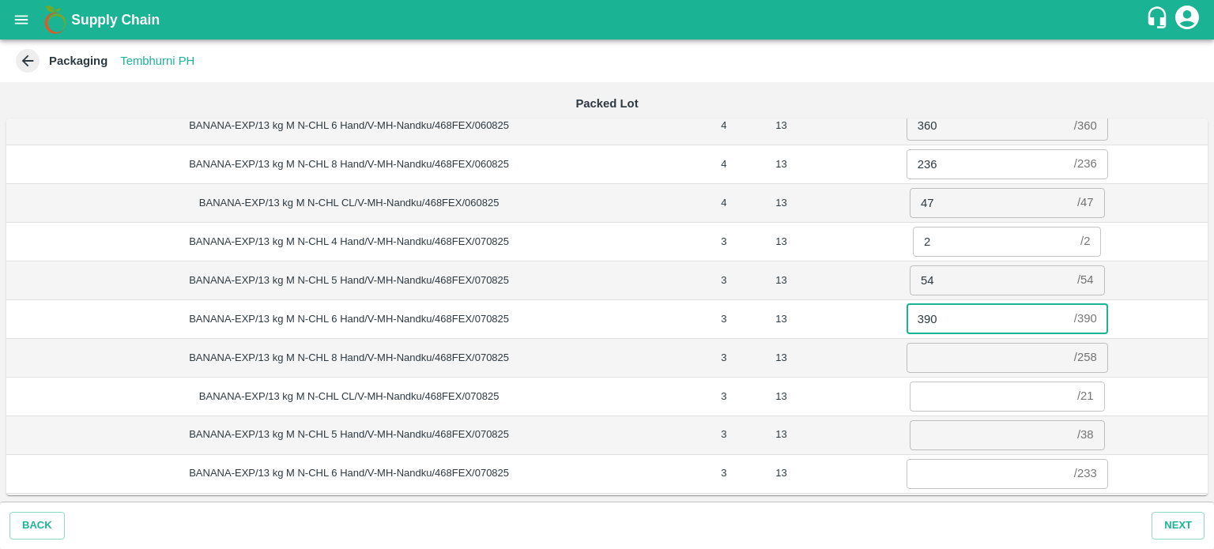
type input "390"
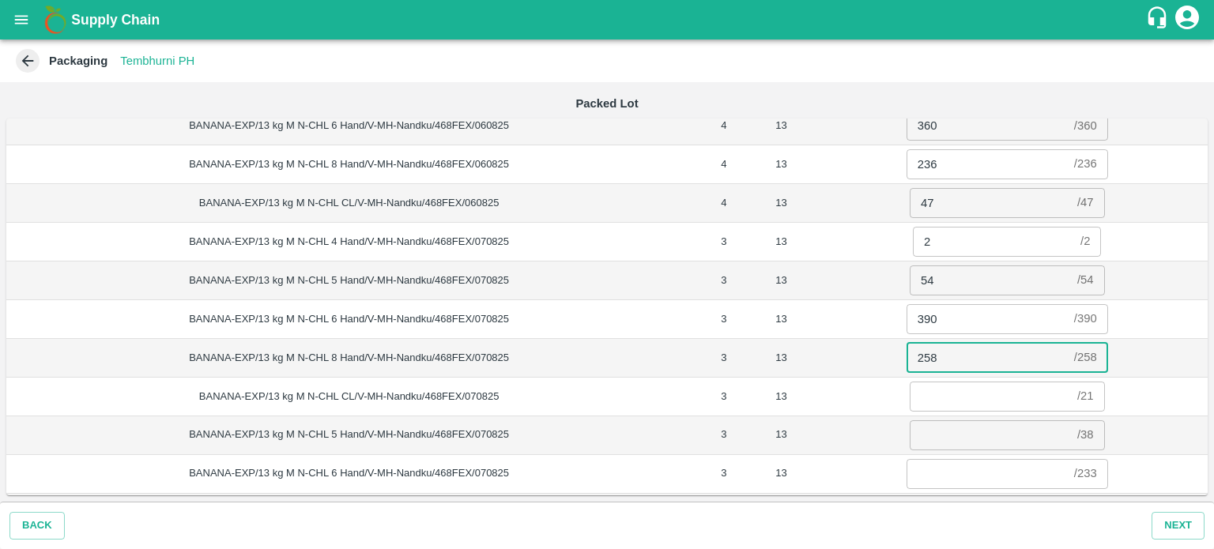
type input "258"
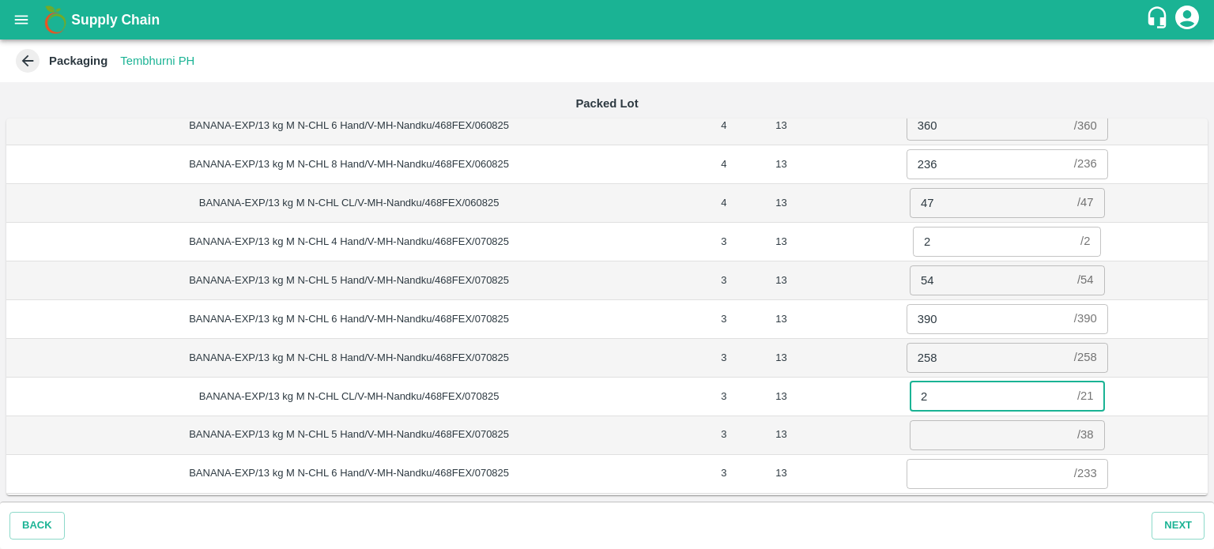
type input "21"
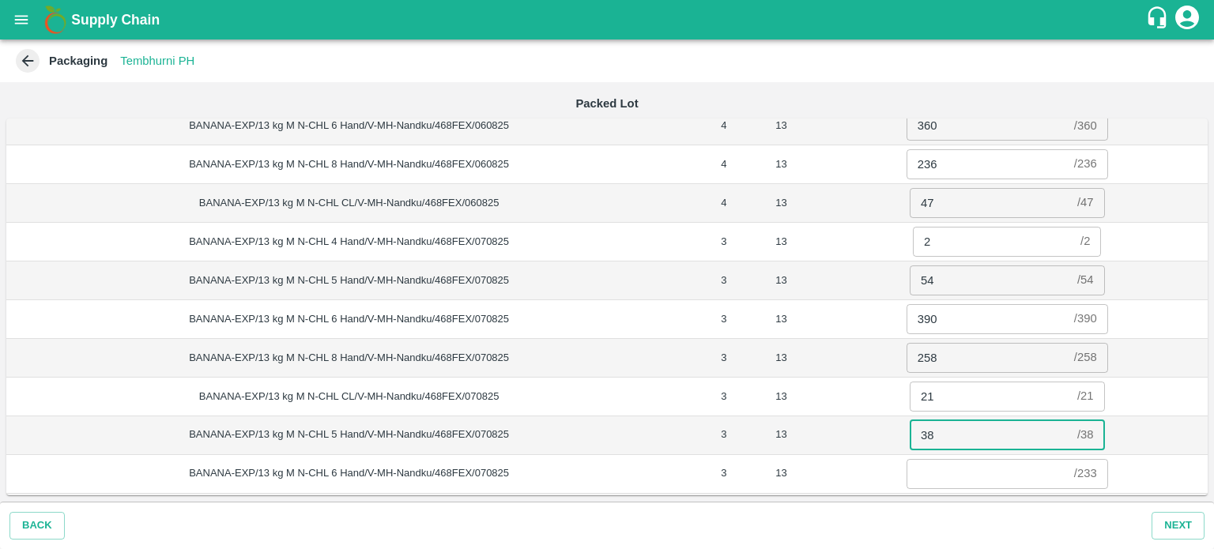
type input "38"
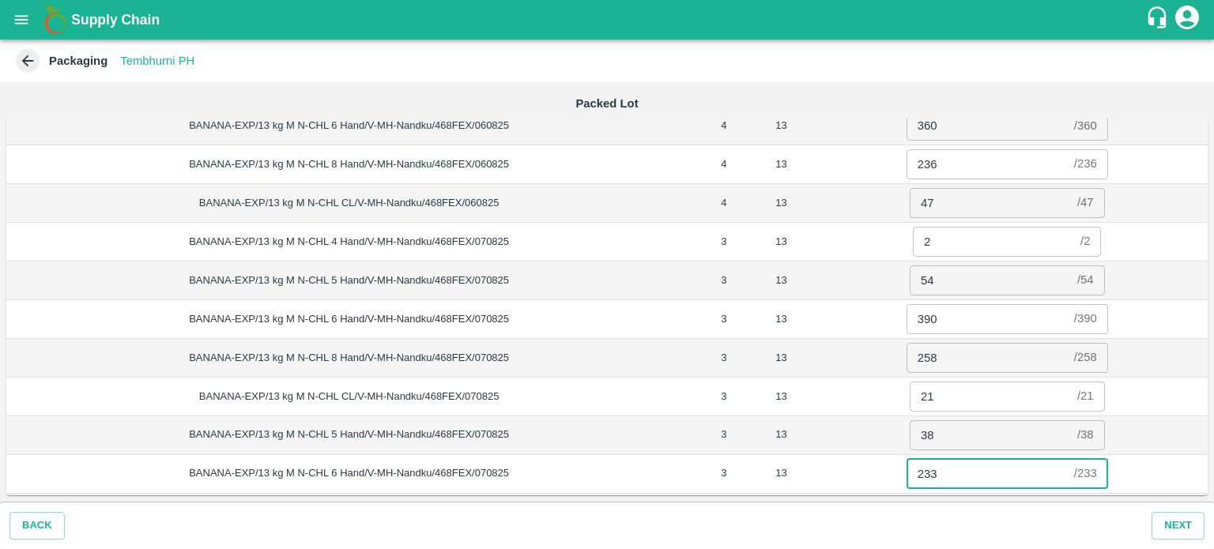
type input "233"
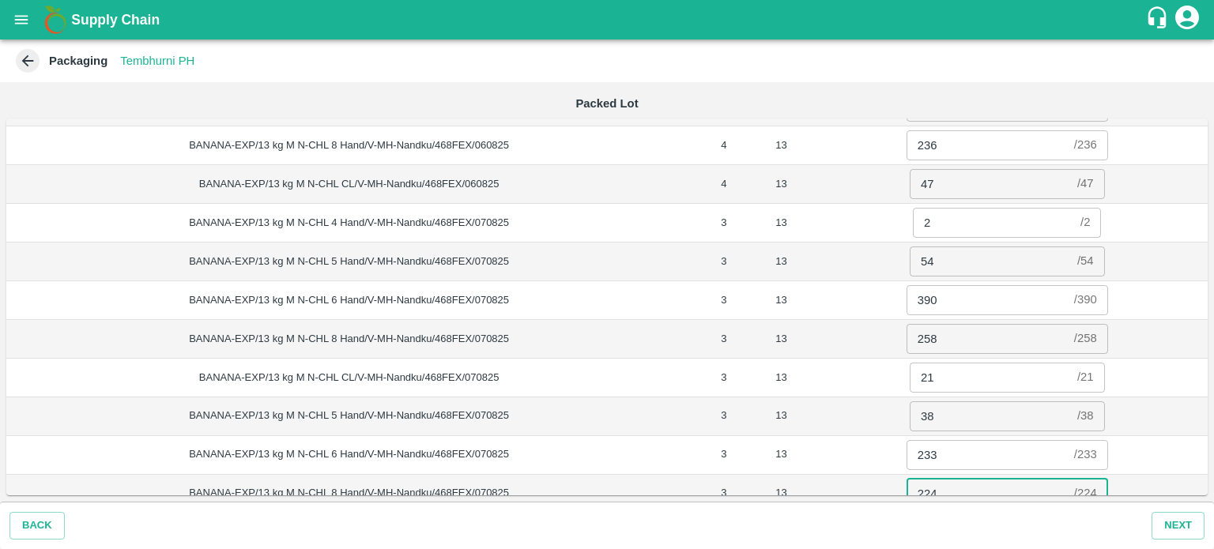
type input "224"
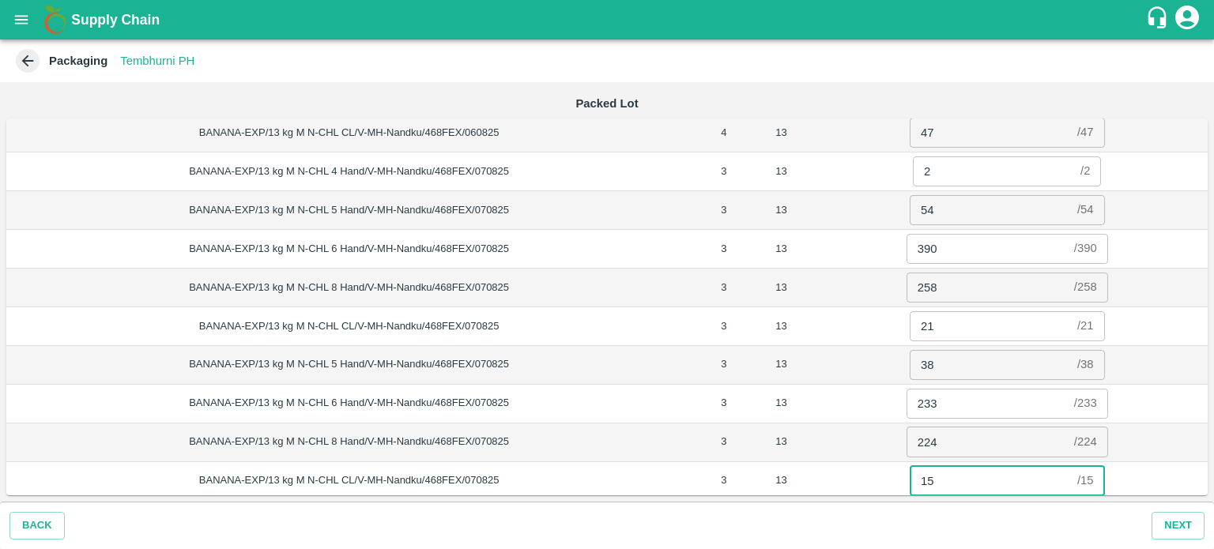
type input "15"
click at [1177, 526] on button "Next" at bounding box center [1177, 526] width 53 height 28
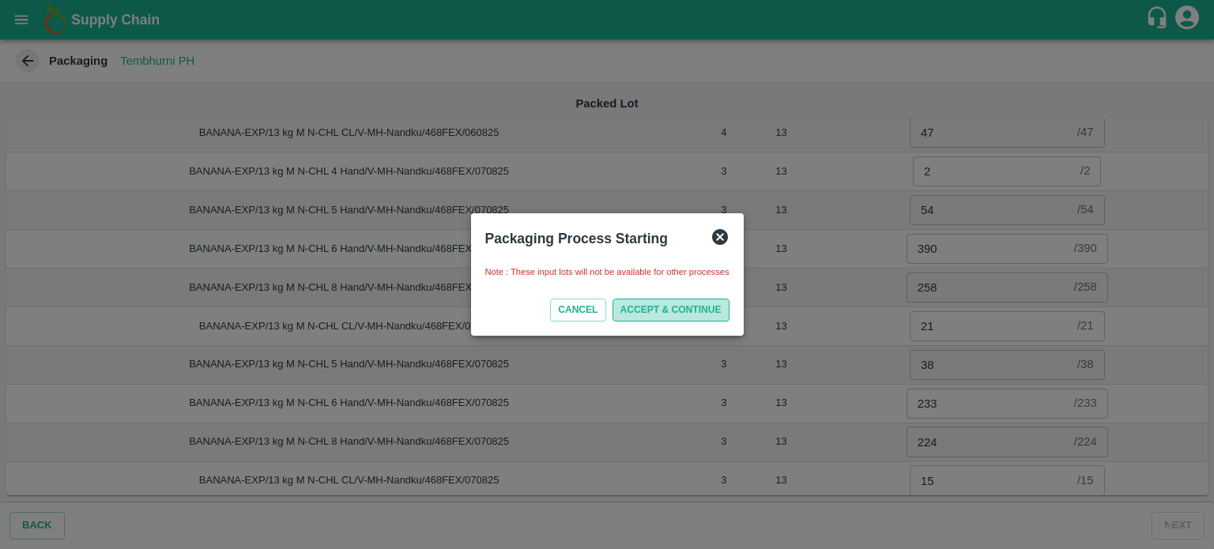
click at [673, 307] on button "ACCEPT & CONTINUE" at bounding box center [670, 310] width 117 height 23
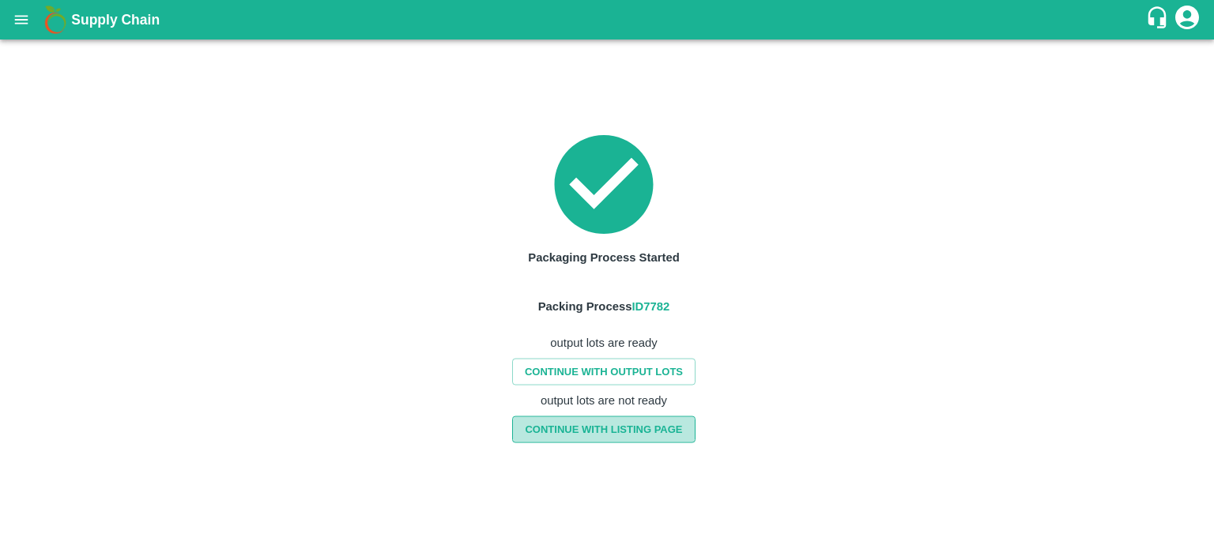
click at [620, 434] on link "CONTINUE WITH LISTING PAGE" at bounding box center [603, 430] width 183 height 28
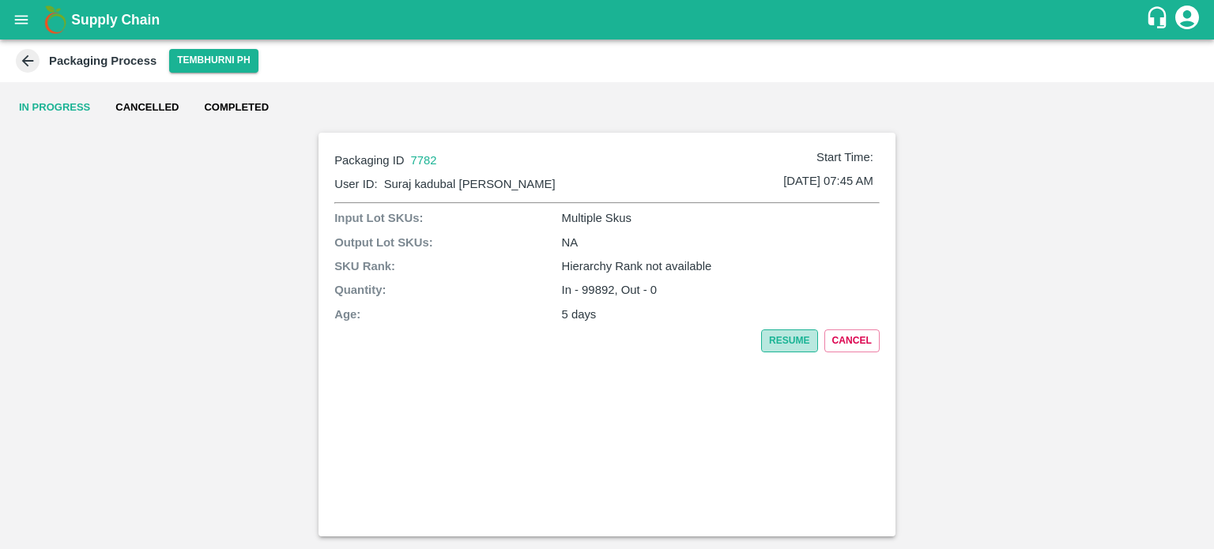
click at [784, 334] on button "Resume" at bounding box center [789, 341] width 57 height 23
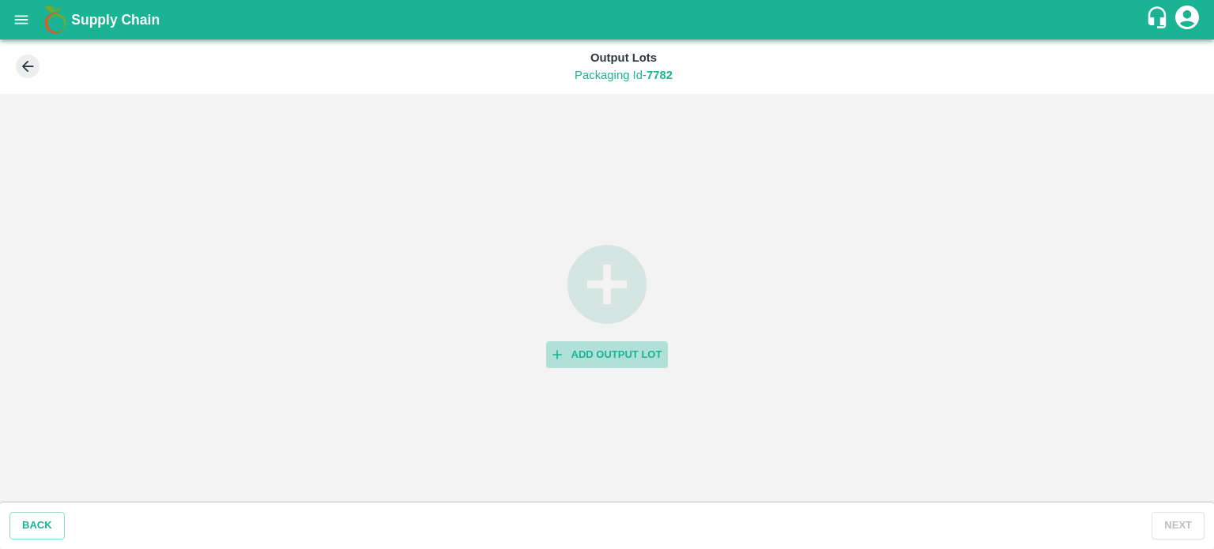
click at [604, 347] on button "Add Output Lot" at bounding box center [607, 355] width 122 height 28
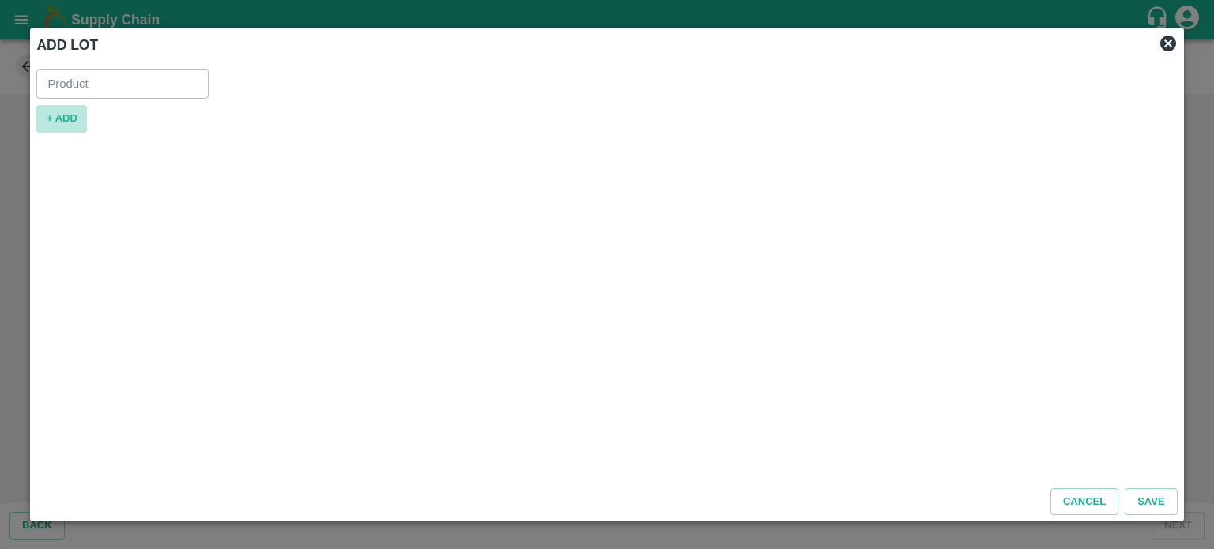
click at [63, 115] on button "+ ADD" at bounding box center [61, 119] width 51 height 28
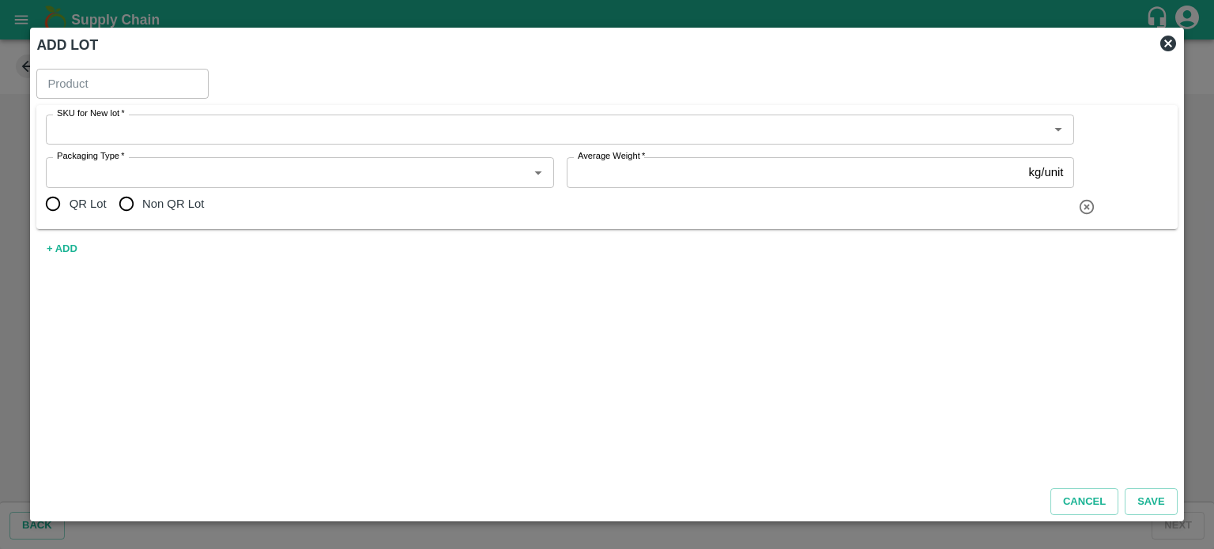
click at [60, 246] on button "+ ADD" at bounding box center [61, 250] width 51 height 28
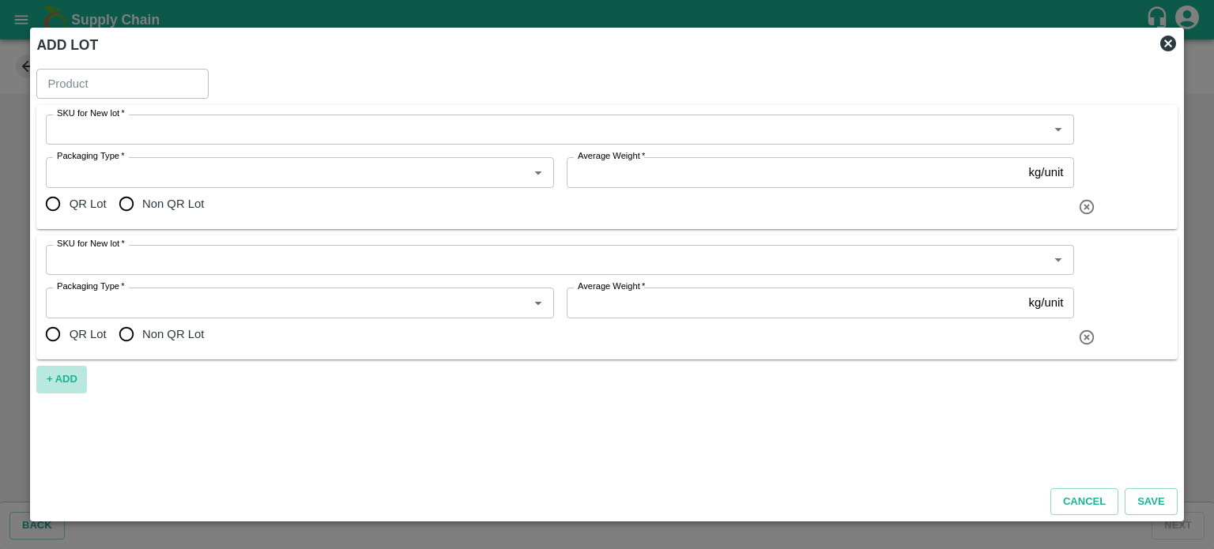
click at [58, 380] on button "+ ADD" at bounding box center [61, 380] width 51 height 28
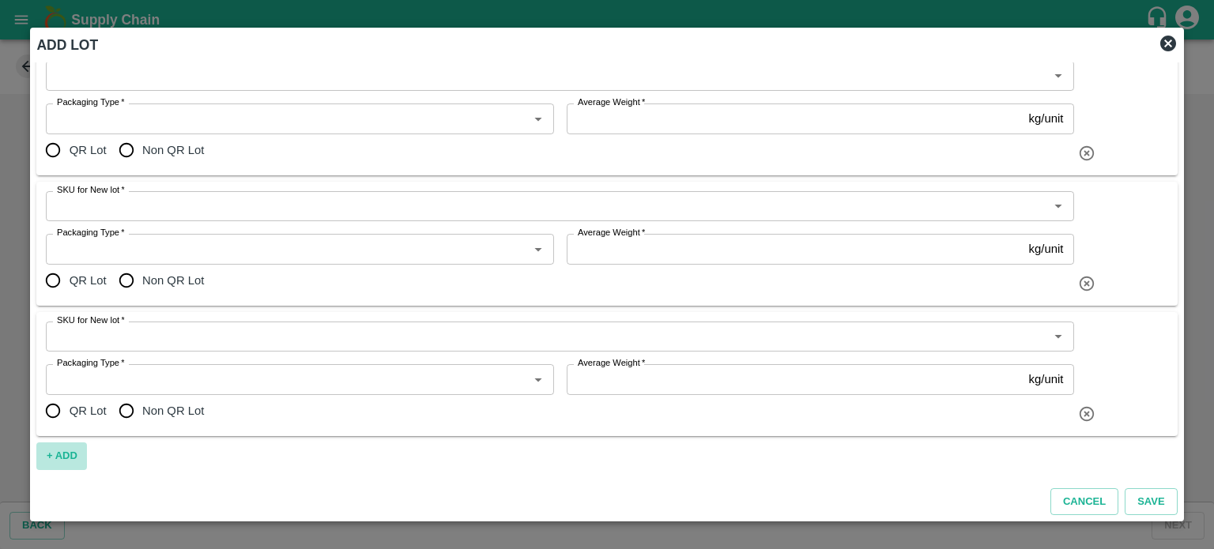
click at [59, 454] on button "+ ADD" at bounding box center [61, 457] width 51 height 28
type input "Banana Export"
click at [61, 459] on button "+ ADD" at bounding box center [61, 457] width 51 height 28
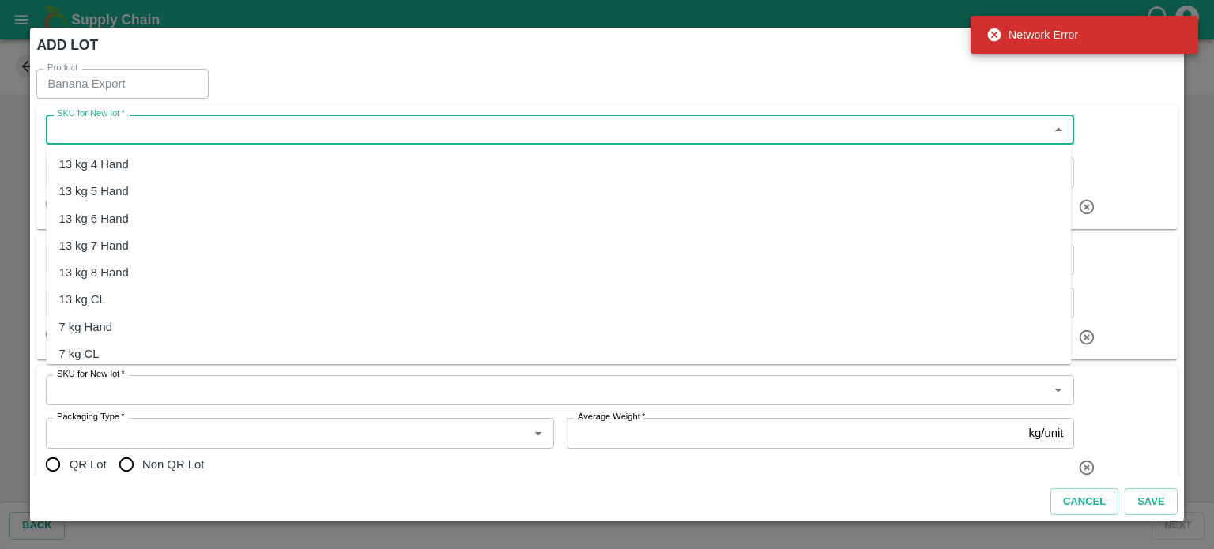
click at [194, 137] on input "SKU for New lot   *" at bounding box center [547, 129] width 993 height 21
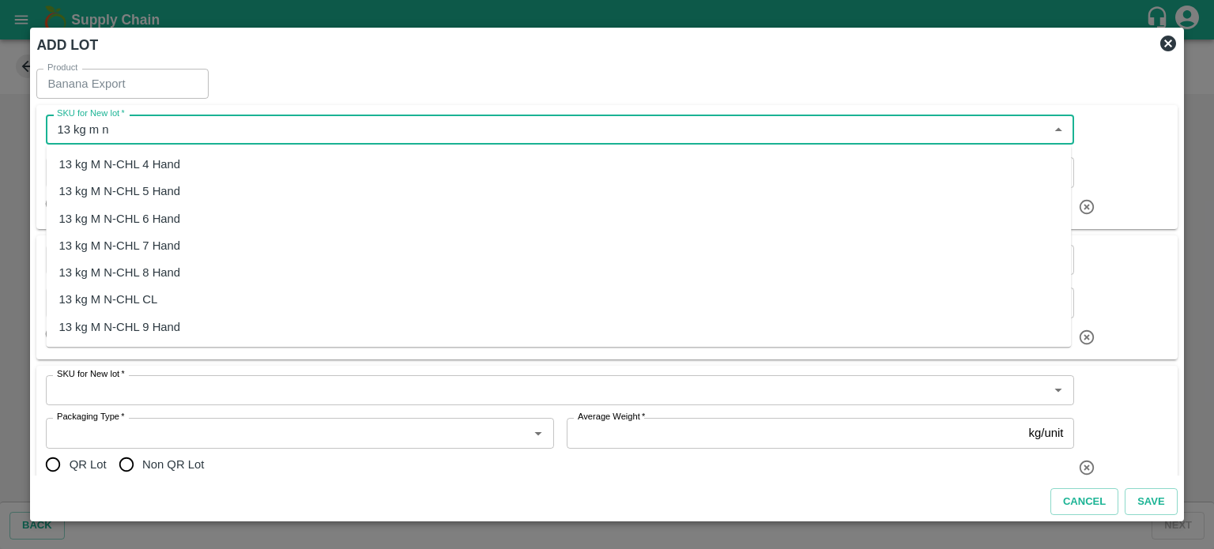
click at [168, 173] on div "13 kg M N-CHL 4 Hand" at bounding box center [558, 164] width 1025 height 27
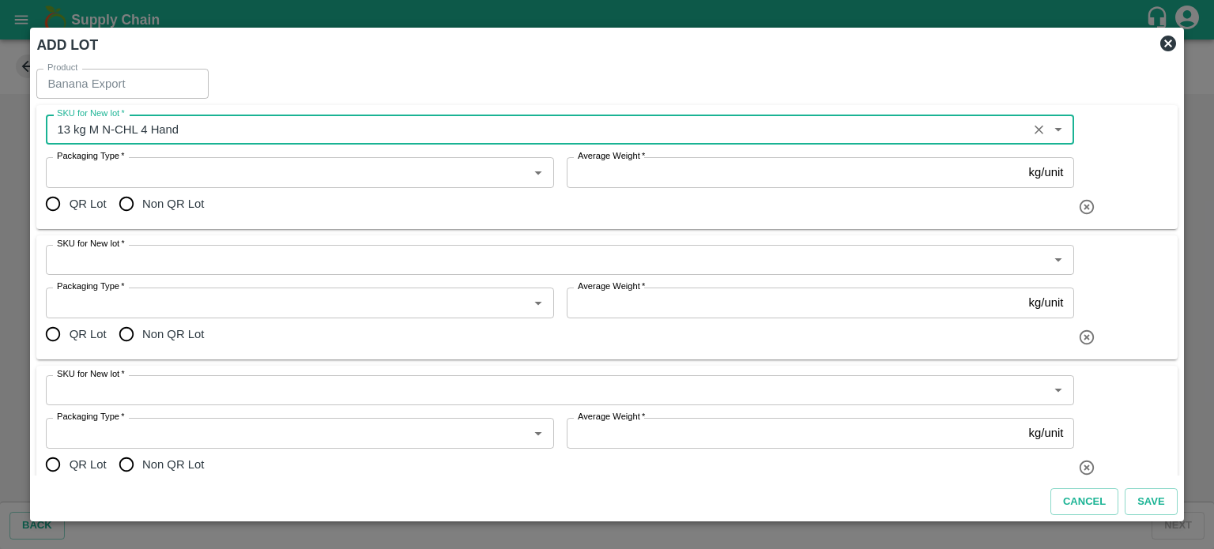
type input "13 kg M N-CHL 4 Hand"
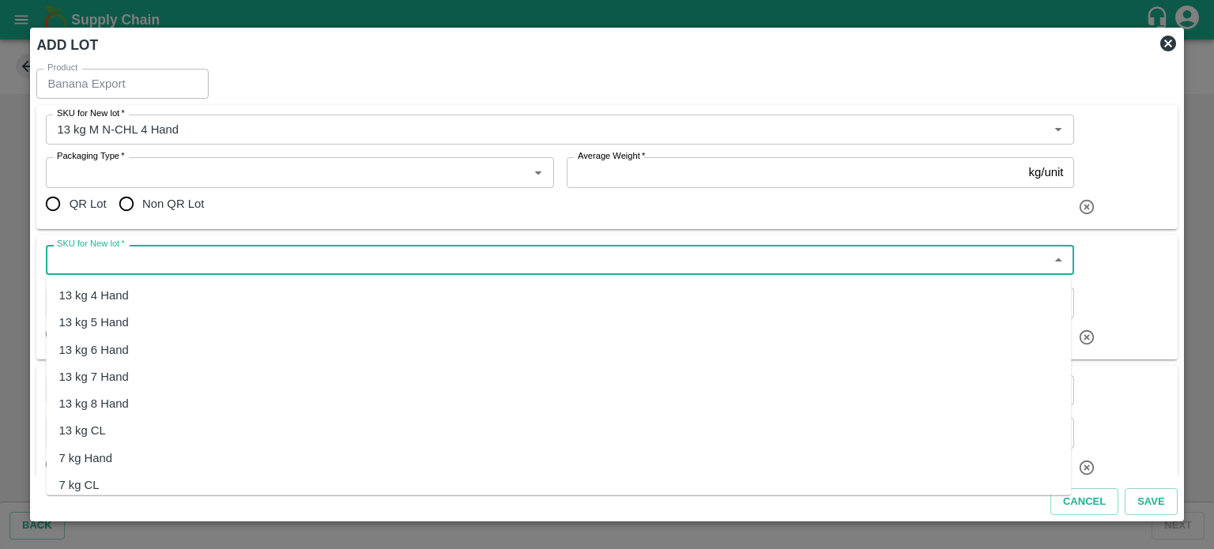
click at [161, 257] on input "SKU for New lot   *" at bounding box center [547, 260] width 993 height 21
click at [153, 323] on div "13 kg M N-CHL 5 Hand" at bounding box center [119, 322] width 122 height 17
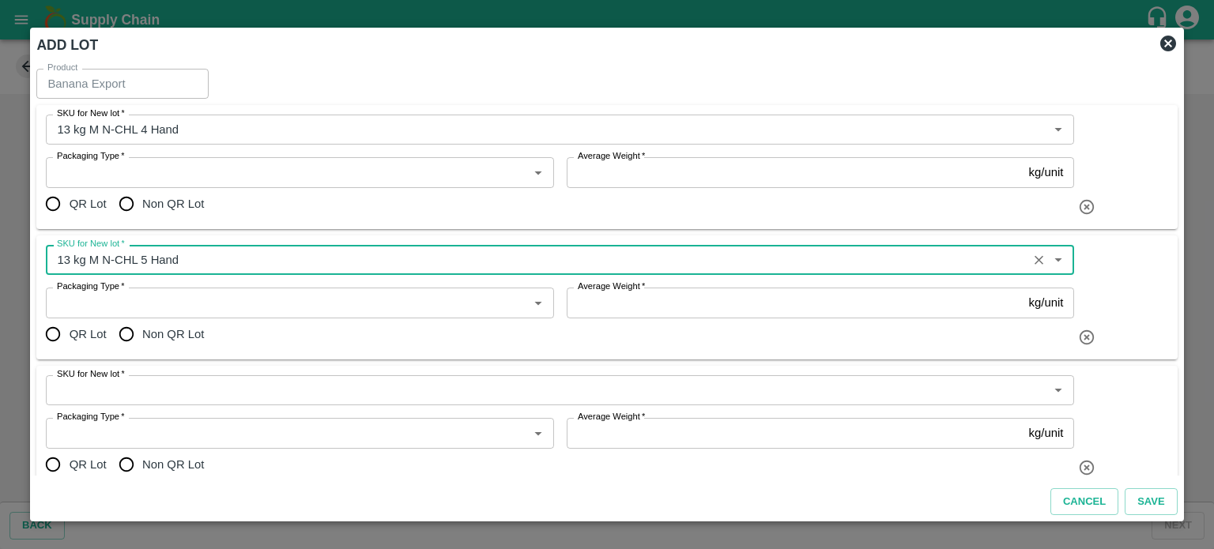
type input "13 kg M N-CHL 5 Hand"
click at [152, 393] on input "SKU for New lot   *" at bounding box center [547, 390] width 993 height 21
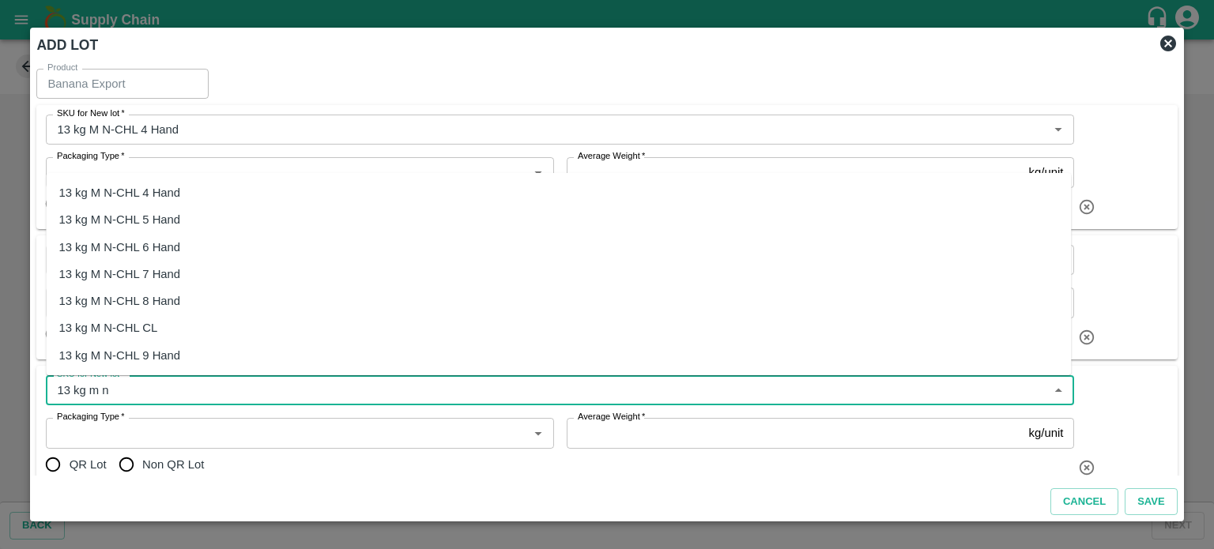
click at [135, 247] on div "13 kg M N-CHL 6 Hand" at bounding box center [119, 247] width 122 height 17
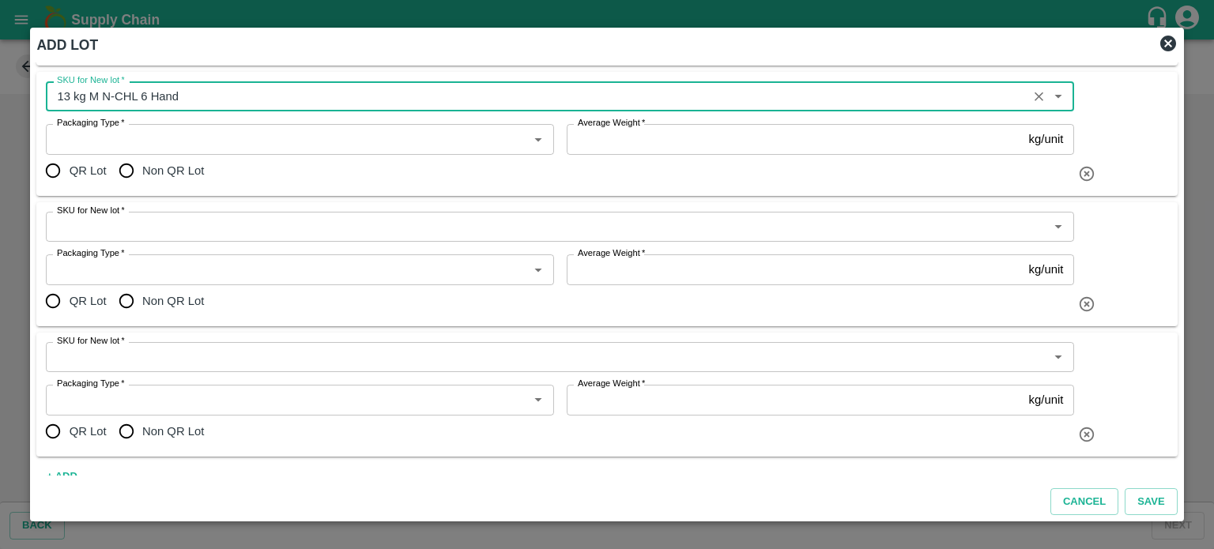
scroll to position [297, 0]
type input "13 kg M N-CHL 6 Hand"
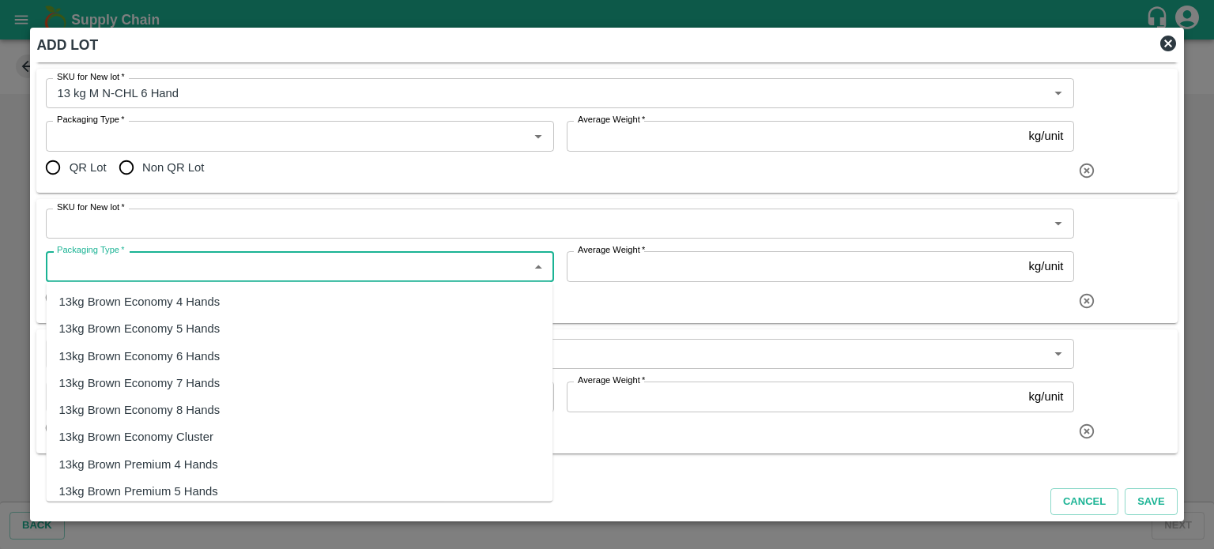
click at [160, 267] on input "Packaging Type   *" at bounding box center [287, 266] width 472 height 21
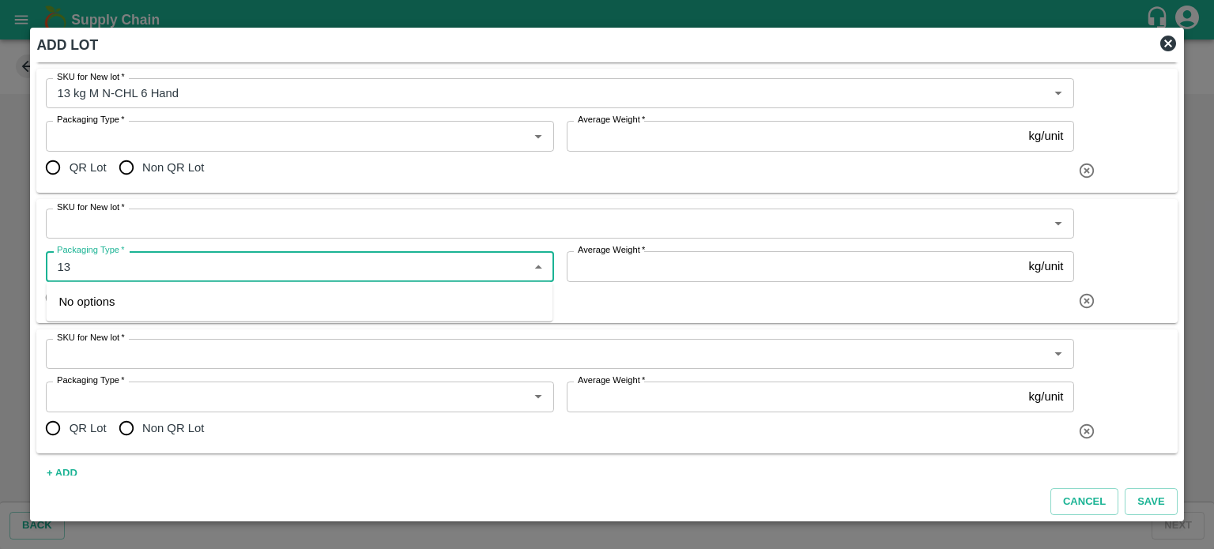
type input "1"
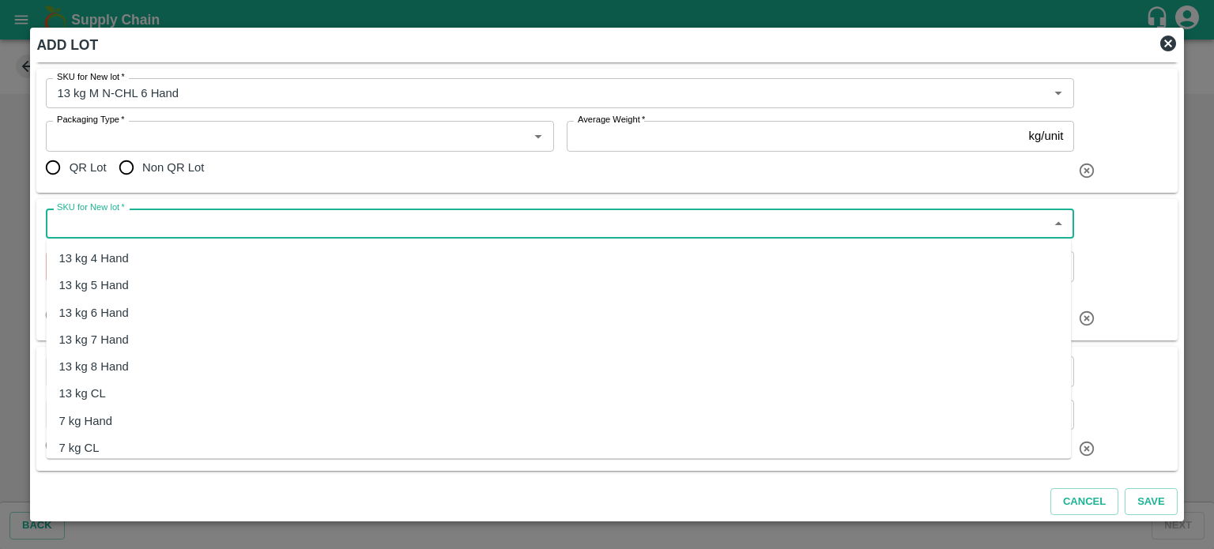
click at [126, 220] on input "SKU for New lot   *" at bounding box center [547, 223] width 993 height 21
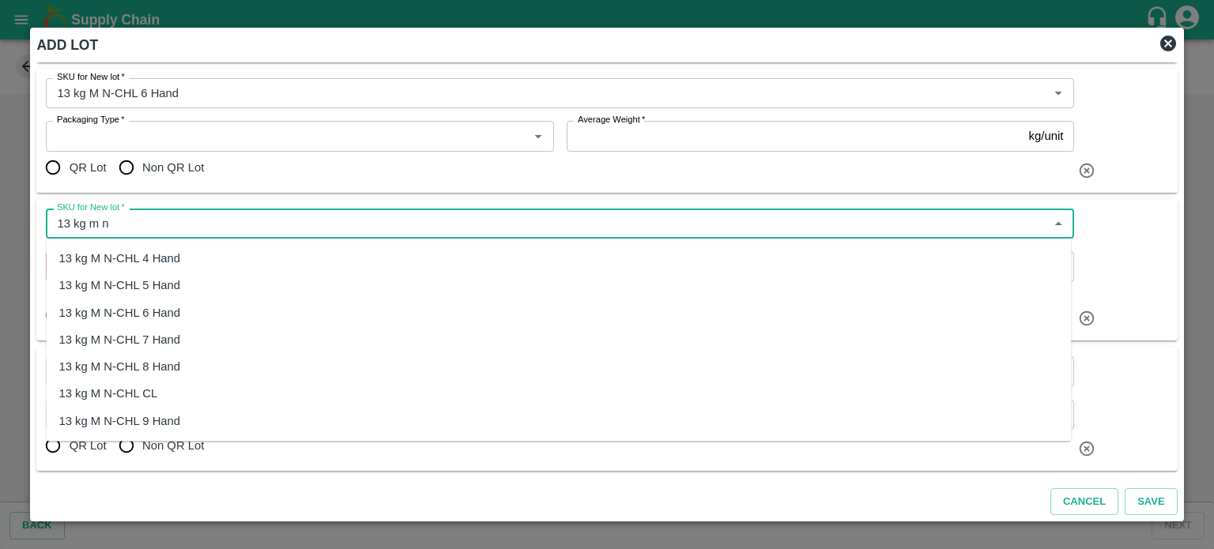
click at [158, 370] on div "13 kg M N-CHL 8 Hand" at bounding box center [119, 367] width 122 height 17
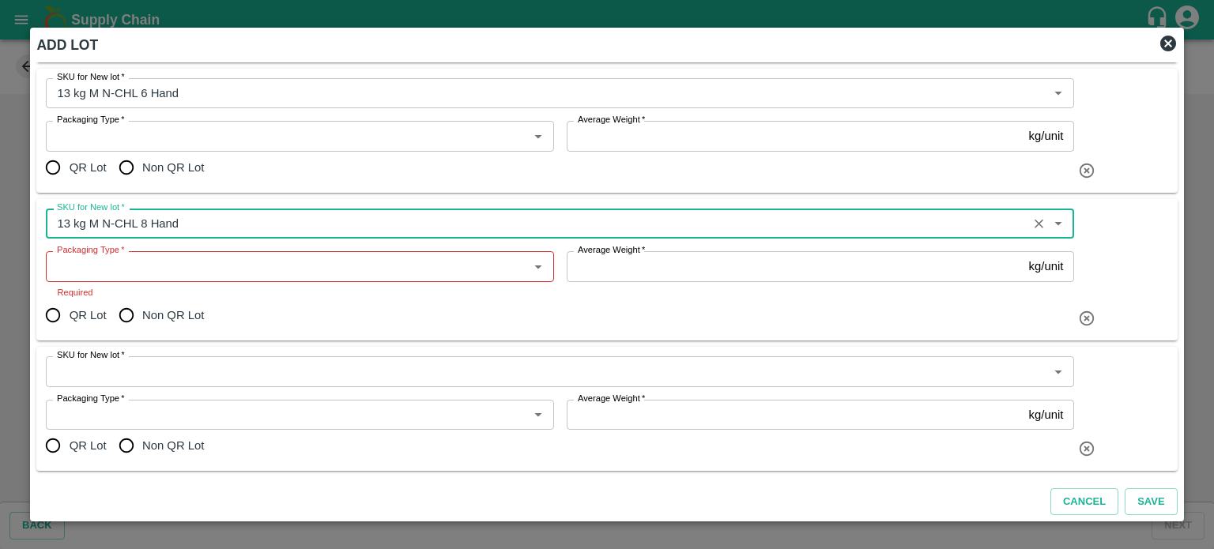
scroll to position [332, 0]
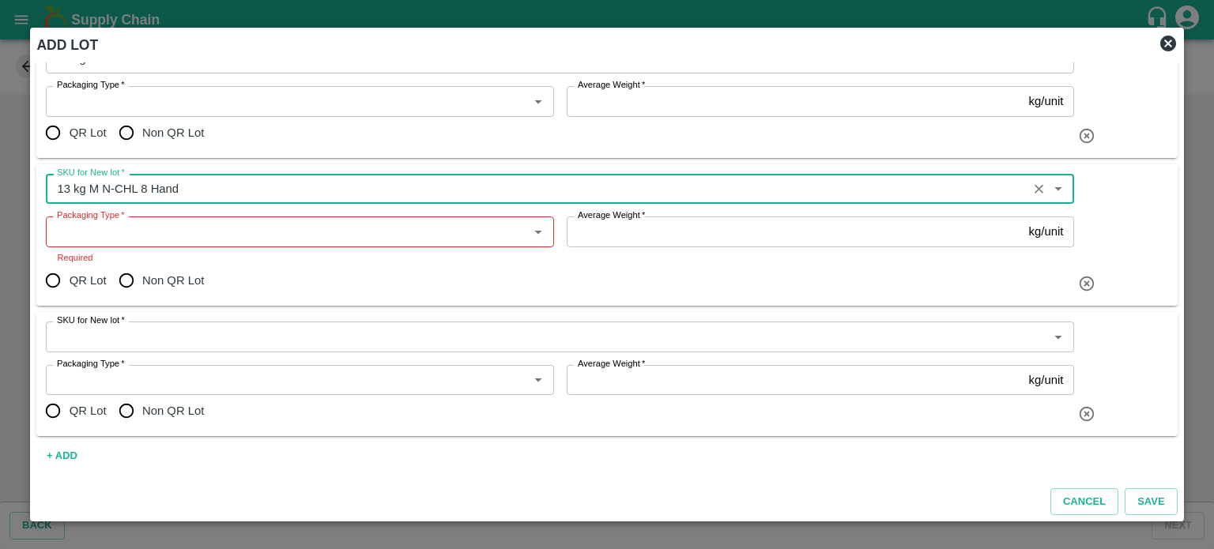
type input "13 kg M N-CHL 8 Hand"
click at [133, 337] on input "SKU for New lot   *" at bounding box center [547, 336] width 993 height 21
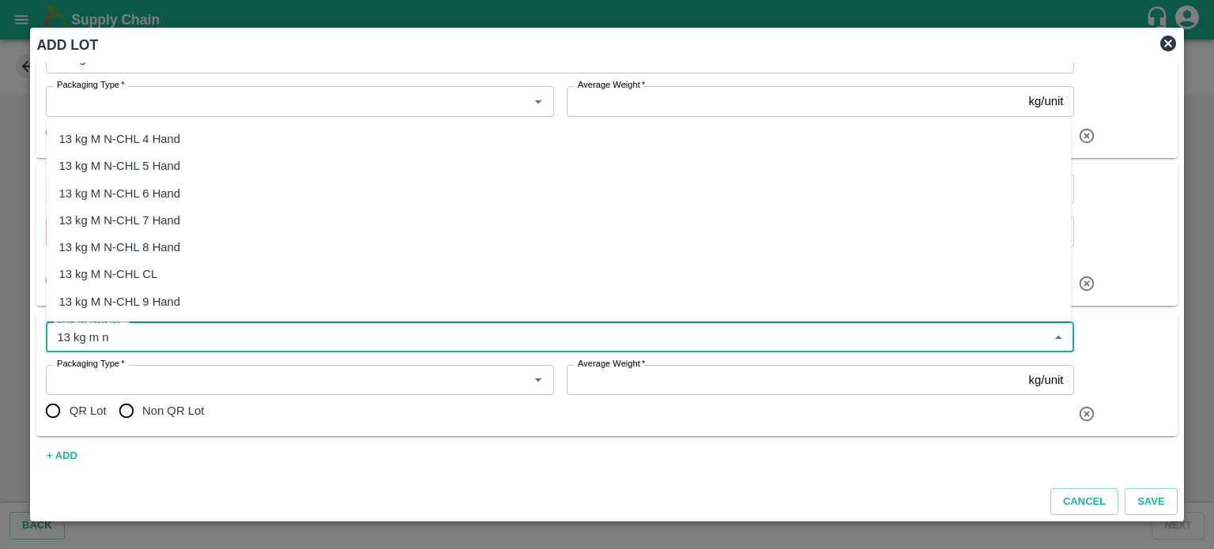
click at [124, 281] on div "13 kg M N-CHL CL" at bounding box center [107, 274] width 99 height 17
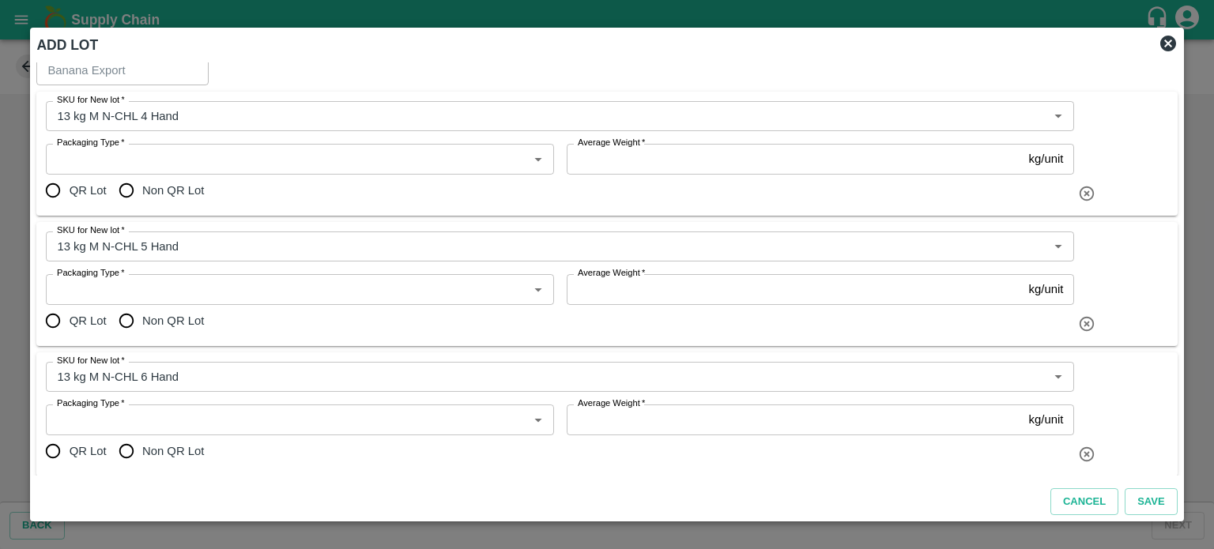
scroll to position [0, 0]
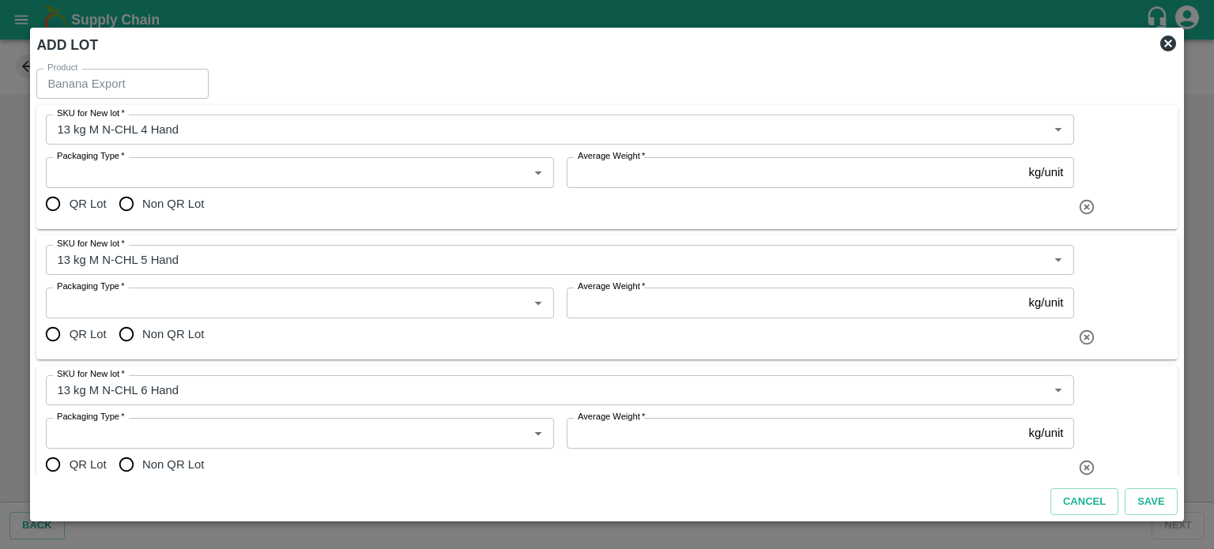
type input "13 kg M N-CHL CL"
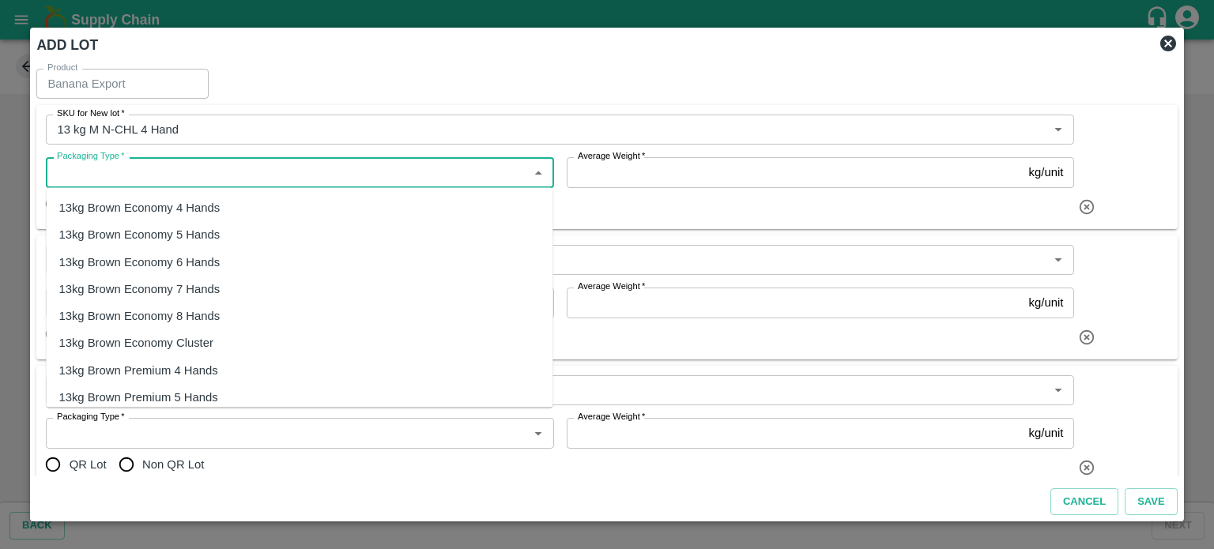
click at [189, 170] on input "Packaging Type   *" at bounding box center [287, 172] width 472 height 21
click at [134, 209] on div "13kg FARM CANDY" at bounding box center [111, 207] width 106 height 17
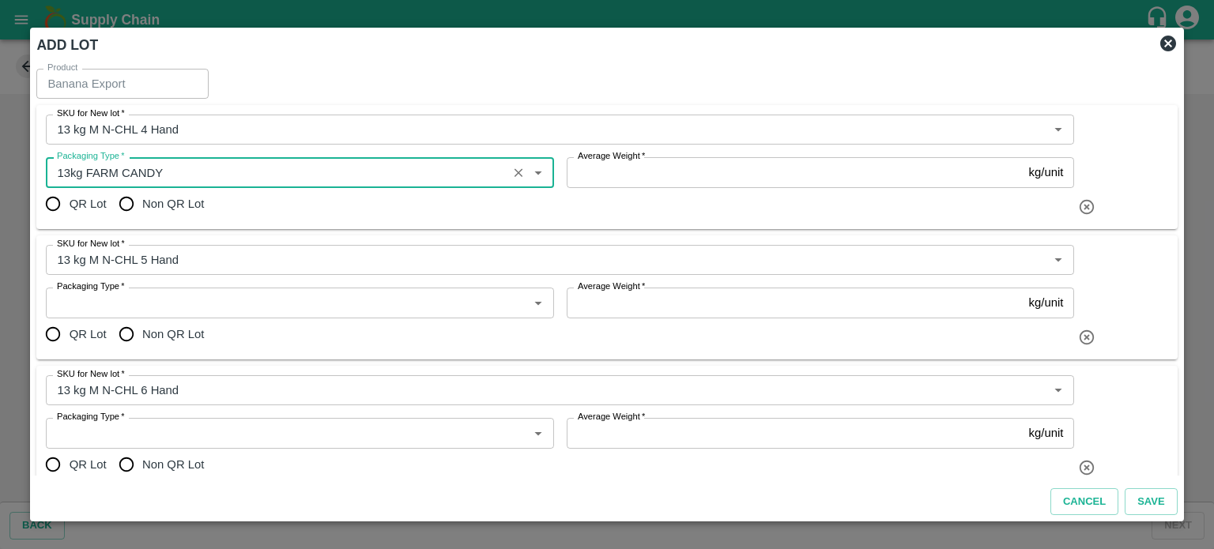
click at [60, 168] on input "Packaging Type   *" at bounding box center [276, 172] width 451 height 21
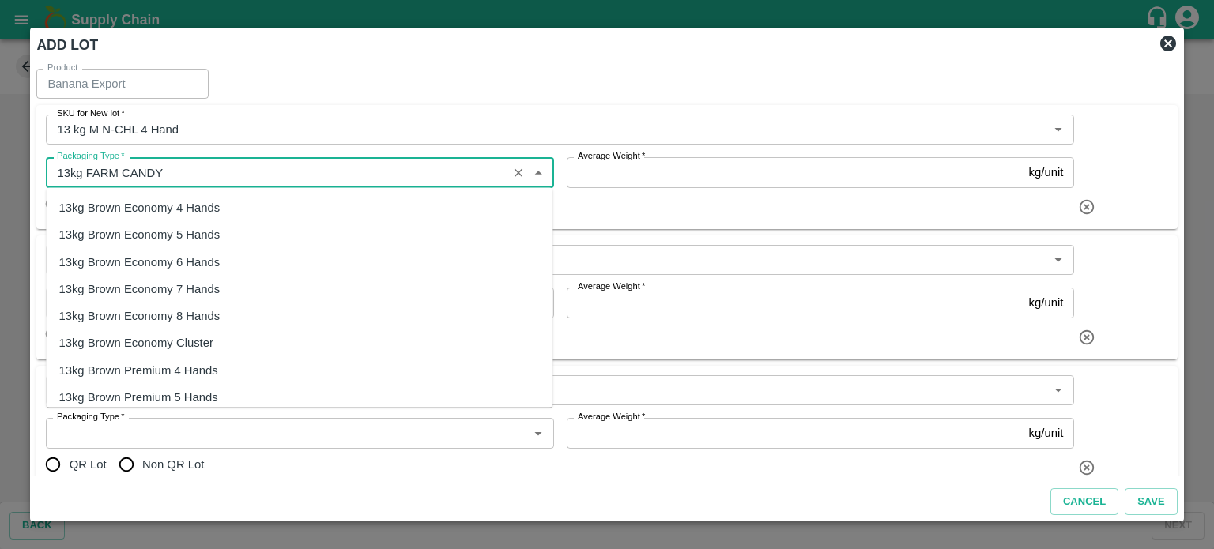
scroll to position [138, 0]
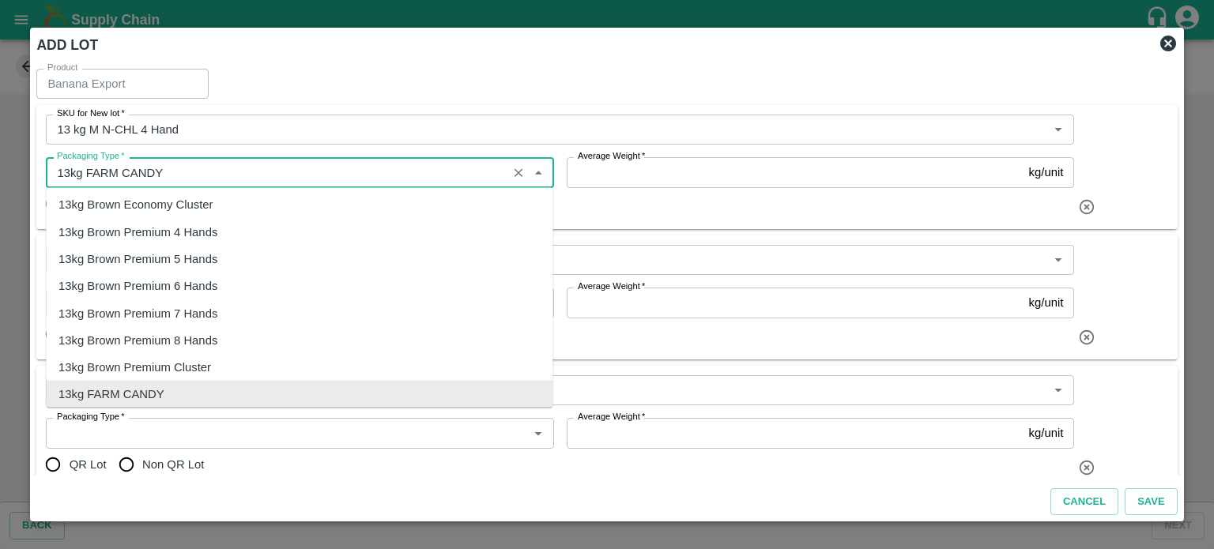
click at [60, 168] on input "Packaging Type   *" at bounding box center [276, 172] width 451 height 21
type input "13kg FARM CANDY"
click at [458, 43] on div "ADD LOT" at bounding box center [588, 41] width 1128 height 41
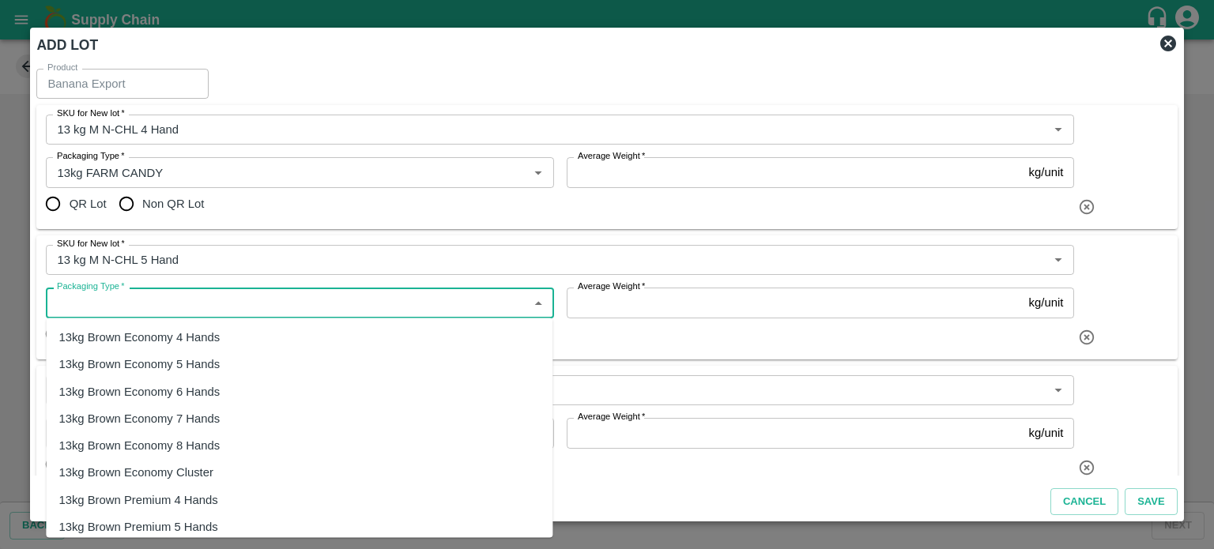
click at [161, 305] on input "Packaging Type   *" at bounding box center [287, 302] width 472 height 21
paste input "13kg FARM CANDY"
click at [134, 341] on div "13kg FARM CANDY" at bounding box center [111, 337] width 106 height 17
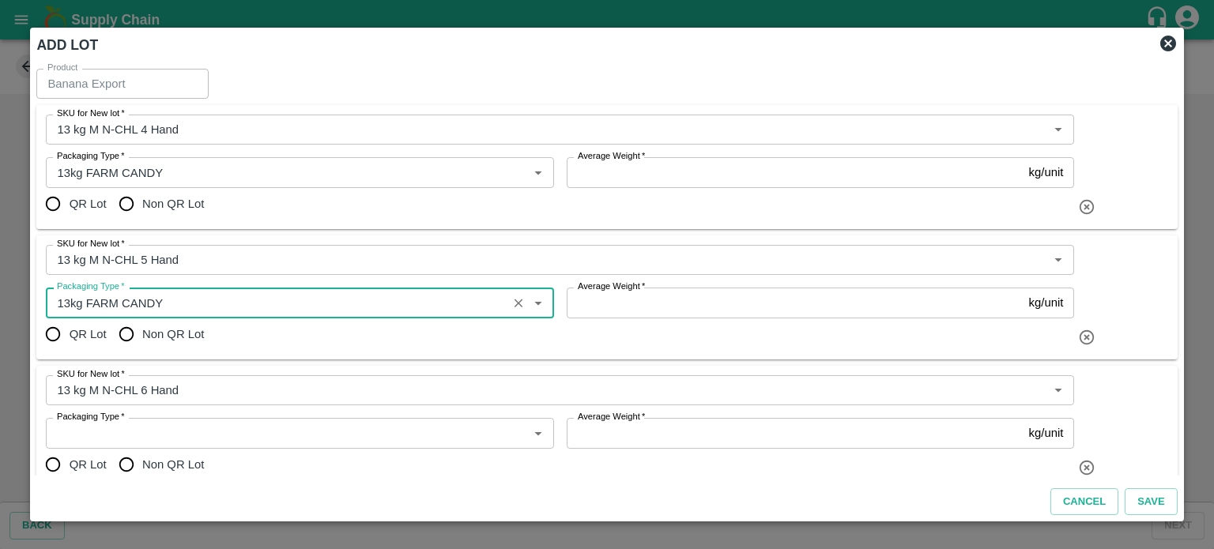
type input "13kg FARM CANDY"
click at [130, 432] on input "Packaging Type   *" at bounding box center [287, 433] width 472 height 21
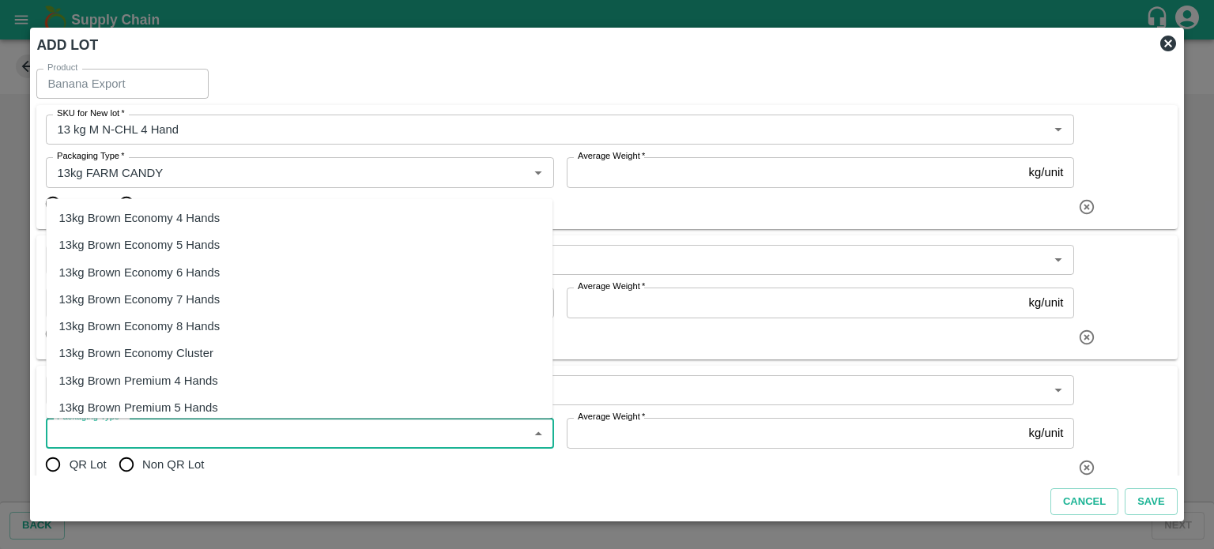
paste input "13kg FARM CANDY"
click at [155, 226] on div "13kg FARM CANDY" at bounding box center [111, 217] width 106 height 17
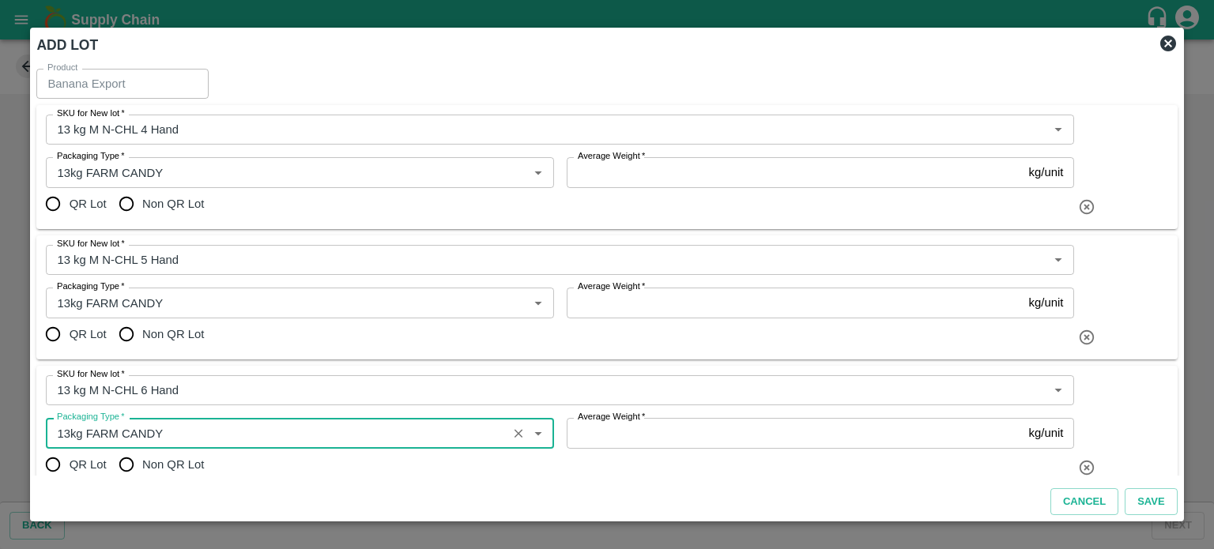
scroll to position [332, 0]
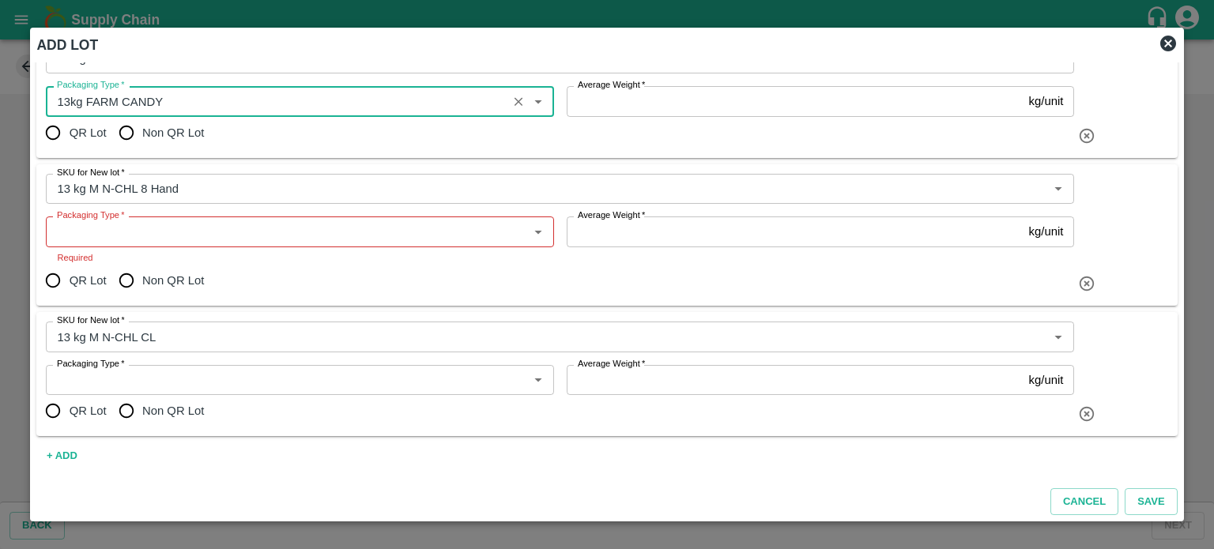
type input "13kg FARM CANDY"
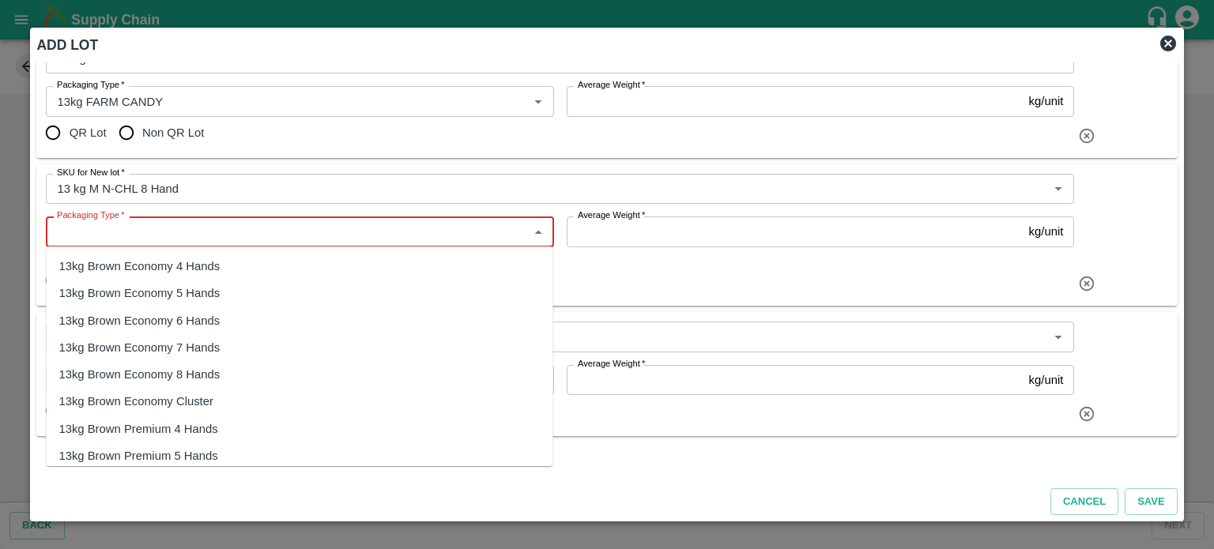
click at [114, 234] on input "Packaging Type   *" at bounding box center [287, 231] width 472 height 21
paste input "13kg FARM CANDY"
click at [139, 267] on div "13kg FARM CANDY" at bounding box center [111, 266] width 106 height 17
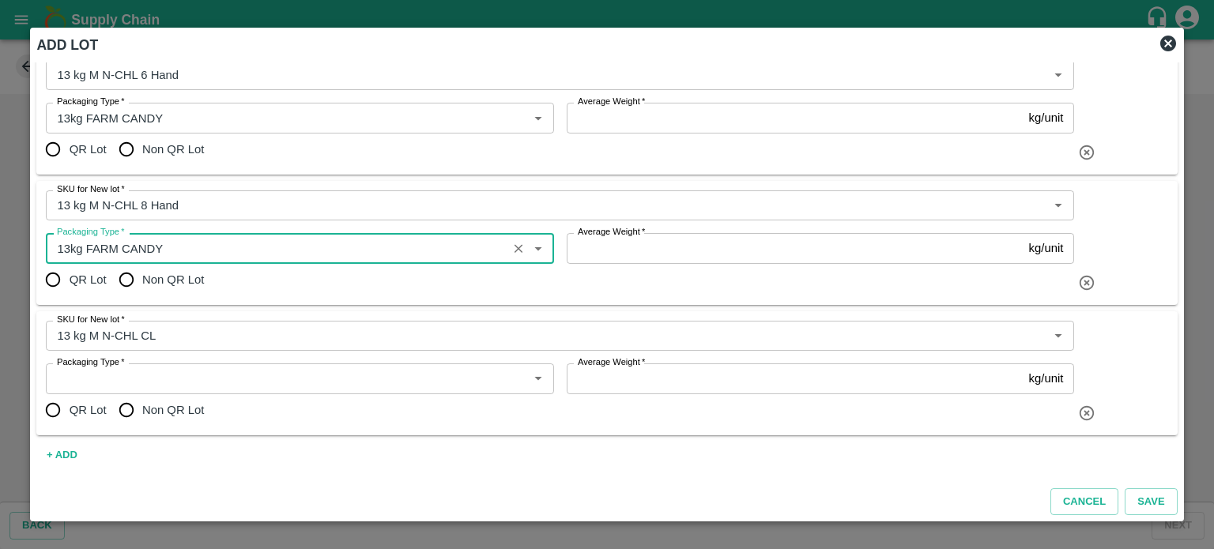
scroll to position [315, 0]
type input "13kg FARM CANDY"
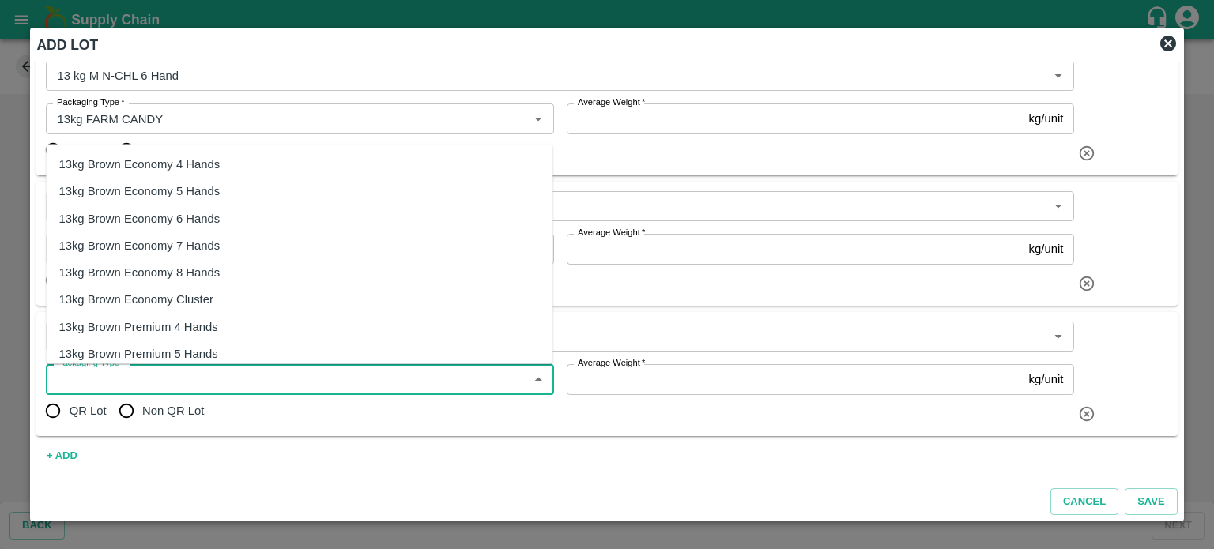
click at [120, 375] on input "Packaging Type   *" at bounding box center [287, 379] width 472 height 21
paste input "13kg FARM CANDY"
click at [175, 168] on div "13kg FARM CANDY" at bounding box center [299, 164] width 507 height 27
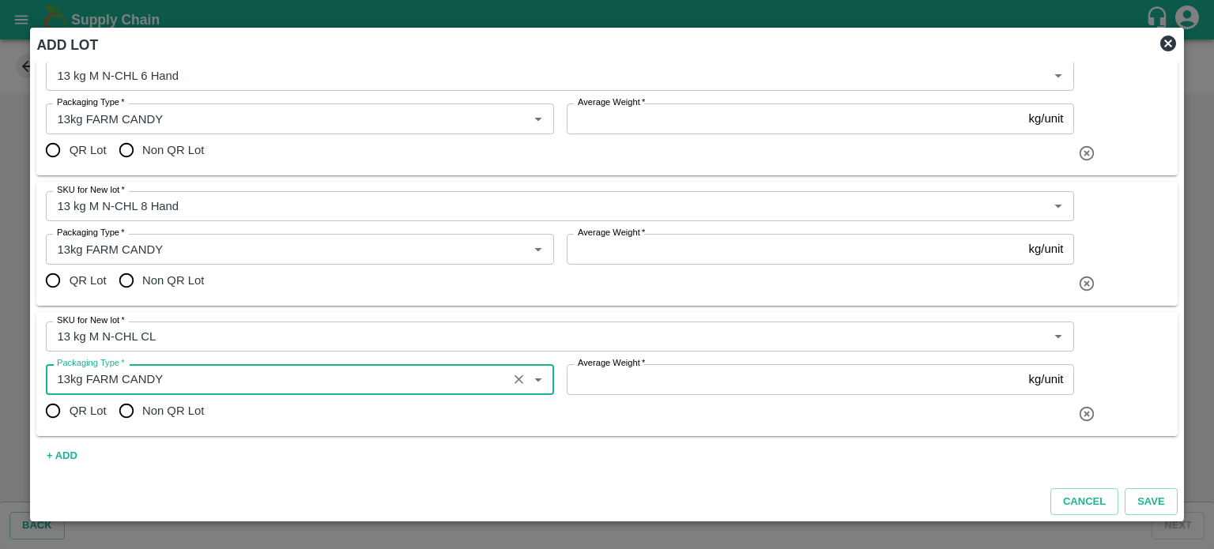
type input "13kg FARM CANDY"
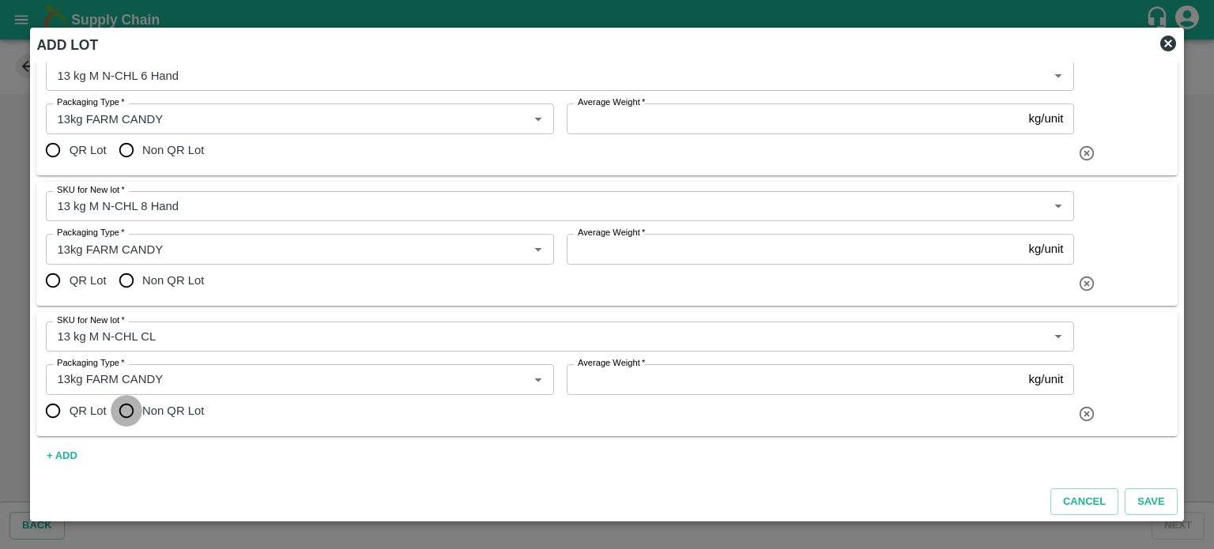
click at [127, 404] on input "Non QR Lot" at bounding box center [127, 411] width 32 height 32
radio input "true"
click at [123, 285] on input "Non QR Lot" at bounding box center [127, 281] width 32 height 32
radio input "true"
click at [127, 148] on input "Non QR Lot" at bounding box center [127, 150] width 32 height 32
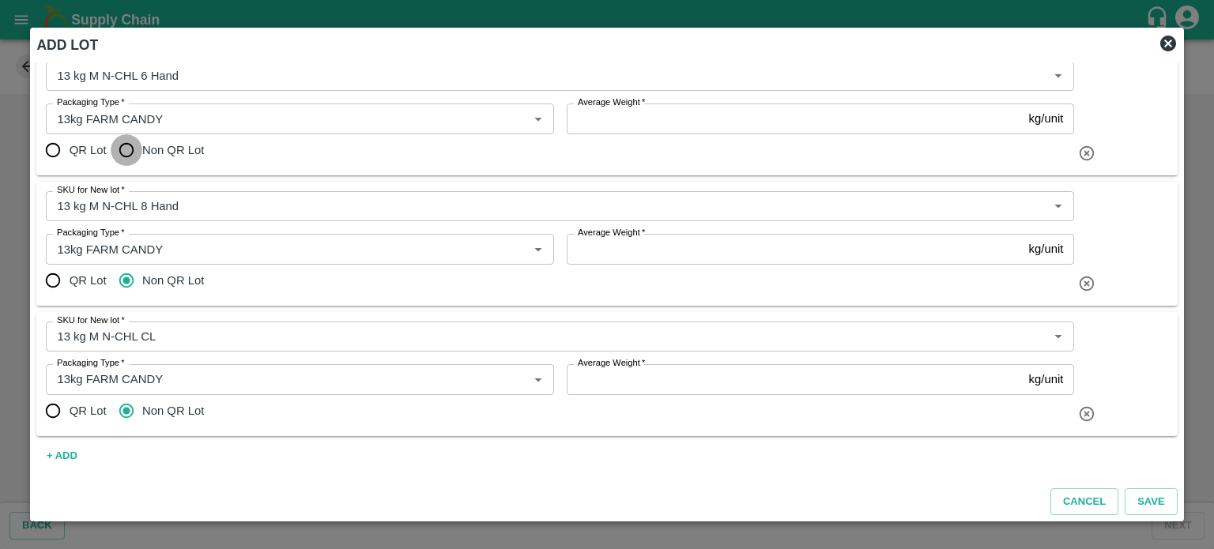
radio input "true"
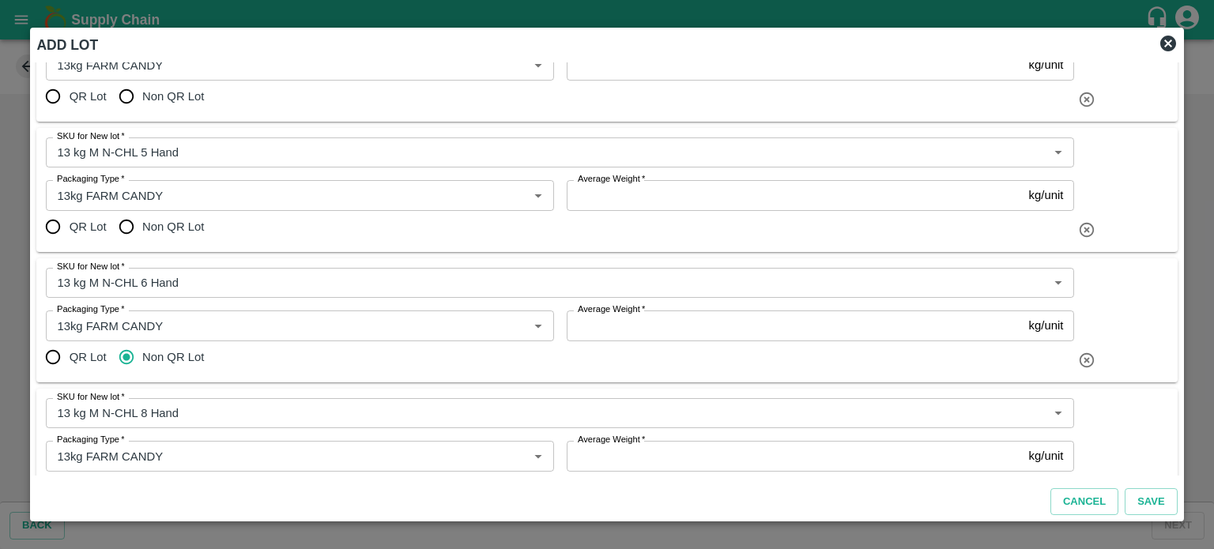
scroll to position [107, 0]
drag, startPoint x: 130, startPoint y: 228, endPoint x: 124, endPoint y: 98, distance: 130.5
click at [124, 98] on div "Product Banana Export Product SKU for New lot   * SKU for New lot   * Packaging…" at bounding box center [606, 268] width 1153 height 413
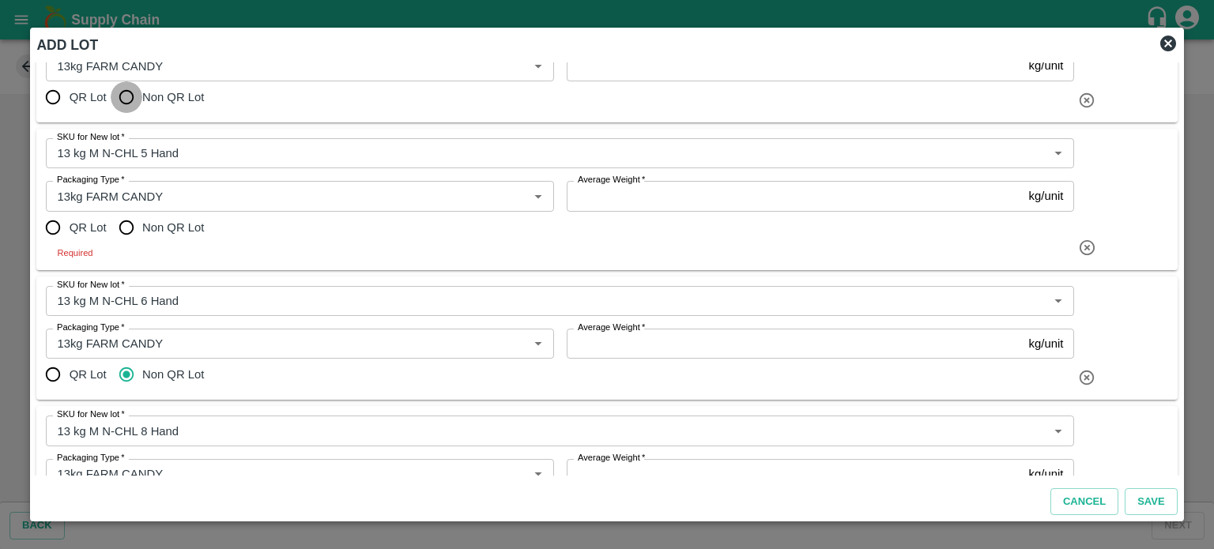
click at [124, 98] on input "Non QR Lot" at bounding box center [127, 97] width 32 height 32
radio input "true"
click at [126, 227] on input "Non QR Lot" at bounding box center [127, 228] width 32 height 32
radio input "true"
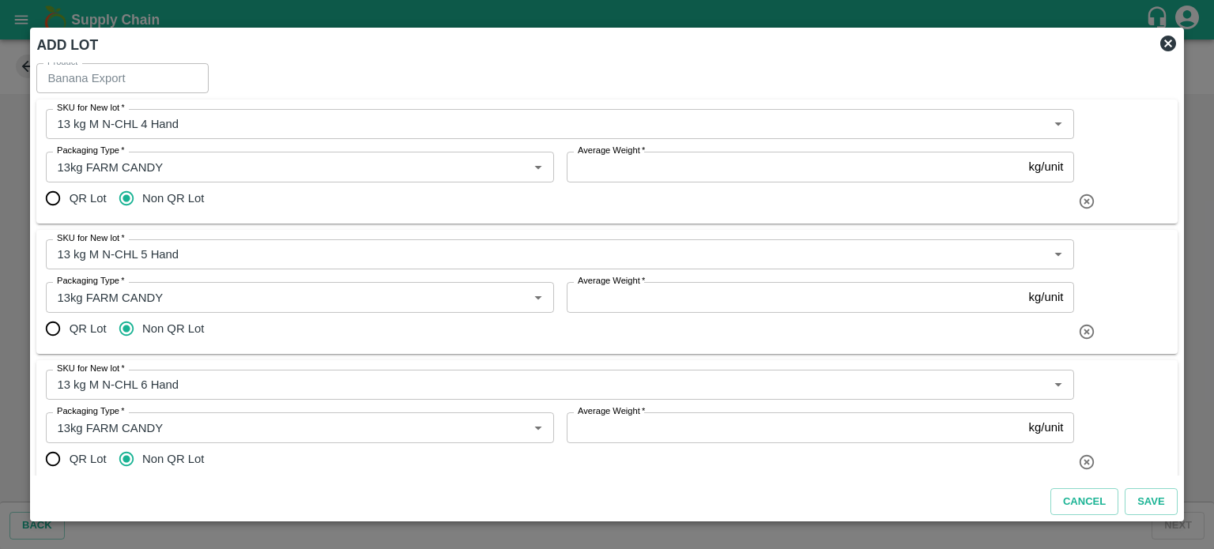
scroll to position [0, 0]
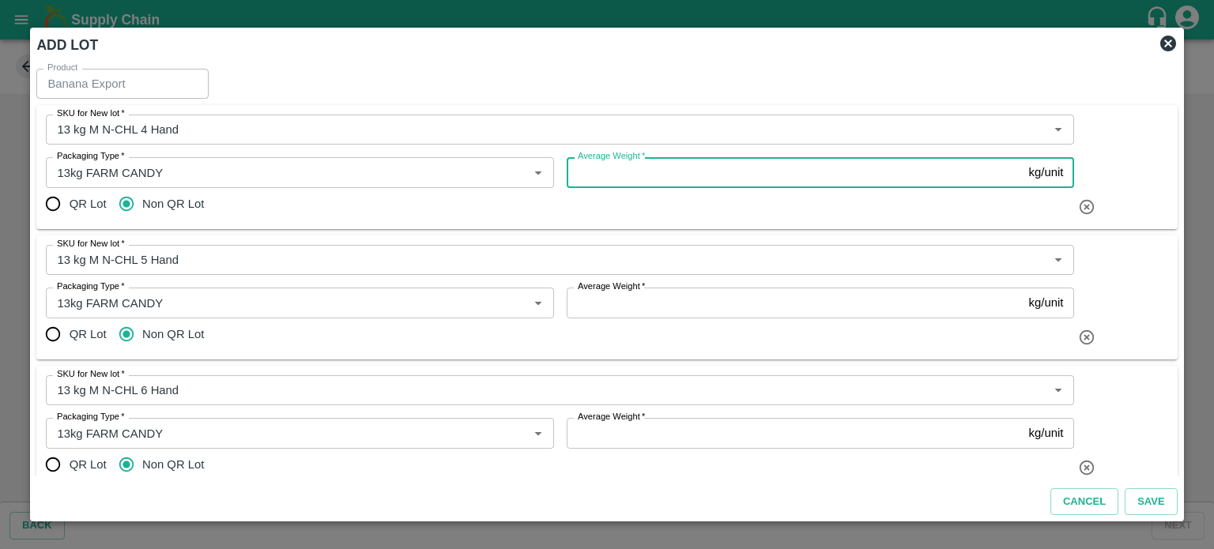
click at [628, 178] on input "Average Weight   *" at bounding box center [795, 172] width 456 height 30
type input "13"
click at [610, 305] on input "Average Weight   *" at bounding box center [795, 303] width 456 height 30
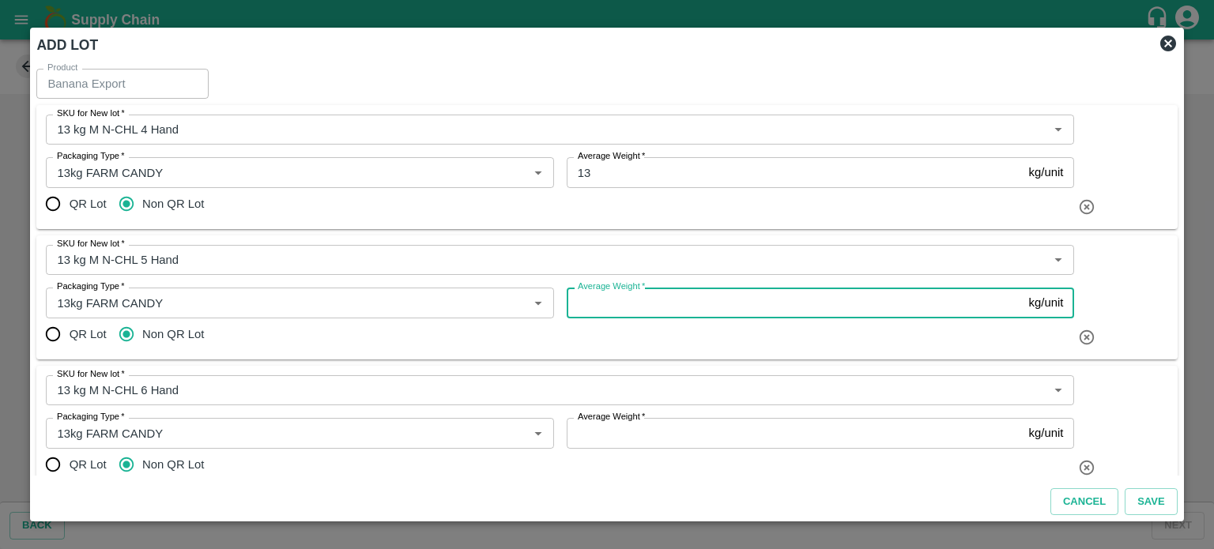
paste input "13"
type input "13"
click at [606, 436] on input "Average Weight   *" at bounding box center [795, 433] width 456 height 30
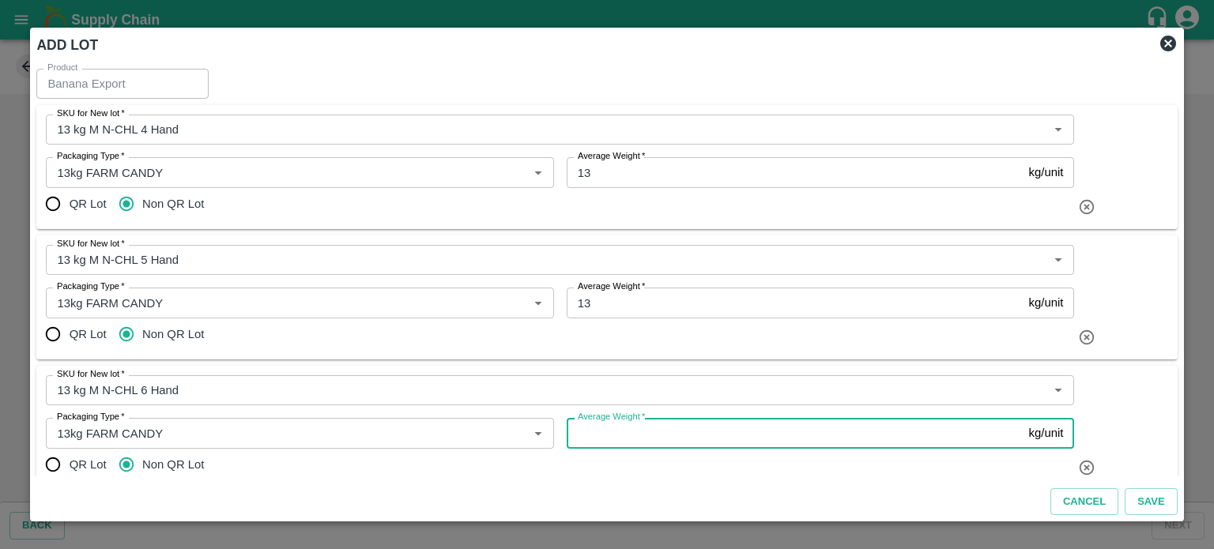
paste input "13"
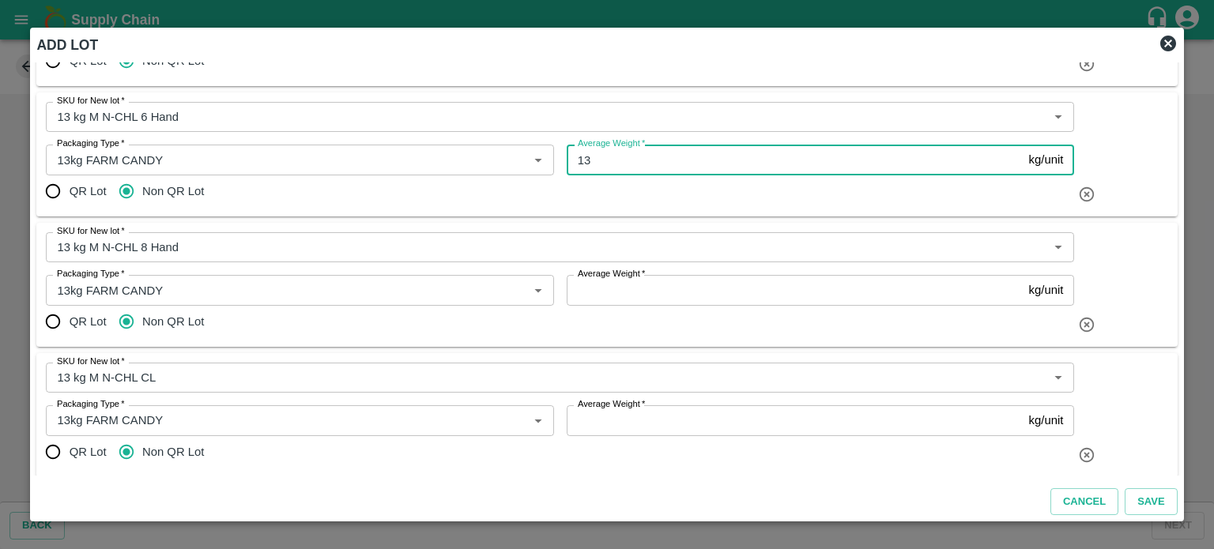
scroll to position [275, 0]
type input "13"
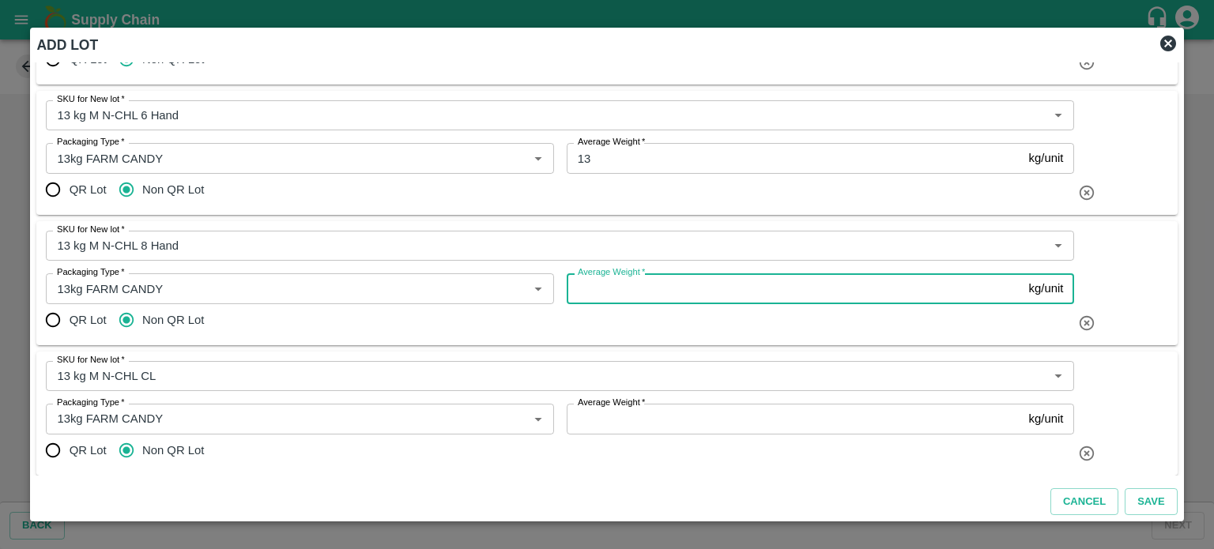
click at [615, 300] on input "Average Weight   *" at bounding box center [795, 288] width 456 height 30
paste input "13"
type input "13"
click at [588, 424] on input "Average Weight   *" at bounding box center [795, 419] width 456 height 30
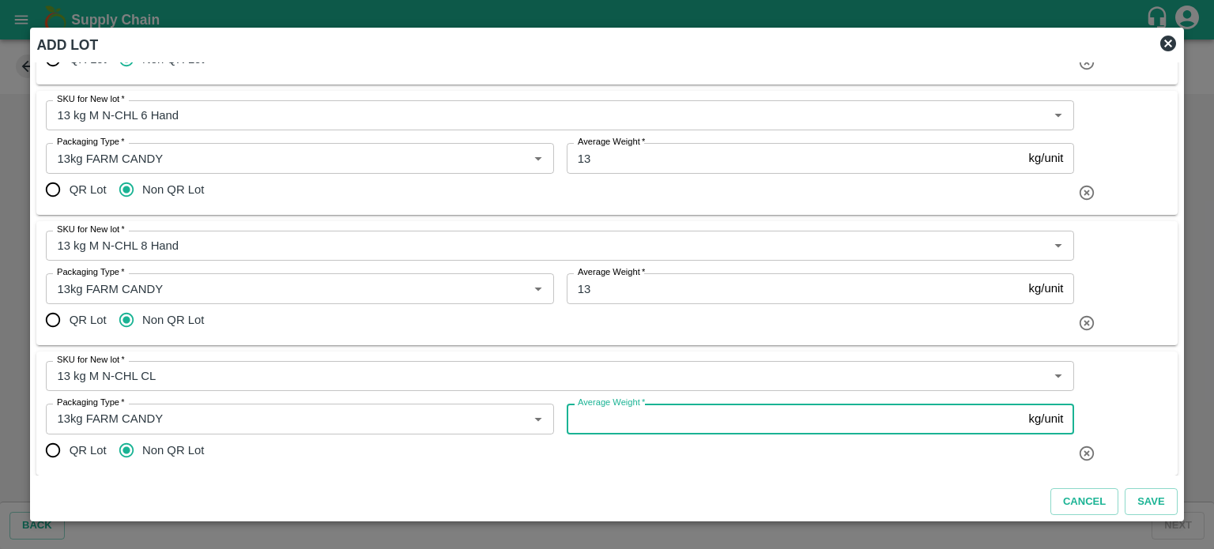
paste input "13"
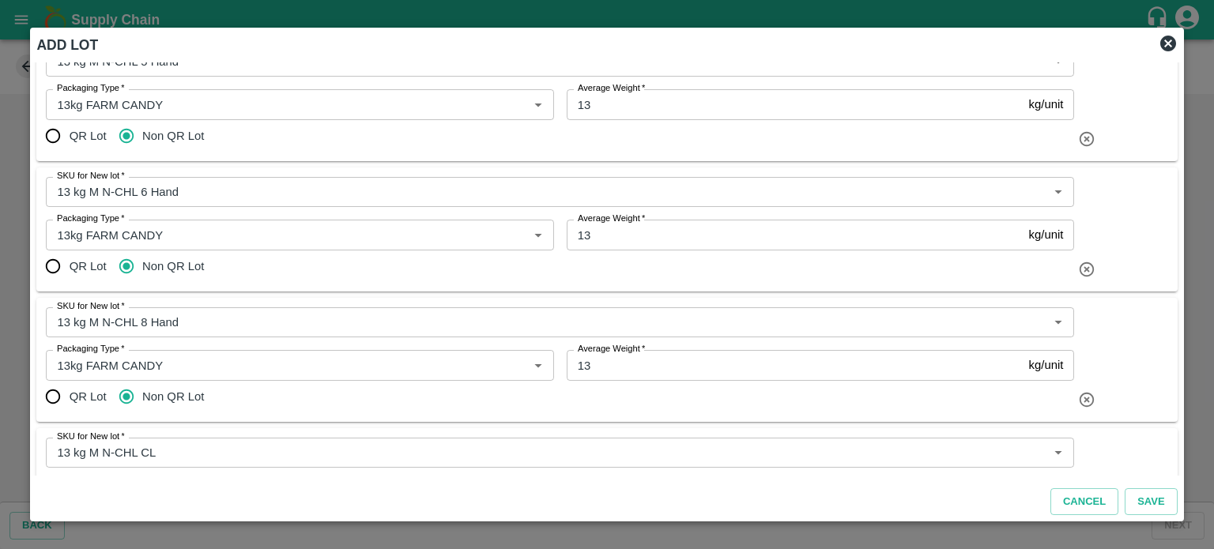
scroll to position [315, 0]
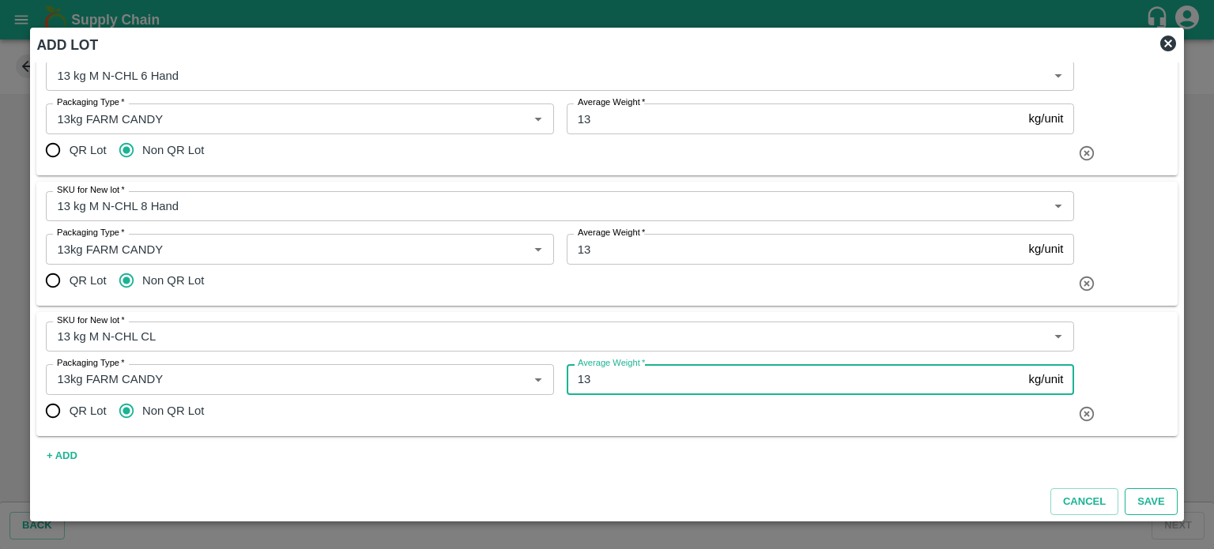
type input "13"
click at [1155, 501] on button "Save" at bounding box center [1151, 502] width 52 height 28
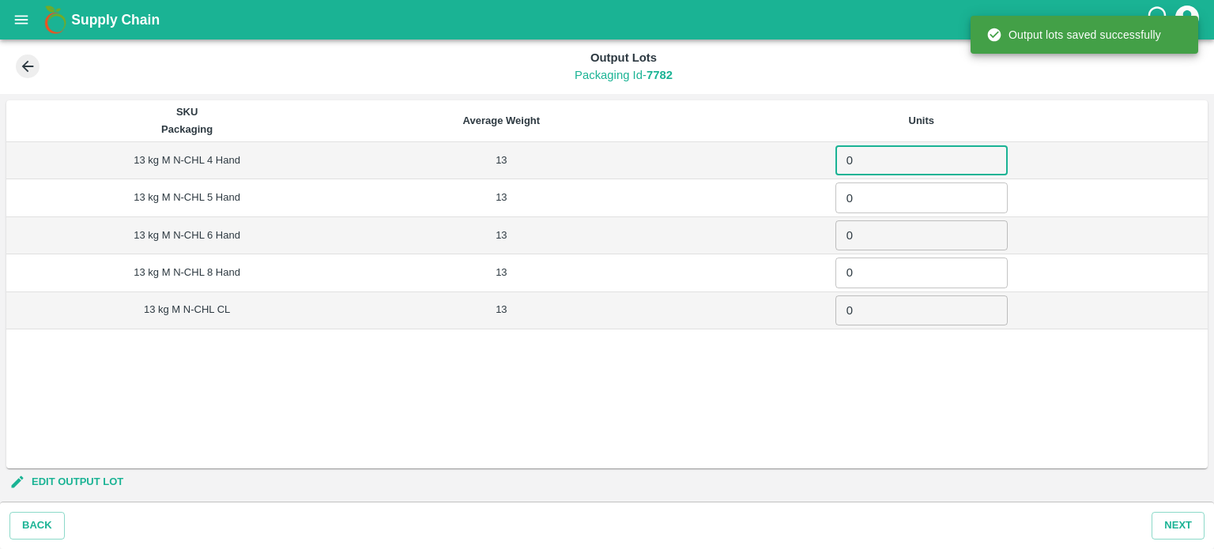
click at [876, 169] on input "0" at bounding box center [921, 160] width 172 height 30
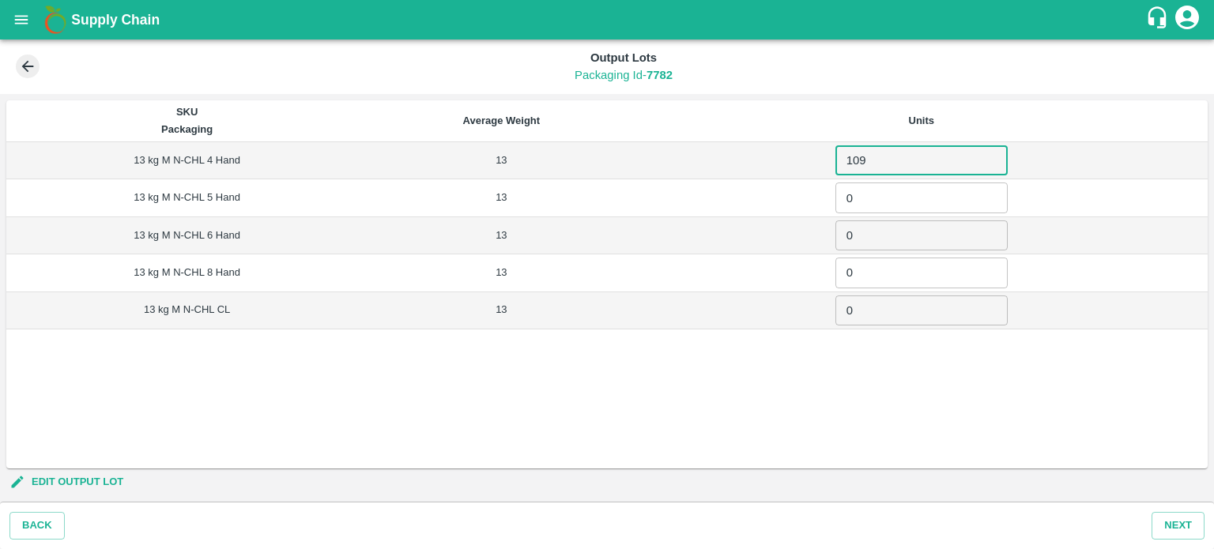
type input "109"
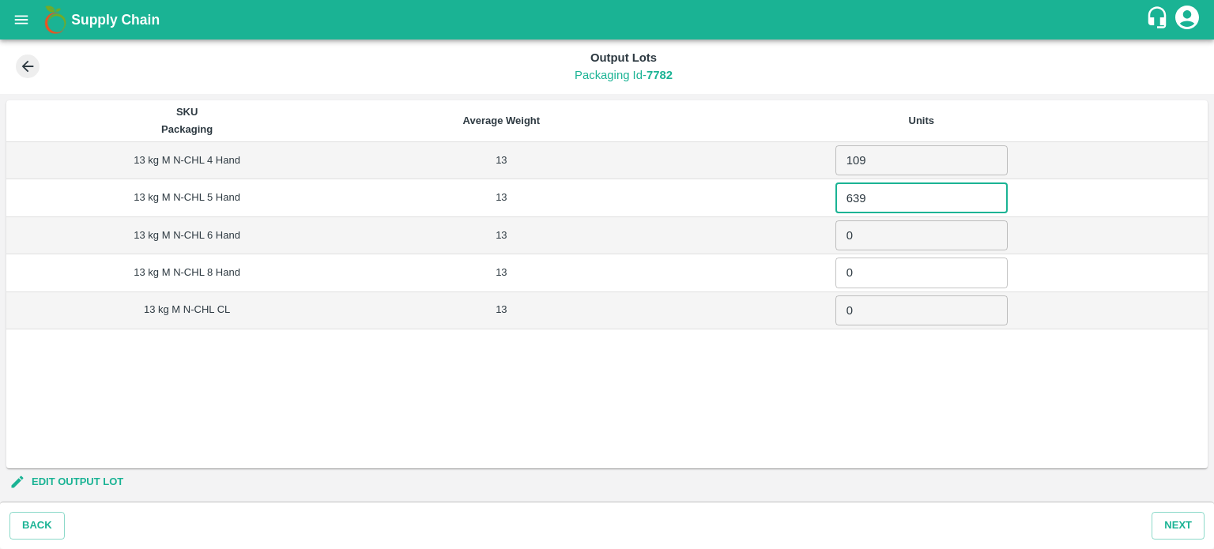
type input "639"
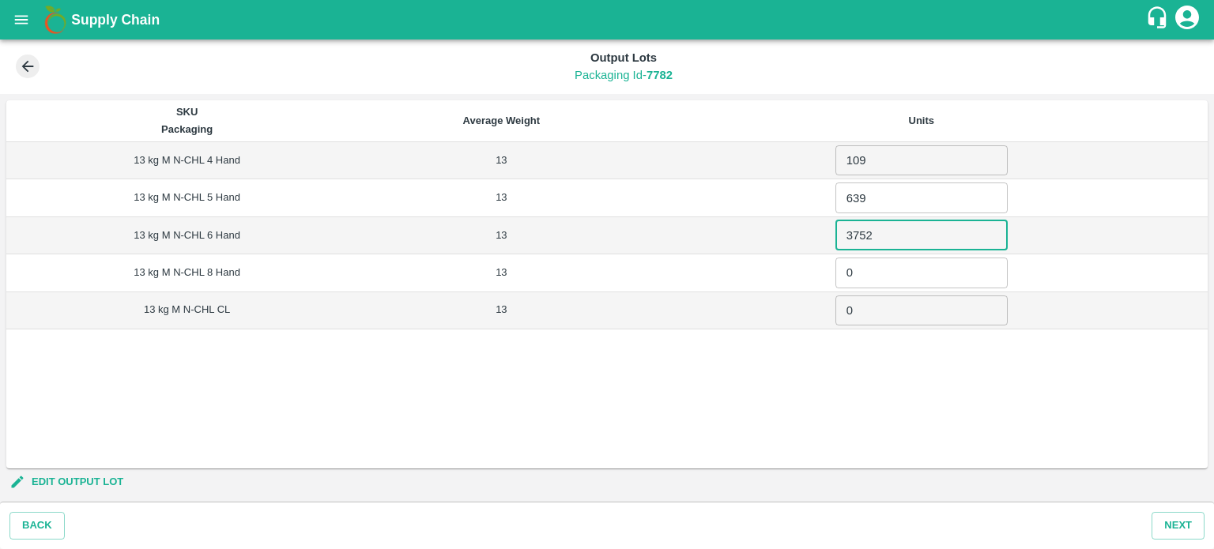
type input "3752"
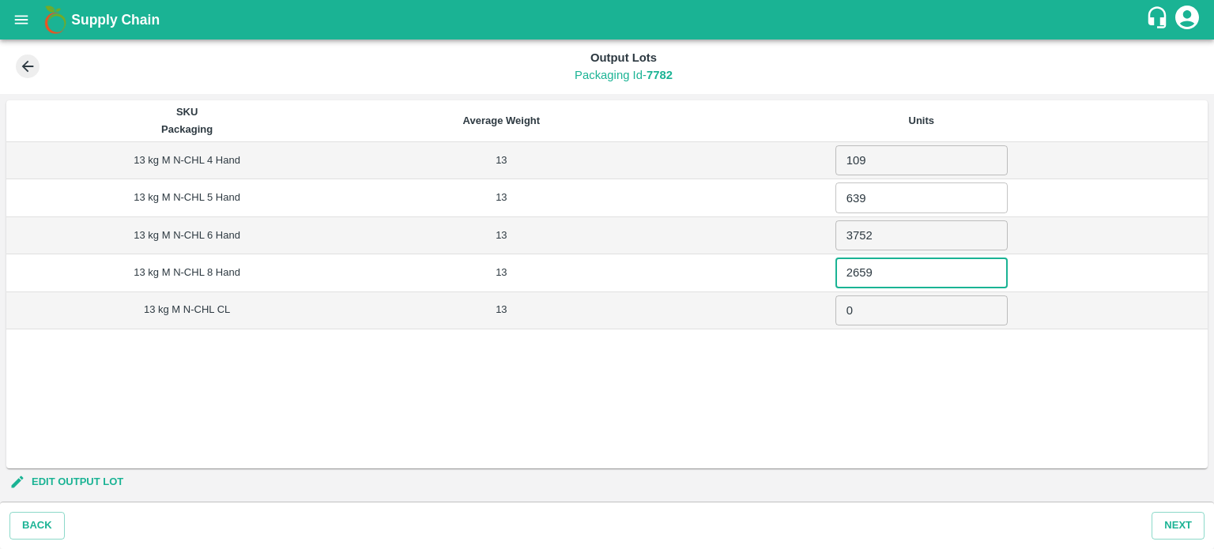
type input "2659"
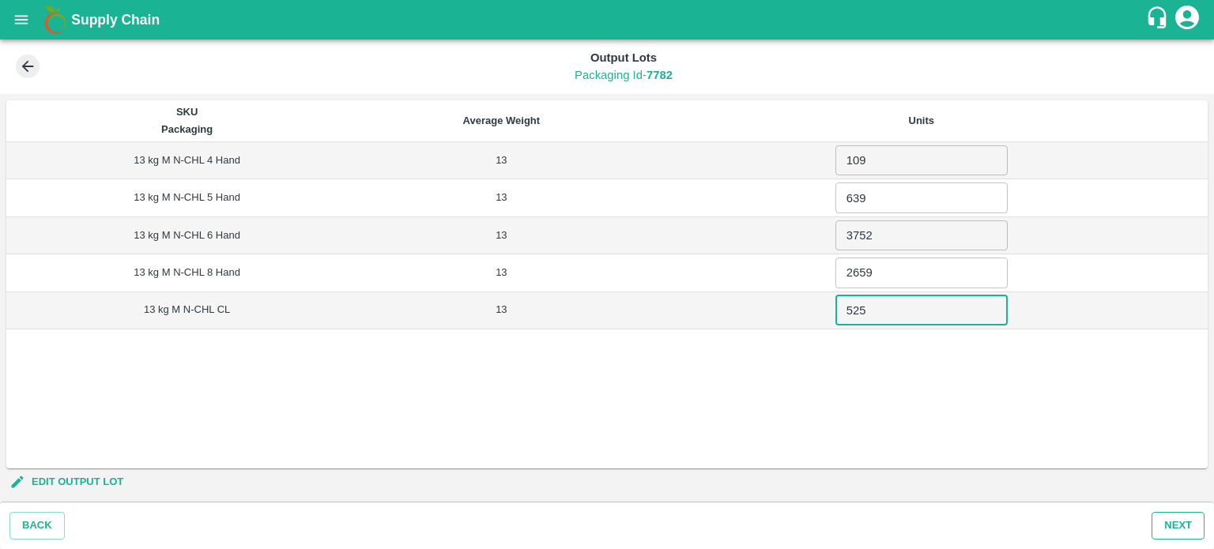
type input "525"
click at [1173, 526] on button "Next" at bounding box center [1177, 526] width 53 height 28
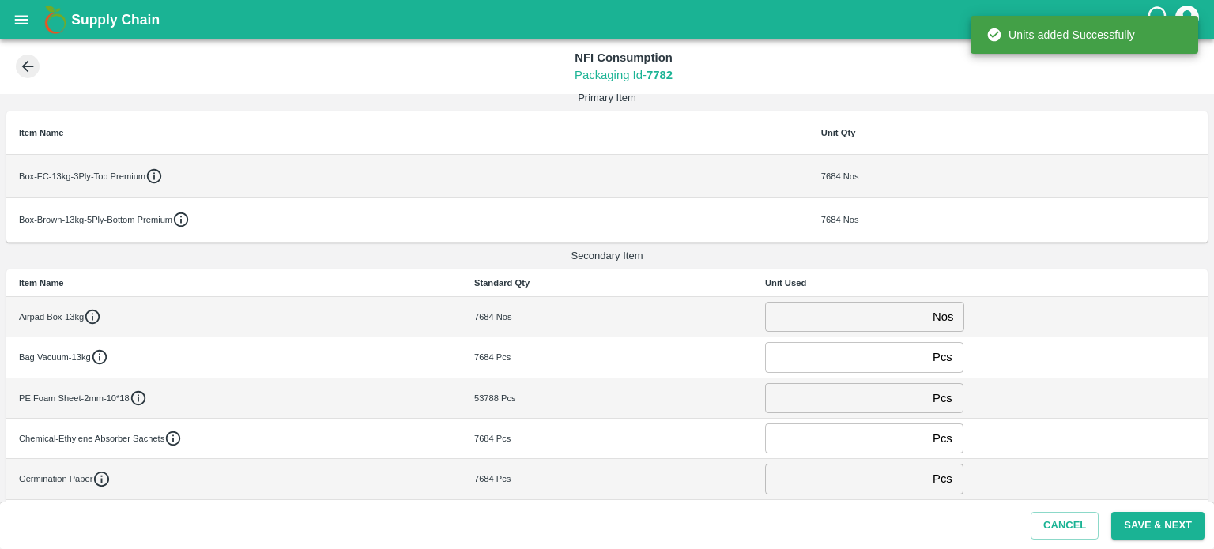
scroll to position [136, 0]
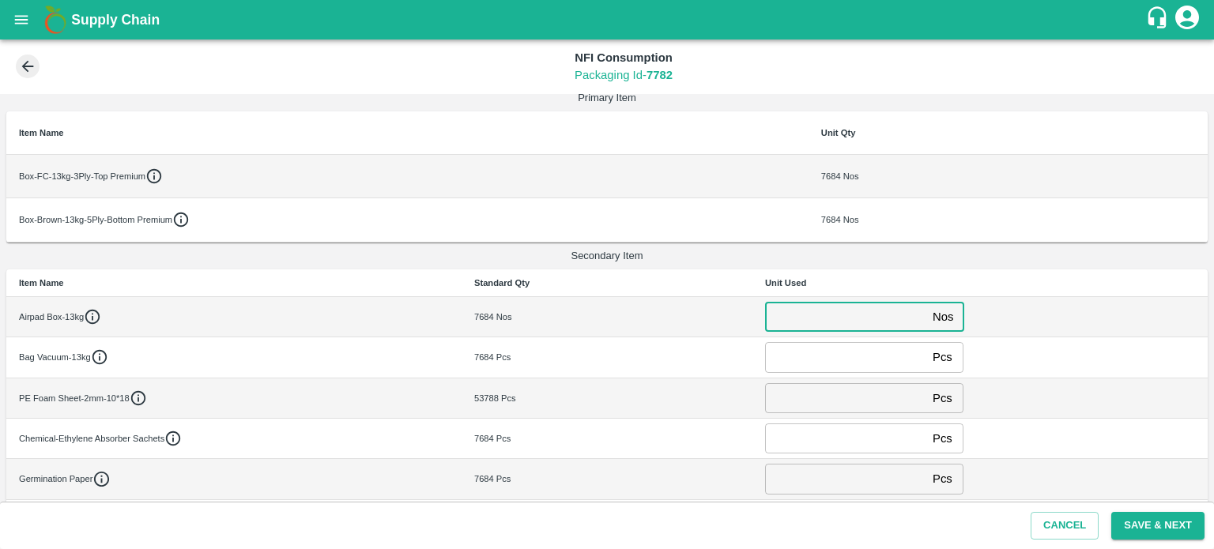
click at [781, 312] on input "number" at bounding box center [845, 317] width 161 height 30
type input "0"
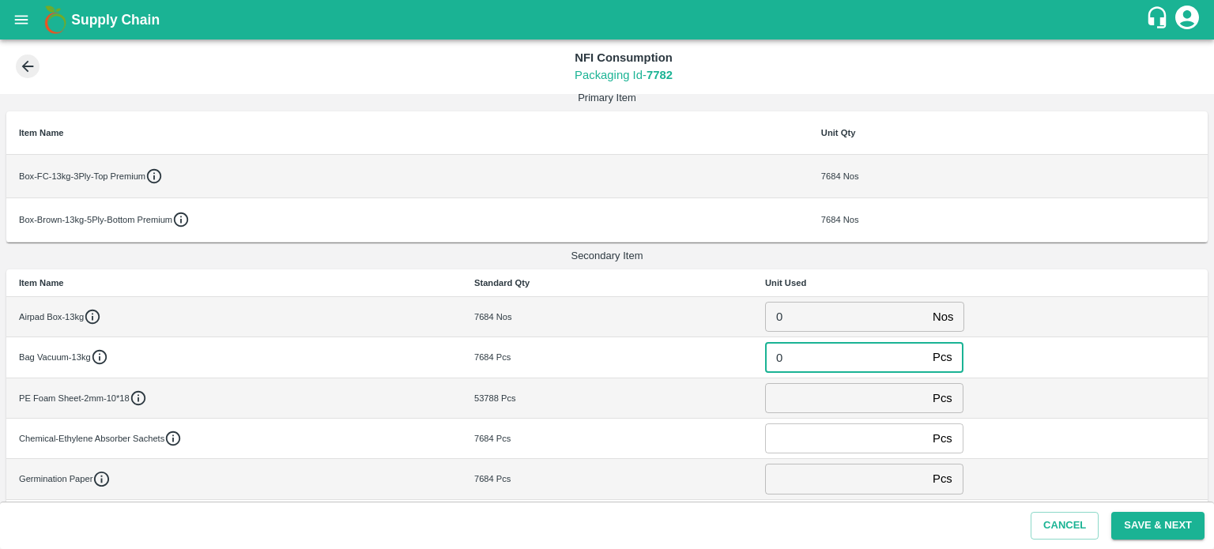
type input "0"
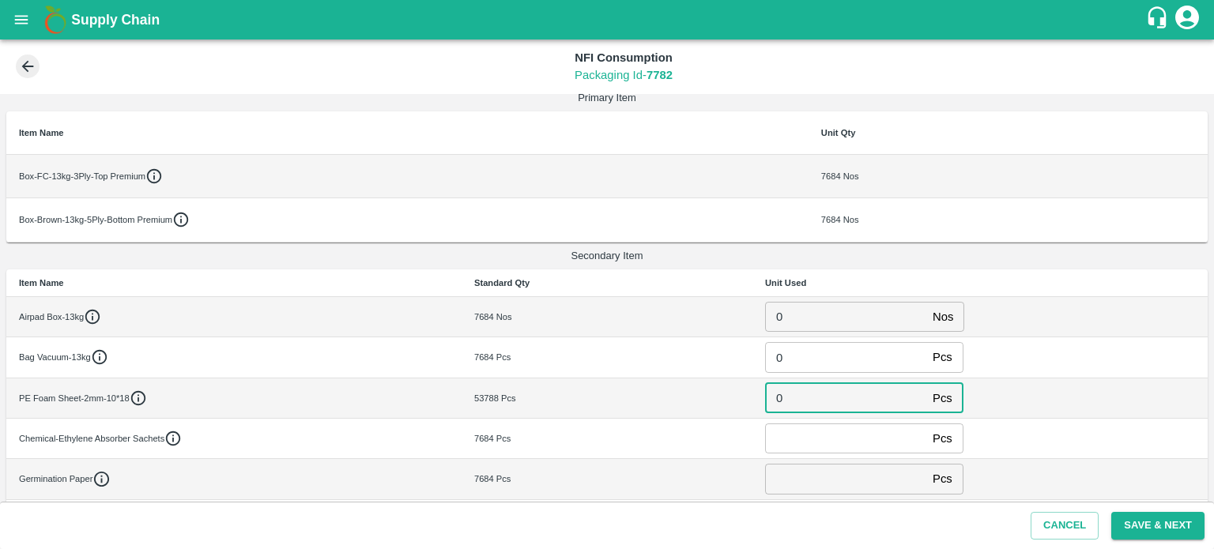
type input "0"
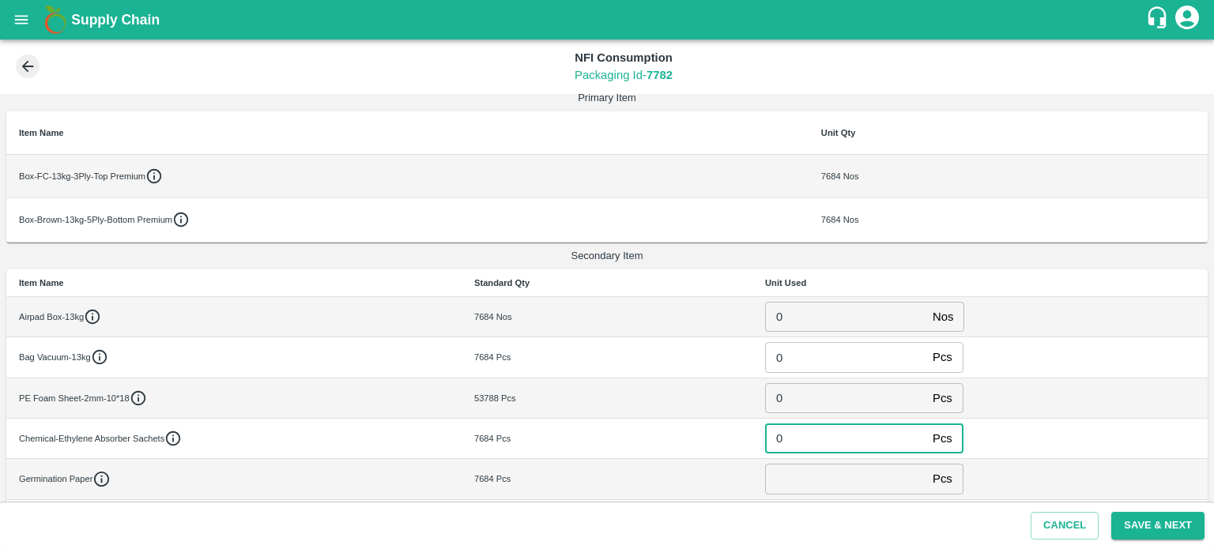
type input "0"
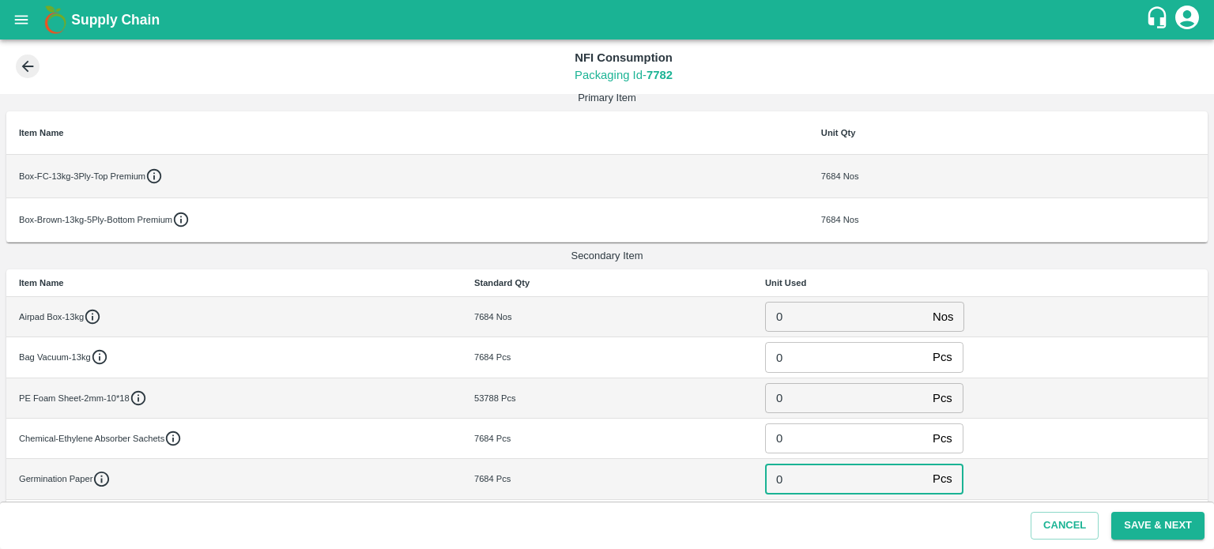
type input "0"
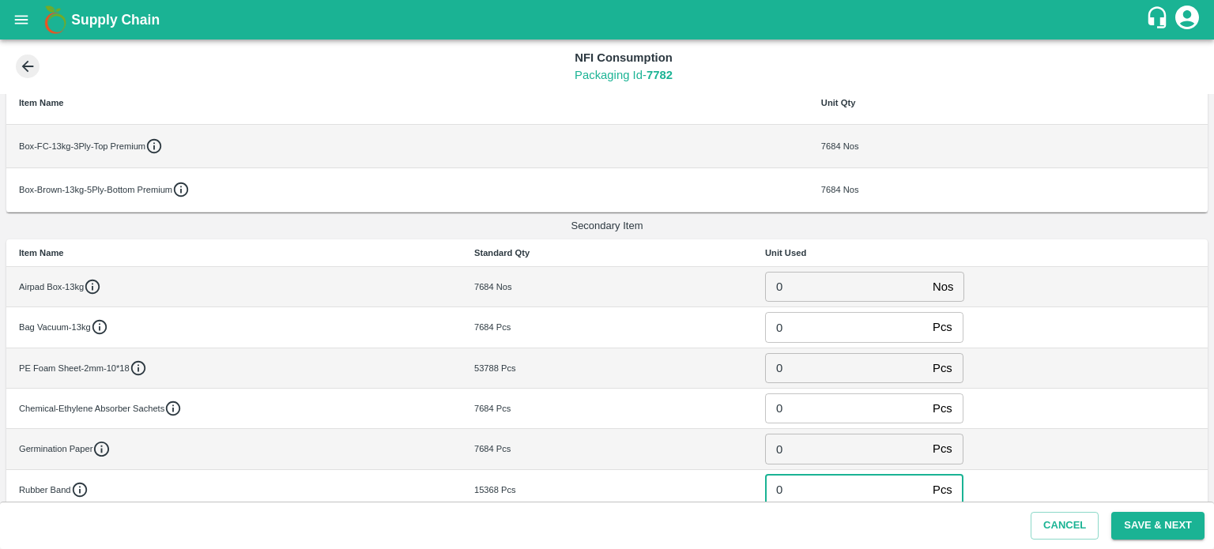
type input "0"
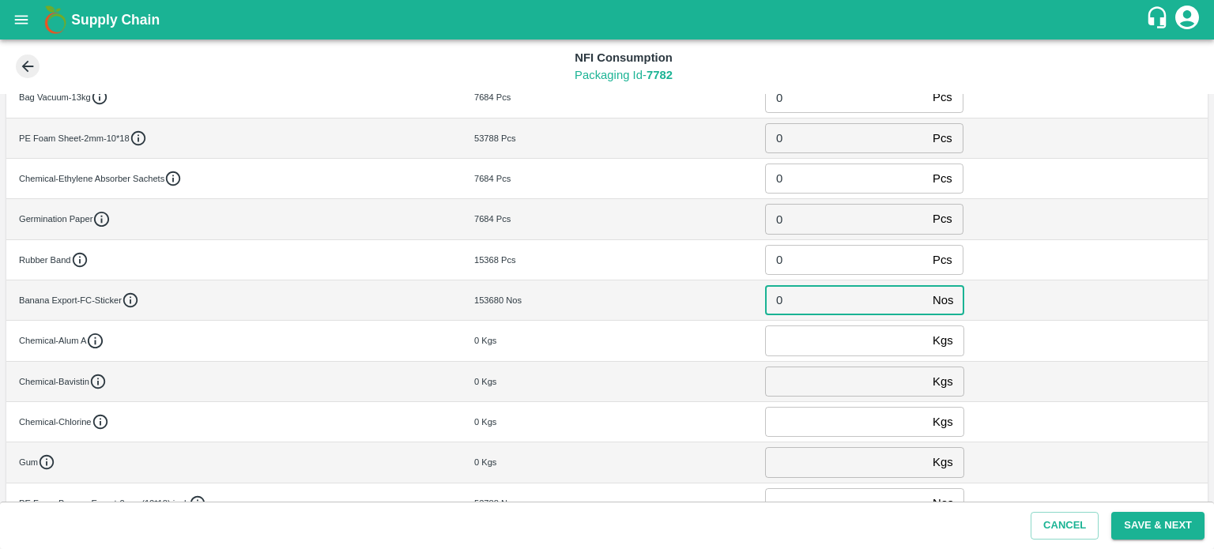
type input "0"
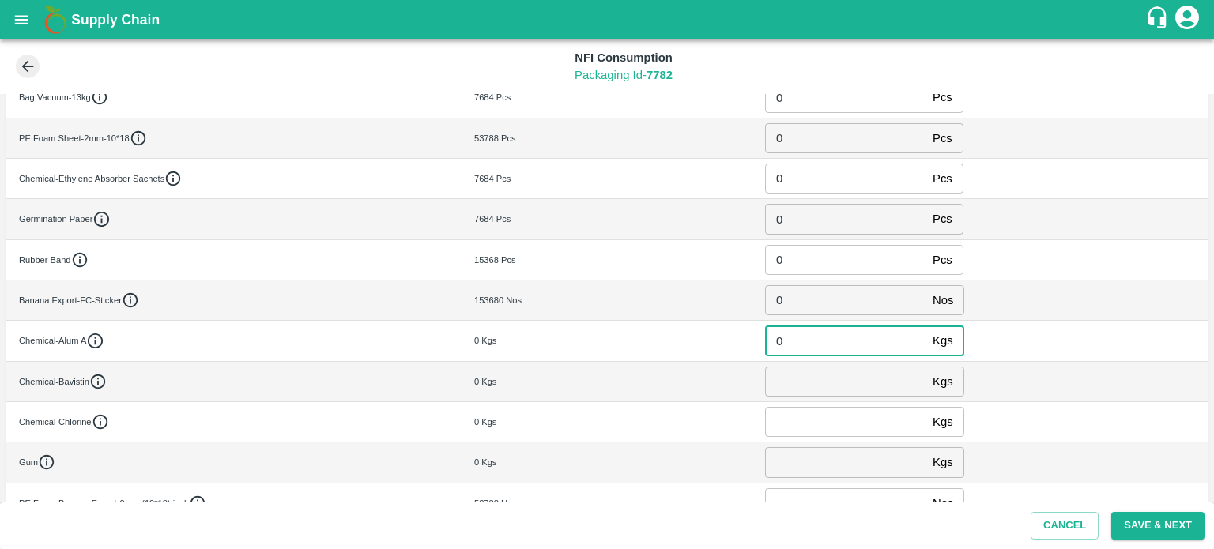
type input "0"
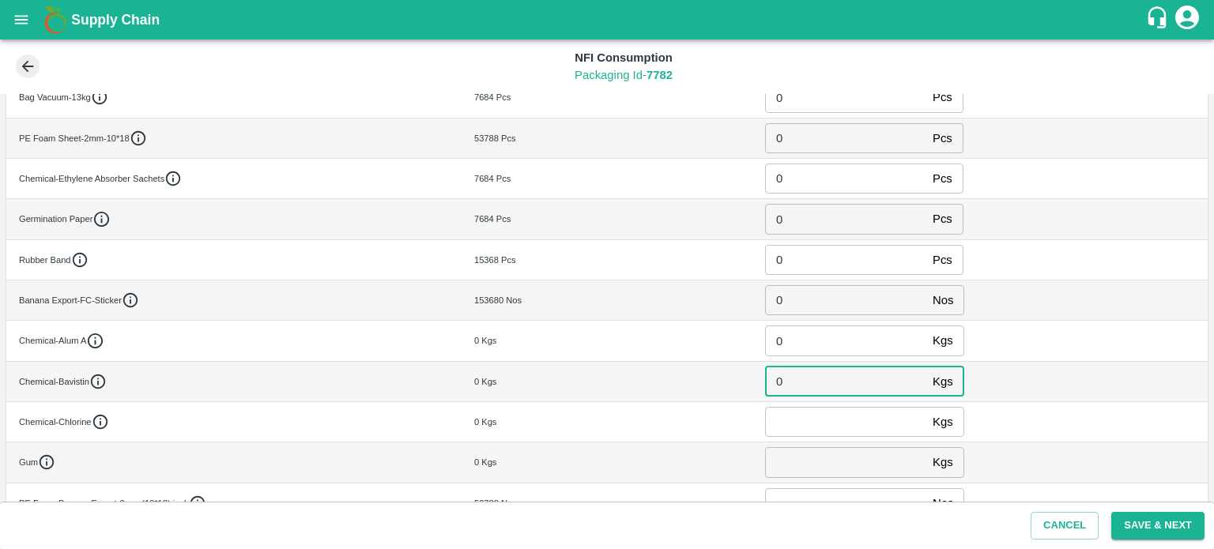
type input "0"
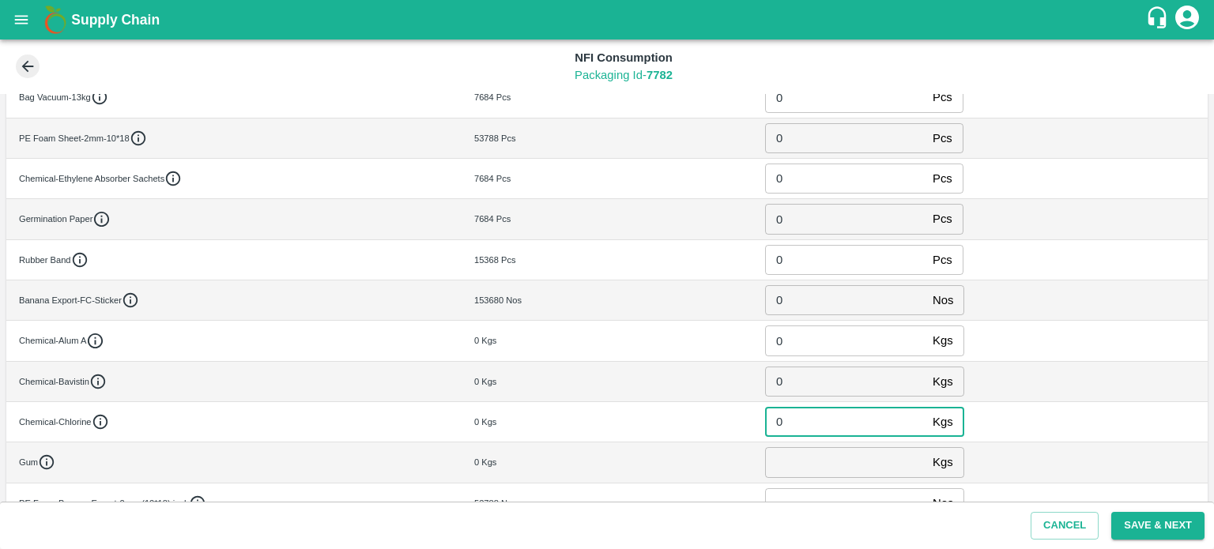
type input "0"
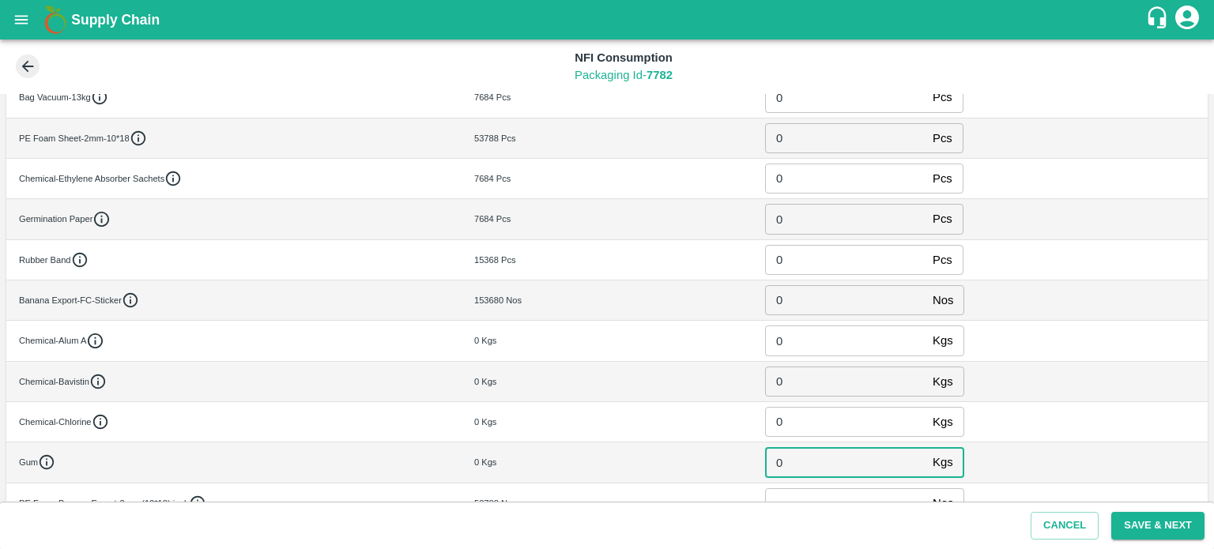
type input "0"
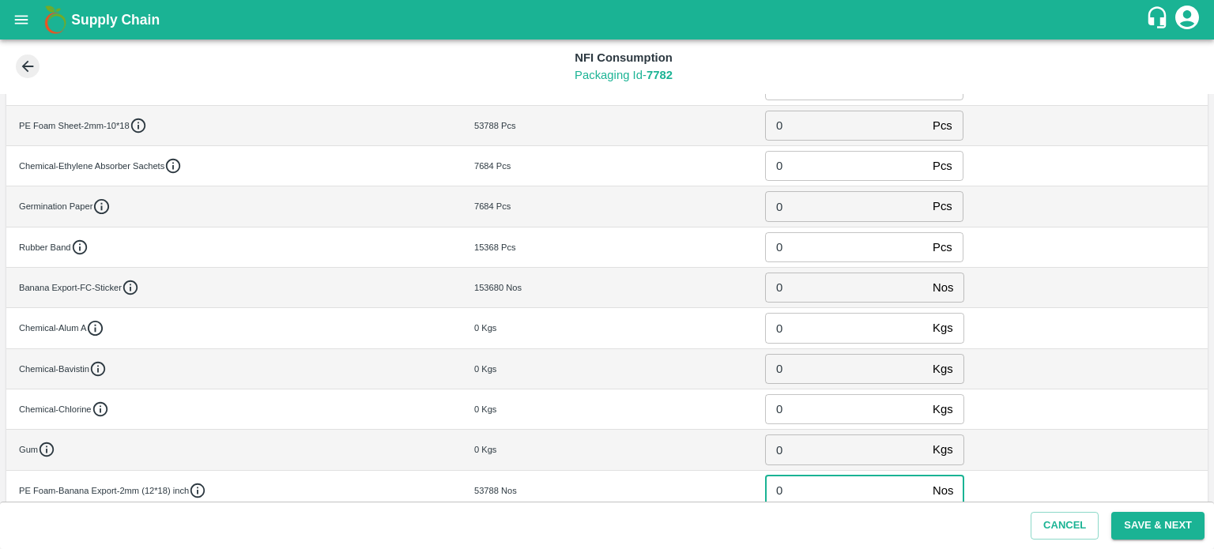
type input "0"
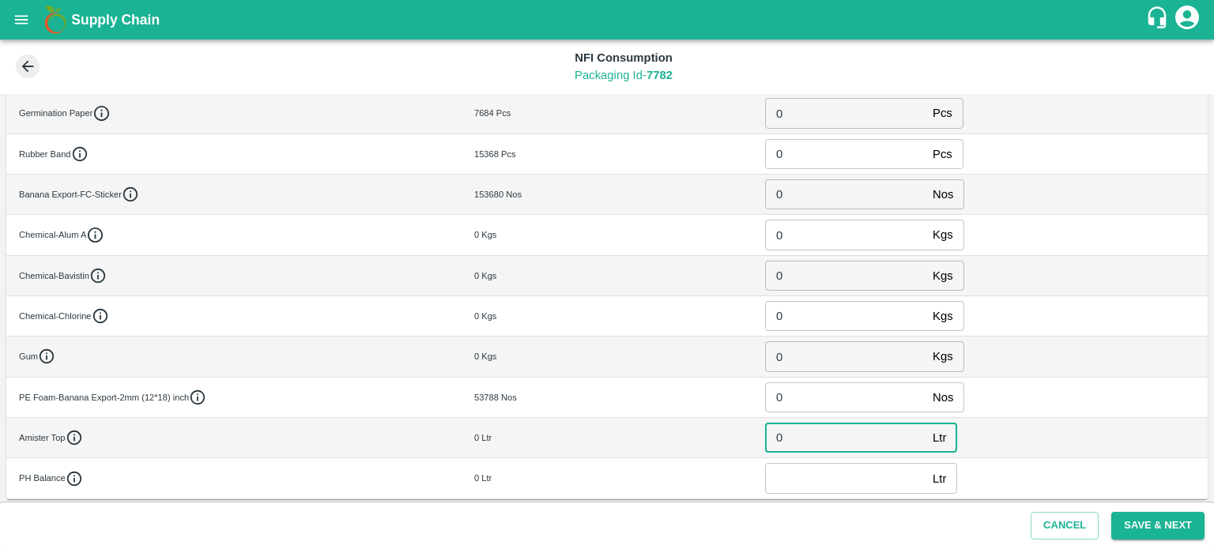
type input "0"
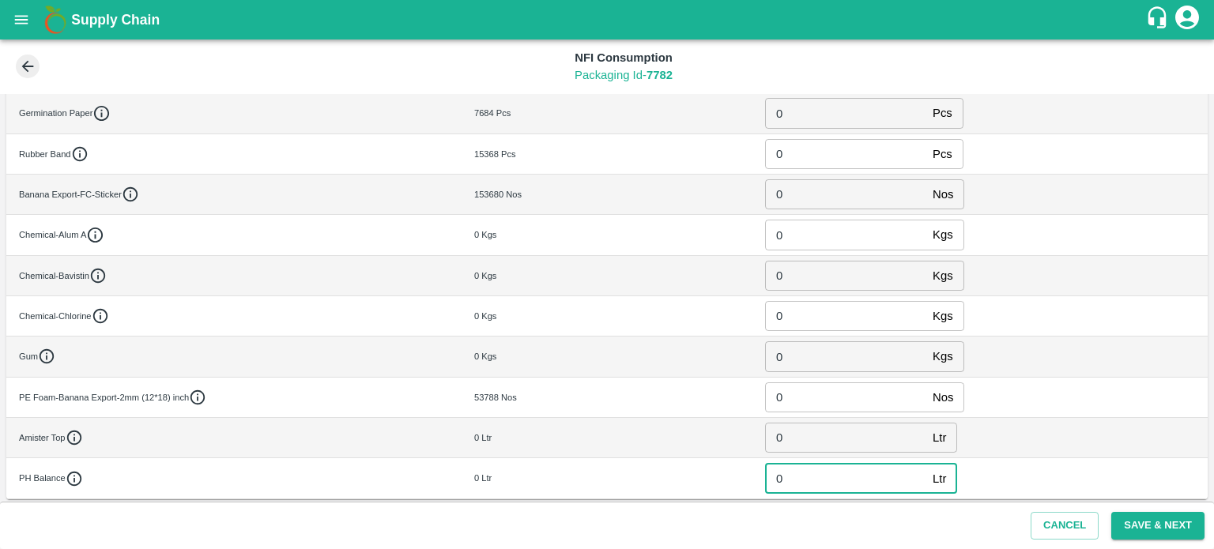
type input "0"
click at [1155, 526] on button "Save & Next" at bounding box center [1157, 526] width 93 height 28
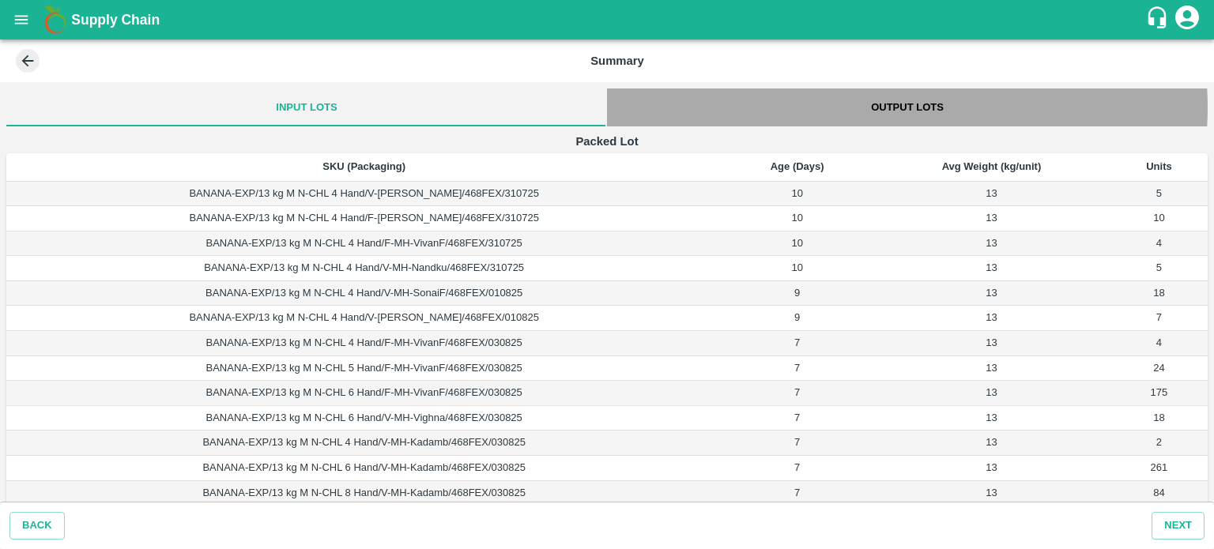
click at [895, 107] on button "Output Lots" at bounding box center [907, 108] width 601 height 38
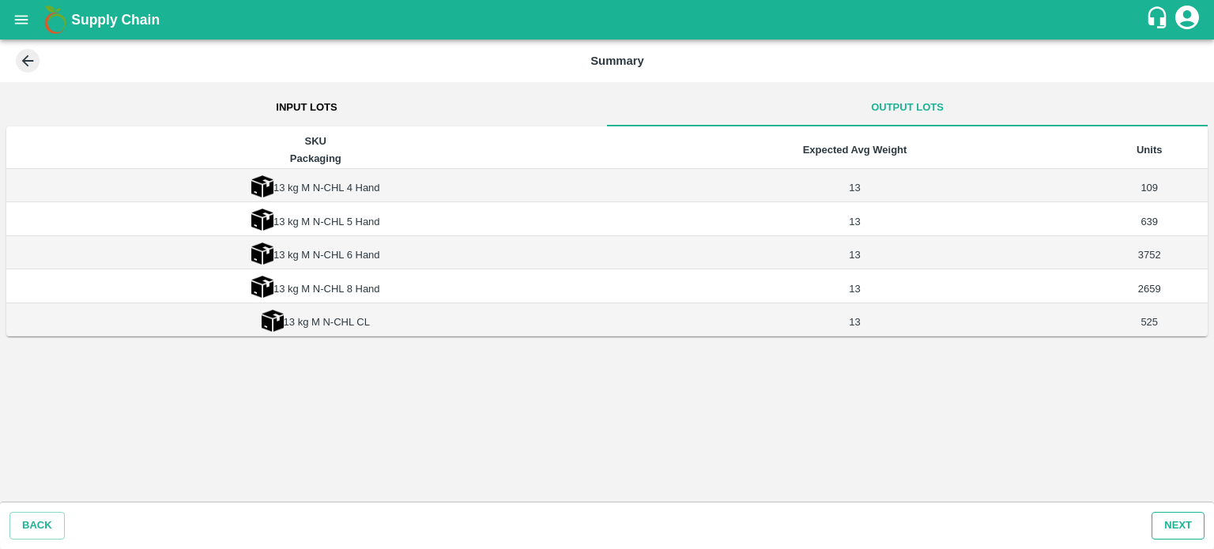
click at [1170, 523] on button "Next" at bounding box center [1177, 526] width 53 height 28
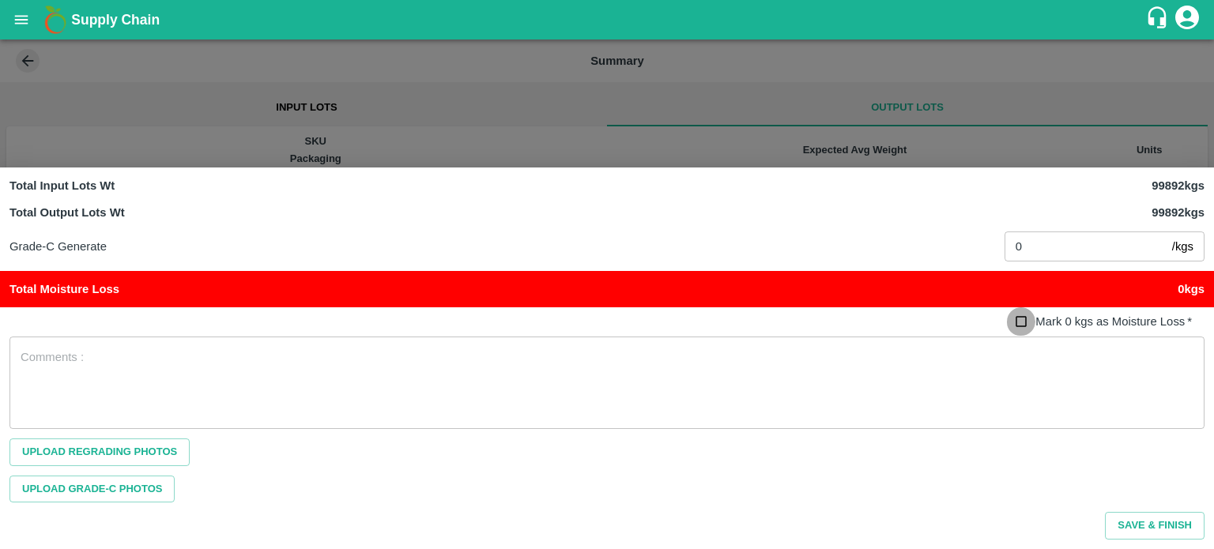
click at [1021, 322] on input "Mark 0 kgs as Moisture Loss   *" at bounding box center [1021, 321] width 29 height 29
checkbox input "true"
click at [1144, 526] on button "Save & Finish" at bounding box center [1155, 526] width 100 height 28
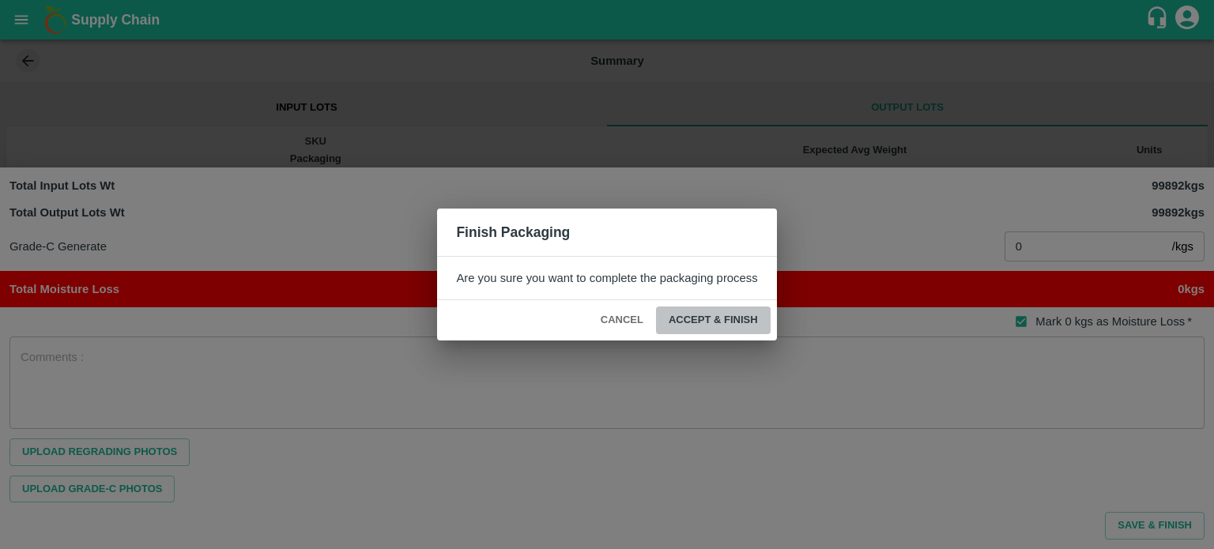
click at [703, 318] on button "ACCEPT & FINISH" at bounding box center [713, 321] width 115 height 28
